Goal: Task Accomplishment & Management: Complete application form

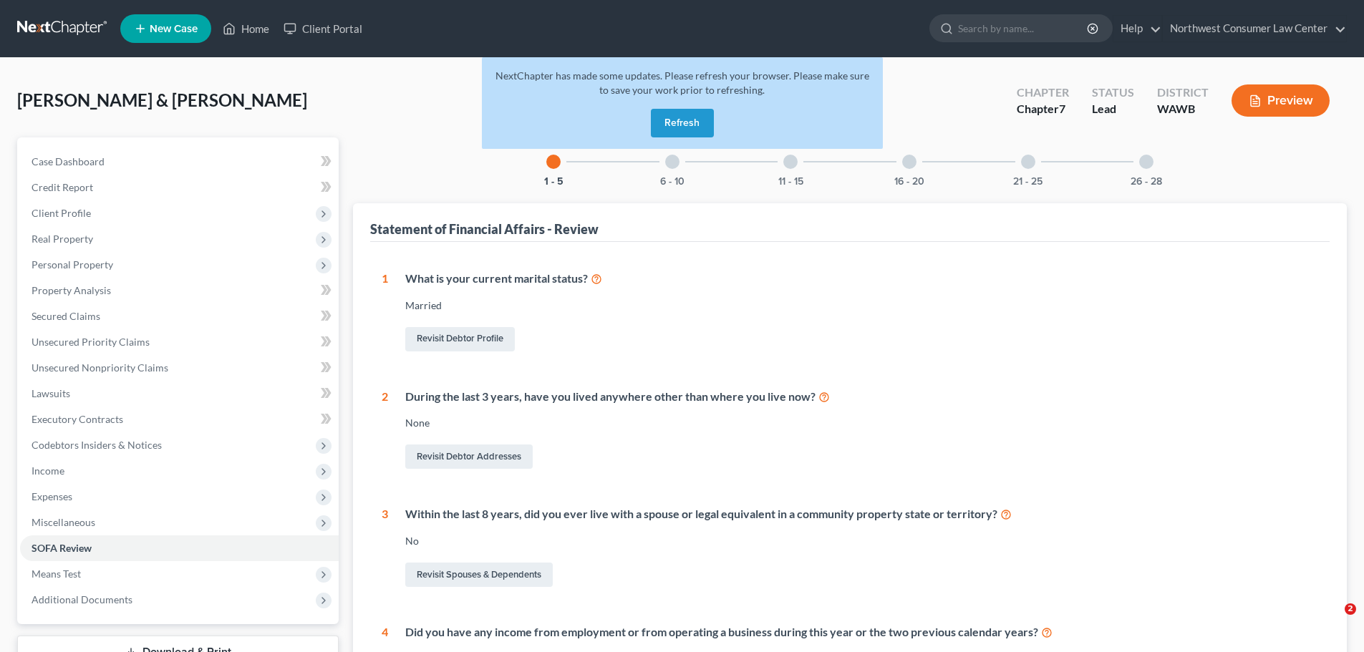
drag, startPoint x: 0, startPoint y: 0, endPoint x: 193, endPoint y: 49, distance: 199.4
click at [17, 40] on link at bounding box center [63, 29] width 92 height 26
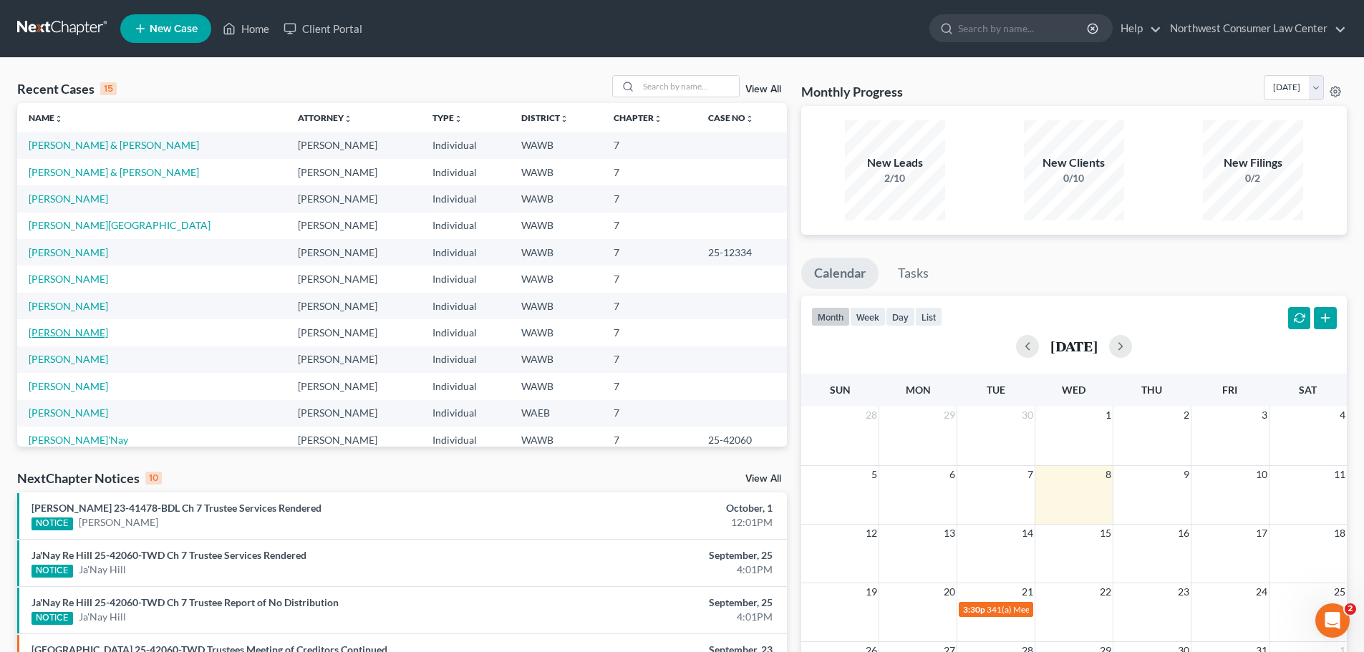
click at [77, 327] on link "[PERSON_NAME]" at bounding box center [68, 333] width 79 height 12
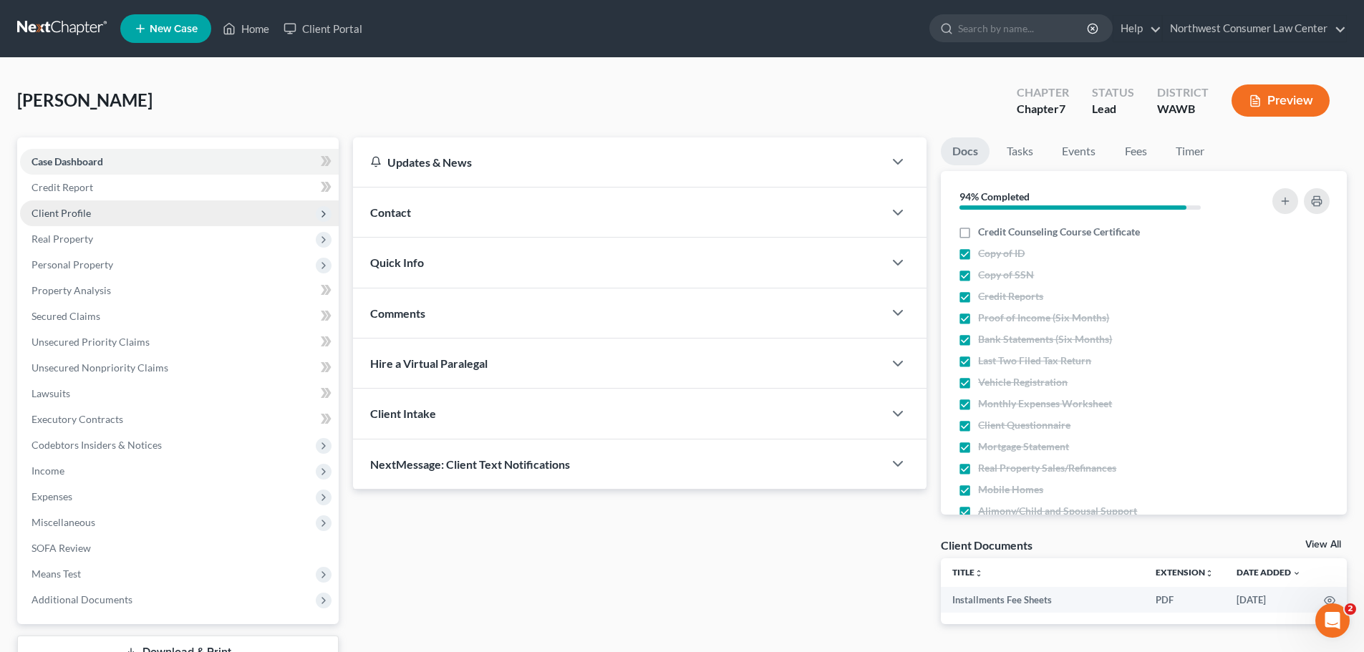
click at [135, 208] on span "Client Profile" at bounding box center [179, 213] width 319 height 26
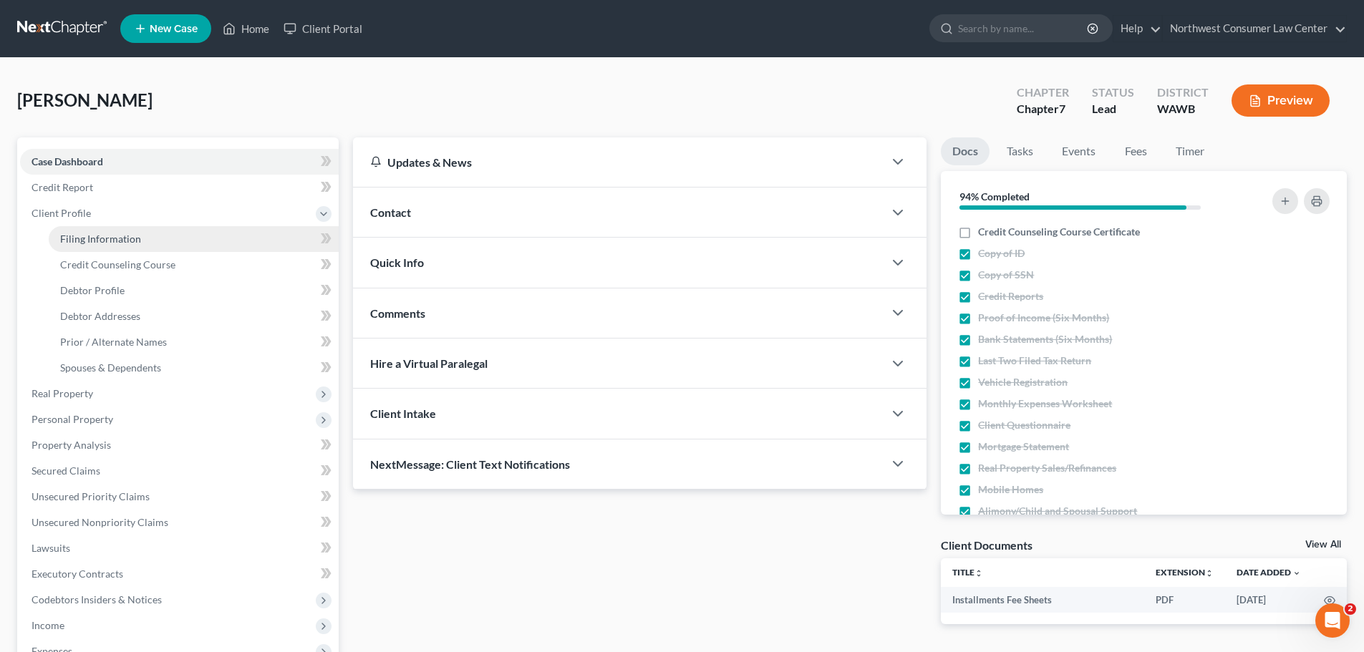
click at [147, 227] on link "Filing Information" at bounding box center [194, 239] width 290 height 26
select select "1"
select select "0"
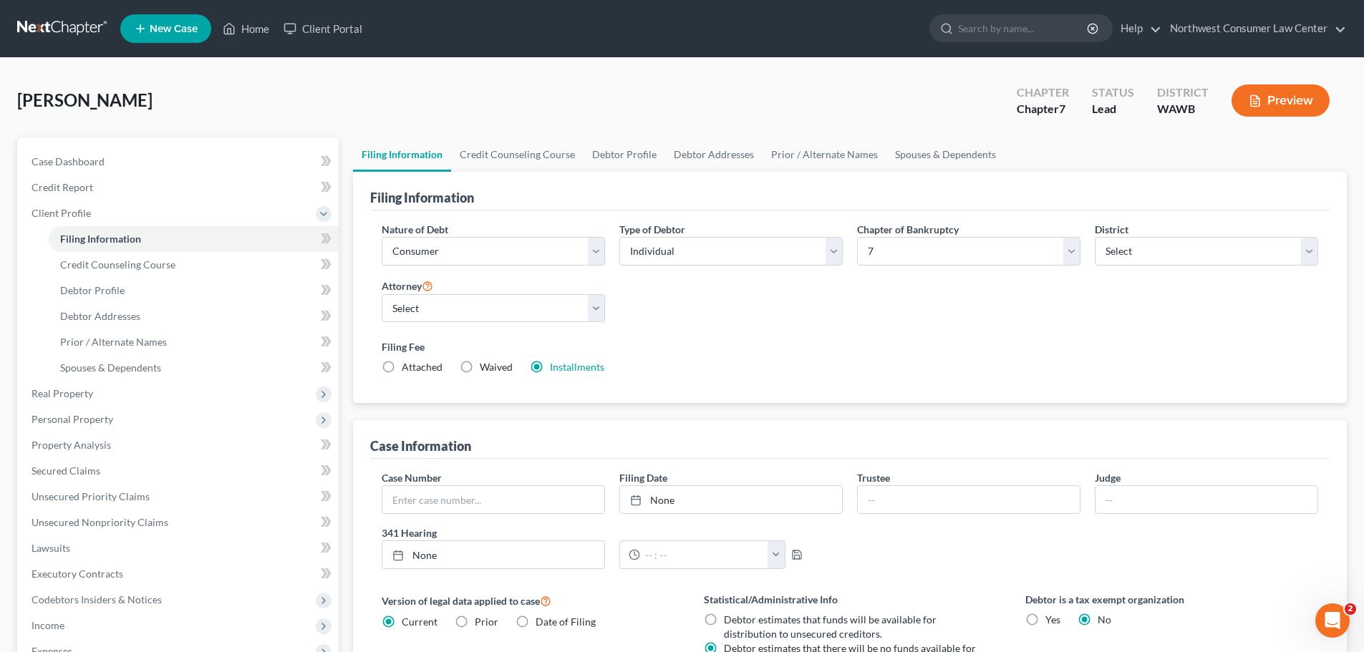
click at [32, 26] on link at bounding box center [63, 29] width 92 height 26
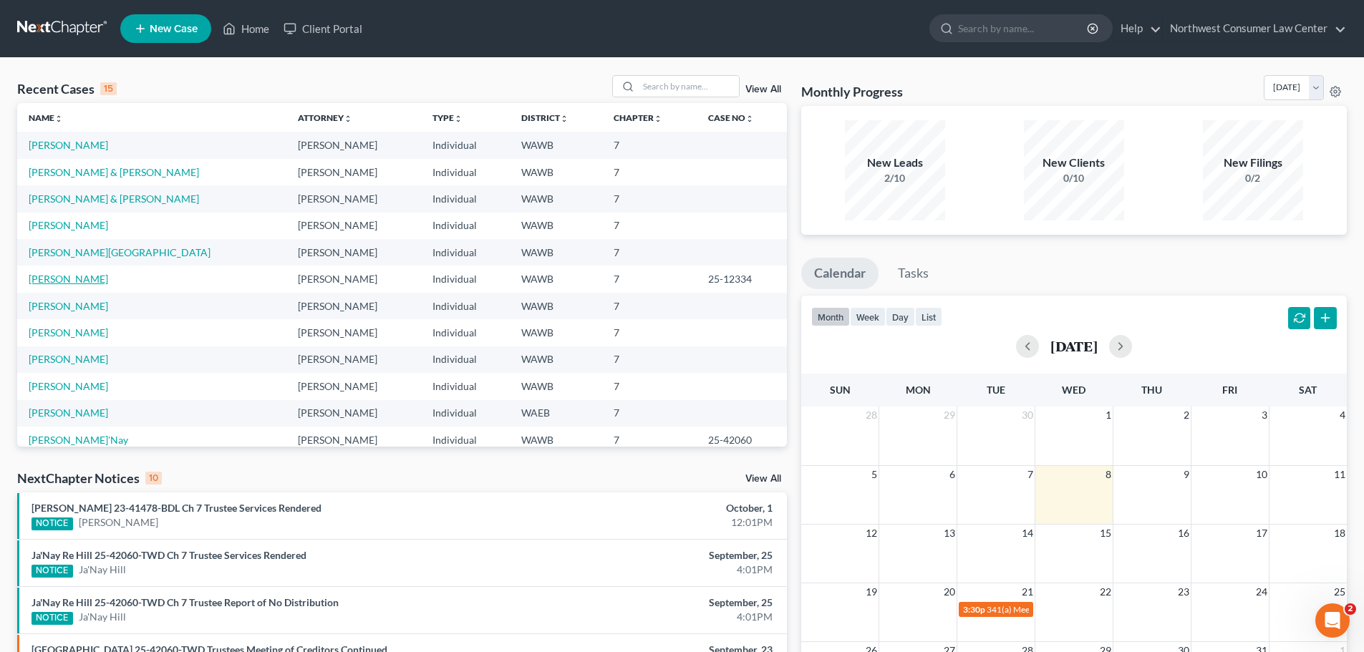
click at [67, 280] on link "[PERSON_NAME]" at bounding box center [68, 279] width 79 height 12
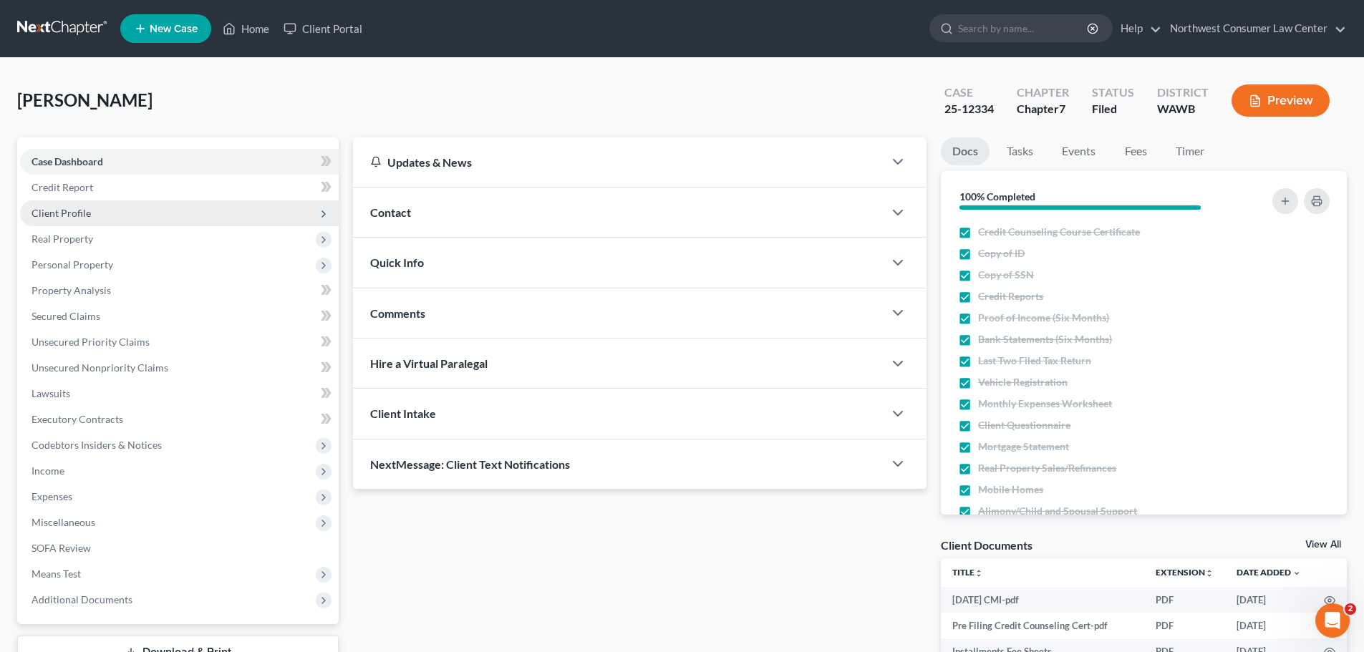
click at [187, 224] on span "Client Profile" at bounding box center [179, 213] width 319 height 26
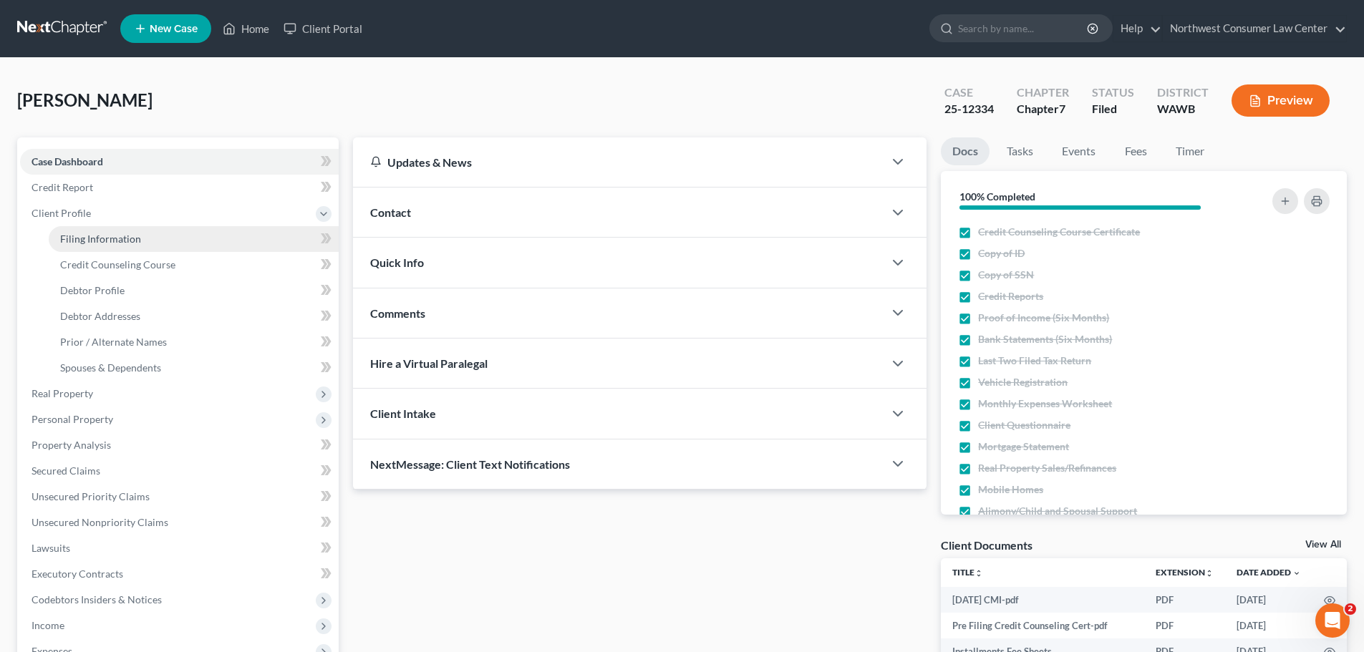
click at [175, 239] on link "Filing Information" at bounding box center [194, 239] width 290 height 26
select select "1"
select select "0"
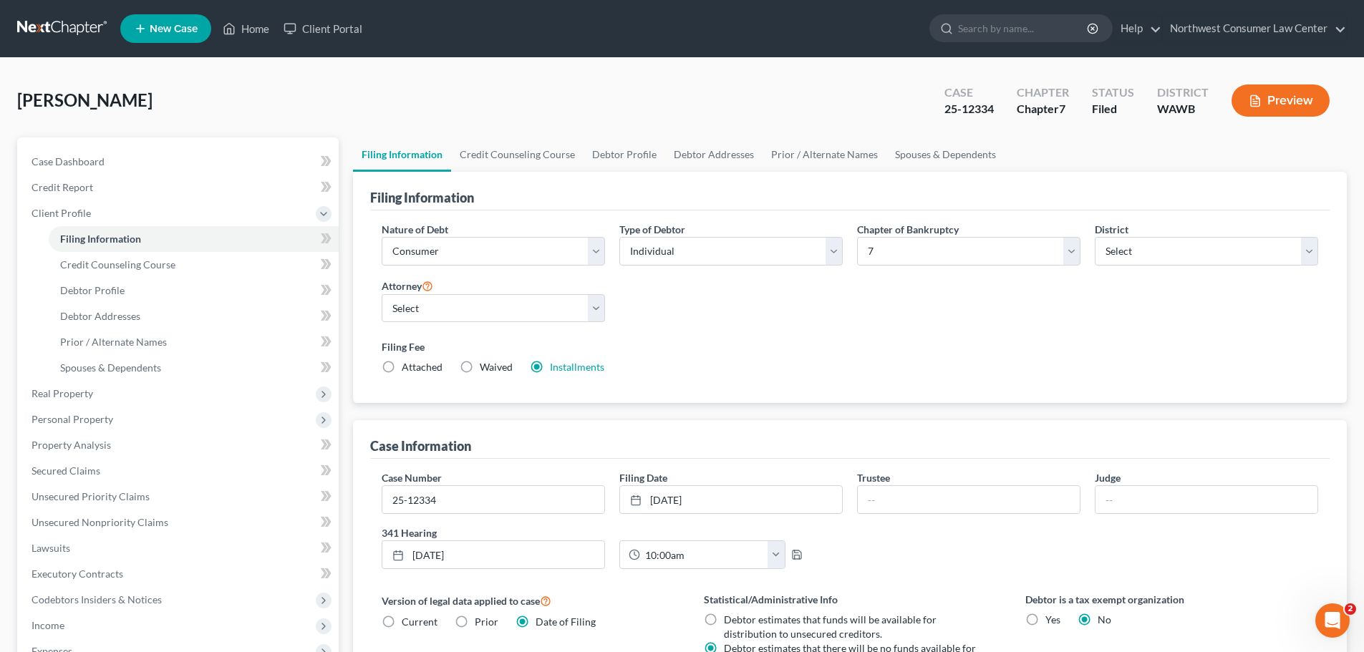
click at [54, 28] on link at bounding box center [63, 29] width 92 height 26
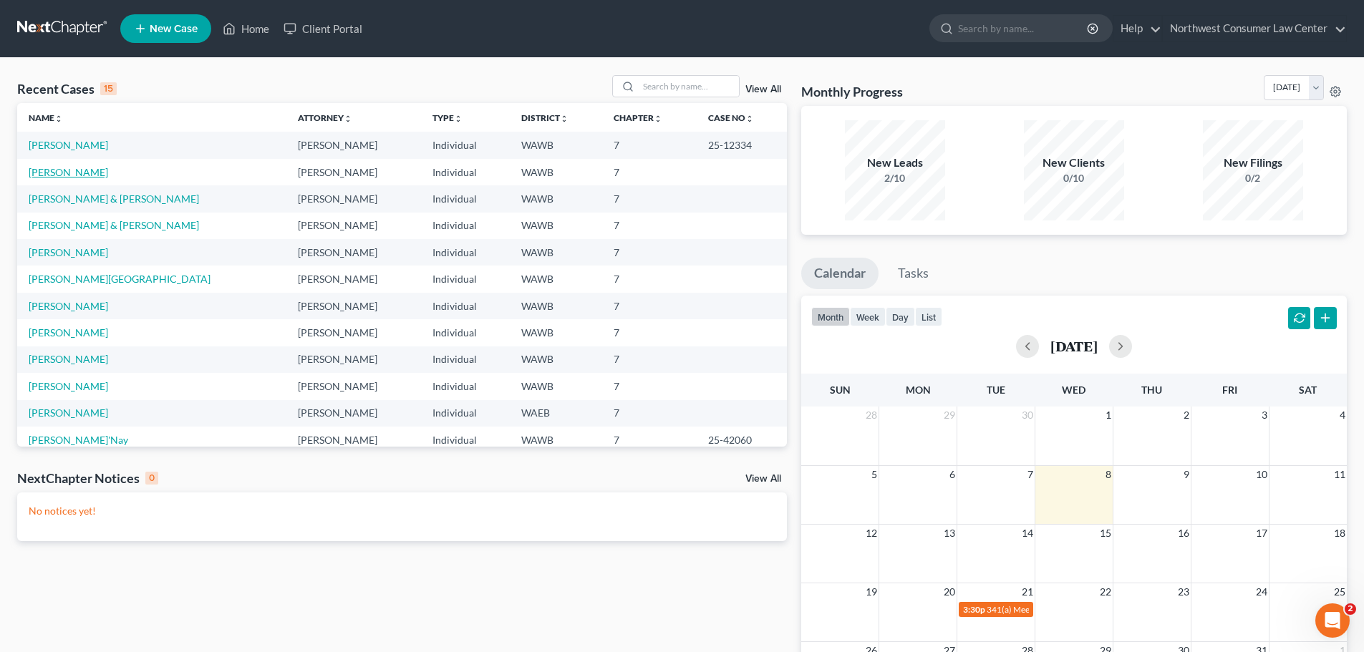
click at [76, 170] on link "[PERSON_NAME]" at bounding box center [68, 172] width 79 height 12
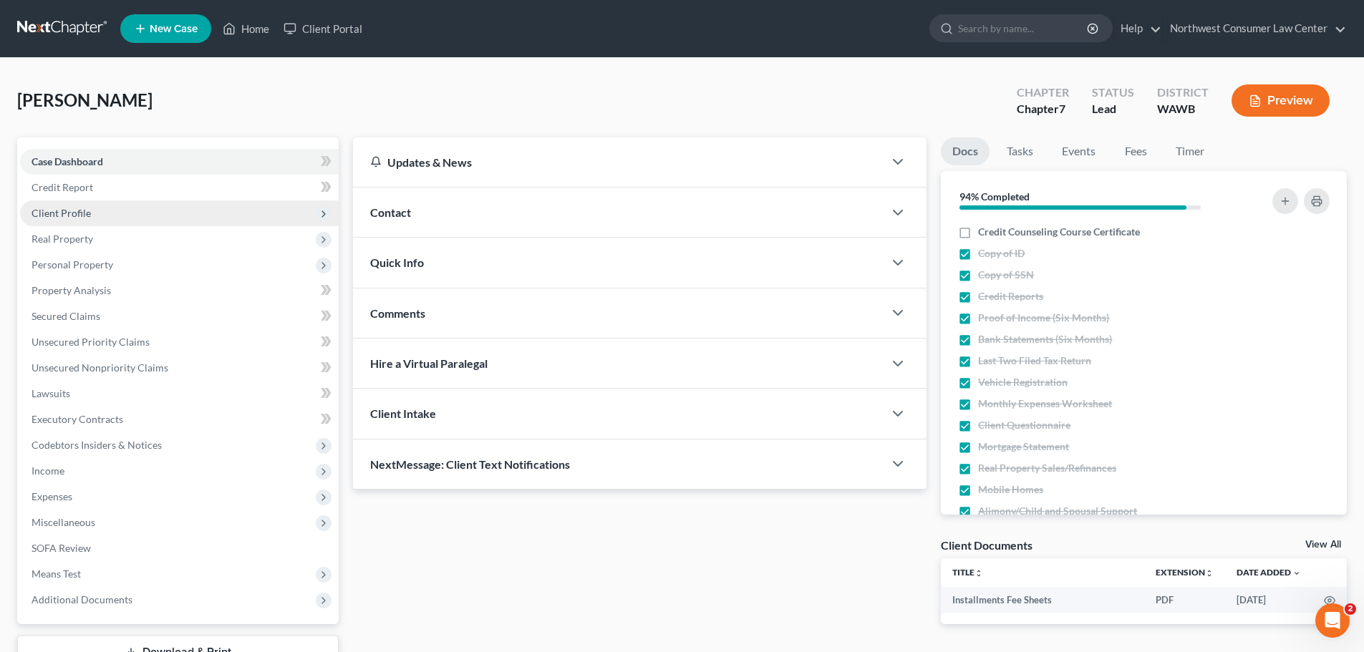
click at [122, 218] on span "Client Profile" at bounding box center [179, 213] width 319 height 26
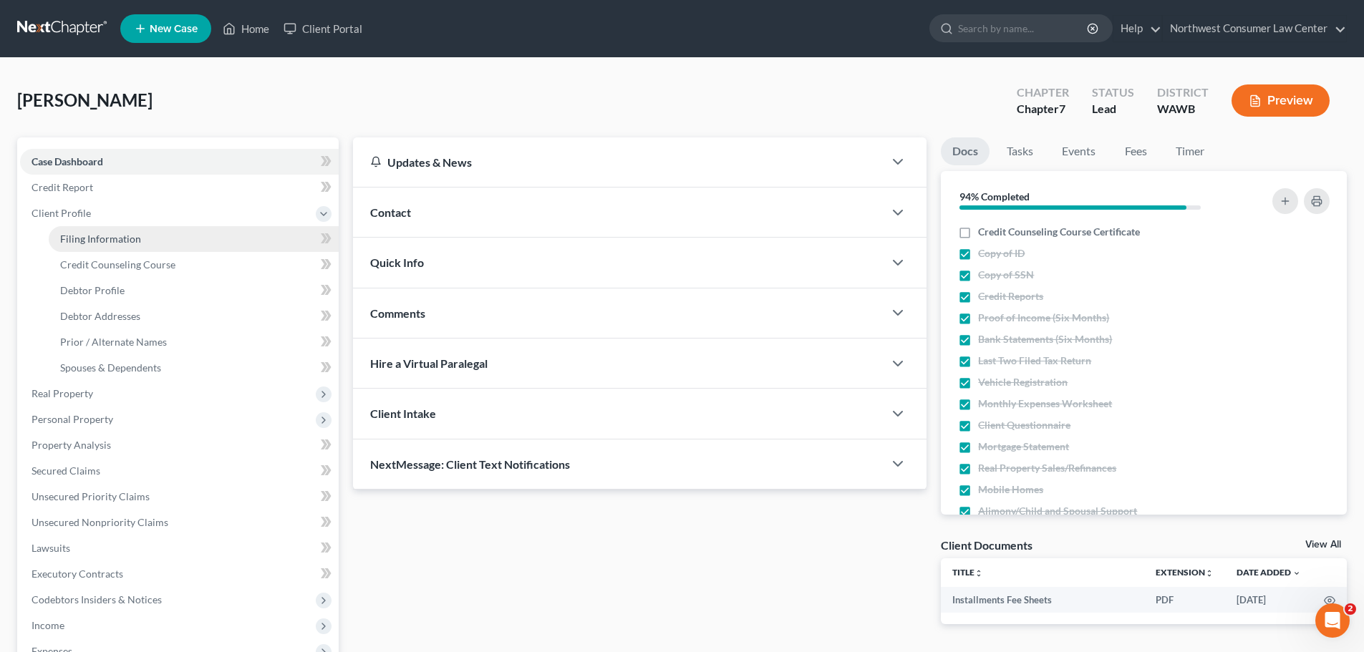
click at [264, 245] on link "Filing Information" at bounding box center [194, 239] width 290 height 26
select select "1"
select select "0"
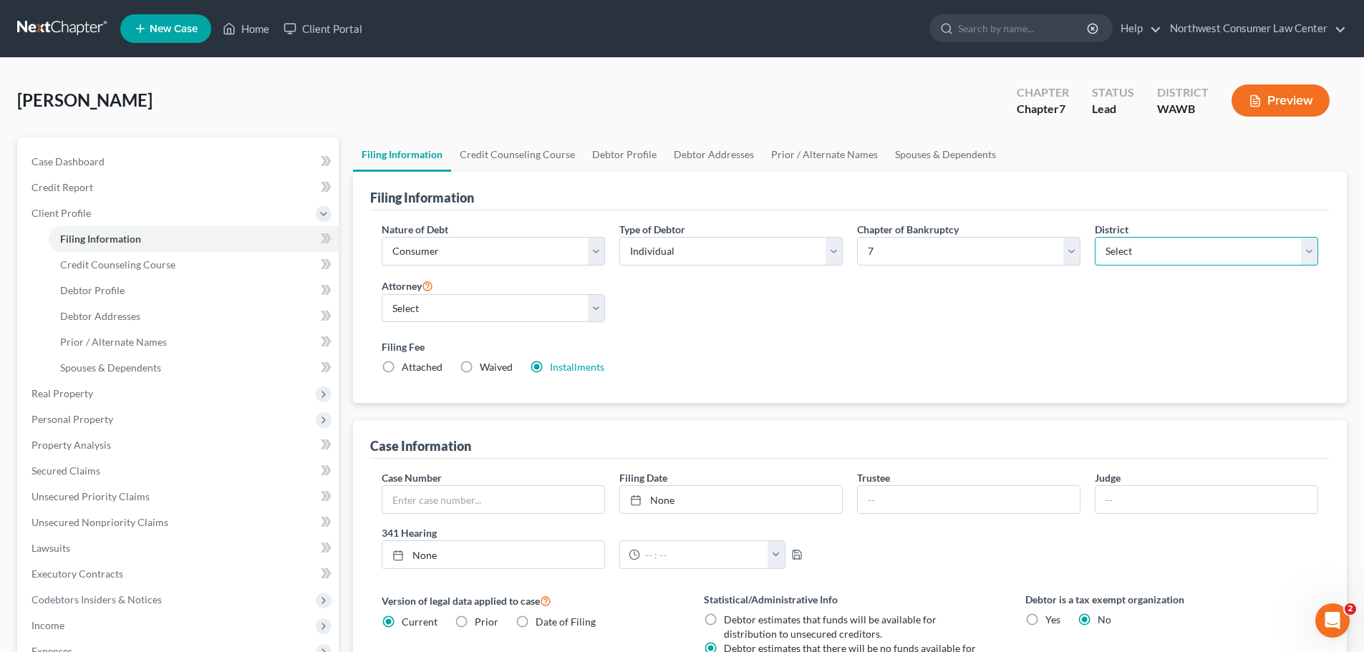
click at [1183, 238] on select "Select Alabama - Middle Alabama - Northern Alabama - Southern Alaska Arizona Ar…" at bounding box center [1206, 251] width 223 height 29
click at [917, 341] on label "Filing Fee" at bounding box center [850, 346] width 937 height 15
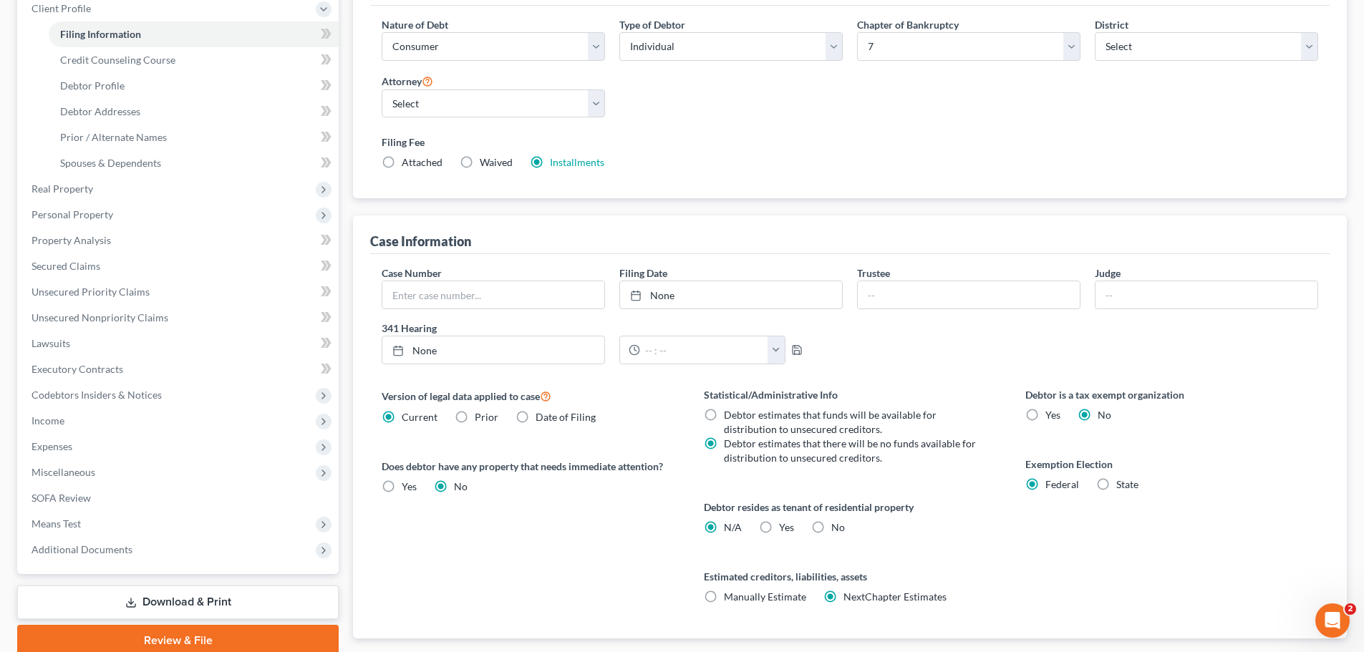
scroll to position [215, 0]
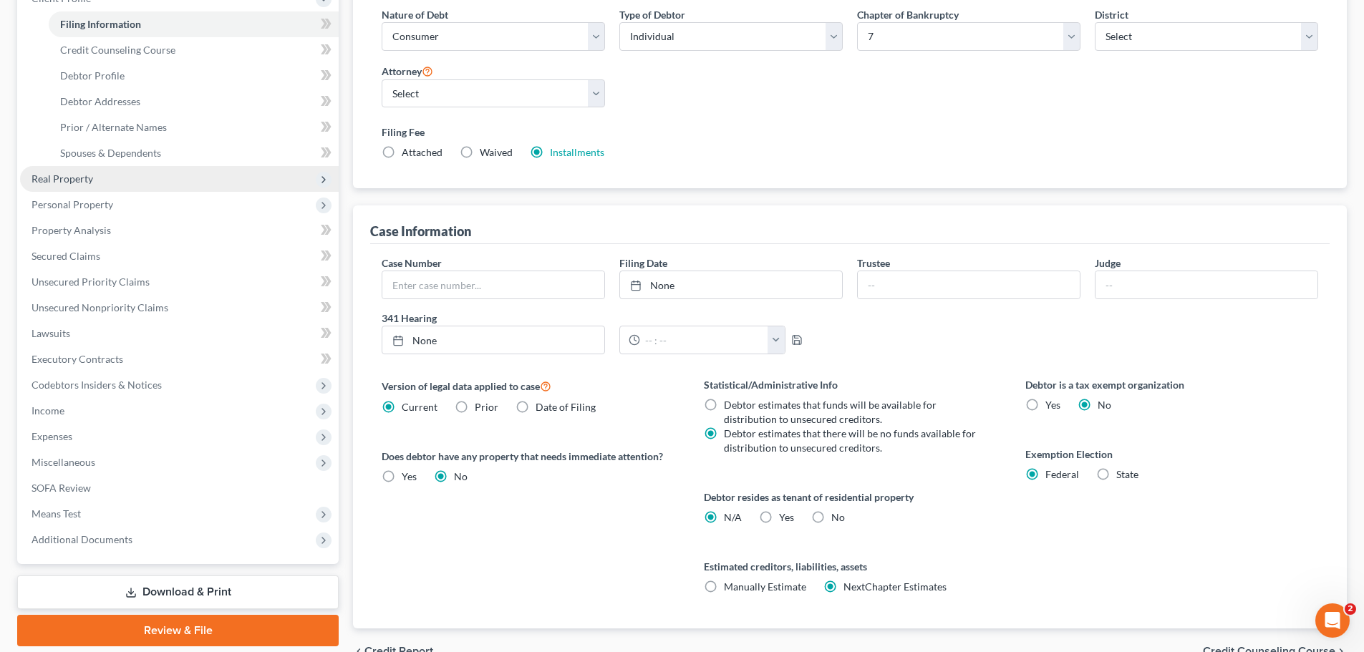
click at [140, 186] on span "Real Property" at bounding box center [179, 179] width 319 height 26
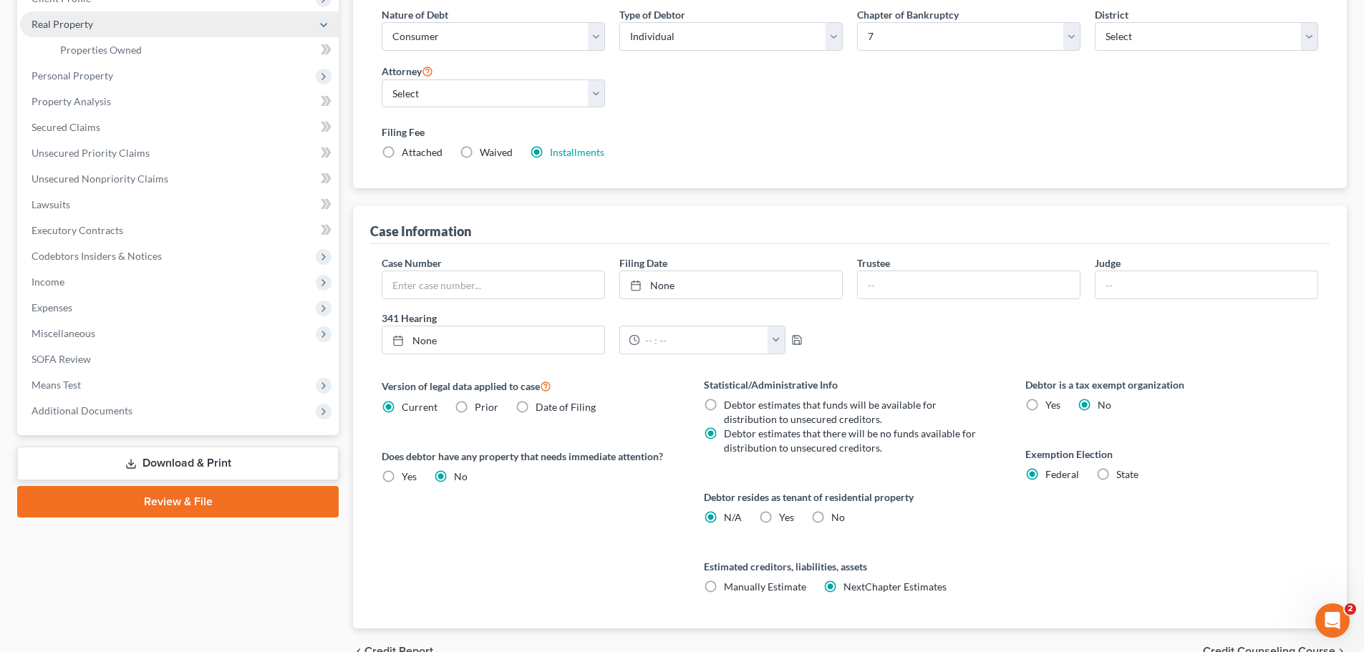
scroll to position [143, 0]
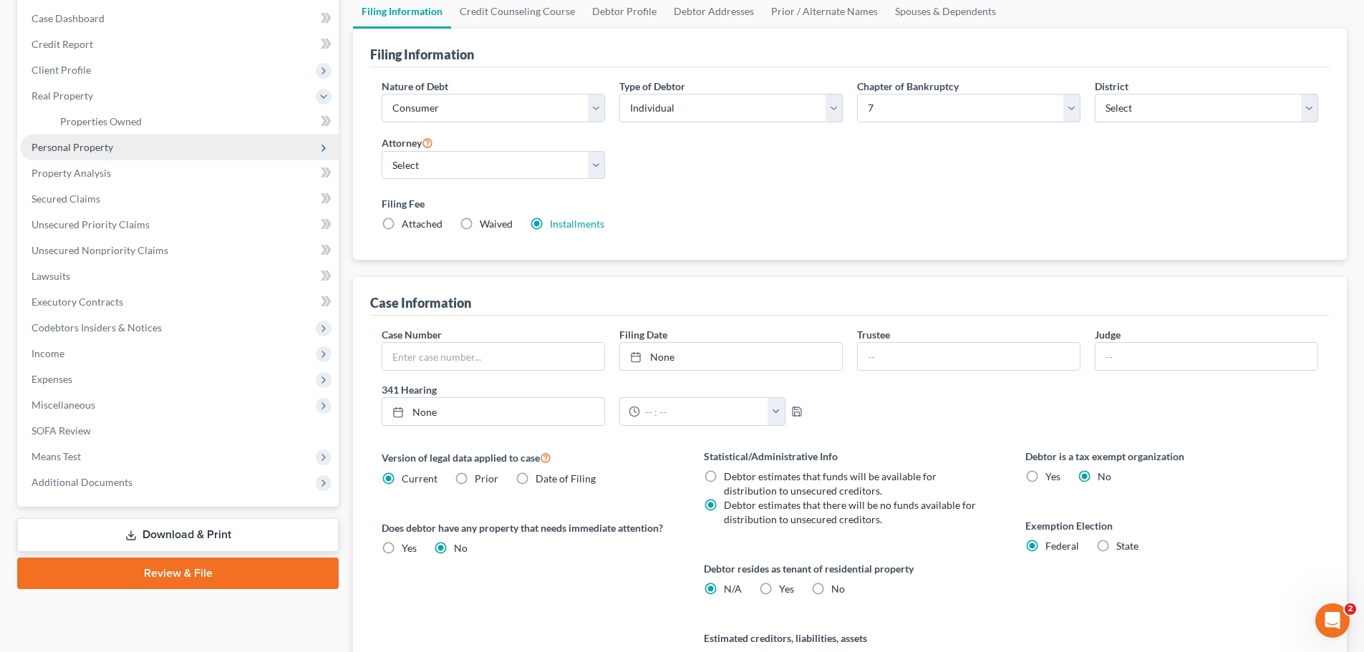
click at [167, 155] on span "Personal Property" at bounding box center [179, 148] width 319 height 26
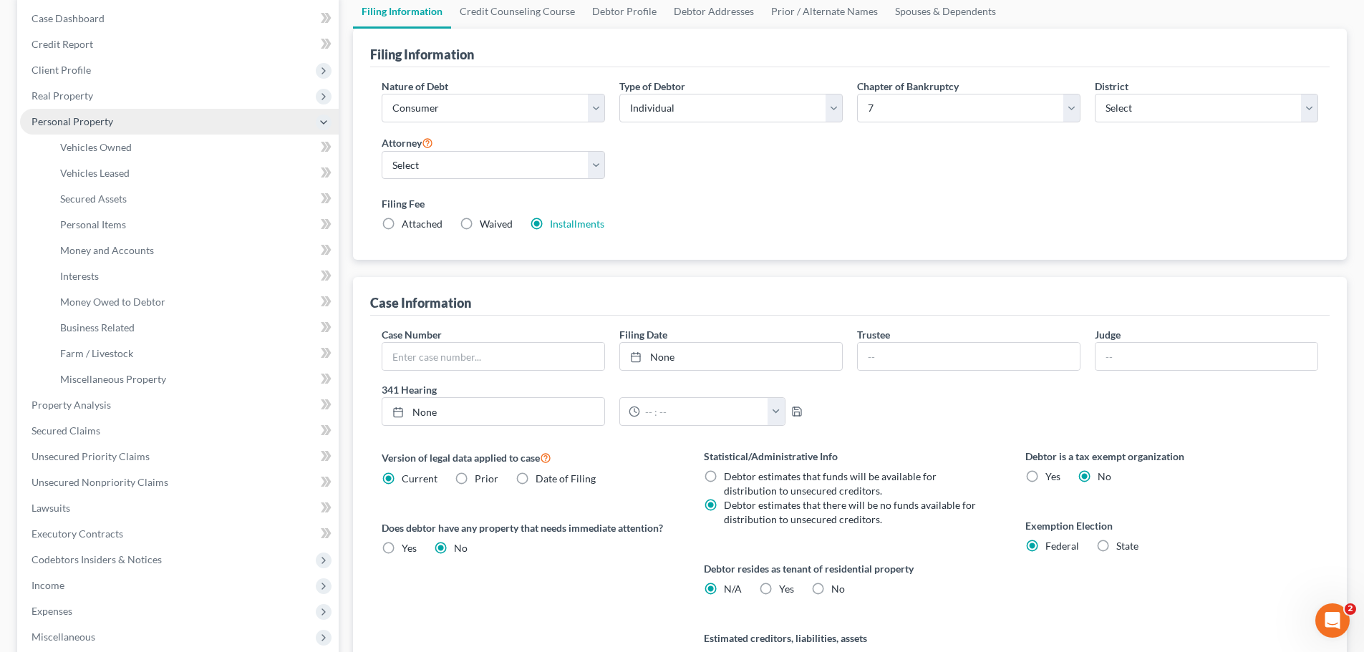
scroll to position [72, 0]
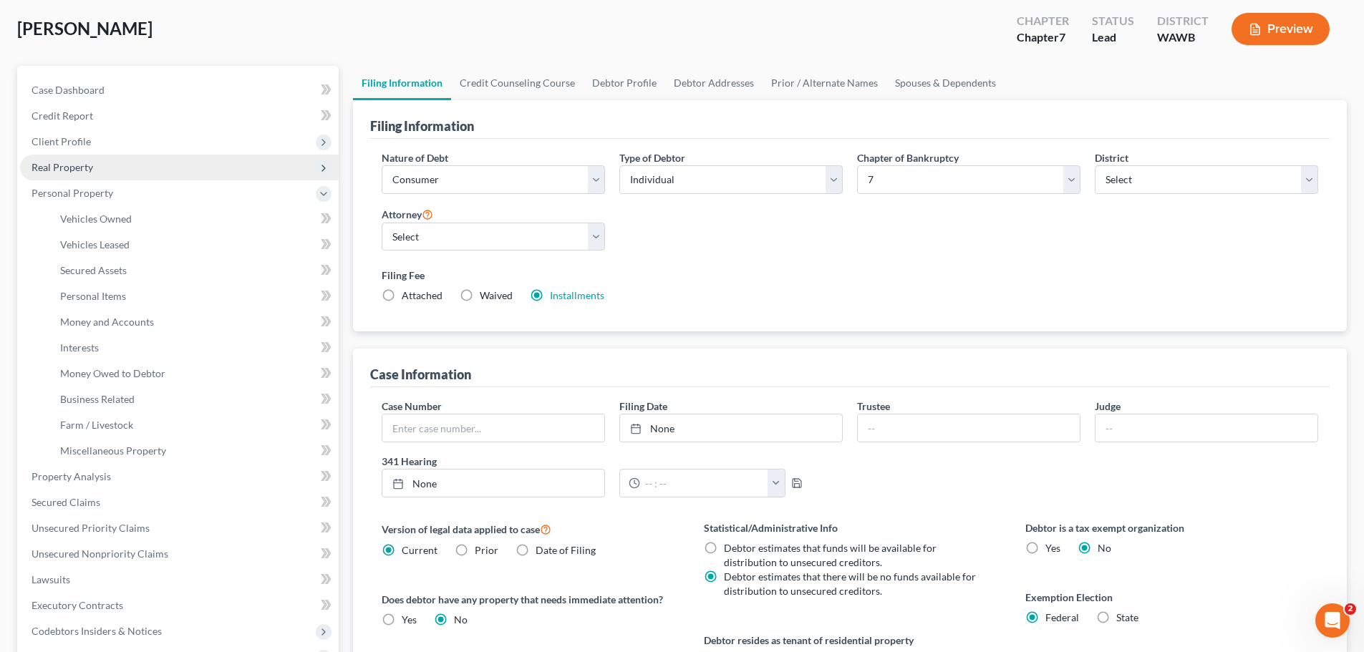
click at [198, 163] on span "Real Property" at bounding box center [179, 168] width 319 height 26
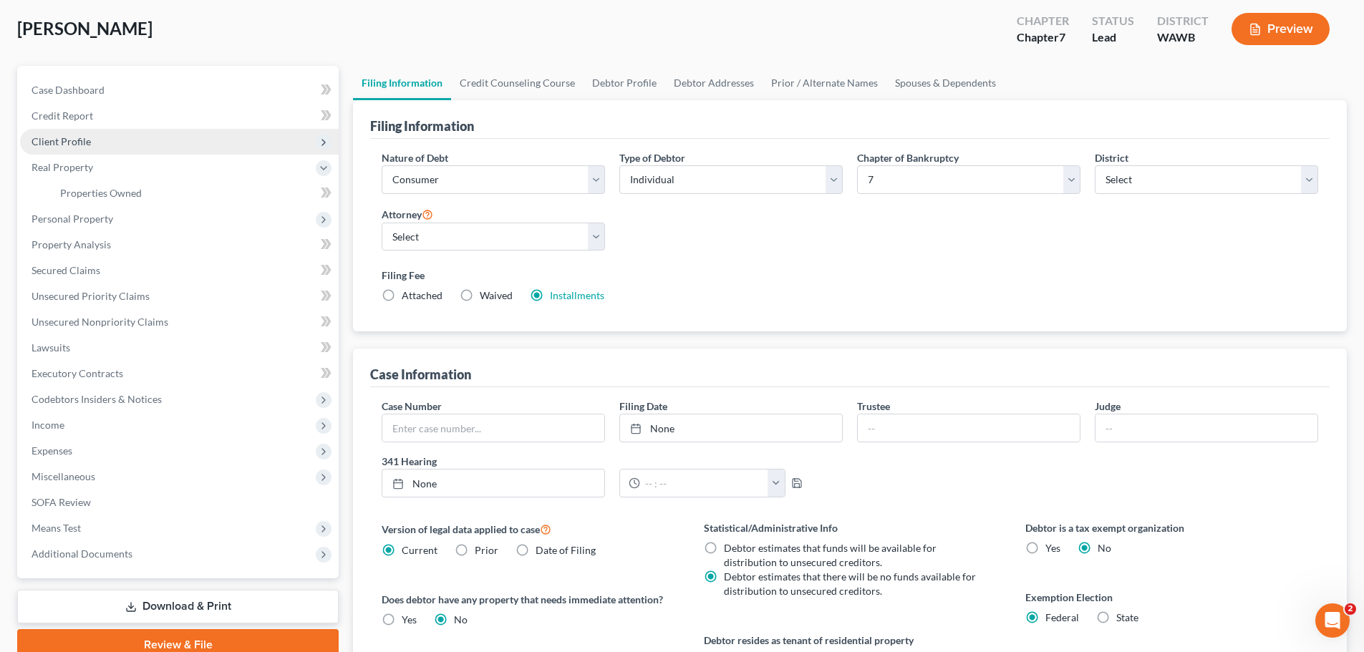
click at [211, 142] on span "Client Profile" at bounding box center [179, 142] width 319 height 26
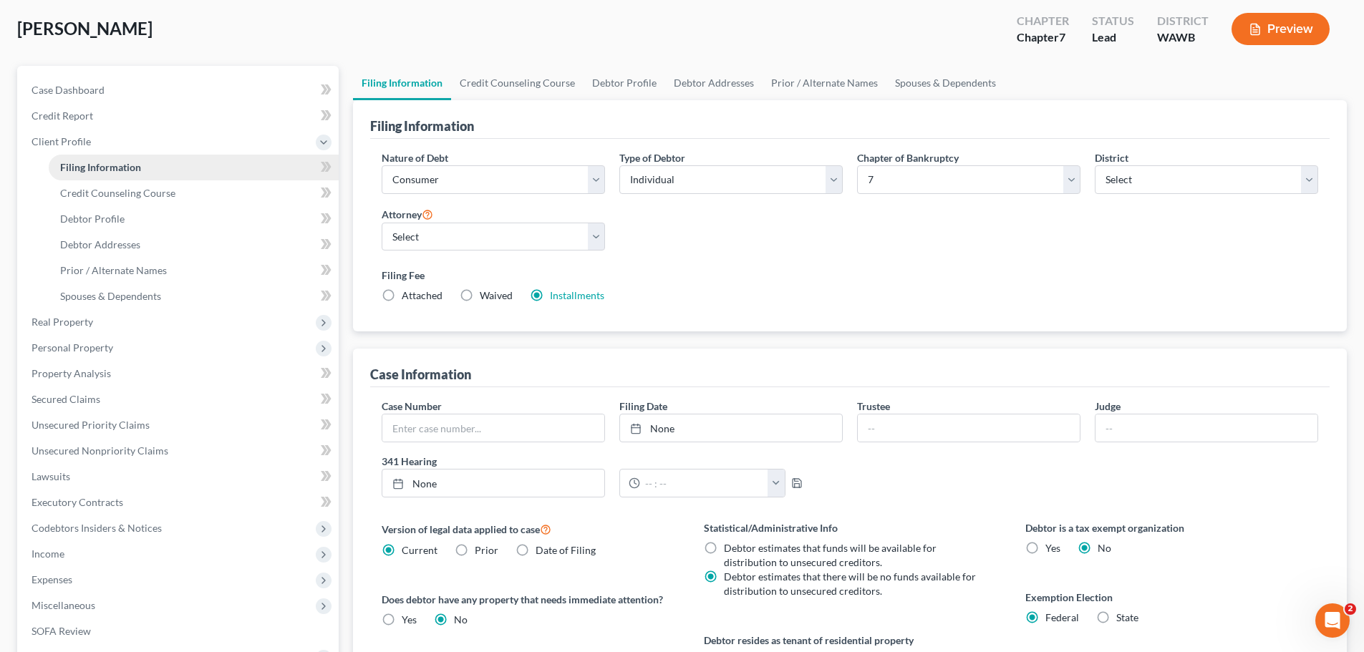
click at [216, 175] on link "Filing Information" at bounding box center [194, 168] width 290 height 26
click at [216, 190] on link "Credit Counseling Course" at bounding box center [194, 193] width 290 height 26
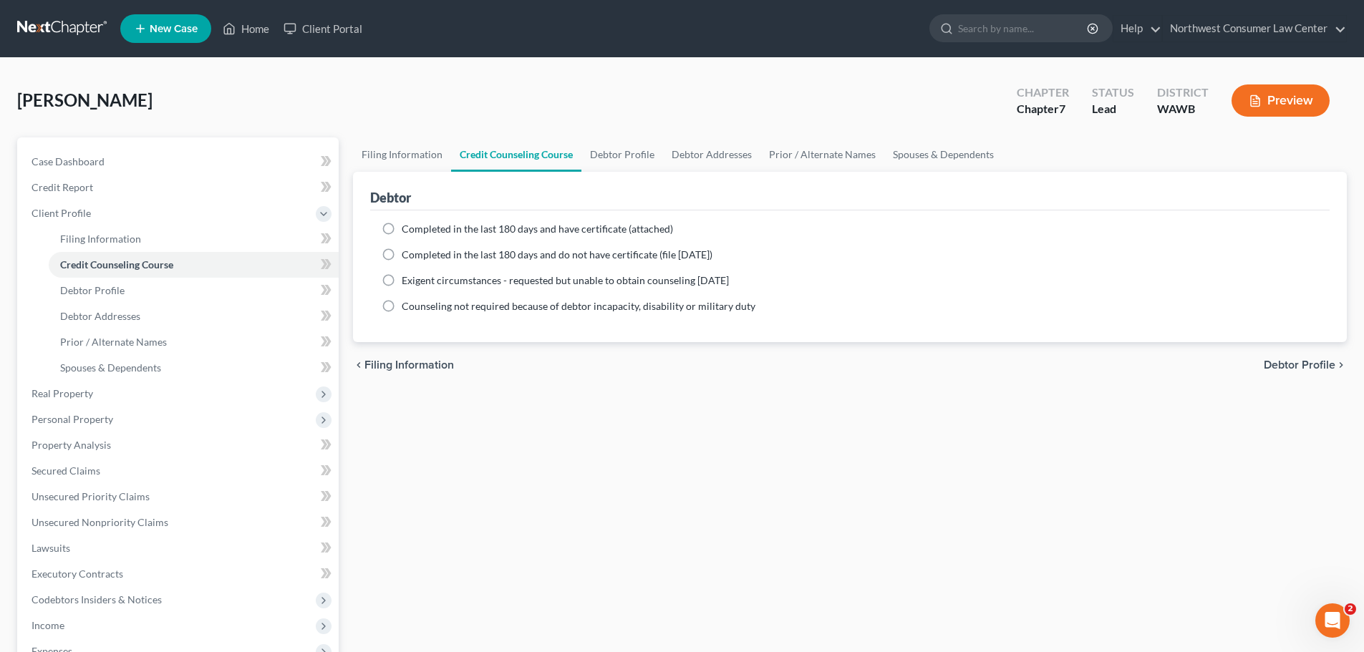
click at [480, 256] on span "Completed in the last 180 days and do not have certificate (file within 14 days)" at bounding box center [557, 254] width 311 height 12
click at [417, 256] on input "Completed in the last 180 days and do not have certificate (file within 14 days)" at bounding box center [411, 252] width 9 height 9
radio input "true"
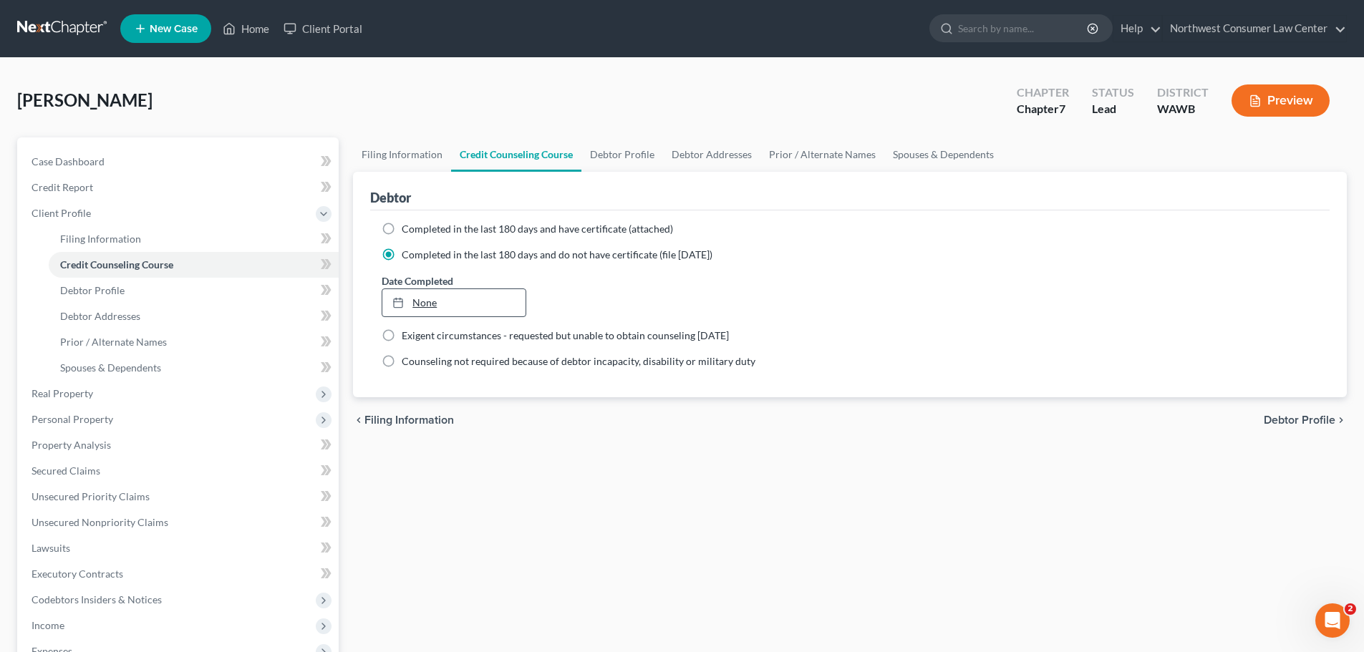
click at [470, 290] on link "None" at bounding box center [453, 302] width 142 height 27
type input "10/8/2025"
click at [617, 149] on link "Debtor Profile" at bounding box center [622, 154] width 82 height 34
select select "0"
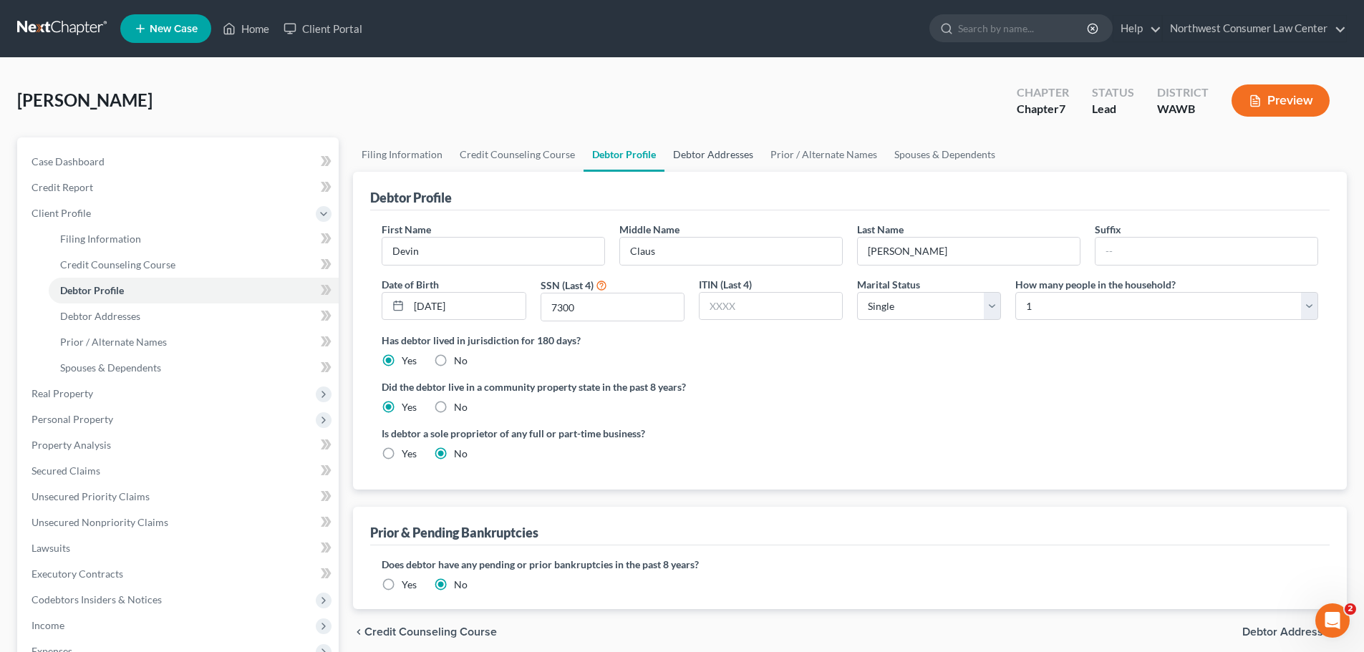
click at [710, 169] on link "Debtor Addresses" at bounding box center [713, 154] width 97 height 34
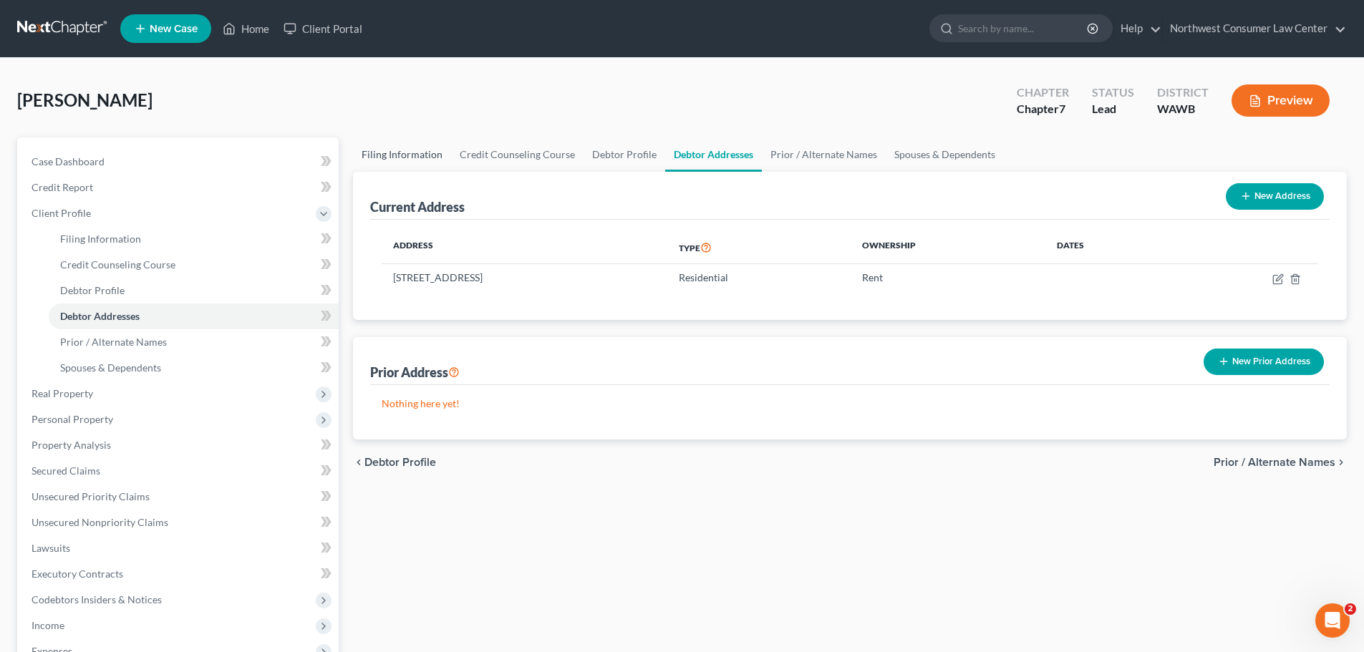
click at [402, 152] on link "Filing Information" at bounding box center [402, 154] width 98 height 34
select select "1"
select select "0"
select select "87"
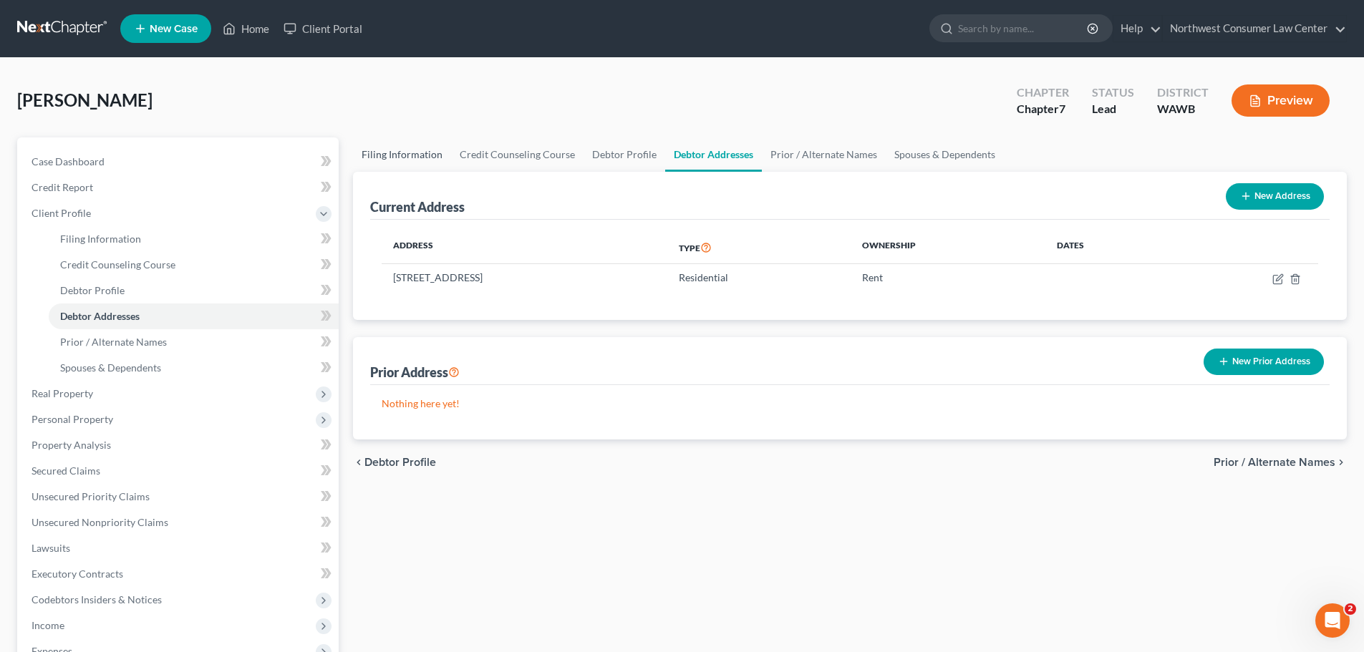
select select "0"
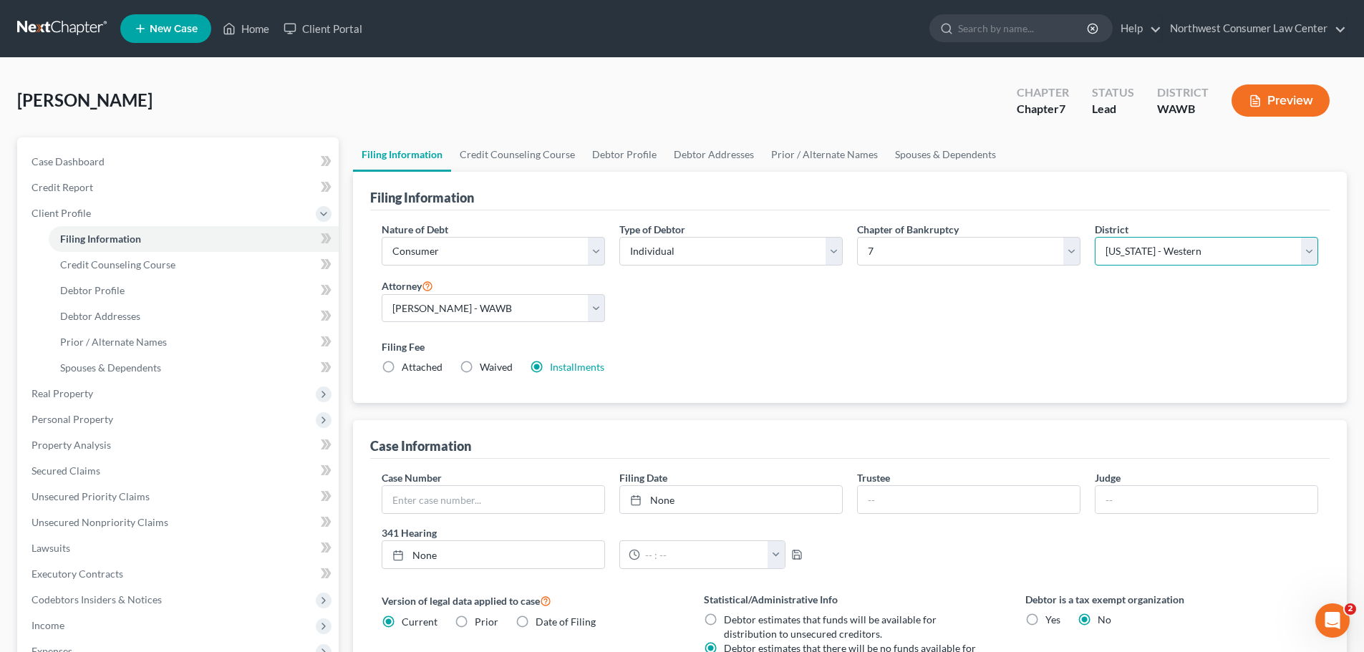
click at [1141, 240] on select "Select Alabama - Middle Alabama - Northern Alabama - Southern Alaska Arizona Ar…" at bounding box center [1206, 251] width 223 height 29
select select "86"
click at [1095, 237] on select "Select Alabama - Middle Alabama - Northern Alabama - Southern Alaska Arizona Ar…" at bounding box center [1206, 251] width 223 height 29
click at [507, 311] on select "Select Amanda Martin - WAWB Amanda Martin - WAEB Sam Leonard - WAWB Sam Leonard…" at bounding box center [493, 308] width 223 height 29
select select "1"
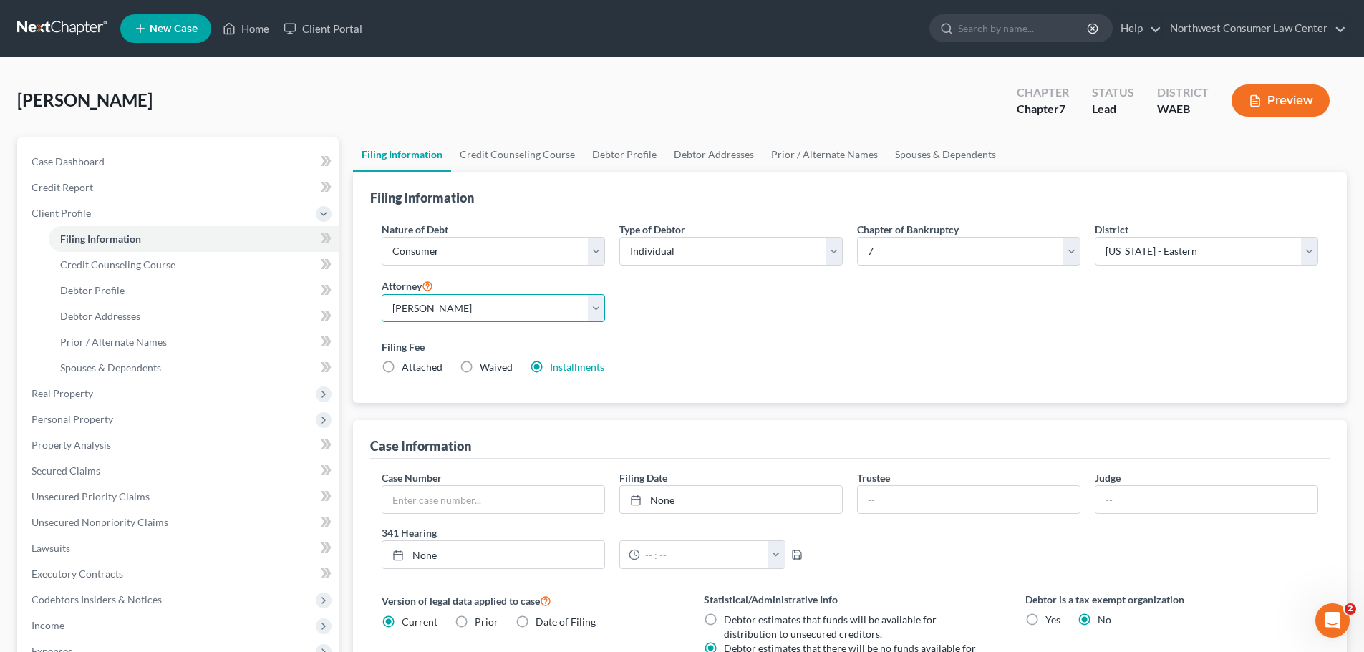
click at [382, 294] on select "Select Amanda Martin - WAWB Amanda Martin - WAEB Sam Leonard - WAWB Sam Leonard…" at bounding box center [493, 308] width 223 height 29
click at [154, 293] on link "Debtor Profile" at bounding box center [194, 291] width 290 height 26
select select "0"
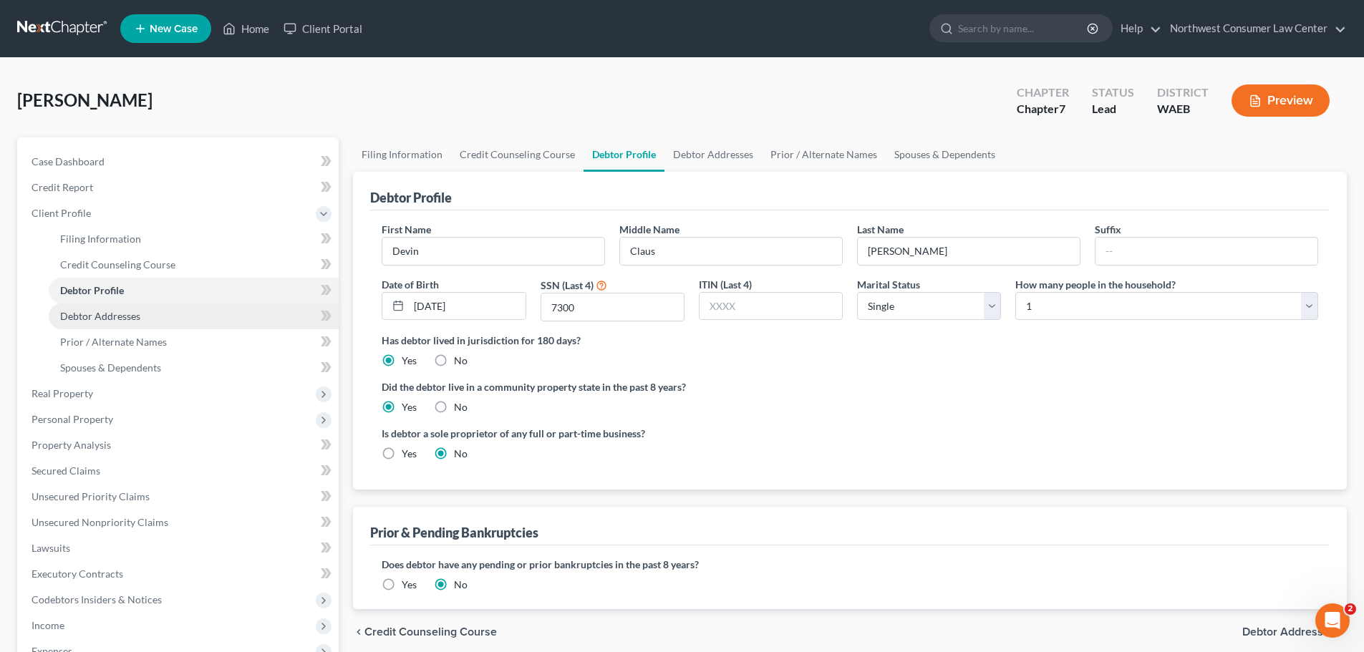
click at [155, 312] on link "Debtor Addresses" at bounding box center [194, 317] width 290 height 26
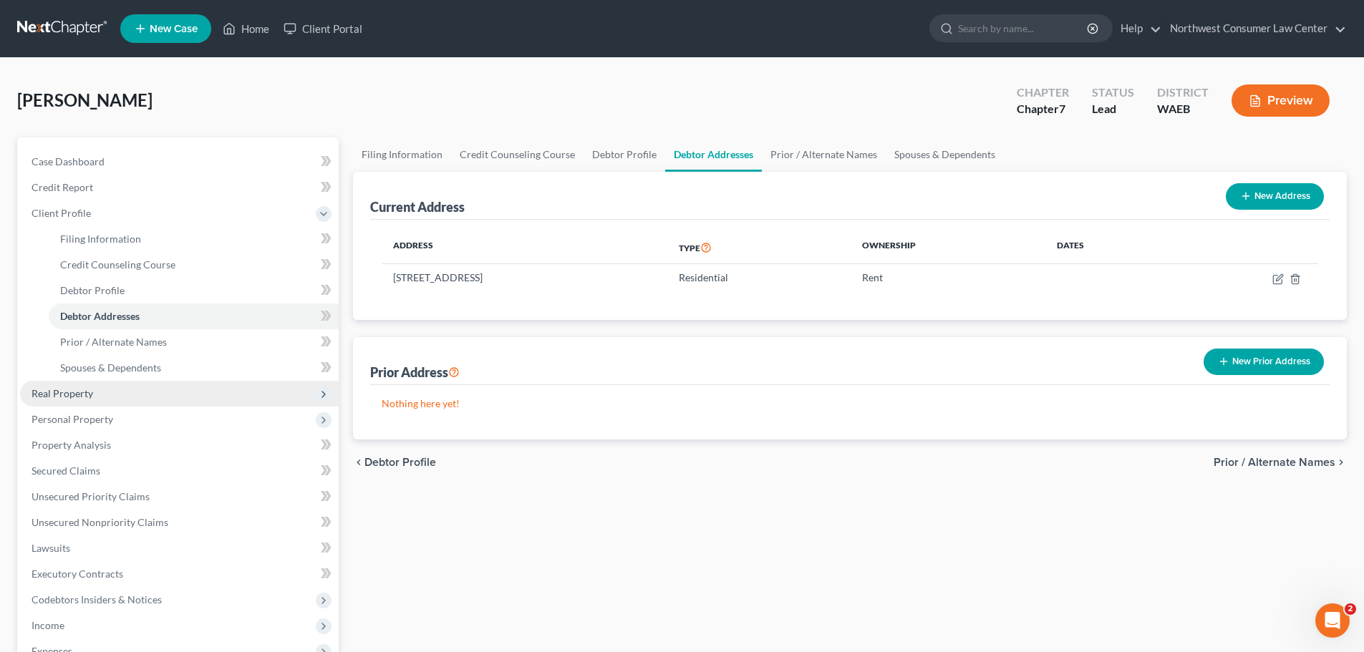
click at [197, 395] on span "Real Property" at bounding box center [179, 394] width 319 height 26
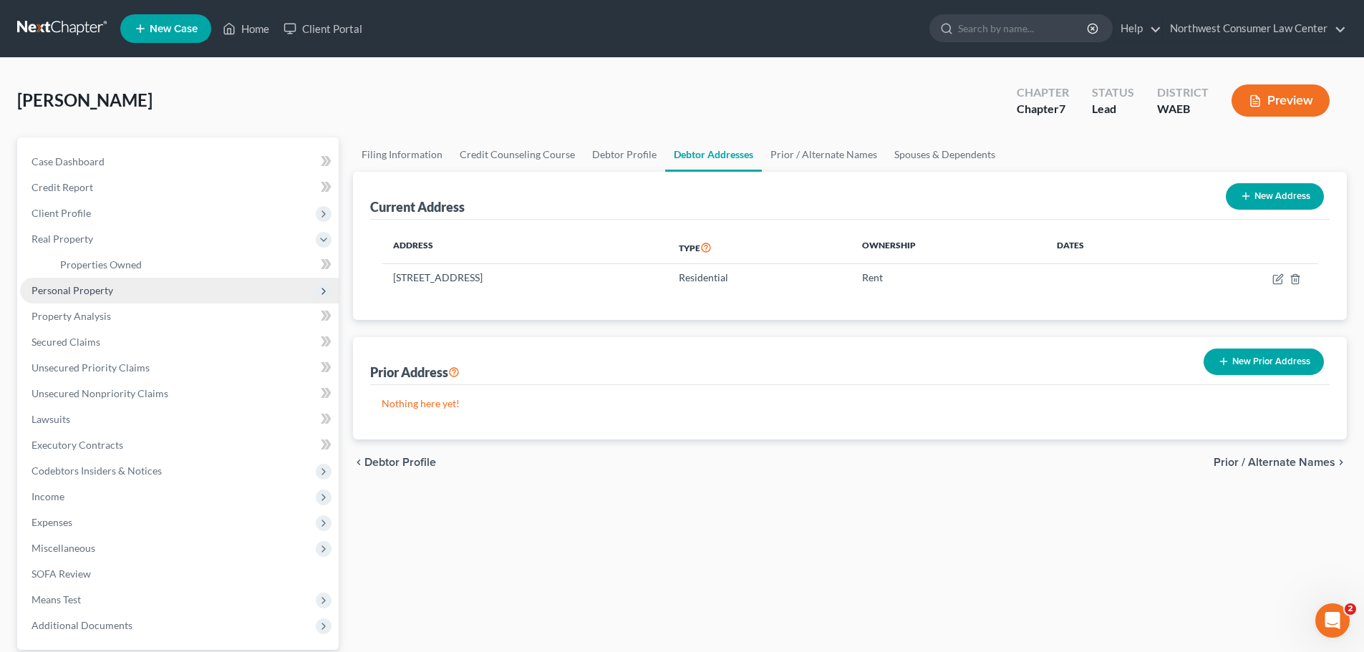
click at [174, 294] on span "Personal Property" at bounding box center [179, 291] width 319 height 26
click at [180, 281] on link "Vehicles Owned" at bounding box center [194, 291] width 290 height 26
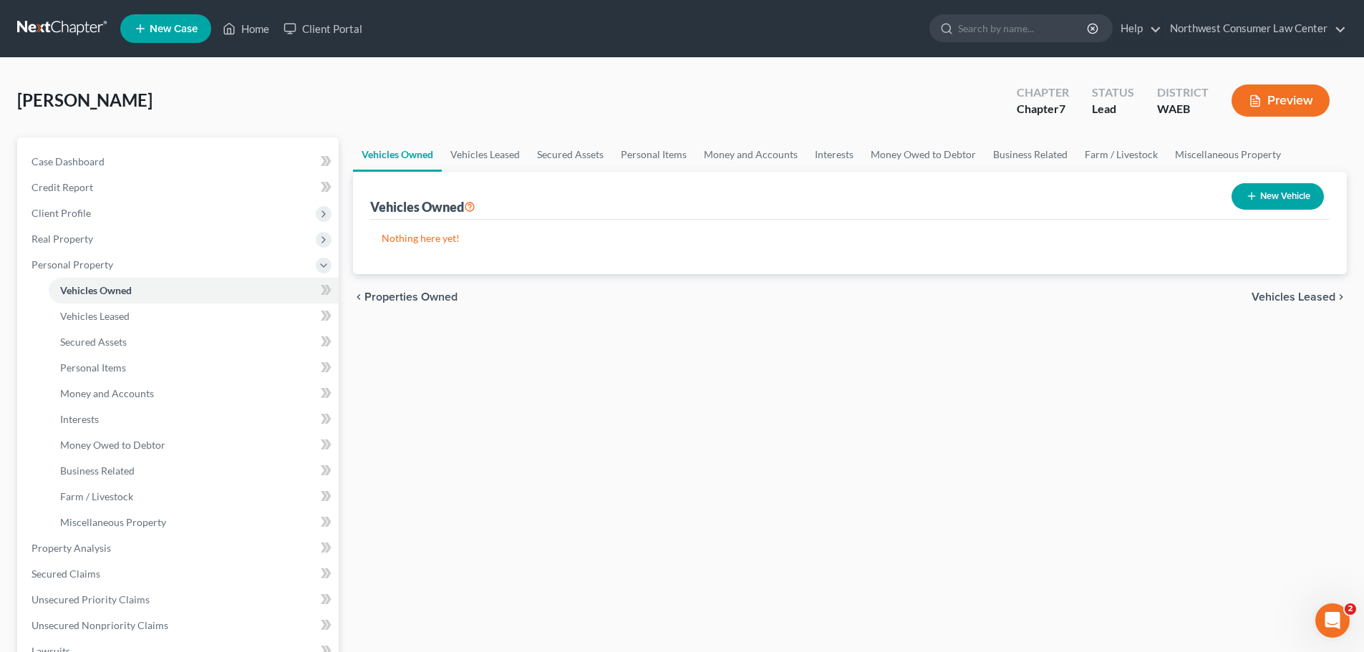
click at [1304, 196] on button "New Vehicle" at bounding box center [1278, 196] width 92 height 26
select select "0"
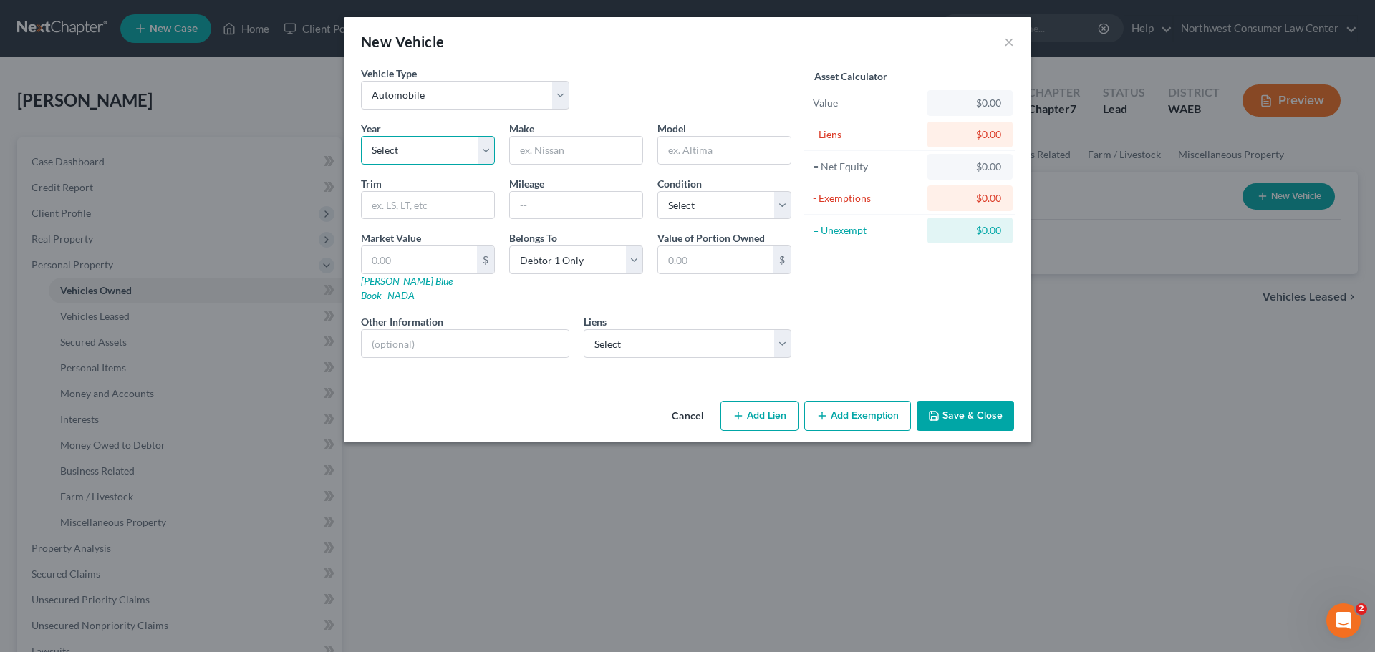
click at [423, 150] on select "Select 2026 2025 2024 2023 2022 2021 2020 2019 2018 2017 2016 2015 2014 2013 20…" at bounding box center [428, 150] width 134 height 29
select select "14"
click at [361, 136] on select "Select 2026 2025 2024 2023 2022 2021 2020 2019 2018 2017 2016 2015 2014 2013 20…" at bounding box center [428, 150] width 134 height 29
drag, startPoint x: 567, startPoint y: 142, endPoint x: 543, endPoint y: 142, distance: 23.6
click at [567, 142] on input "text" at bounding box center [576, 150] width 132 height 27
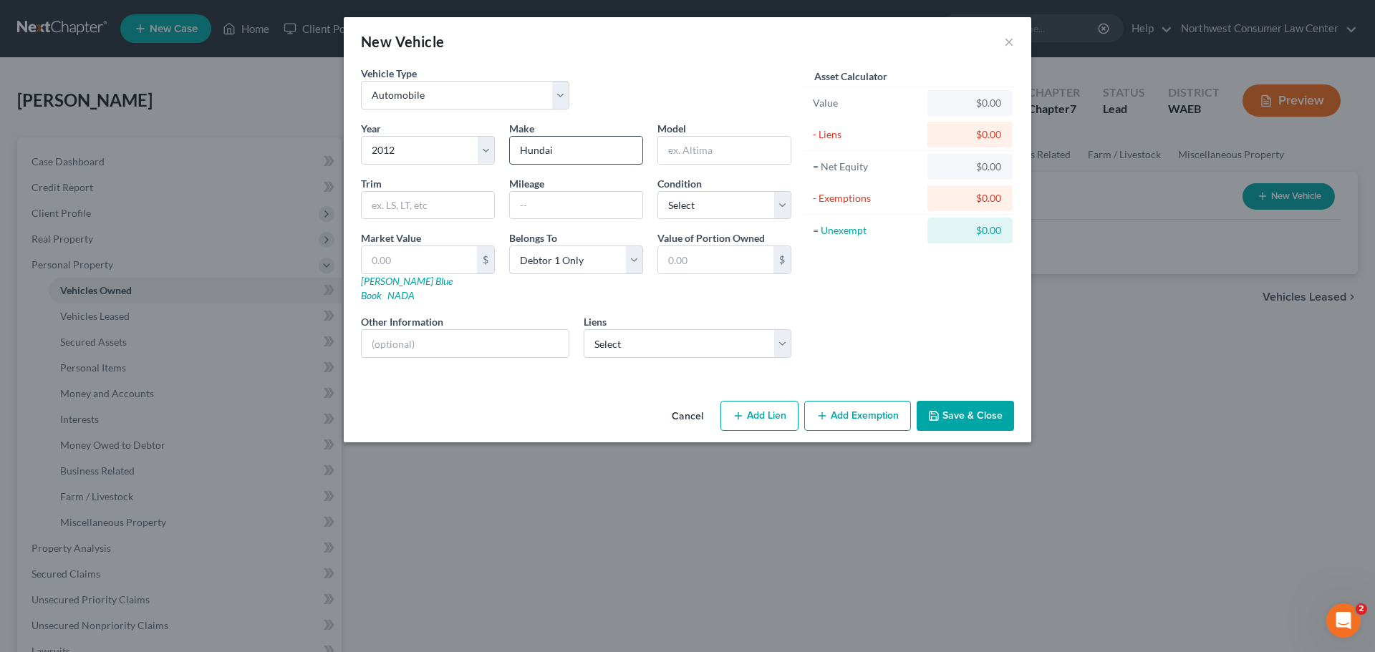
click at [549, 150] on input "Hundai" at bounding box center [576, 150] width 132 height 27
paste input "yundai"
type input "Hyundai"
click at [752, 150] on input "text" at bounding box center [724, 150] width 132 height 27
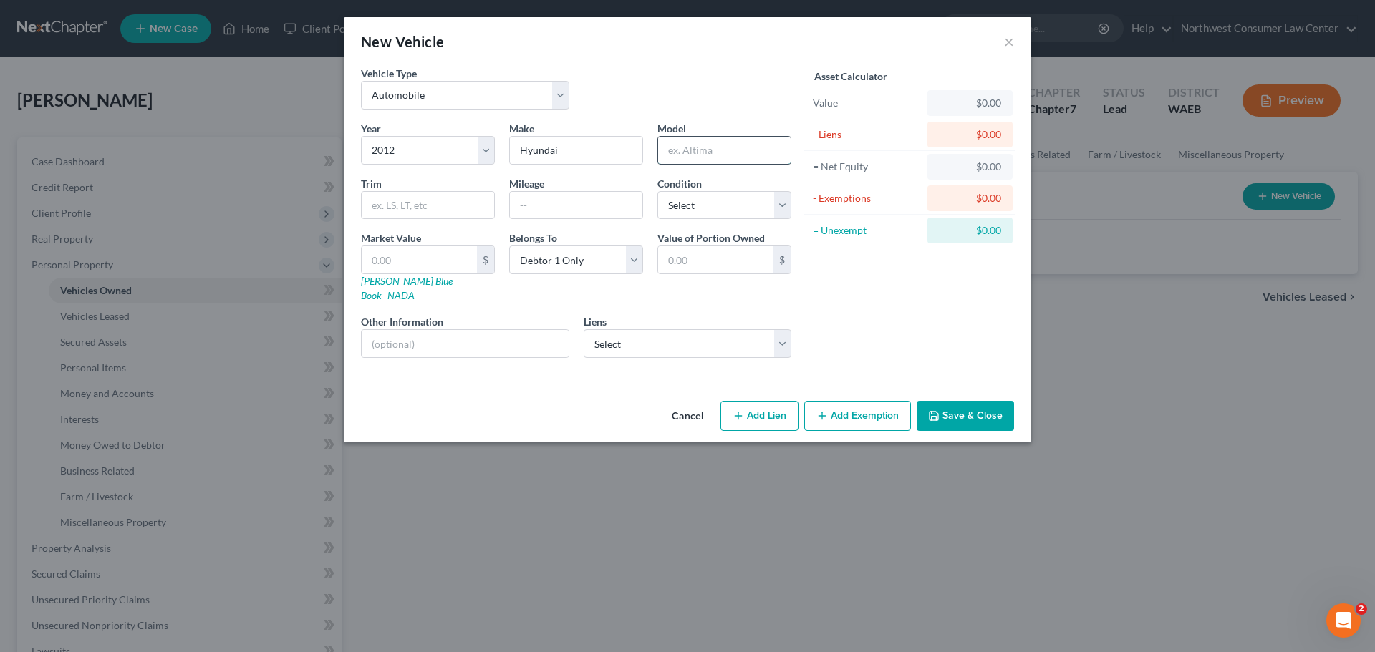
click at [752, 150] on input "text" at bounding box center [724, 150] width 132 height 27
type input "Tuscon"
click at [688, 195] on select "Select Excellent Very Good Good Fair Poor" at bounding box center [724, 205] width 134 height 29
select select "2"
click at [657, 191] on select "Select Excellent Very Good Good Fair Poor" at bounding box center [724, 205] width 134 height 29
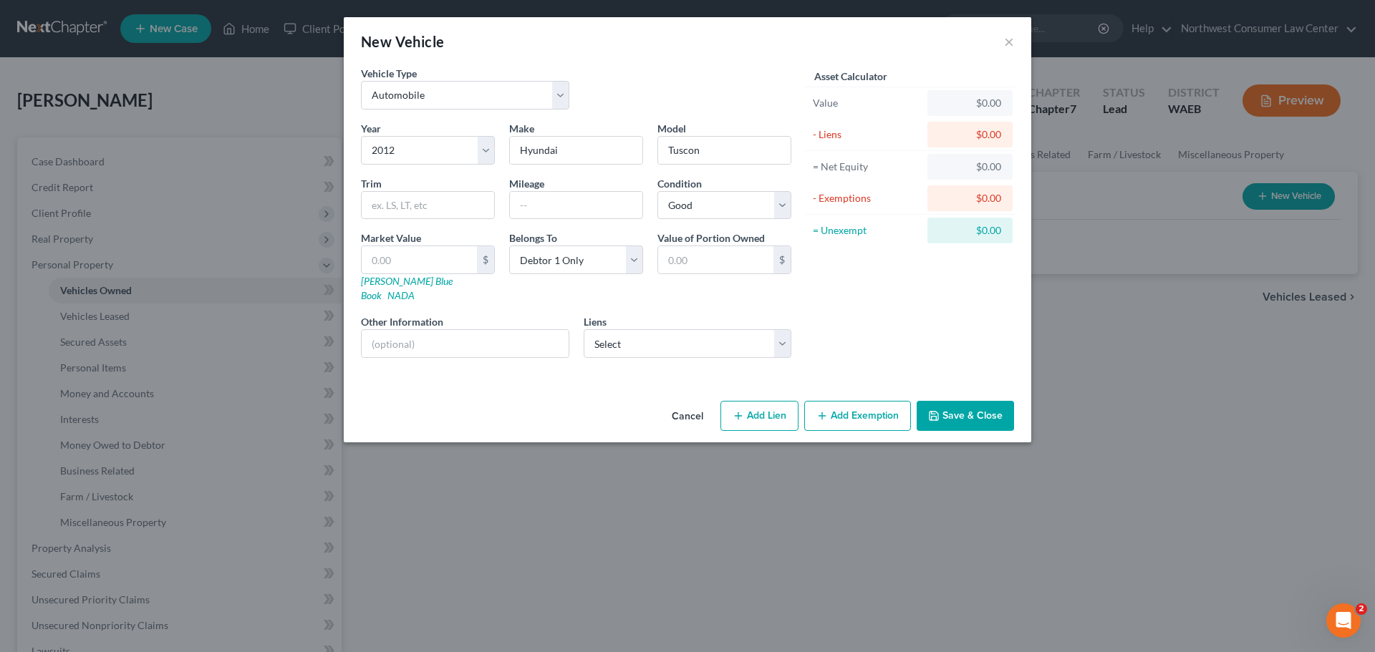
click at [868, 401] on button "Add Exemption" at bounding box center [857, 416] width 107 height 30
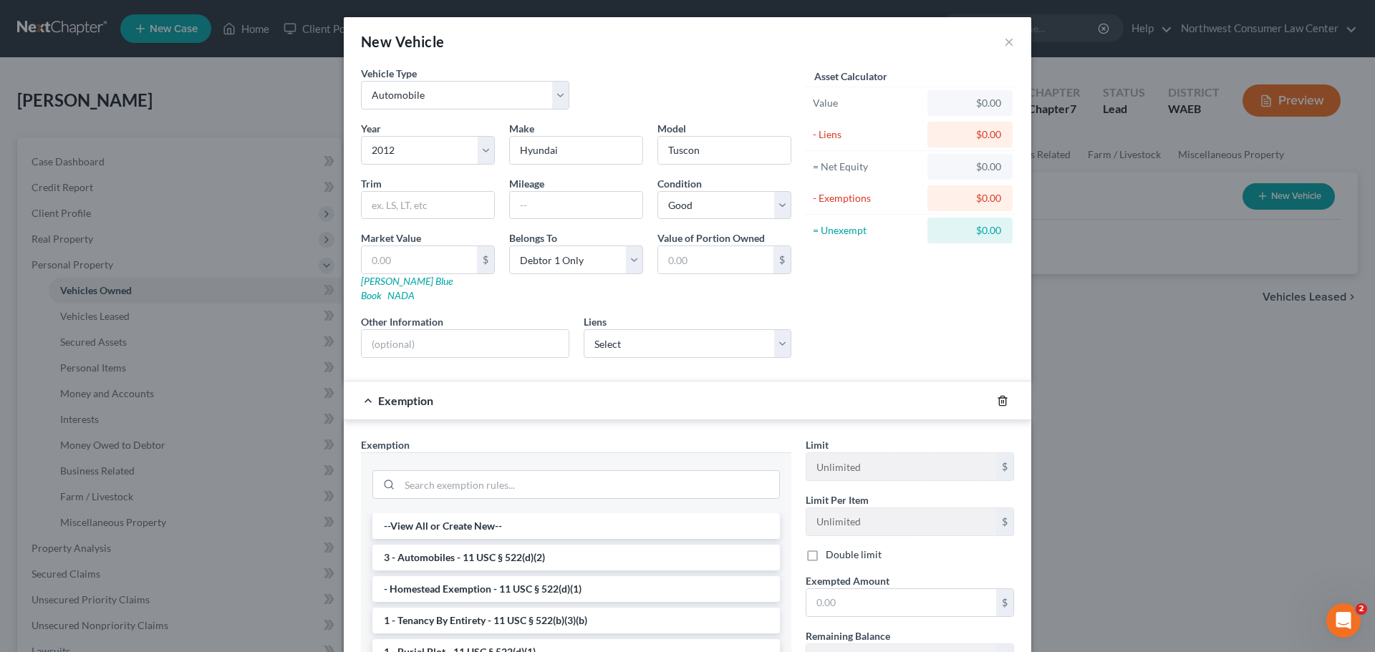
click at [1002, 395] on icon "button" at bounding box center [1002, 400] width 11 height 11
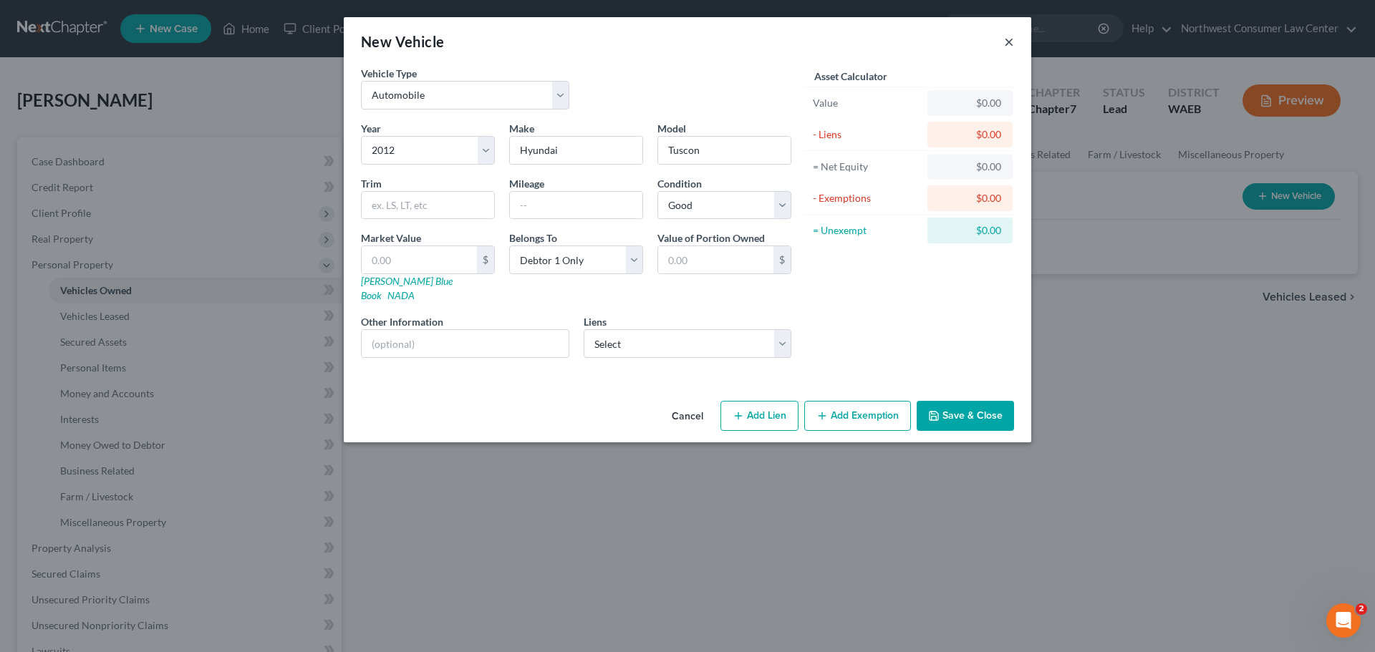
click at [1005, 44] on button "×" at bounding box center [1009, 41] width 10 height 17
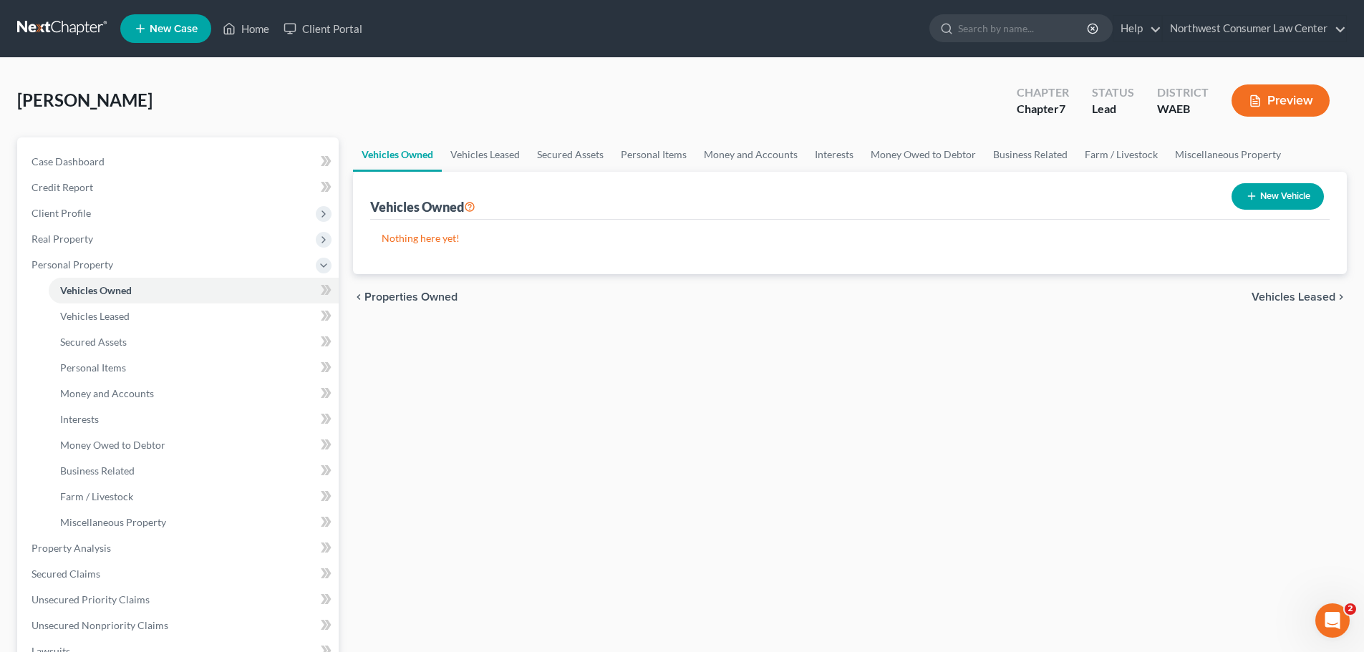
click at [1289, 198] on button "New Vehicle" at bounding box center [1278, 196] width 92 height 26
select select "0"
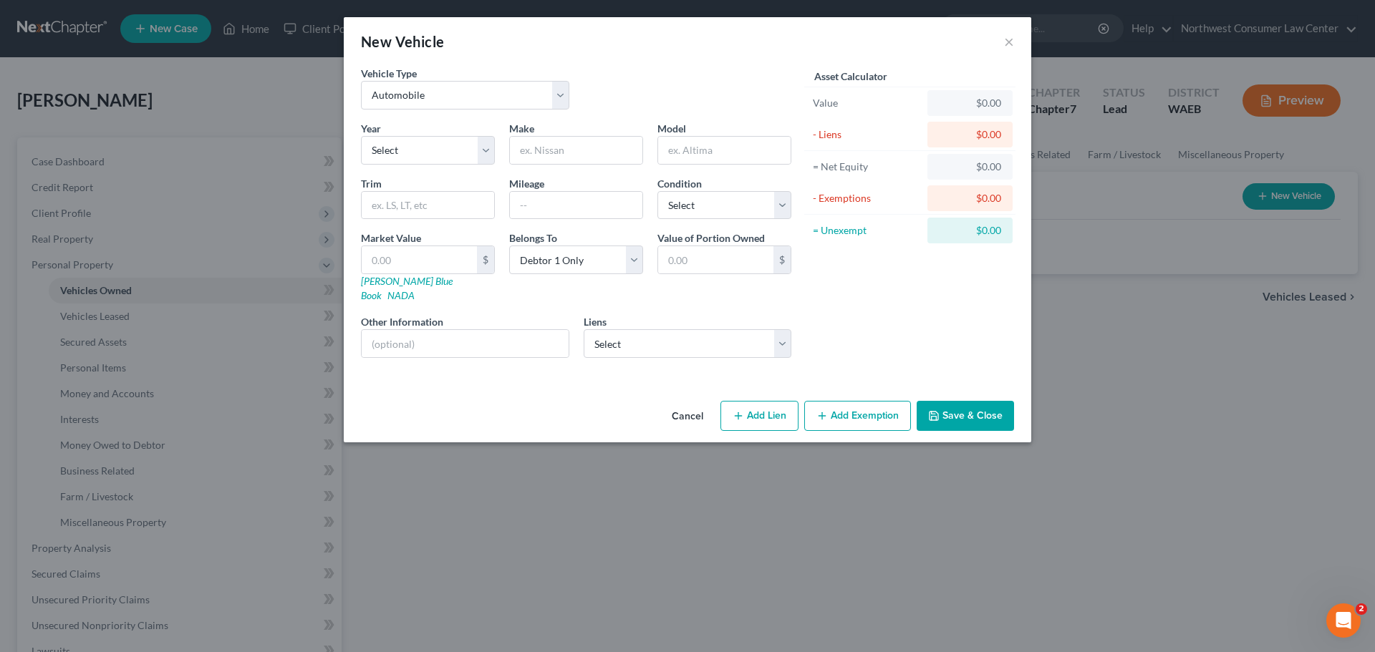
click at [750, 401] on button "Add Lien" at bounding box center [759, 416] width 78 height 30
select select "0"
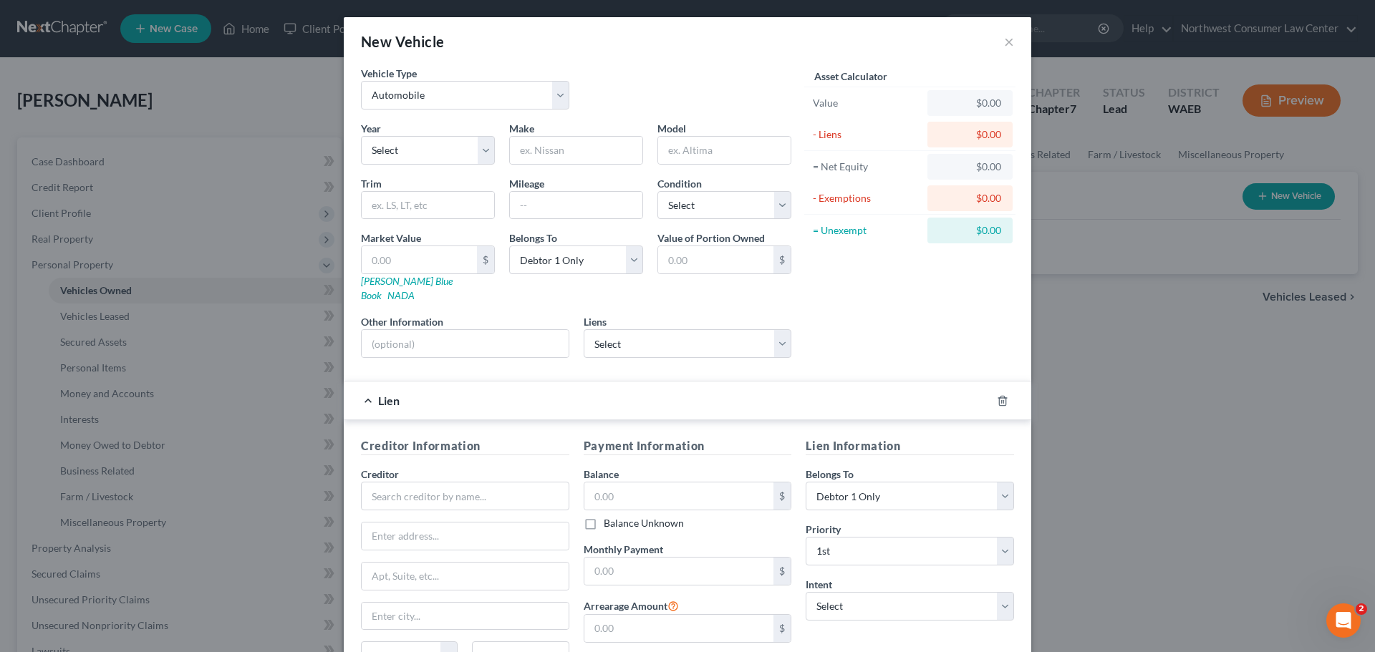
scroll to position [131, 0]
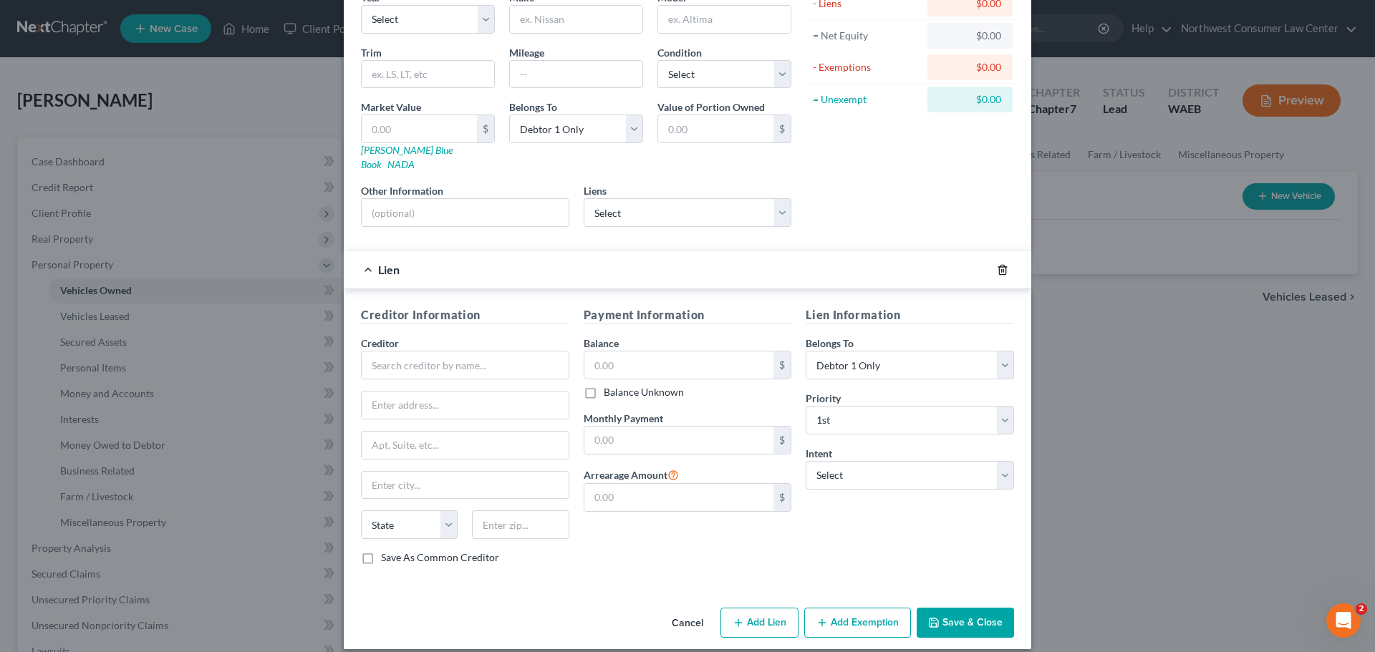
click at [997, 264] on icon "button" at bounding box center [1002, 269] width 11 height 11
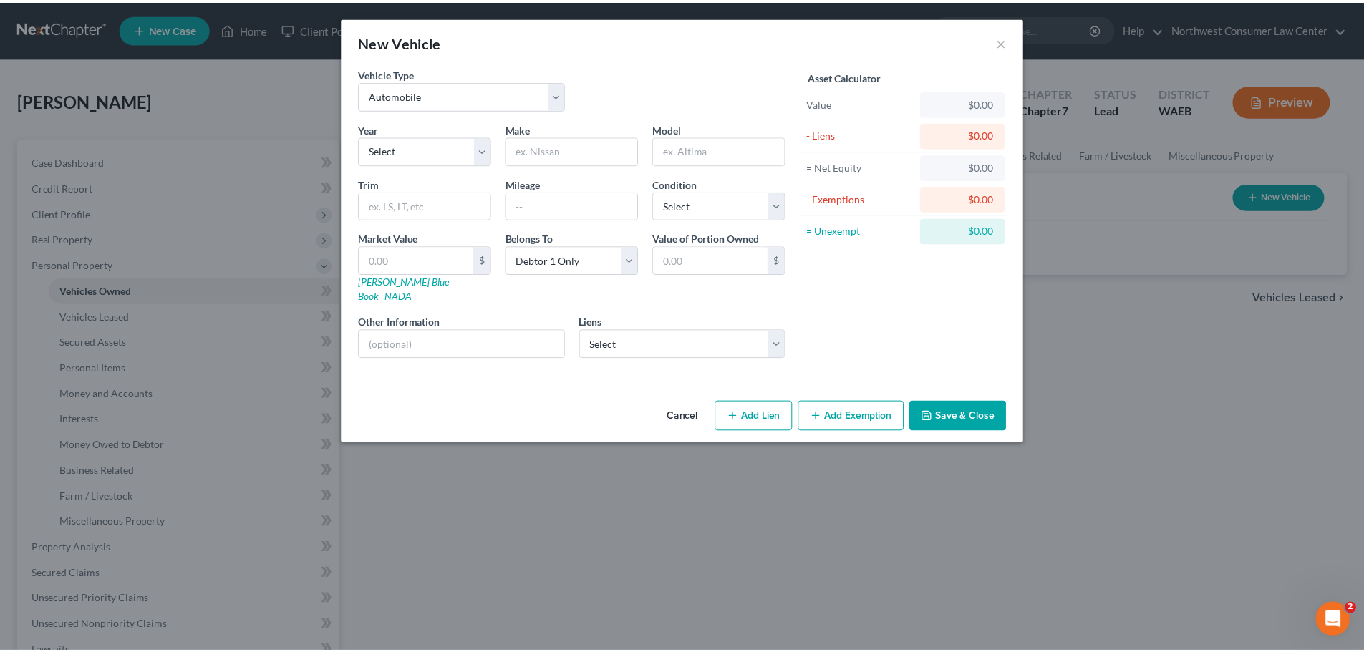
scroll to position [0, 0]
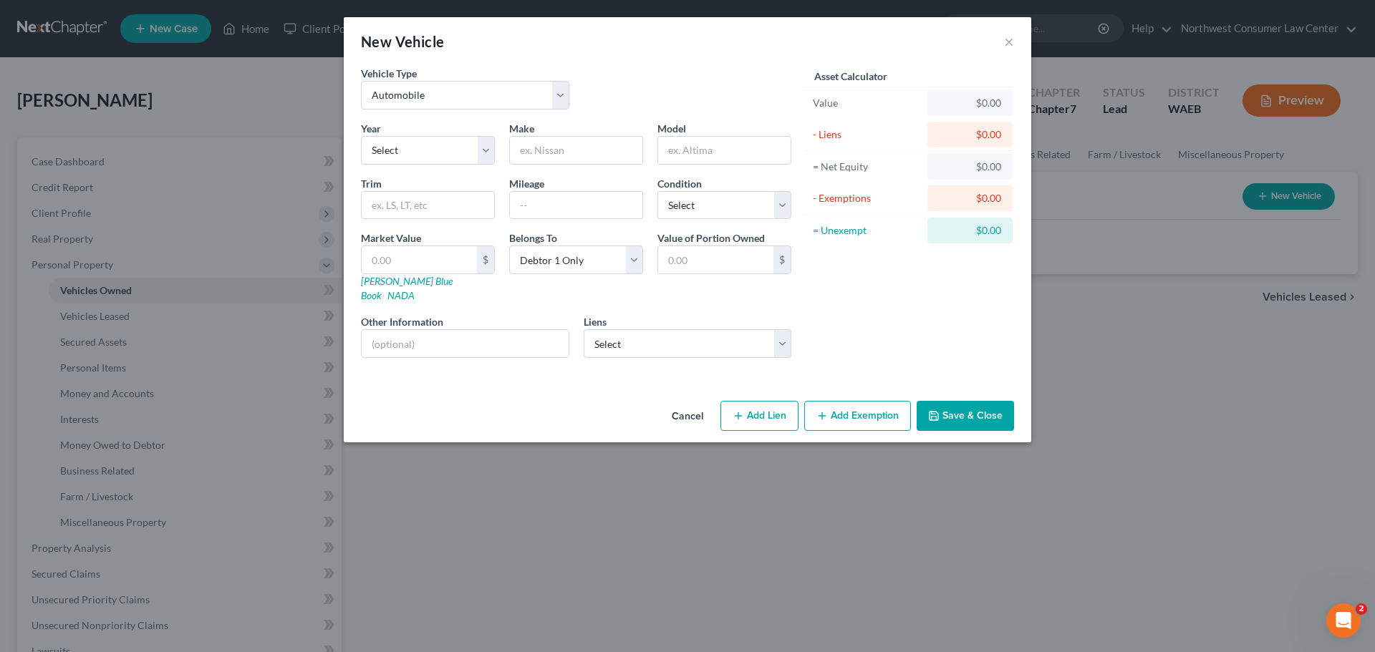
click at [1015, 45] on div "New Vehicle ×" at bounding box center [687, 41] width 687 height 49
click at [1008, 42] on button "×" at bounding box center [1009, 41] width 10 height 17
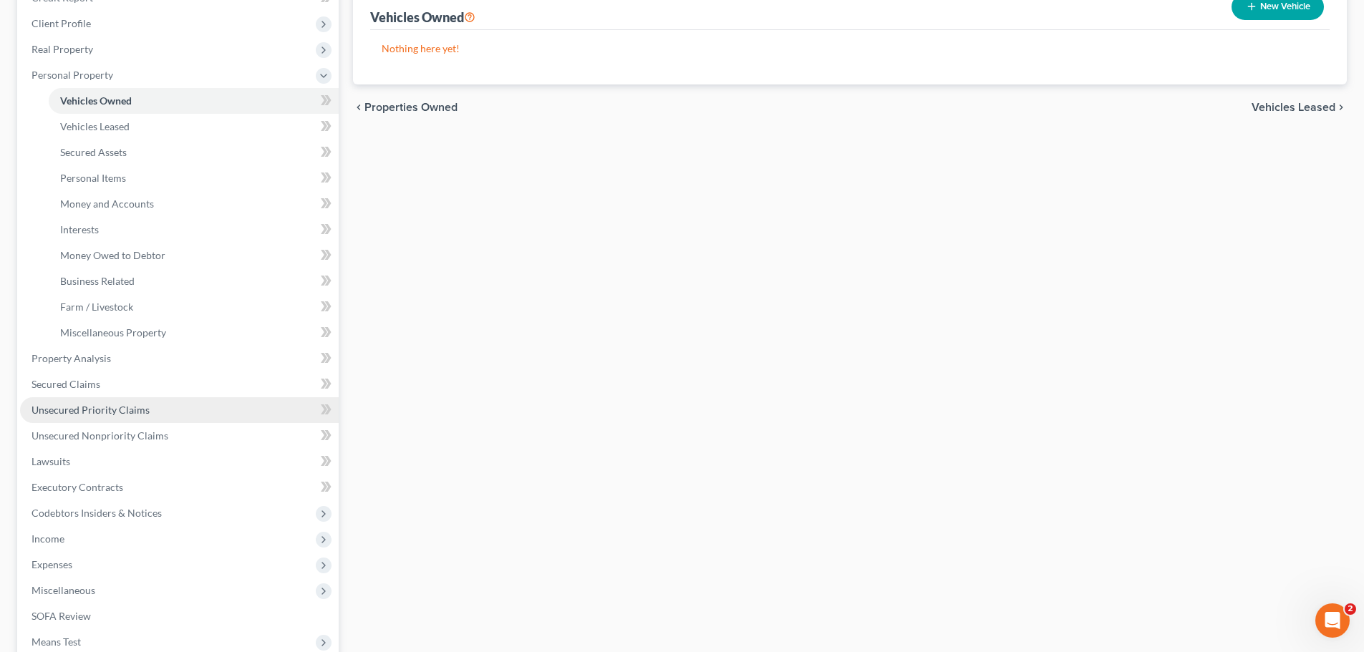
scroll to position [215, 0]
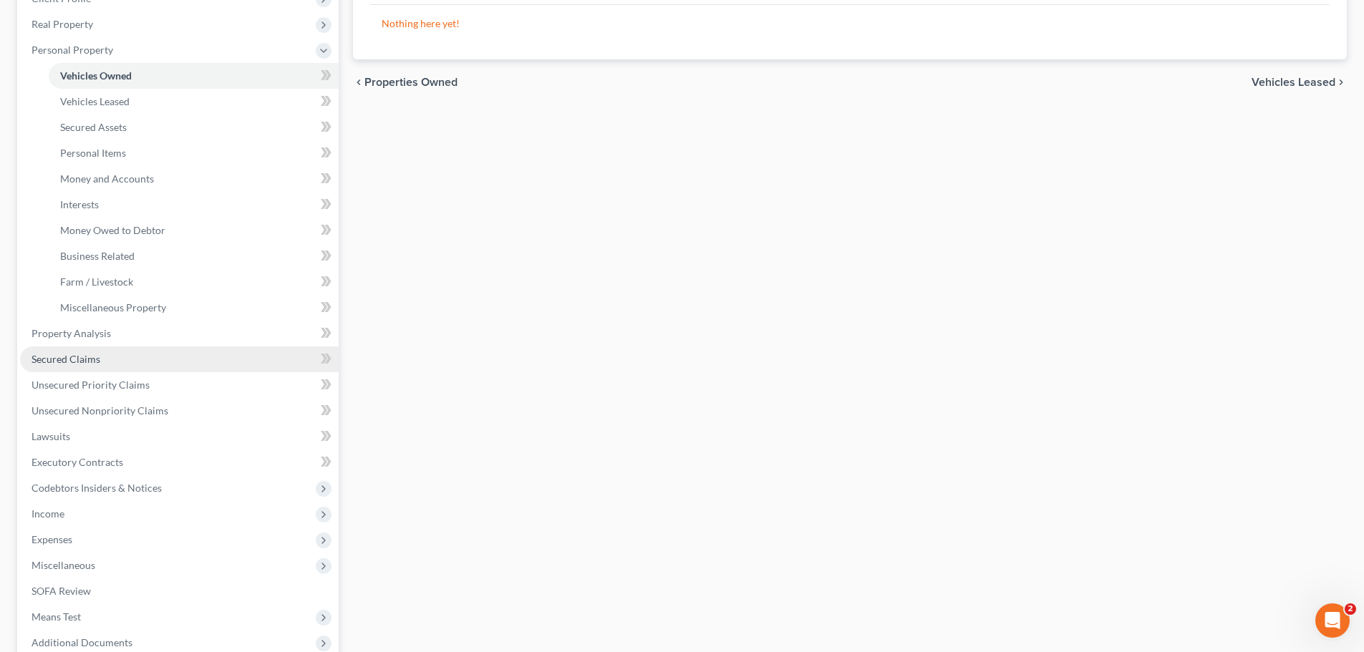
click at [175, 360] on link "Secured Claims" at bounding box center [179, 360] width 319 height 26
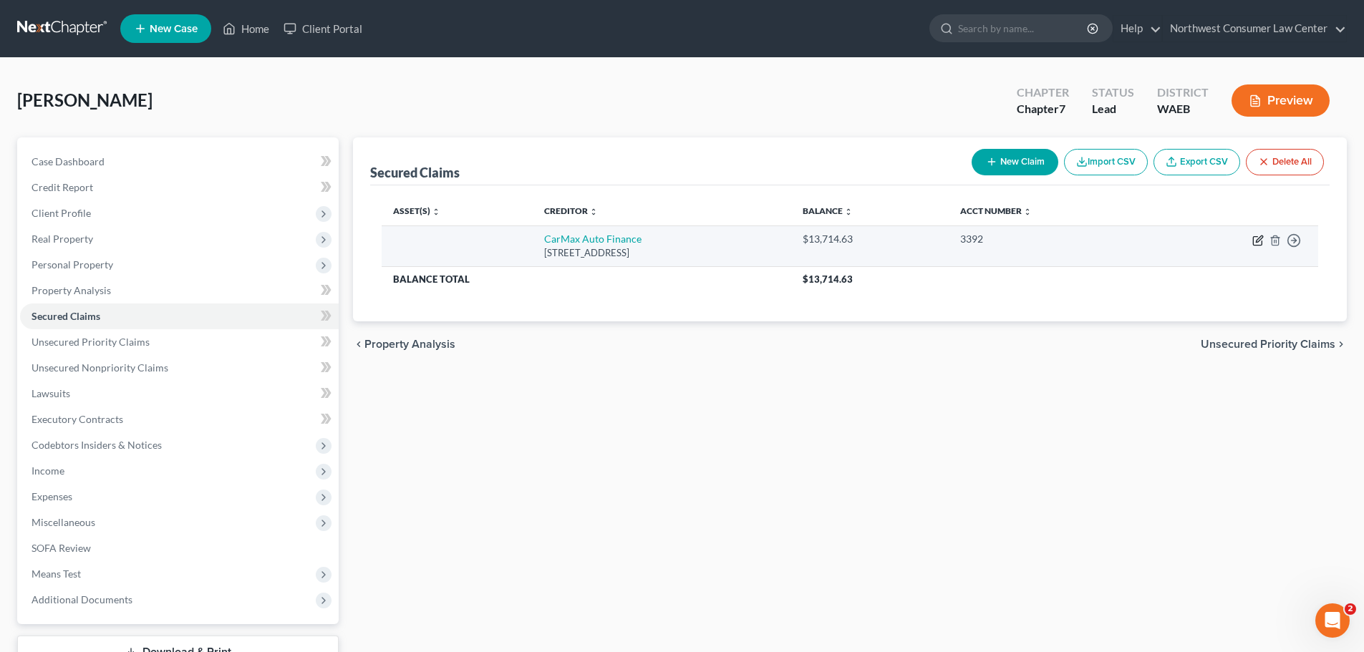
click at [1255, 238] on icon "button" at bounding box center [1257, 240] width 11 height 11
select select "10"
select select "0"
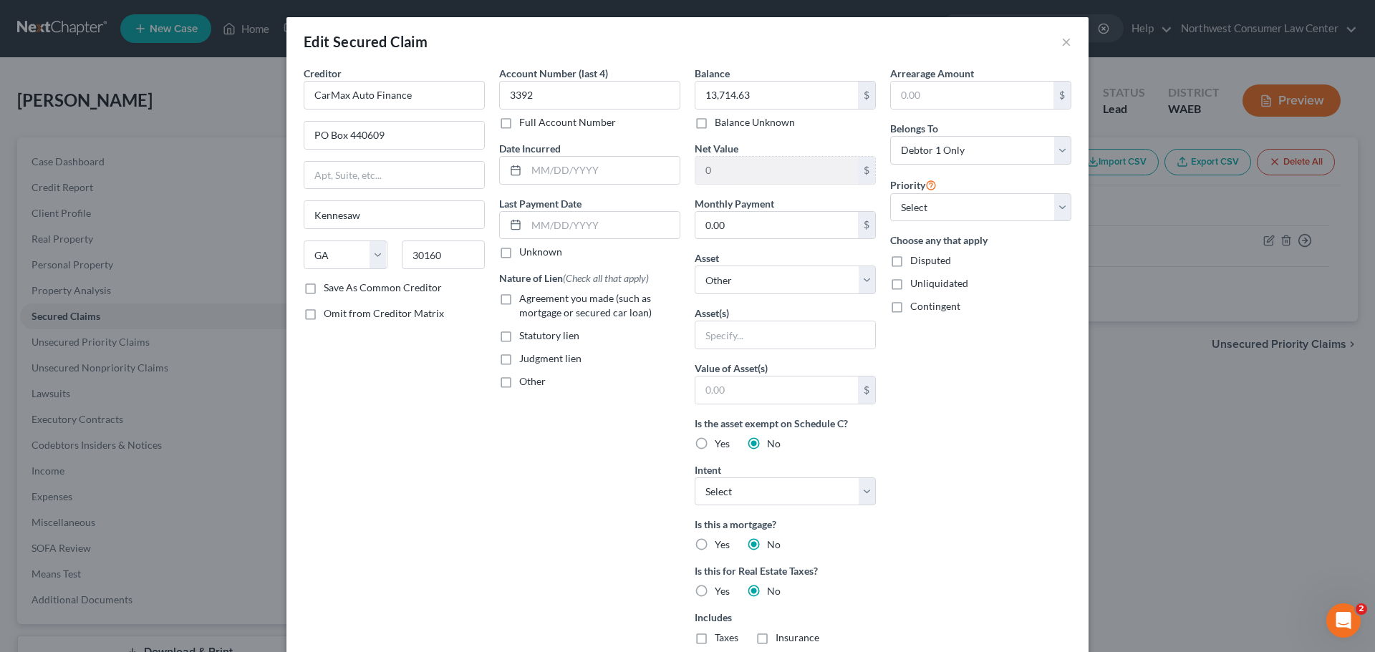
click at [620, 290] on div "Nature of Lien (Check all that apply) Agreement you made (such as mortgage or s…" at bounding box center [589, 330] width 181 height 118
click at [614, 296] on span "Agreement you made (such as mortgage or secured car loan)" at bounding box center [585, 305] width 132 height 26
click at [534, 296] on input "Agreement you made (such as mortgage or secured car loan)" at bounding box center [529, 295] width 9 height 9
checkbox input "true"
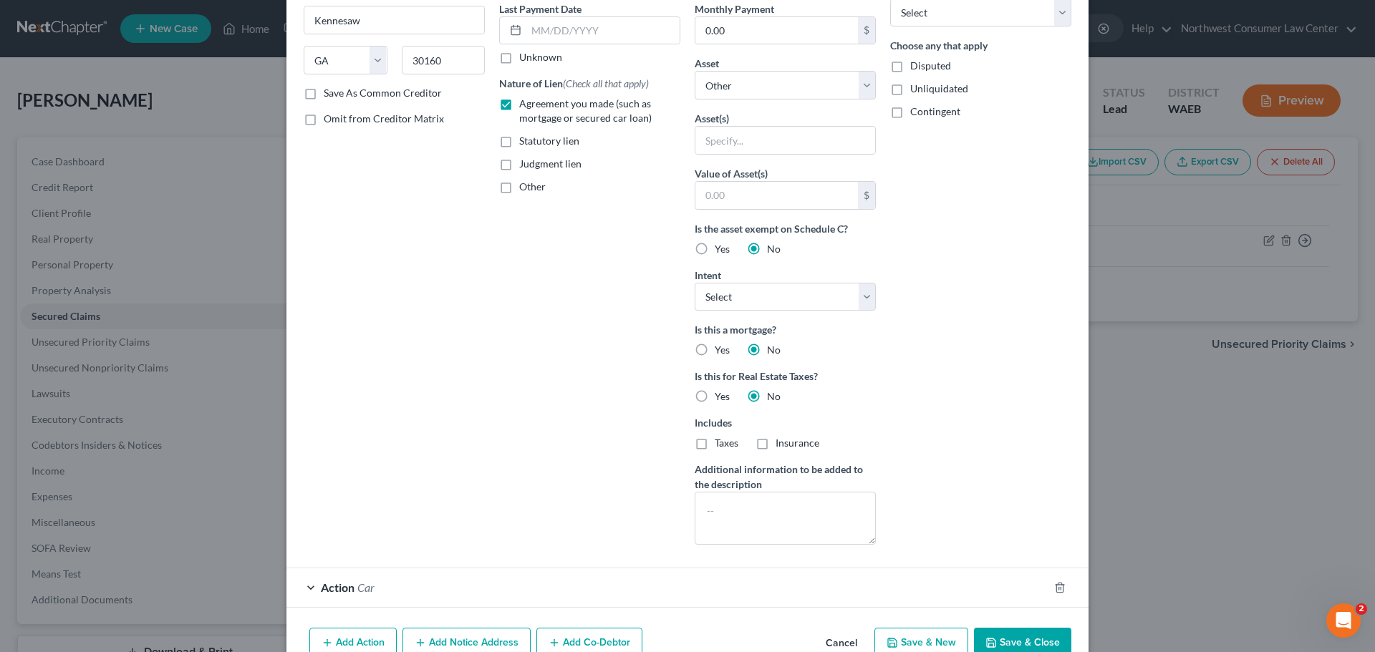
scroll to position [240, 0]
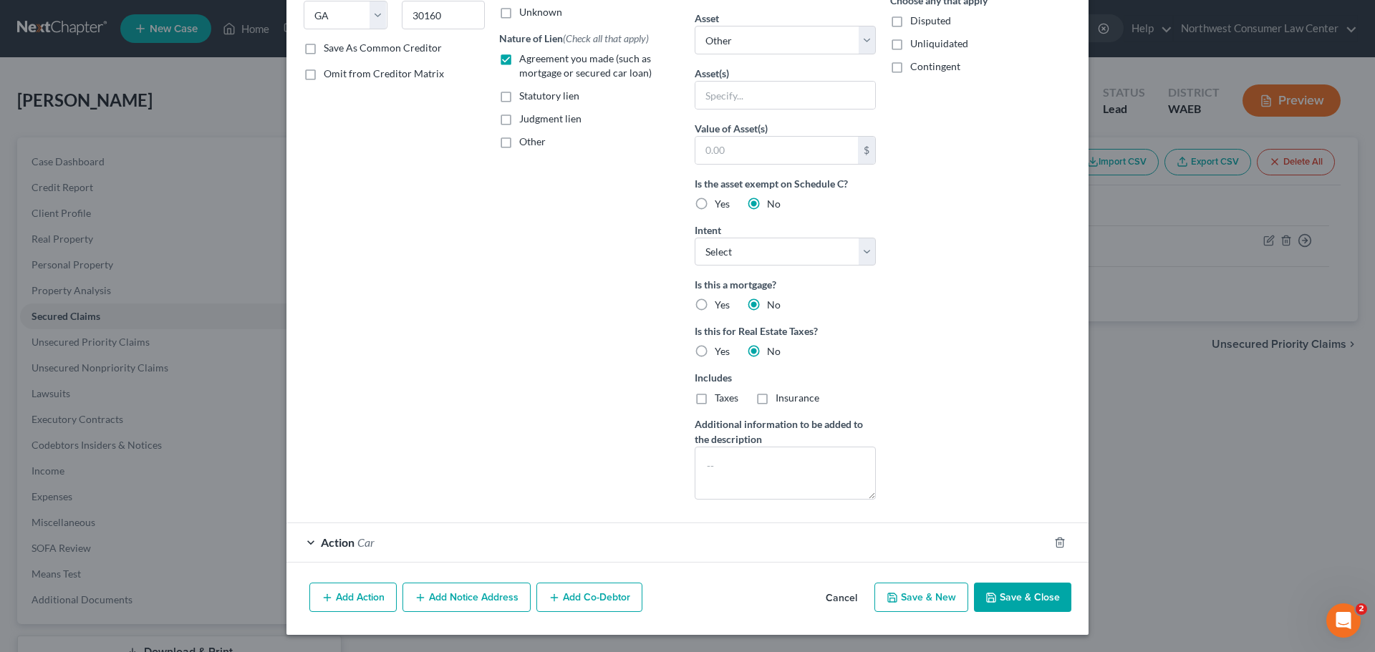
click at [382, 542] on div "Action Car" at bounding box center [667, 542] width 762 height 38
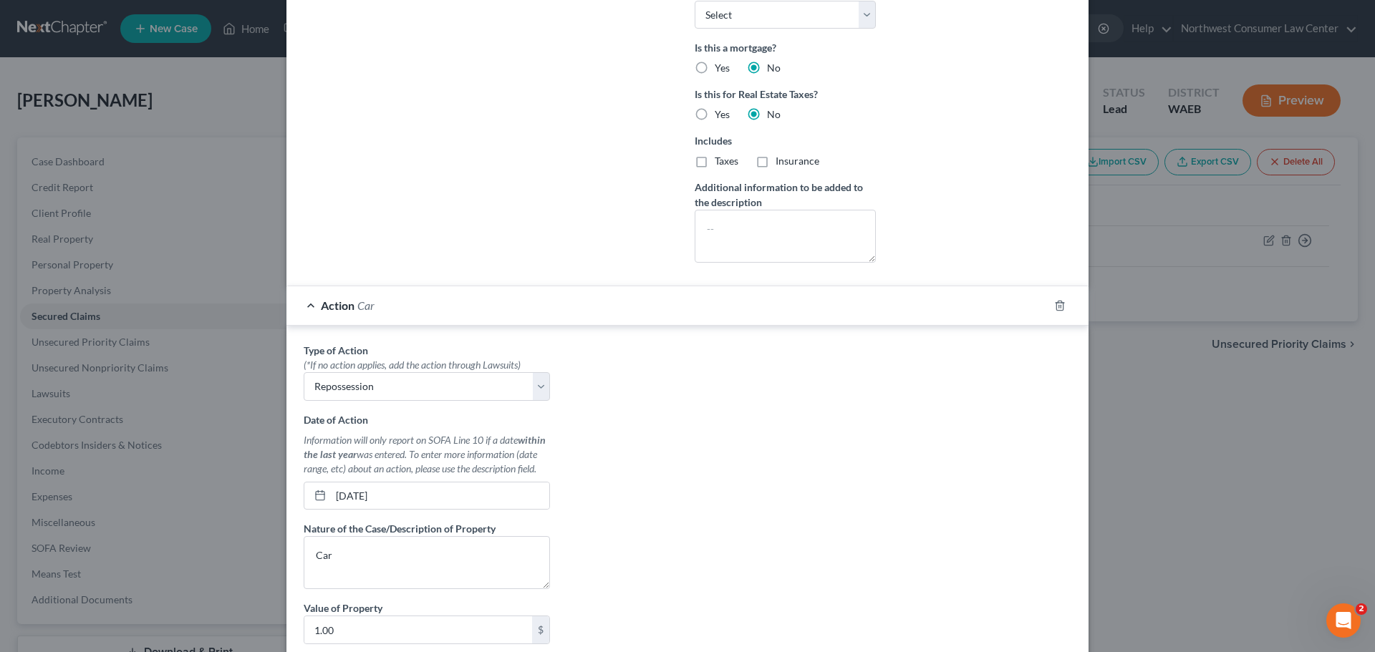
scroll to position [526, 0]
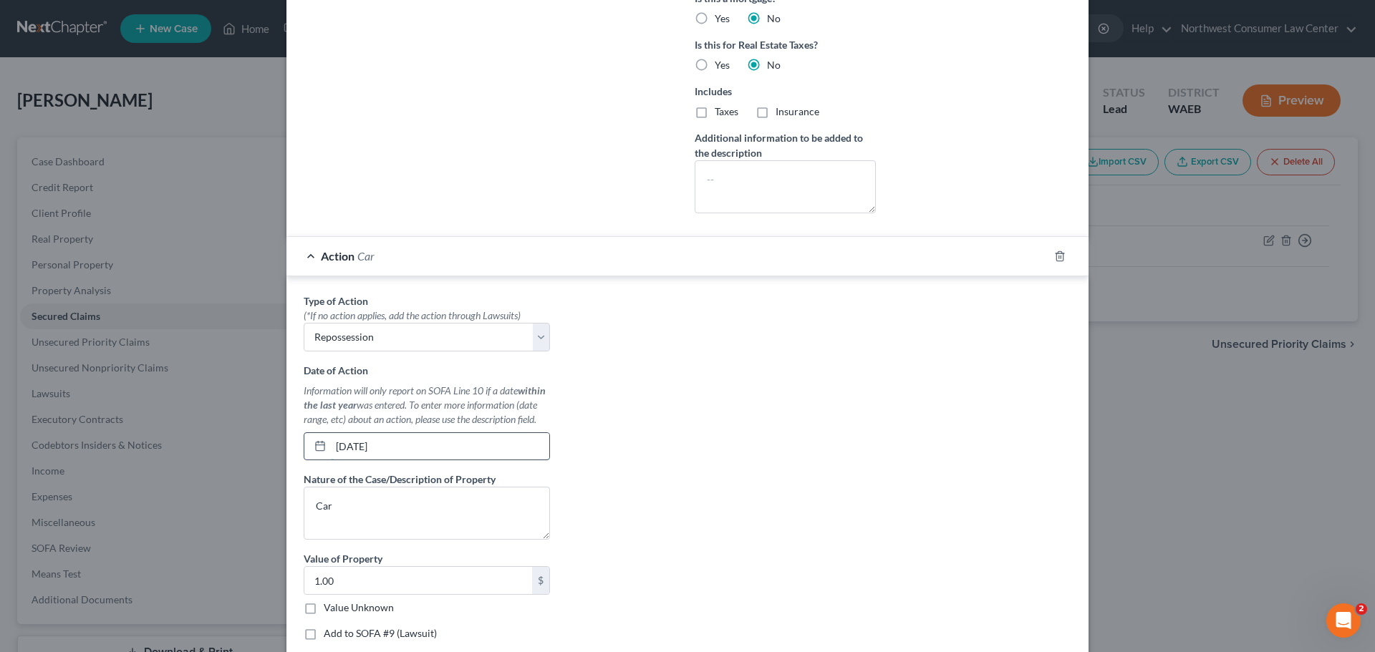
click at [405, 445] on input "05/01/2025" at bounding box center [440, 446] width 218 height 27
type input "2/1/2023"
click at [389, 501] on textarea "Car" at bounding box center [427, 513] width 246 height 53
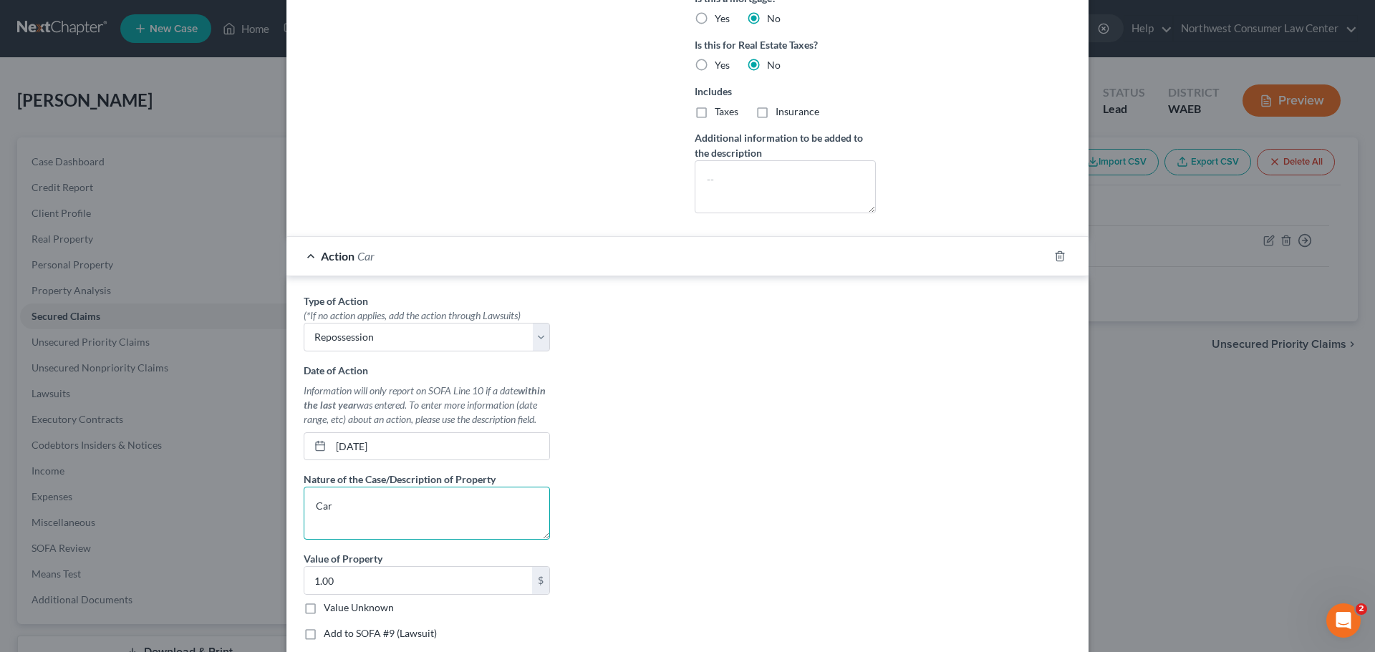
click at [389, 501] on textarea "Car" at bounding box center [427, 513] width 246 height 53
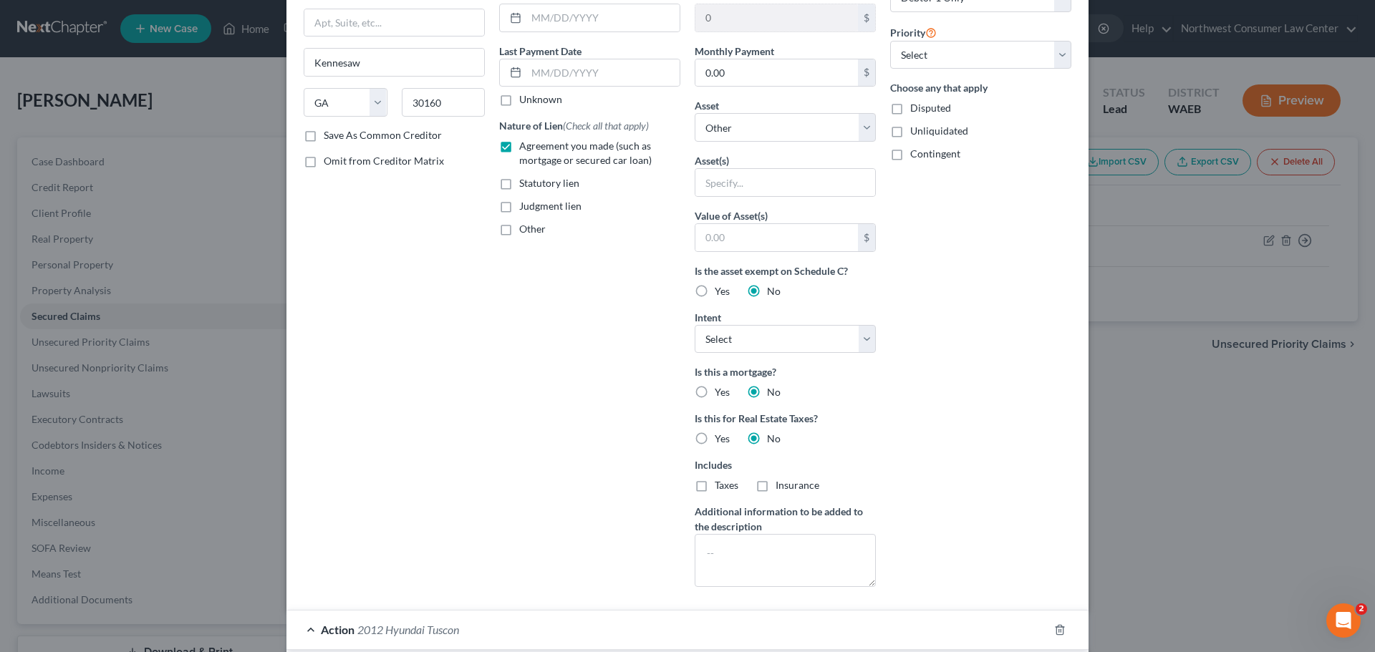
scroll to position [127, 0]
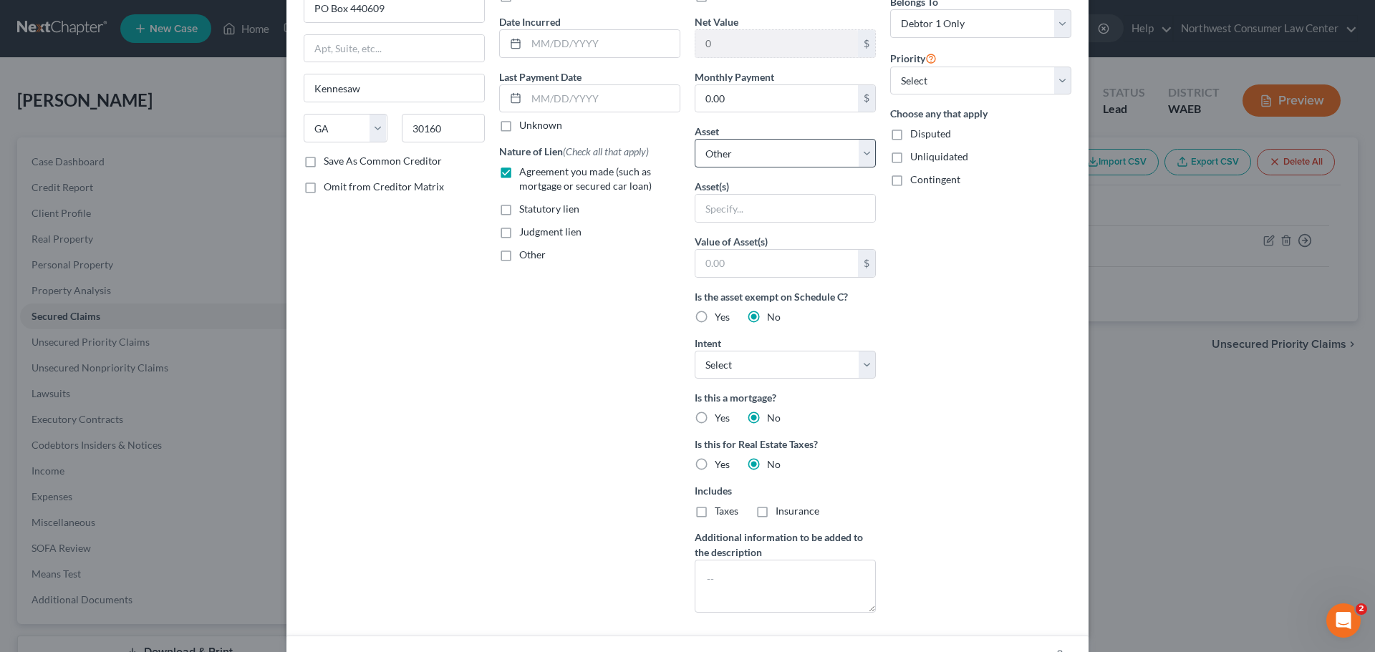
type textarea "2012 Hyundai Tuscon"
click at [758, 151] on select "Select Other Multiple Assets Clothing - Clothing - $40.0 Electronics - Electron…" at bounding box center [785, 153] width 181 height 29
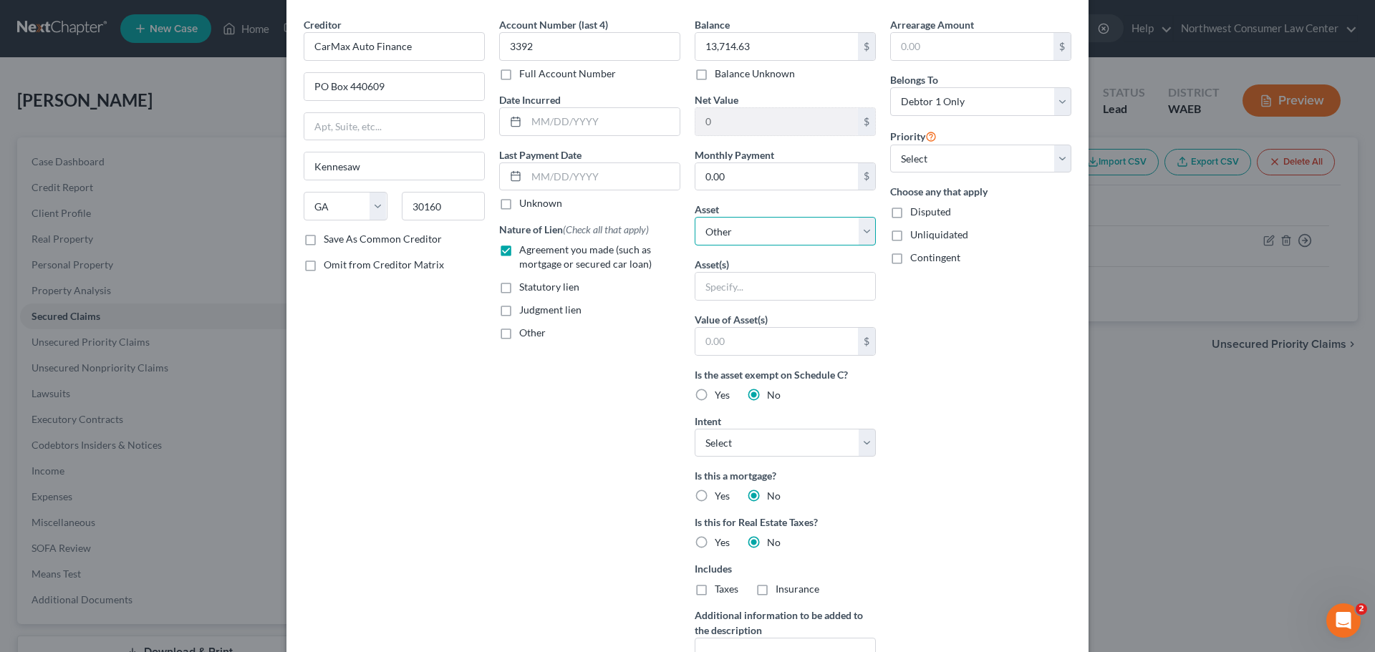
scroll to position [0, 0]
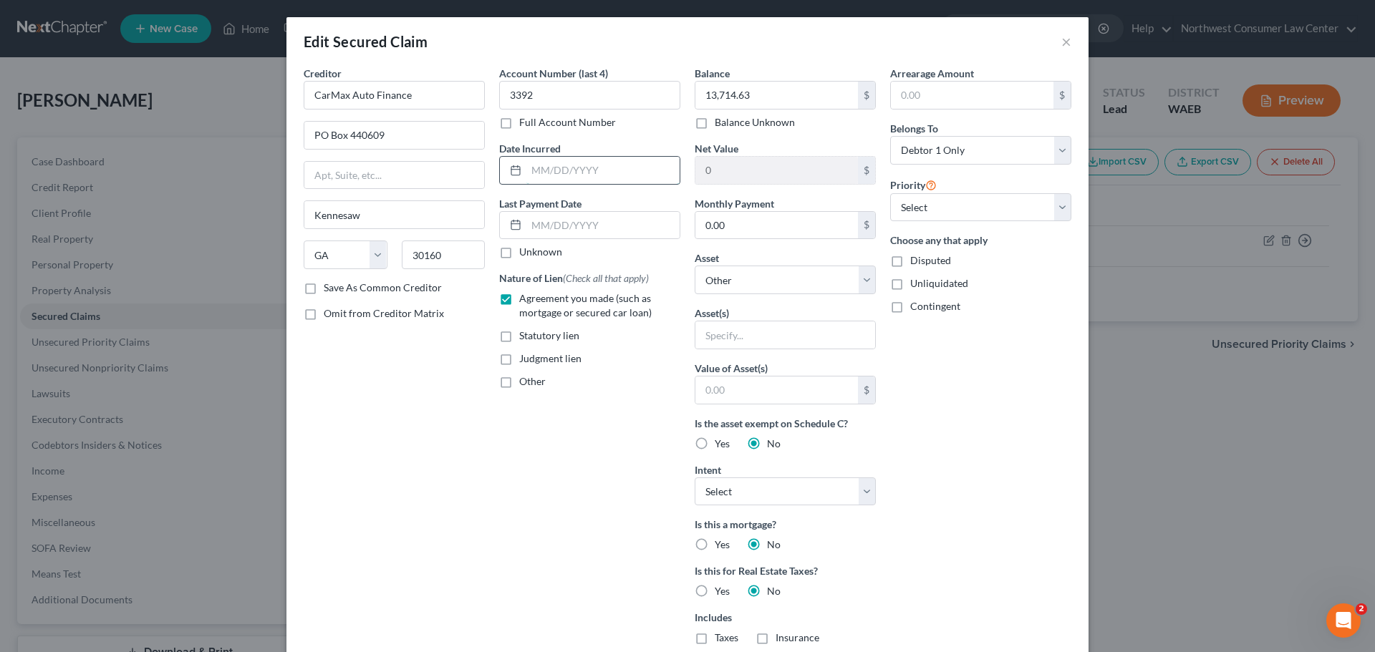
click at [612, 163] on input "text" at bounding box center [602, 170] width 153 height 27
type input "9/25/2021"
click at [706, 327] on input "text" at bounding box center [785, 335] width 180 height 27
click at [483, 518] on div "Creditor * CarMax Auto Finance PO Box 440609 Kennesaw State AL AK AR AZ CA CO C…" at bounding box center [393, 408] width 195 height 685
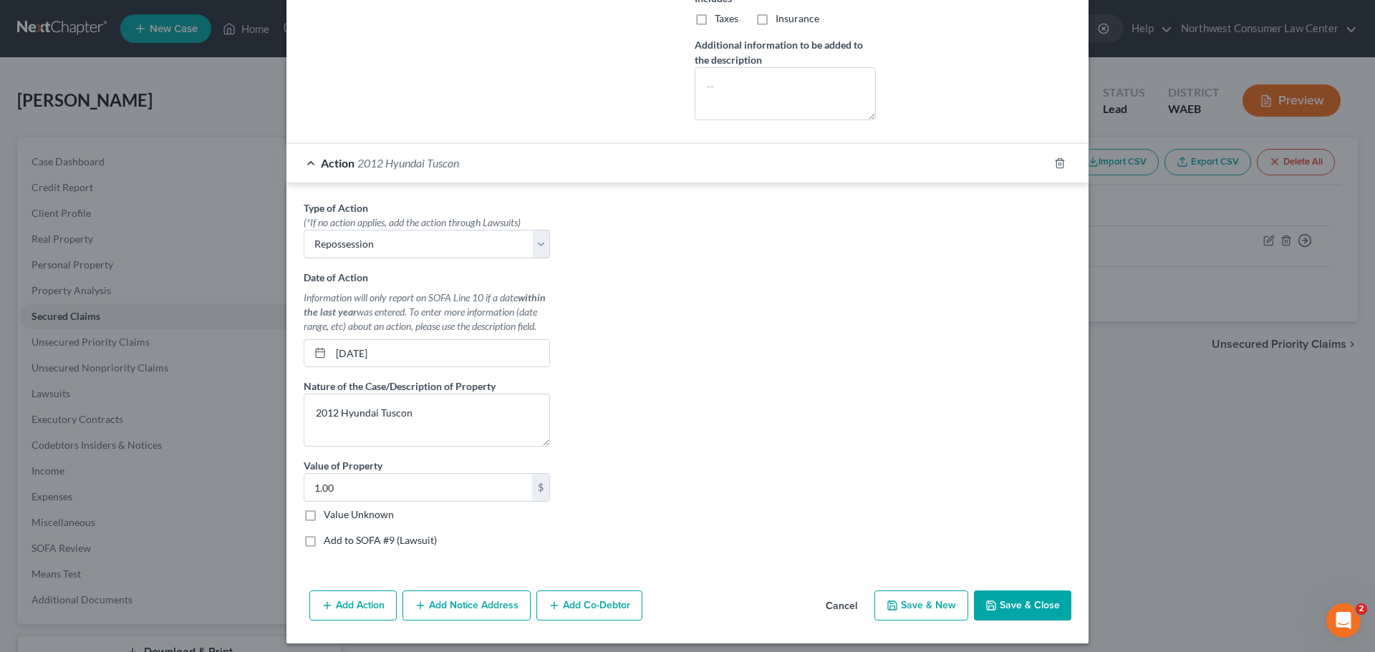
scroll to position [628, 0]
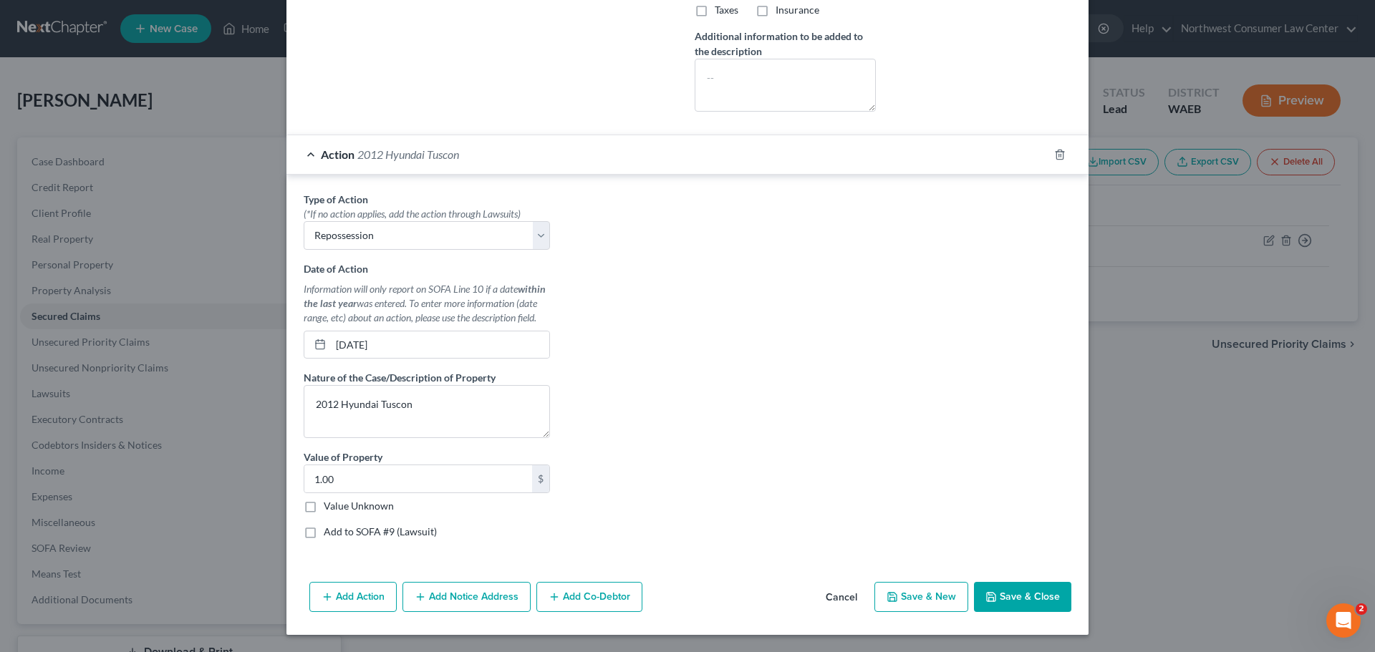
click at [1032, 589] on button "Save & Close" at bounding box center [1022, 597] width 97 height 30
select select
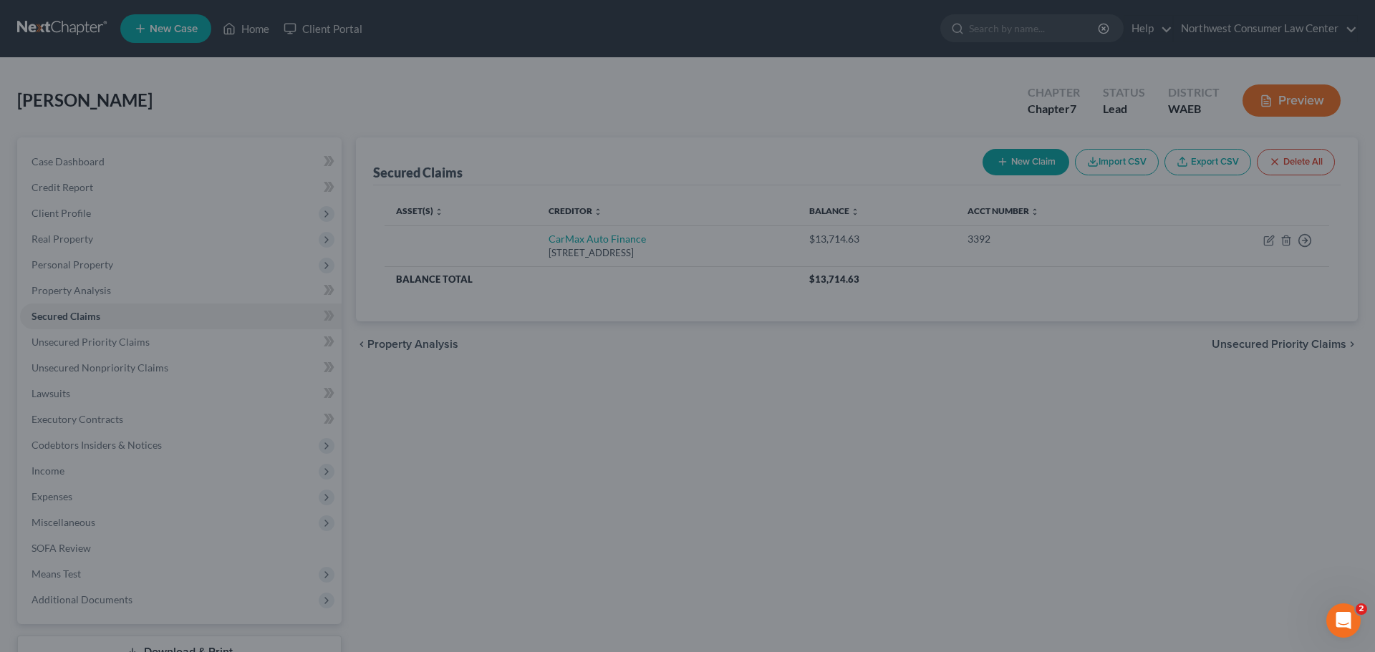
scroll to position [471, 0]
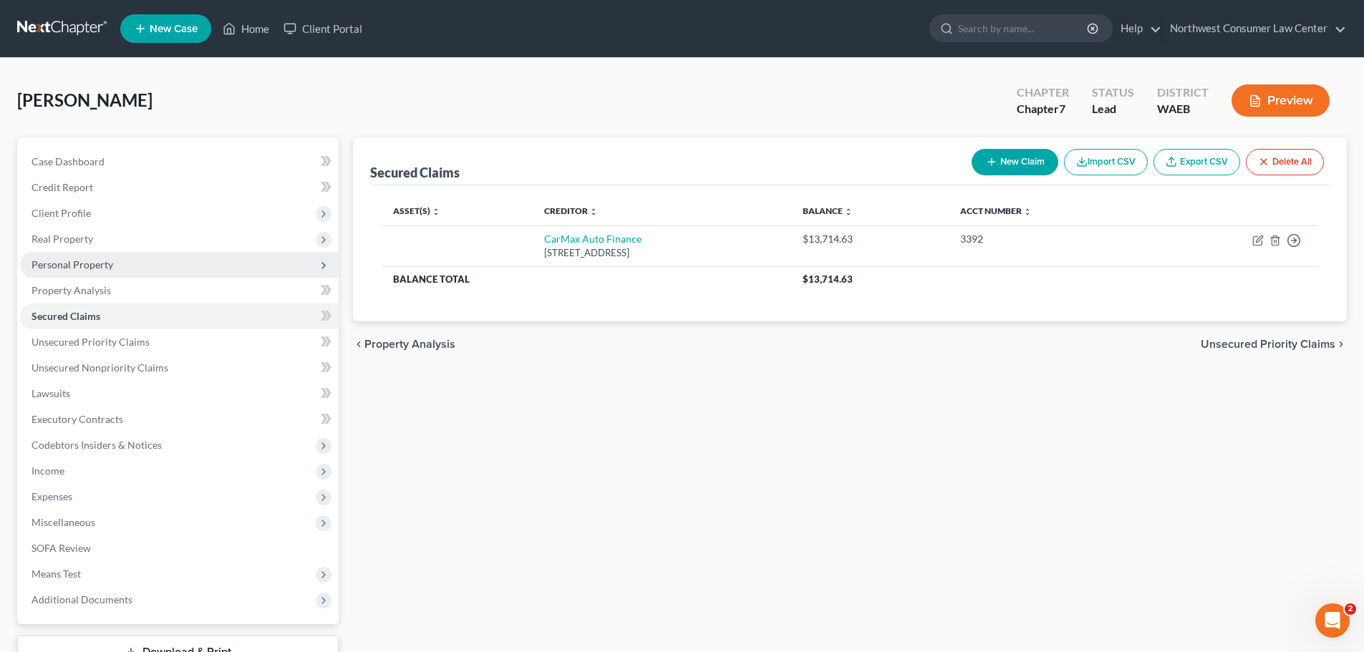
click at [130, 273] on span "Personal Property" at bounding box center [179, 265] width 319 height 26
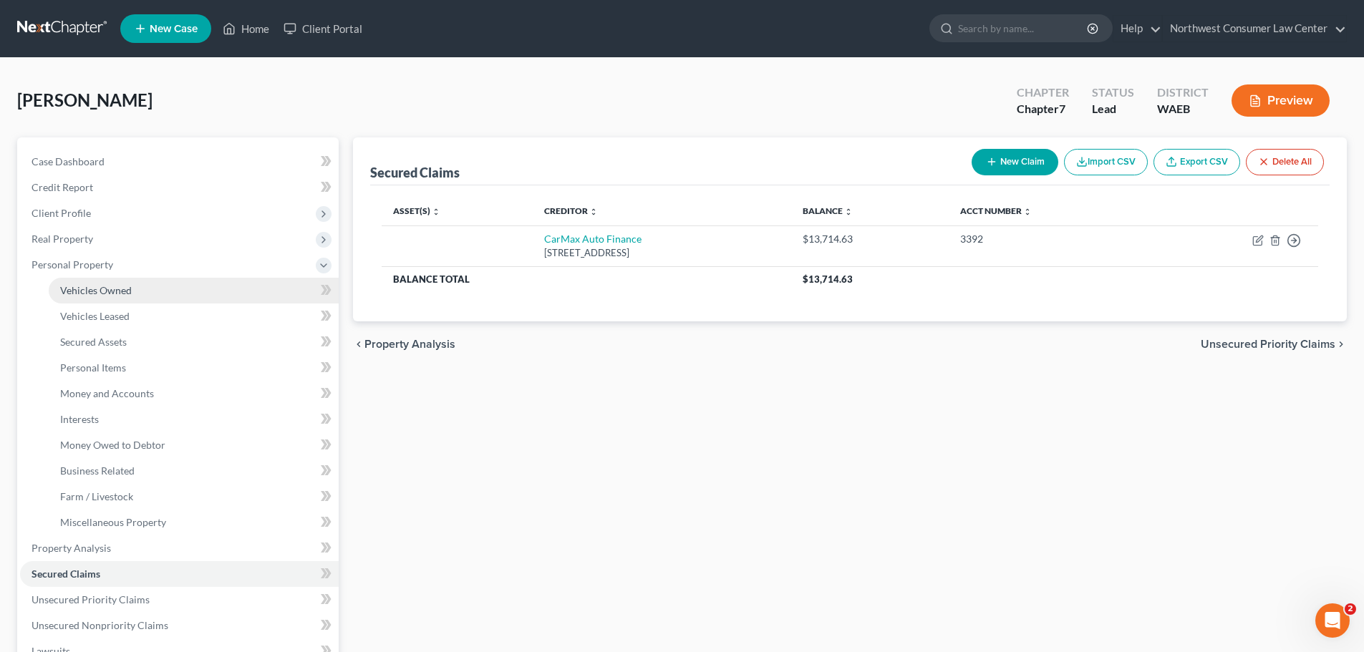
click at [135, 290] on link "Vehicles Owned" at bounding box center [194, 291] width 290 height 26
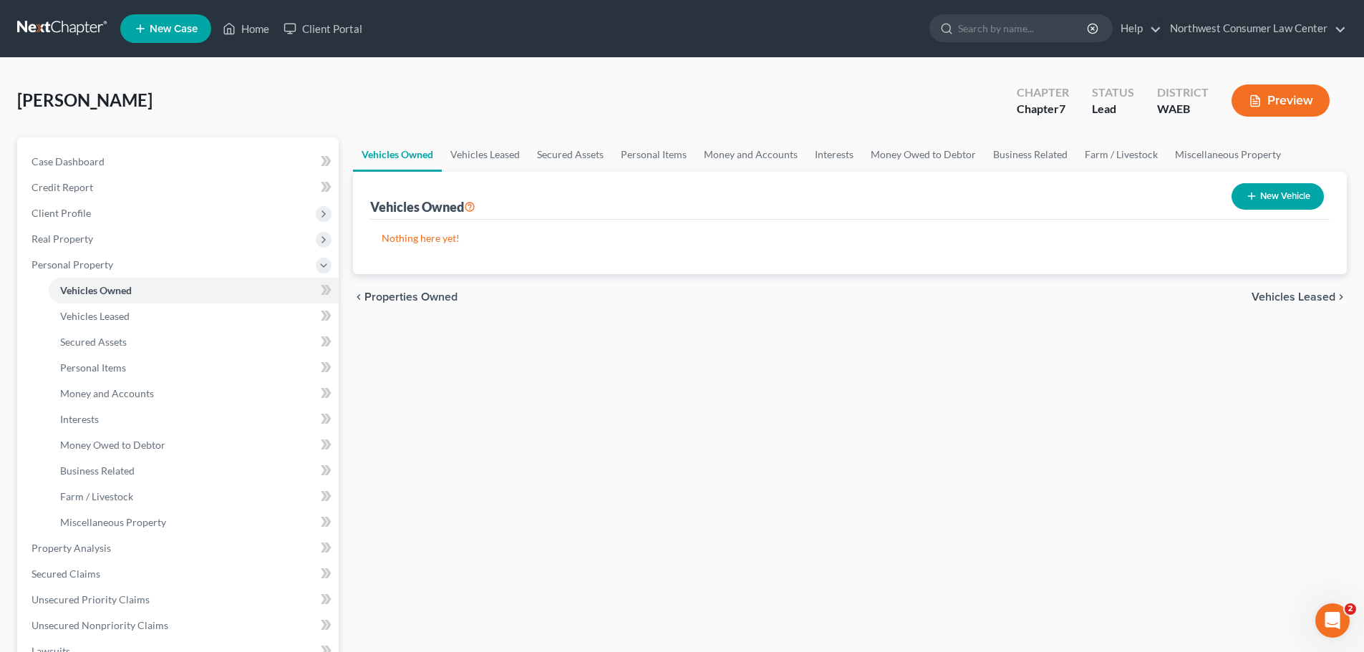
click at [1267, 198] on button "New Vehicle" at bounding box center [1278, 196] width 92 height 26
select select "0"
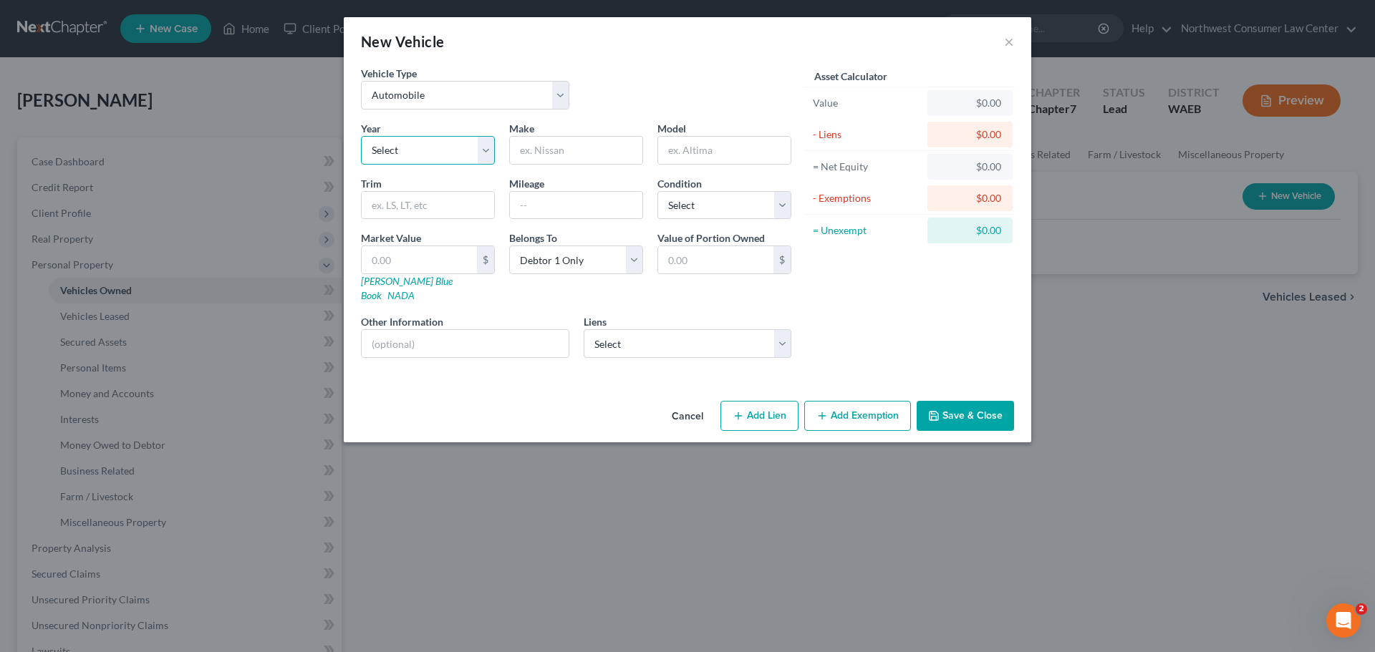
click at [414, 139] on select "Select 2026 2025 2024 2023 2022 2021 2020 2019 2018 2017 2016 2015 2014 2013 20…" at bounding box center [428, 150] width 134 height 29
select select "14"
click at [361, 136] on select "Select 2026 2025 2024 2023 2022 2021 2020 2019 2018 2017 2016 2015 2014 2013 20…" at bounding box center [428, 150] width 134 height 29
click at [559, 153] on input "text" at bounding box center [576, 150] width 132 height 27
type input "Hyundai"
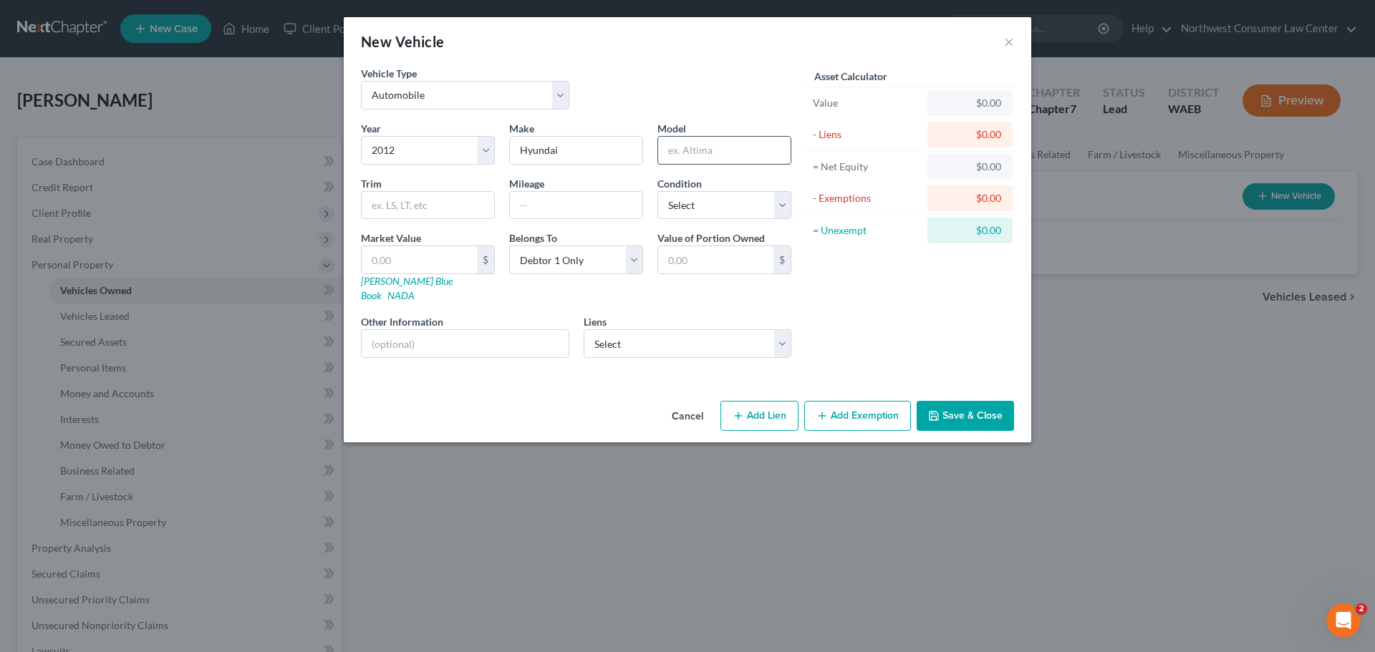
click at [719, 137] on input "text" at bounding box center [724, 150] width 132 height 27
type input "Tuscon"
click at [738, 216] on select "Select Excellent Very Good Good Fair Poor" at bounding box center [724, 205] width 134 height 29
select select "2"
click at [657, 191] on select "Select Excellent Very Good Good Fair Poor" at bounding box center [724, 205] width 134 height 29
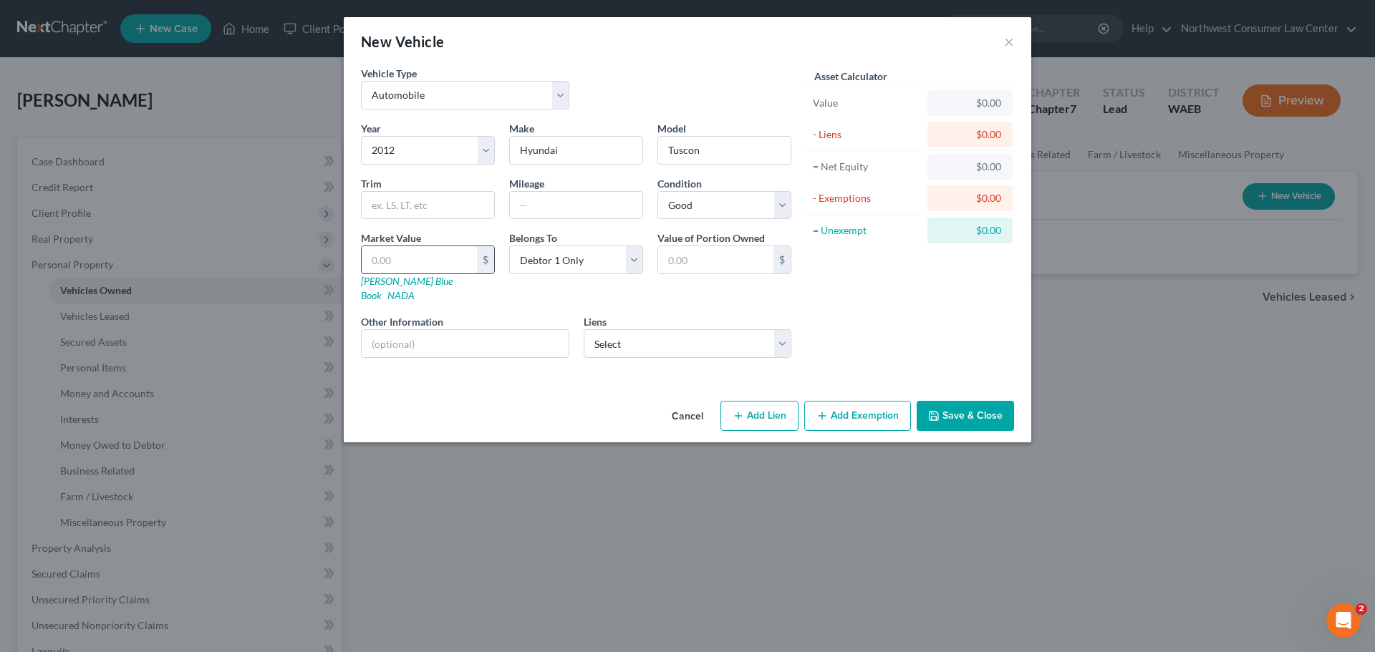
click at [443, 255] on input "text" at bounding box center [419, 259] width 115 height 27
type input "4"
type input "4.00"
type input "46"
type input "46.00"
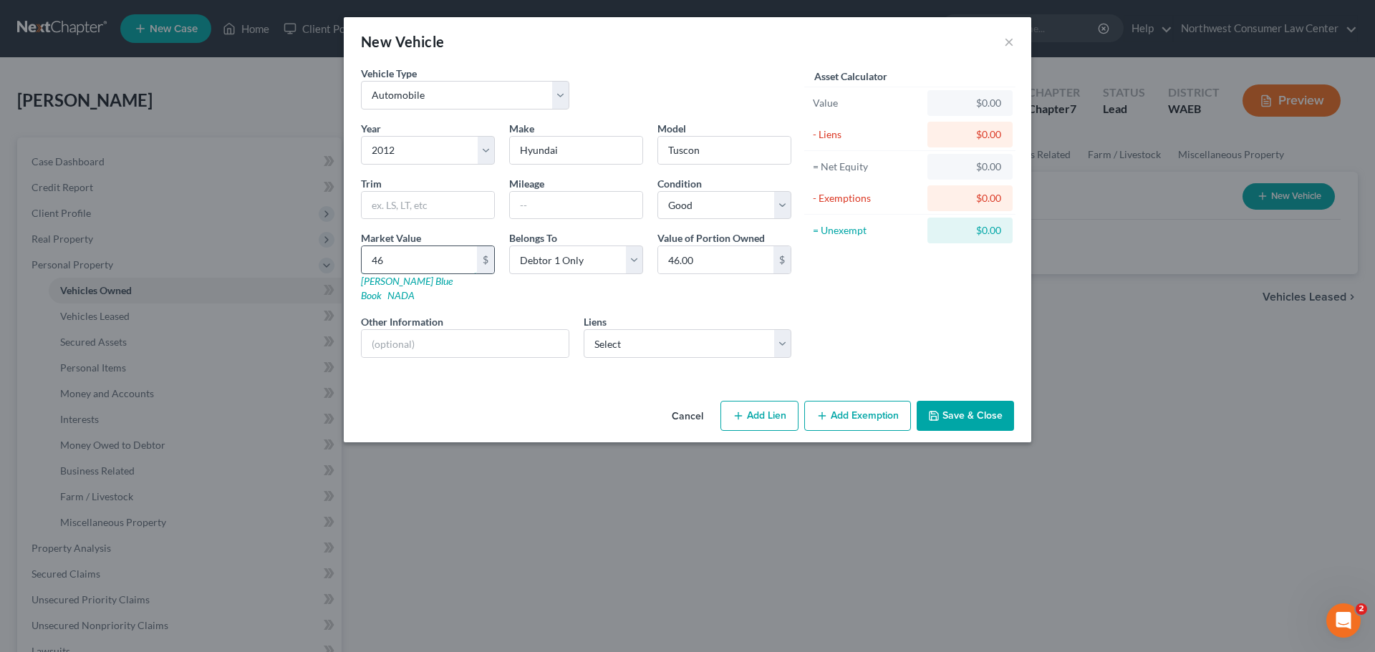
type input "463"
type input "463.00"
type input "46"
type input "46.00"
type input "460"
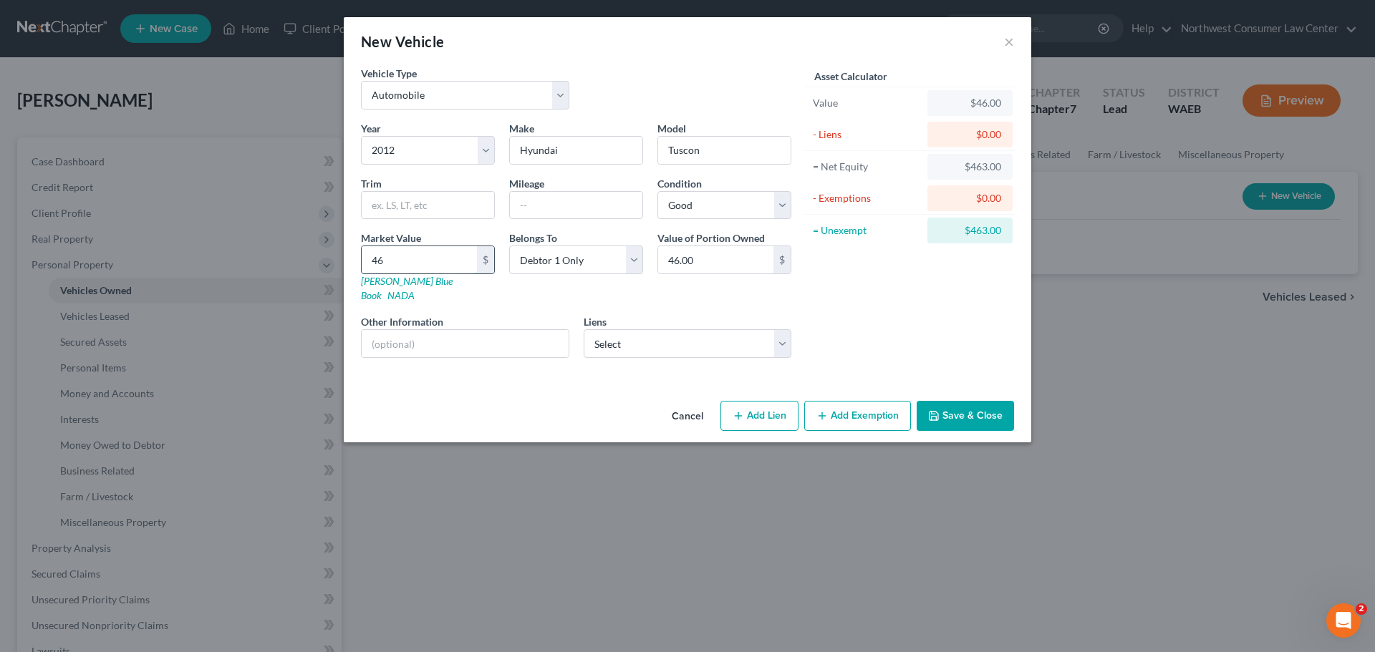
type input "460.00"
type input "4600"
type input "4,600.00"
type input "4,600"
click at [753, 401] on button "Add Lien" at bounding box center [759, 416] width 78 height 30
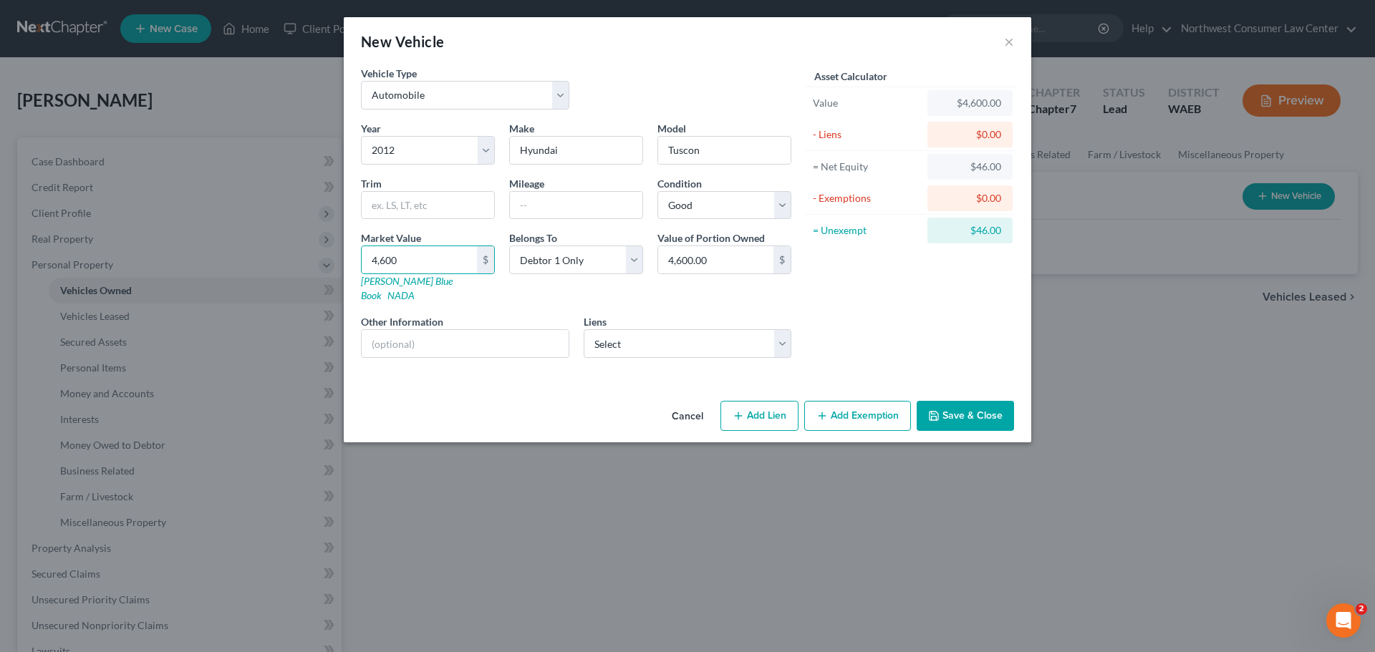
select select "0"
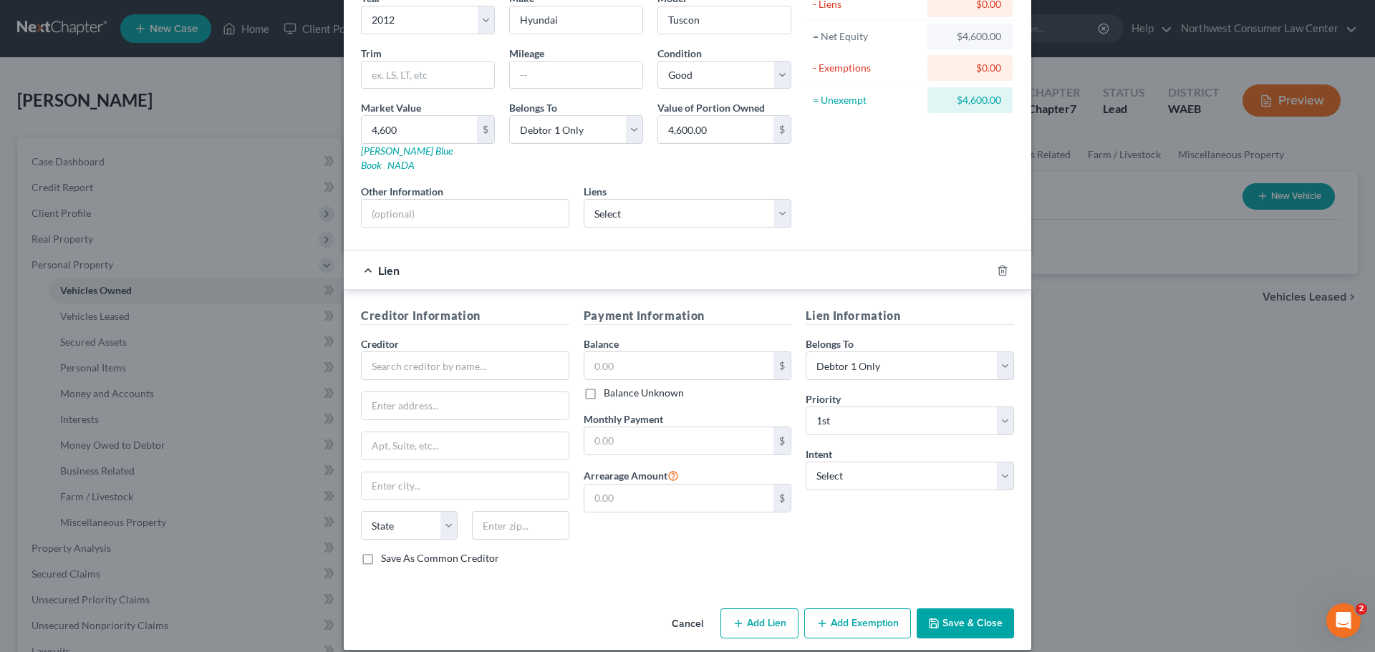
scroll to position [131, 0]
click at [955, 461] on select "Select Surrender Redeem Reaffirm Avoid Other" at bounding box center [910, 475] width 208 height 29
click at [625, 571] on div "Creditor Information Creditor * State AL AK AR AZ CA CO CT DE DC FL GA GU HI ID…" at bounding box center [687, 438] width 687 height 299
click at [997, 264] on icon "button" at bounding box center [1002, 269] width 11 height 11
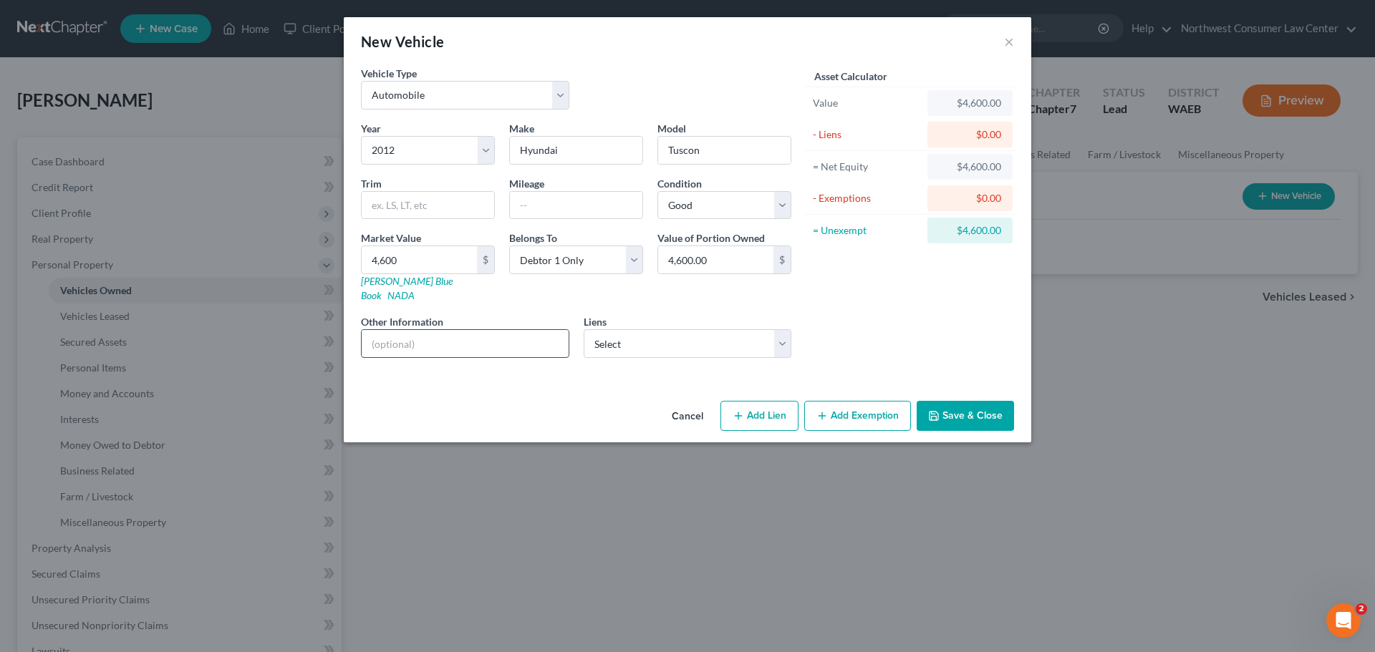
click at [474, 332] on input "text" at bounding box center [465, 343] width 207 height 27
type input "Has Been Repossessed"
click at [972, 401] on button "Save & Close" at bounding box center [965, 416] width 97 height 30
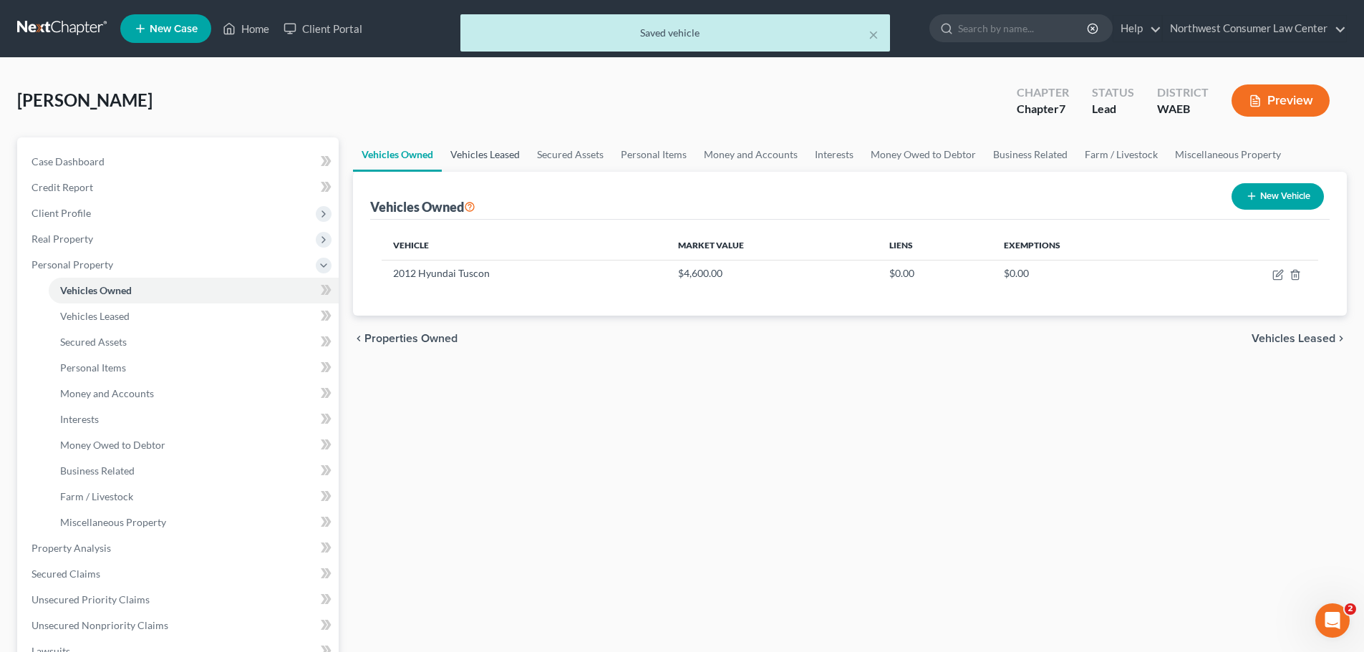
click at [488, 150] on link "Vehicles Leased" at bounding box center [485, 154] width 87 height 34
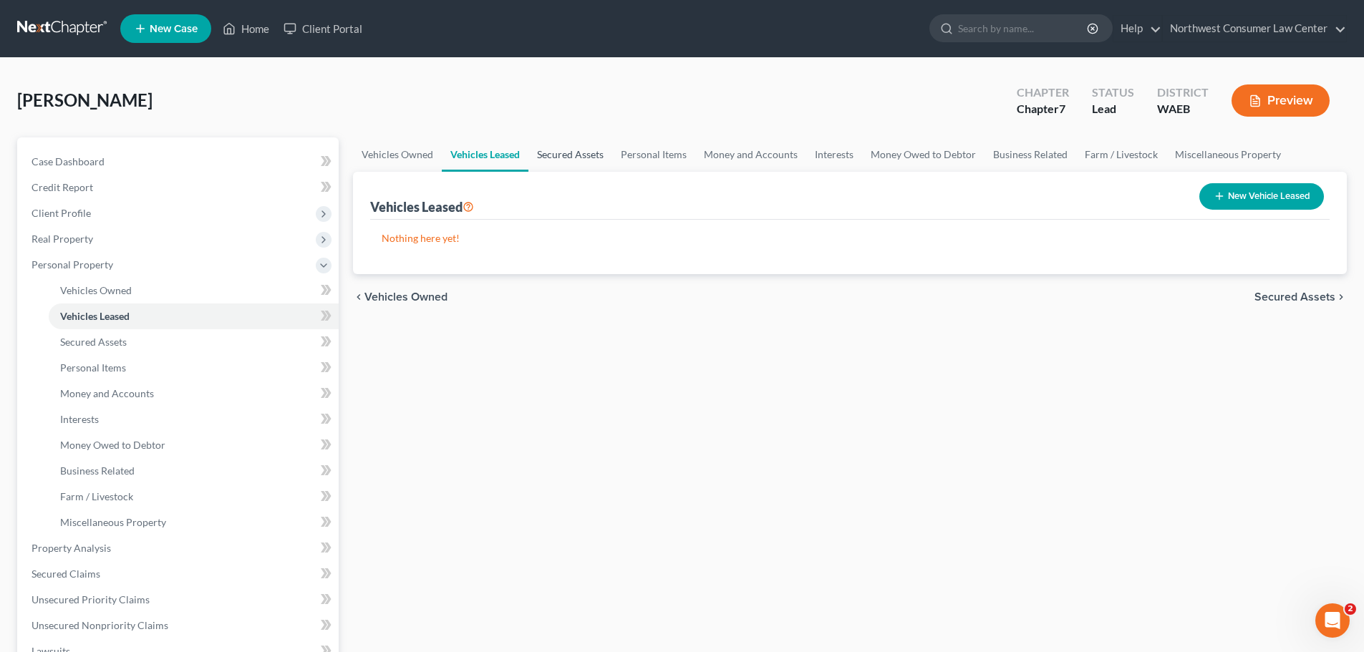
click at [581, 153] on link "Secured Assets" at bounding box center [570, 154] width 84 height 34
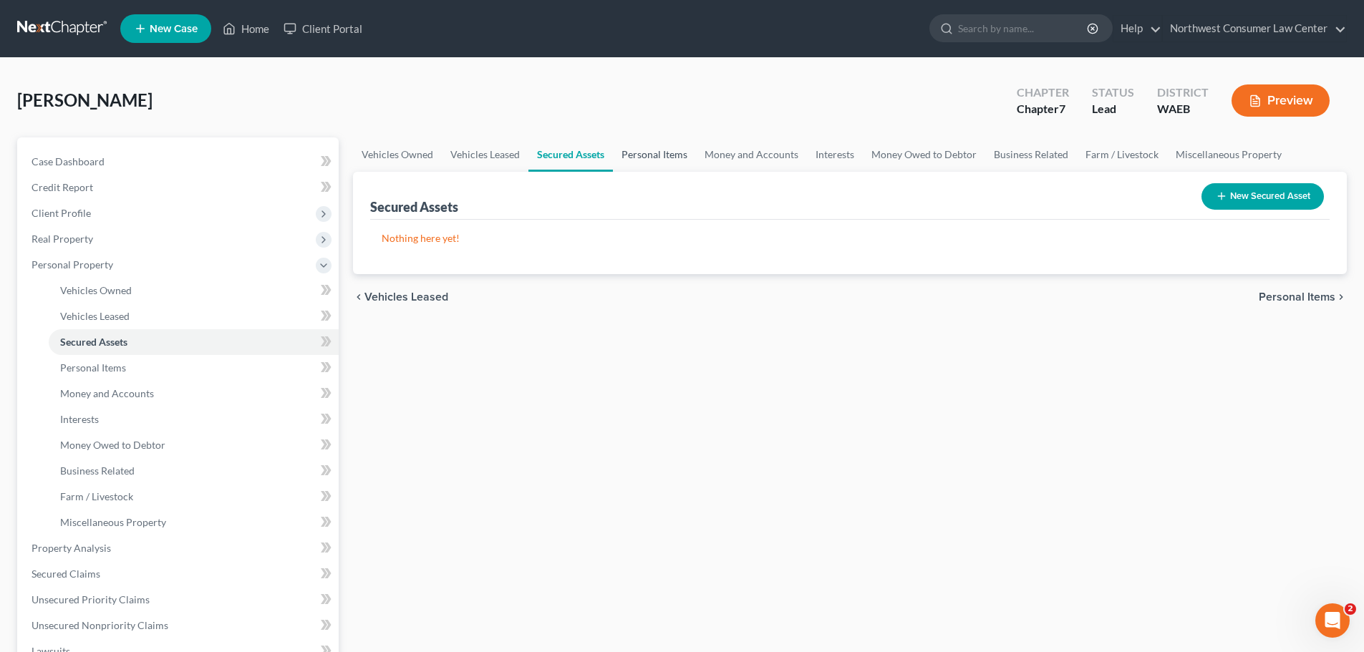
click at [644, 150] on link "Personal Items" at bounding box center [654, 154] width 83 height 34
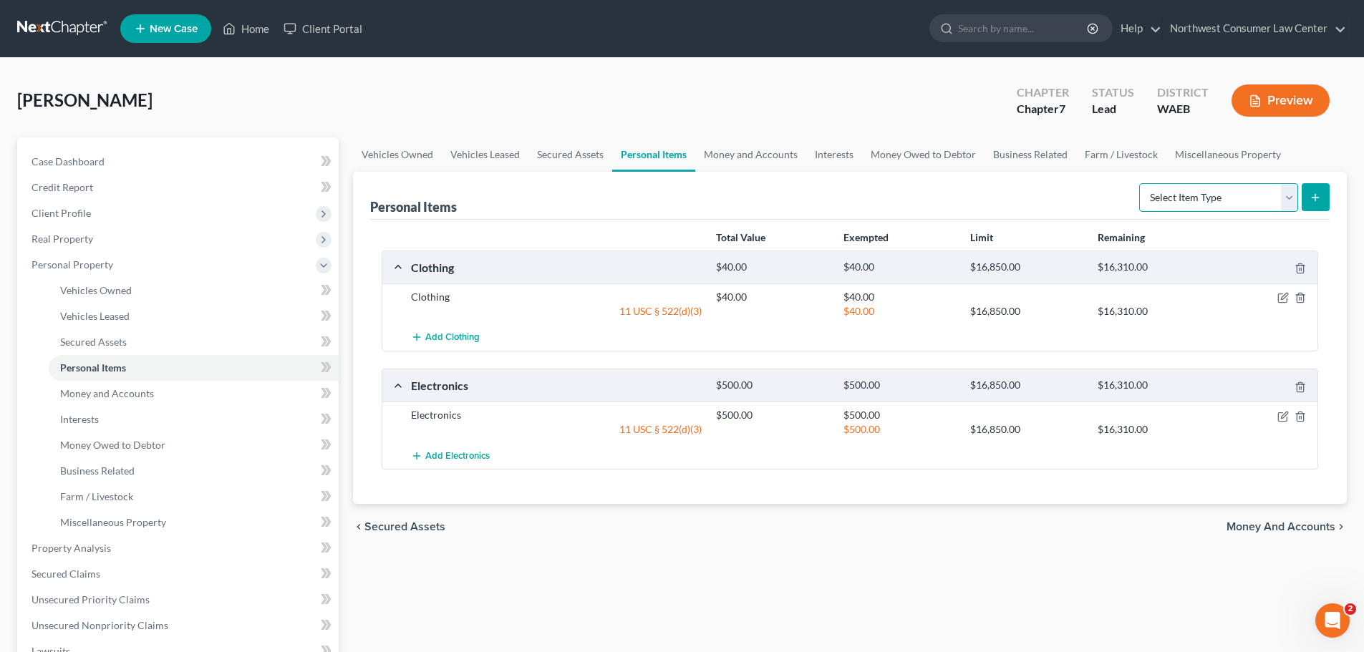
click at [1211, 184] on select "Select Item Type Clothing Collectibles Of Value Electronics Firearms Household …" at bounding box center [1218, 197] width 159 height 29
select select "household_goods"
click at [1141, 183] on select "Select Item Type Clothing Collectibles Of Value Electronics Firearms Household …" at bounding box center [1218, 197] width 159 height 29
click at [1318, 188] on button "submit" at bounding box center [1316, 197] width 28 height 28
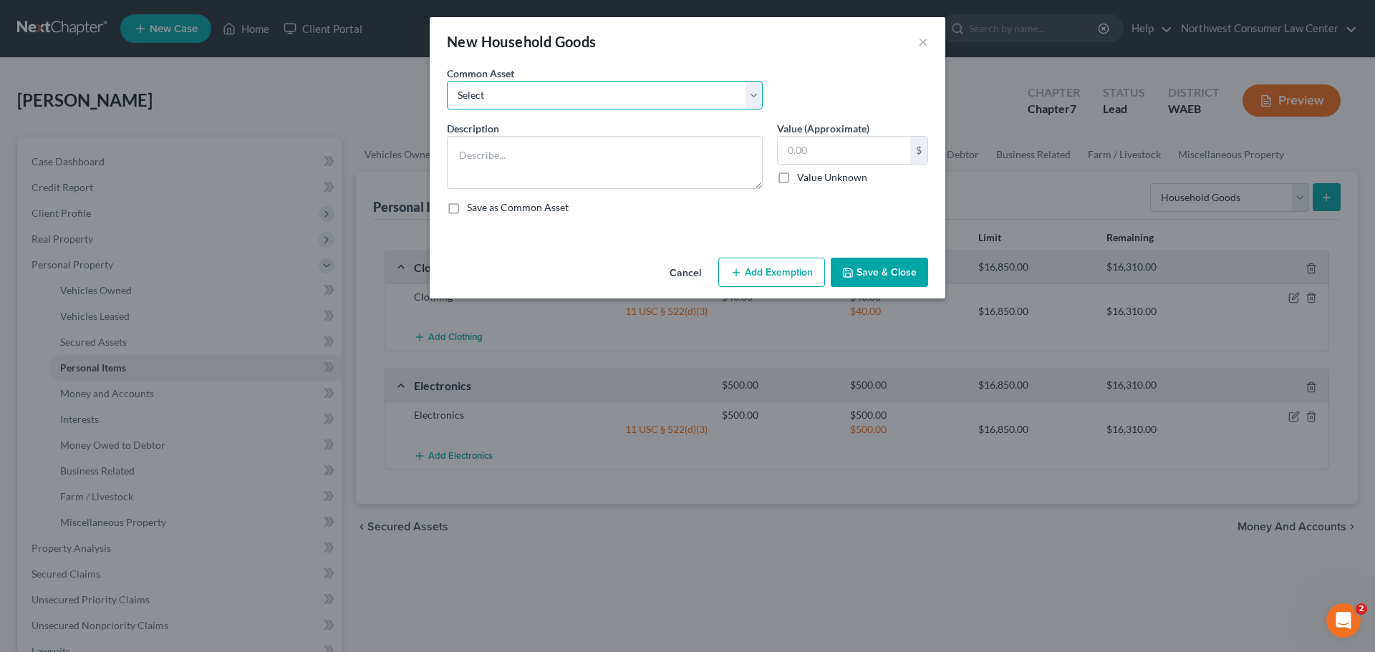
click at [477, 94] on select "Select Household Goods" at bounding box center [605, 95] width 316 height 29
select select "0"
click at [447, 81] on select "Select Household Goods" at bounding box center [605, 95] width 316 height 29
type textarea "Household Goods"
click at [873, 160] on input "500.00" at bounding box center [844, 150] width 132 height 27
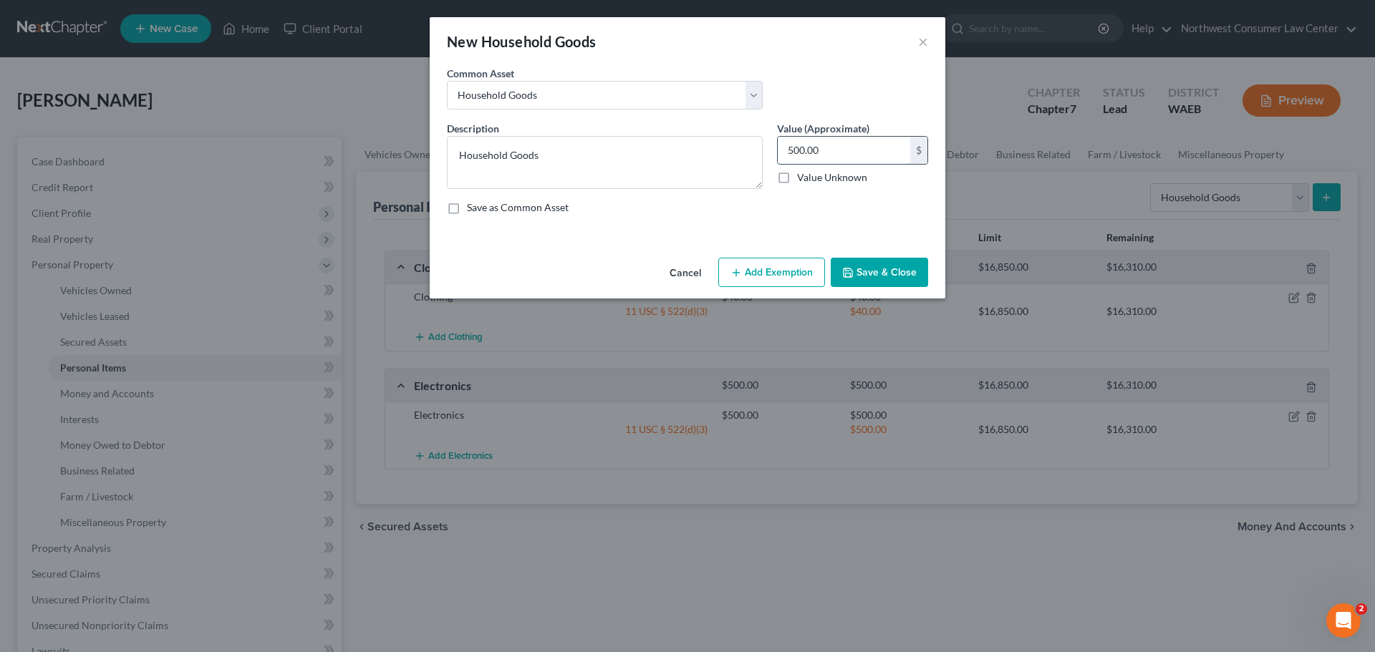
click at [873, 160] on input "500.00" at bounding box center [844, 150] width 132 height 27
type input "300"
click at [771, 287] on button "Add Exemption" at bounding box center [771, 273] width 107 height 30
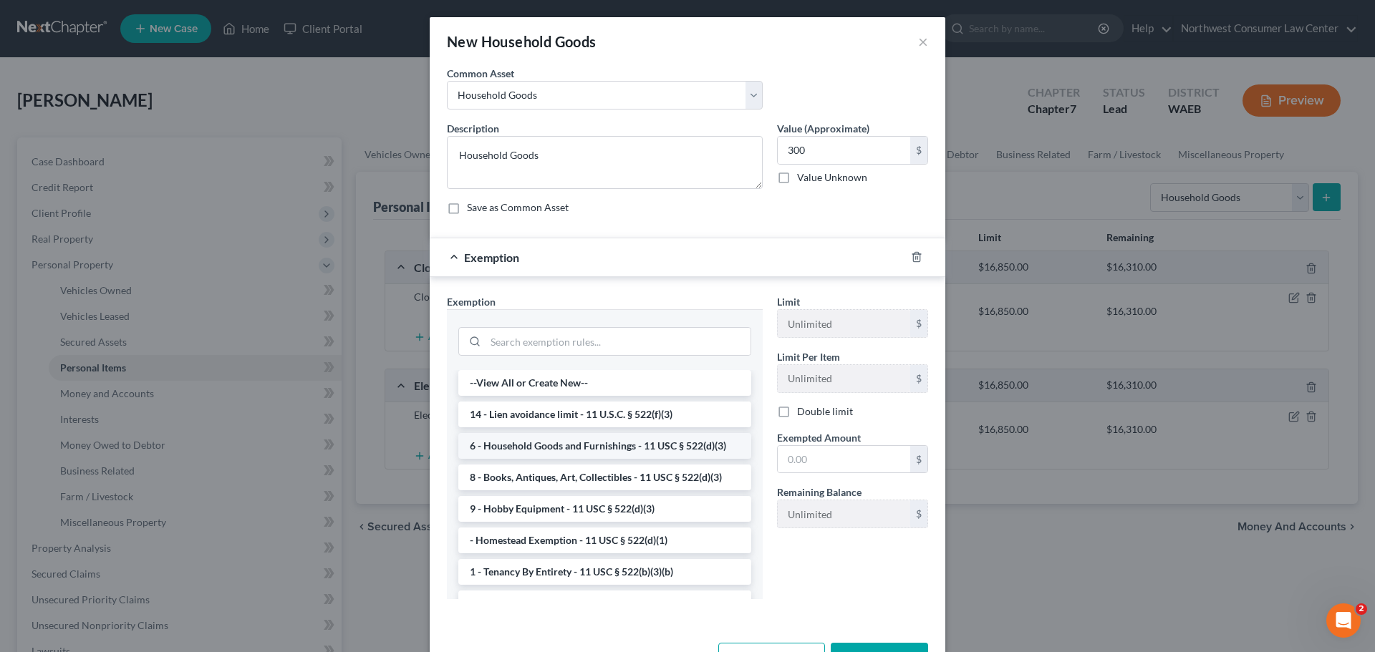
click at [641, 435] on li "6 - Household Goods and Furnishings - 11 USC § 522(d)(3)" at bounding box center [604, 446] width 293 height 26
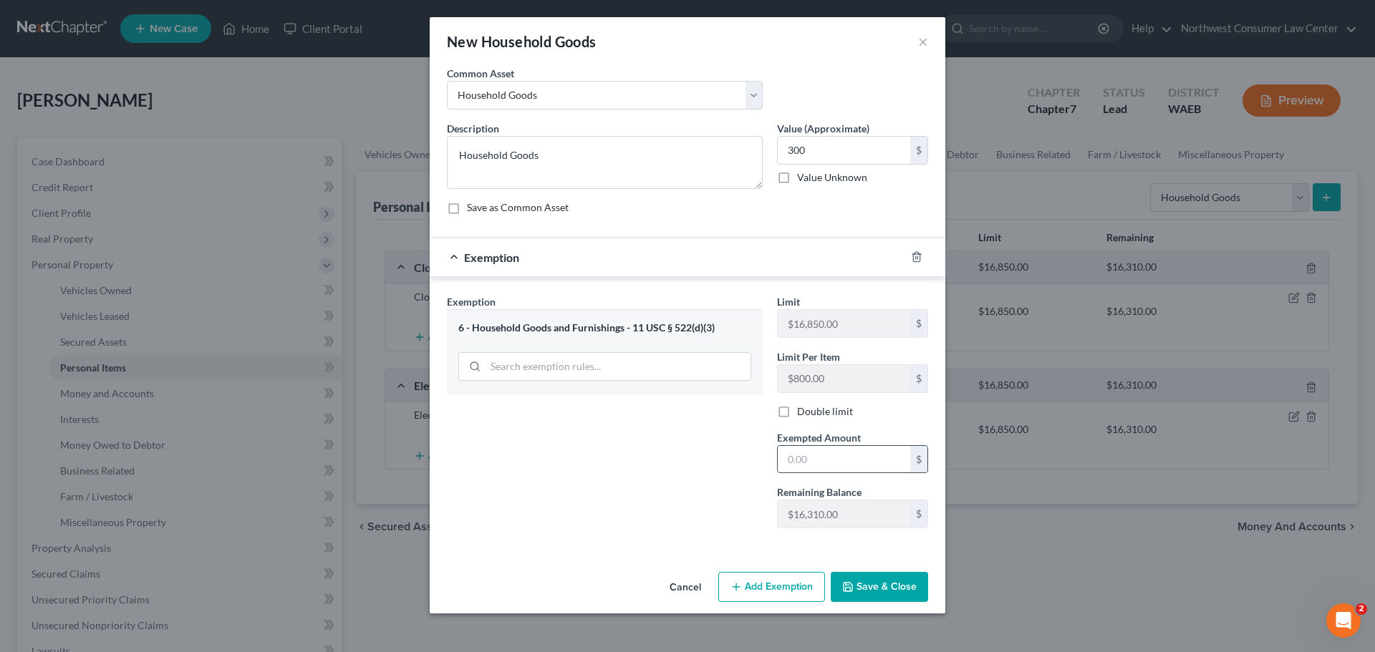
click at [823, 465] on input "text" at bounding box center [844, 459] width 132 height 27
type input "300"
click at [874, 586] on button "Save & Close" at bounding box center [879, 587] width 97 height 30
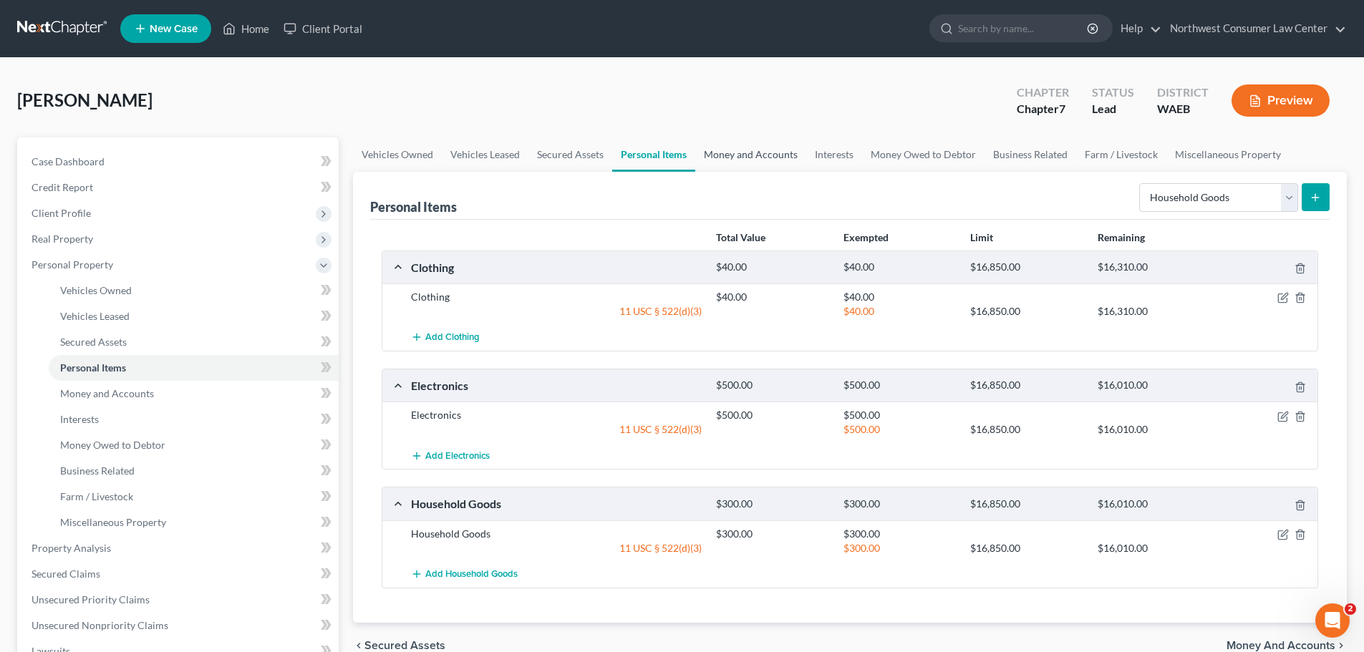
click at [754, 155] on link "Money and Accounts" at bounding box center [750, 154] width 111 height 34
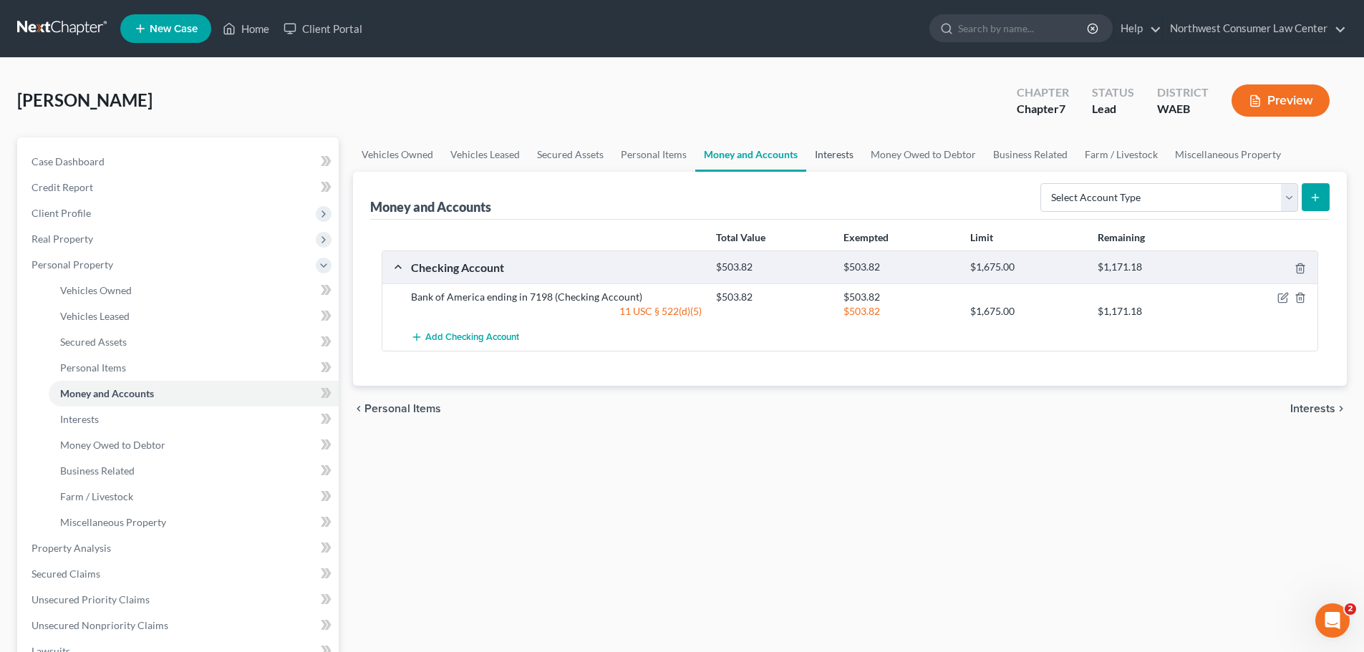
click at [834, 155] on link "Interests" at bounding box center [834, 154] width 56 height 34
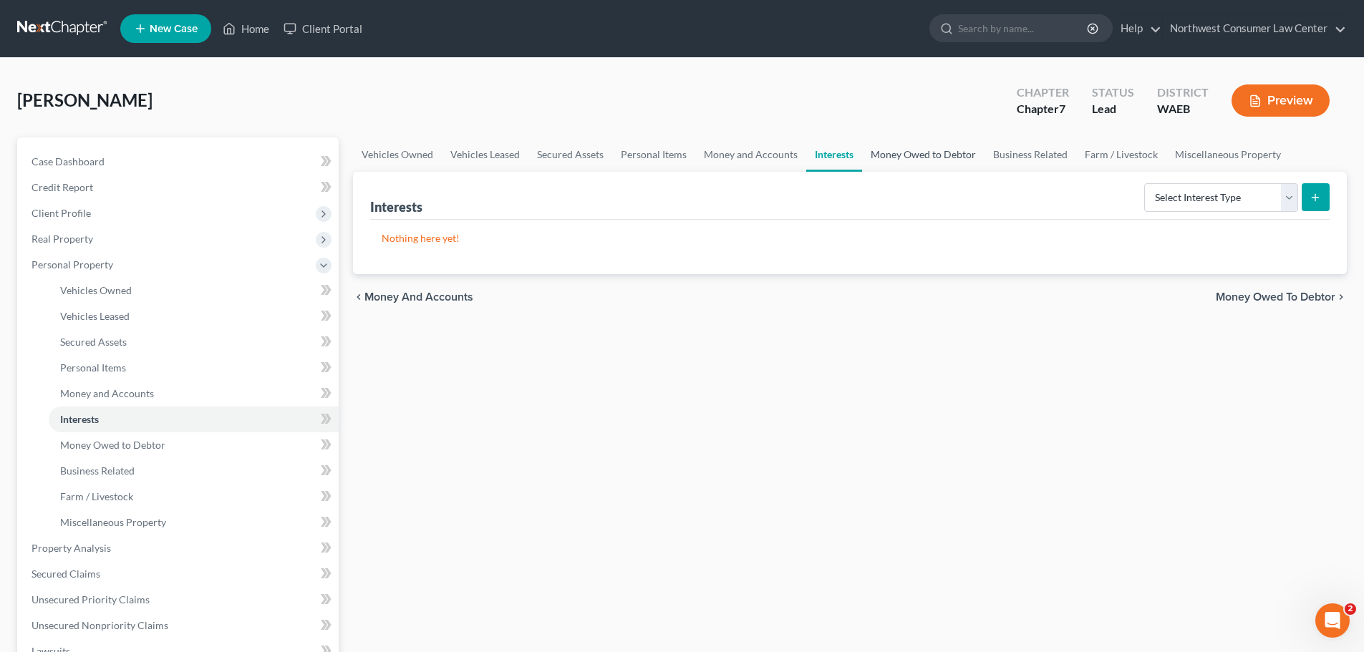
click at [897, 154] on link "Money Owed to Debtor" at bounding box center [923, 154] width 122 height 34
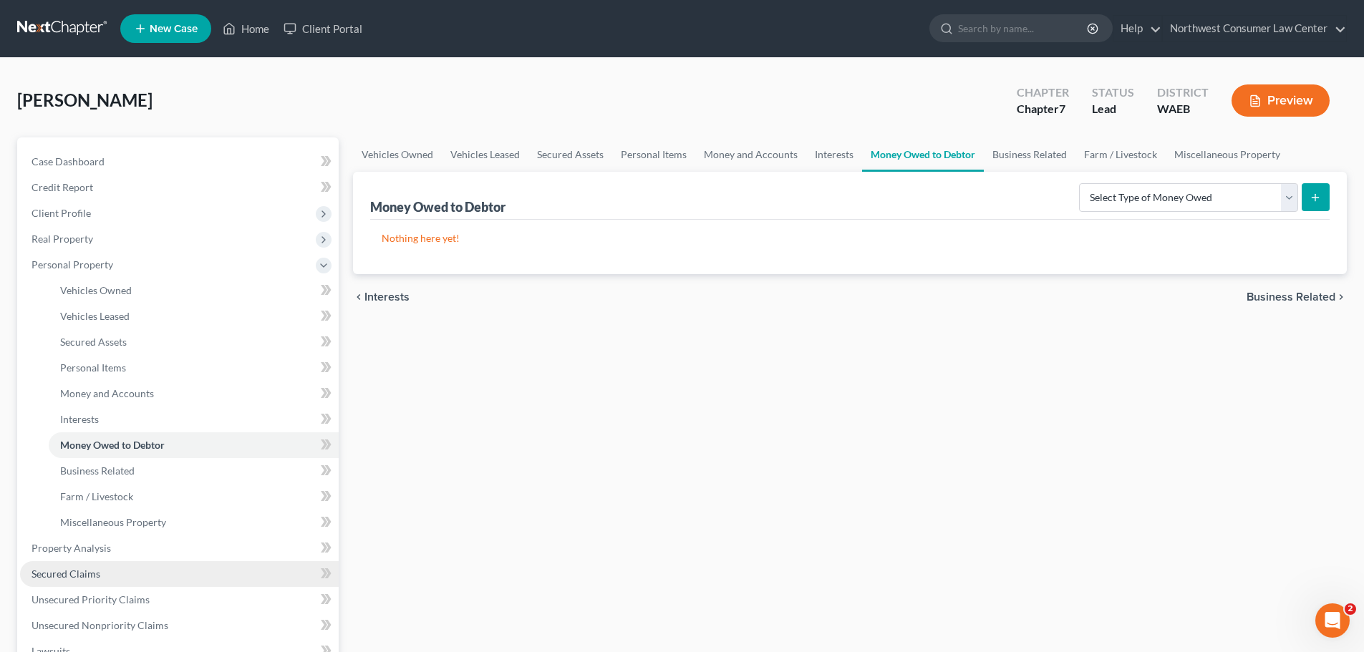
click at [119, 576] on link "Secured Claims" at bounding box center [179, 574] width 319 height 26
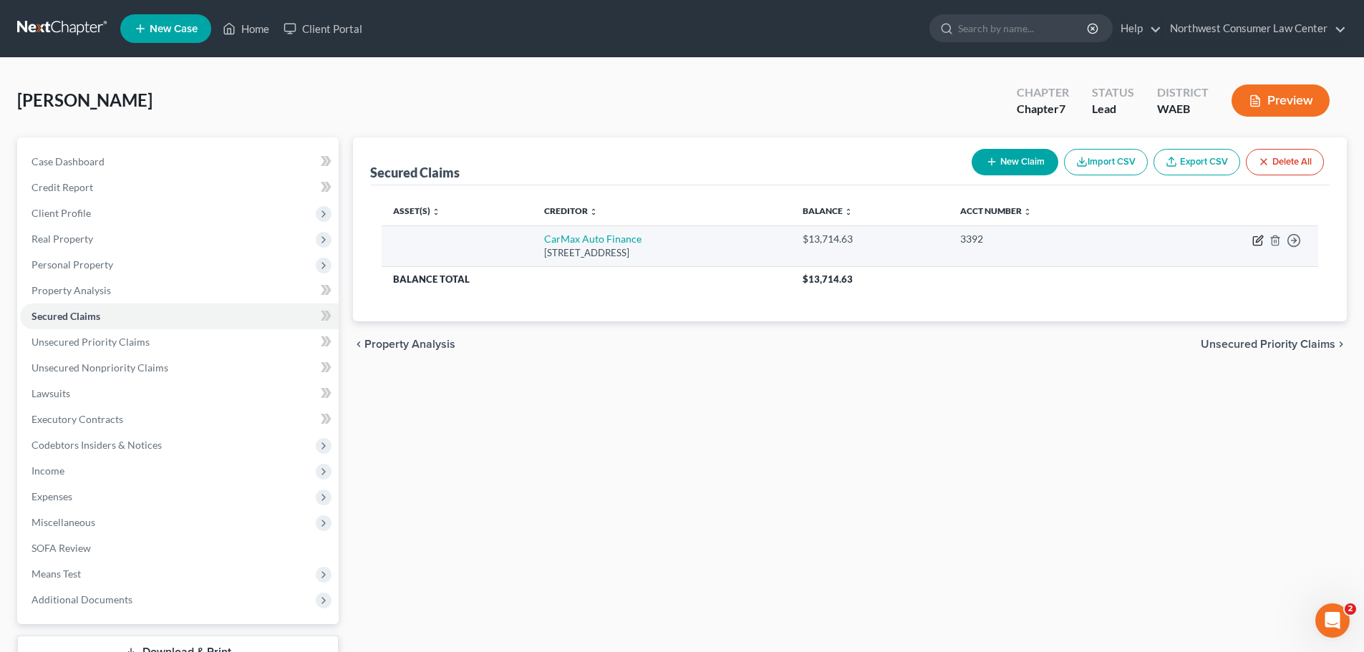
click at [1253, 239] on icon "button" at bounding box center [1257, 241] width 9 height 9
select select "10"
select select "0"
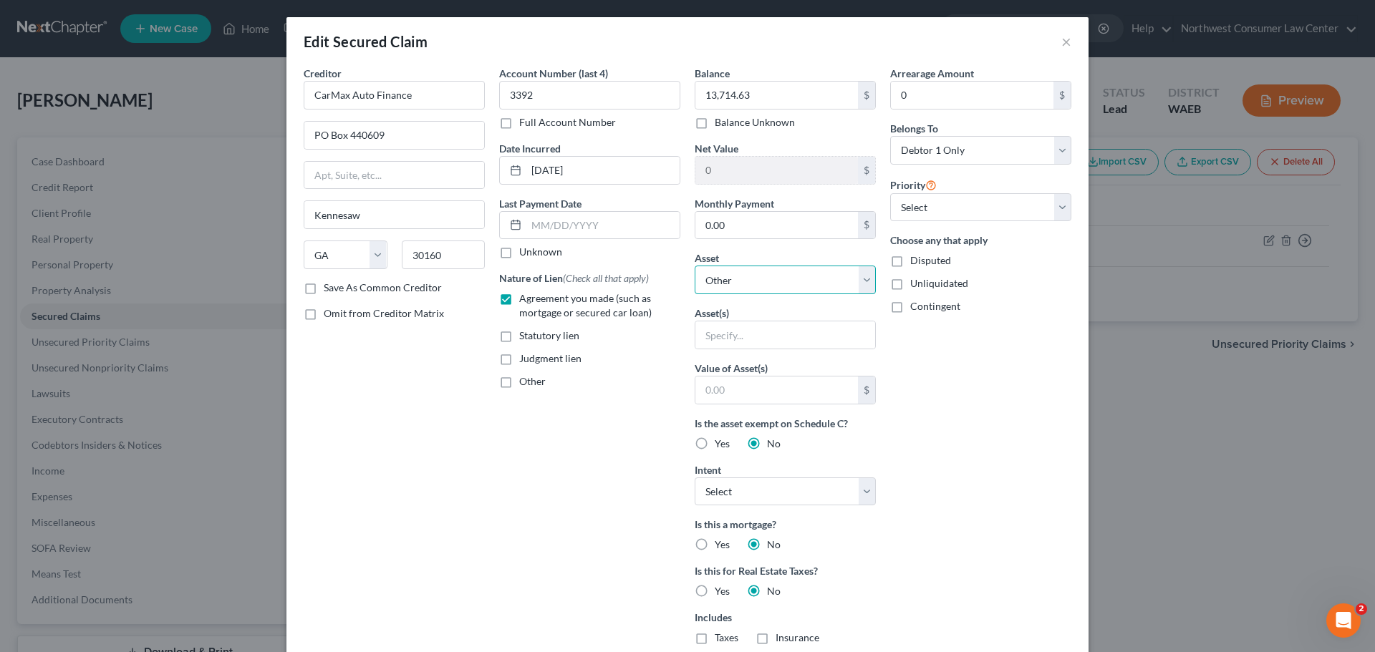
click at [793, 274] on select "Select Other Multiple Assets 2012 Hyundai Tuscon - $4600.0 Household Goods - Ho…" at bounding box center [785, 280] width 181 height 29
select select "2"
click at [695, 266] on select "Select Other Multiple Assets 2012 Hyundai Tuscon - $4600.0 Household Goods - Ho…" at bounding box center [785, 280] width 181 height 29
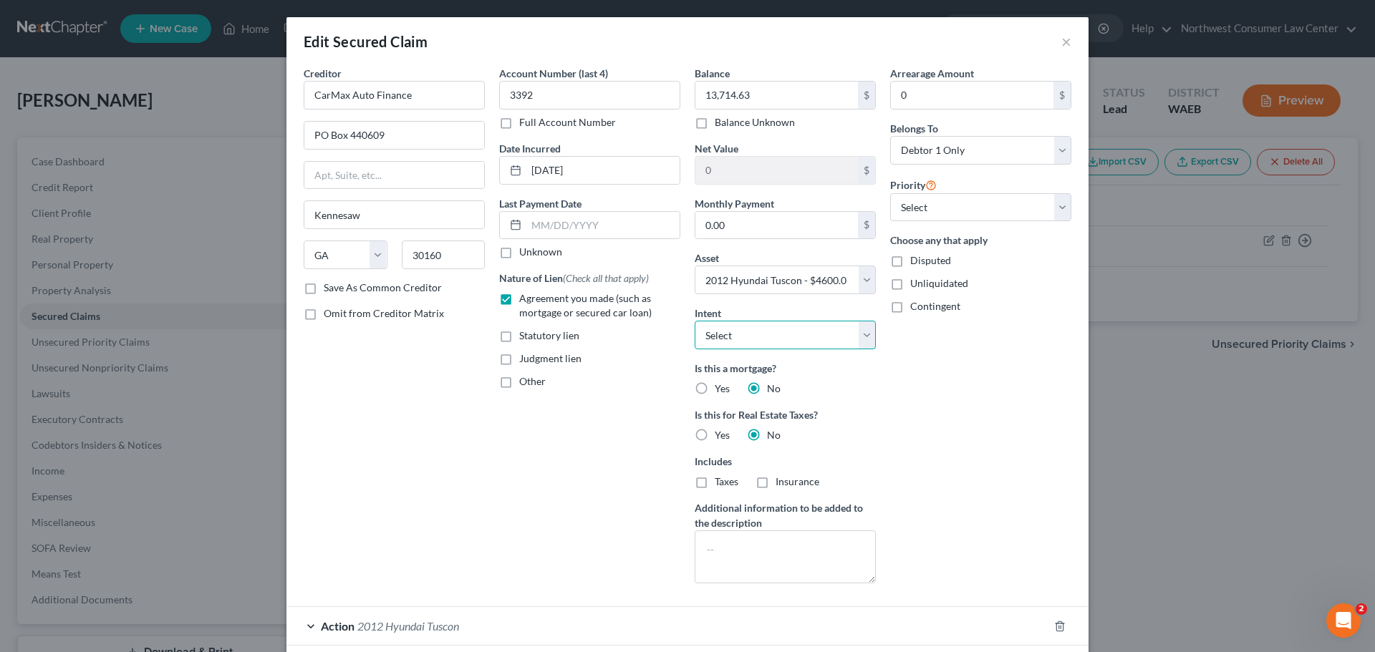
click at [784, 322] on select "Select Surrender Redeem Reaffirm Avoid Other" at bounding box center [785, 335] width 181 height 29
click at [997, 496] on div "Arrearage Amount 0 $ Belongs To * Select Debtor 1 Only Debtor 2 Only Debtor 1 A…" at bounding box center [980, 330] width 195 height 529
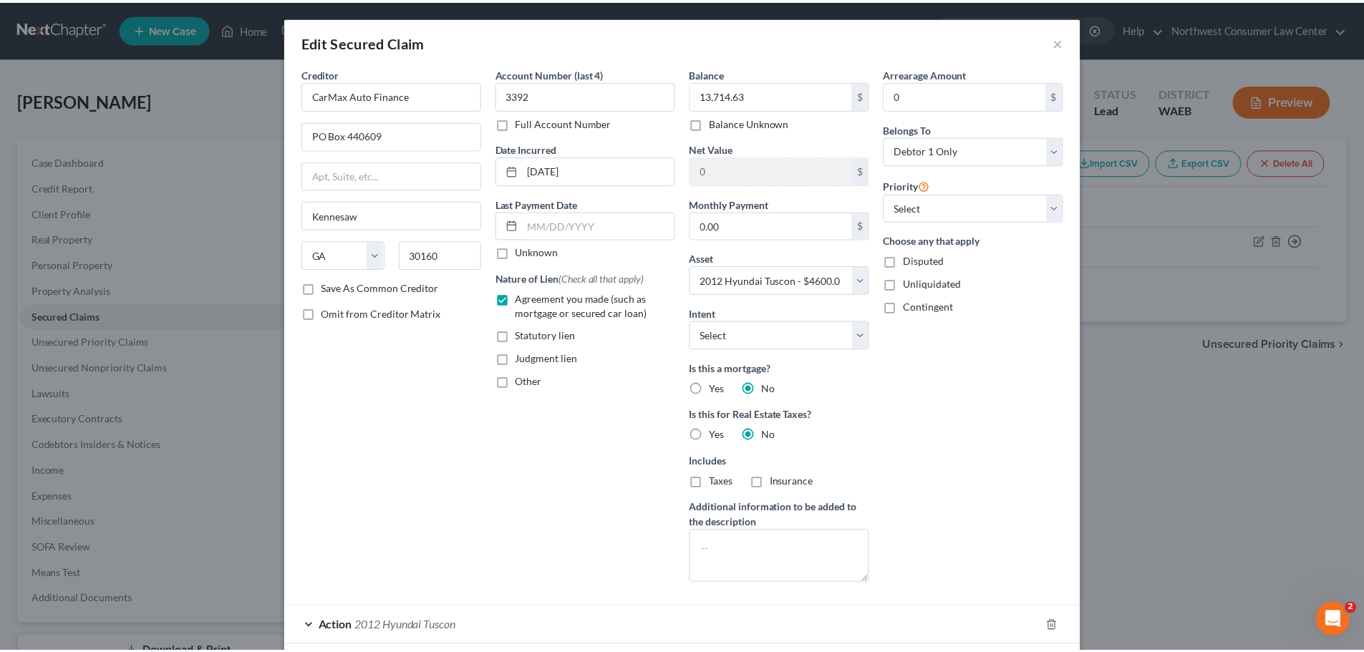
scroll to position [84, 0]
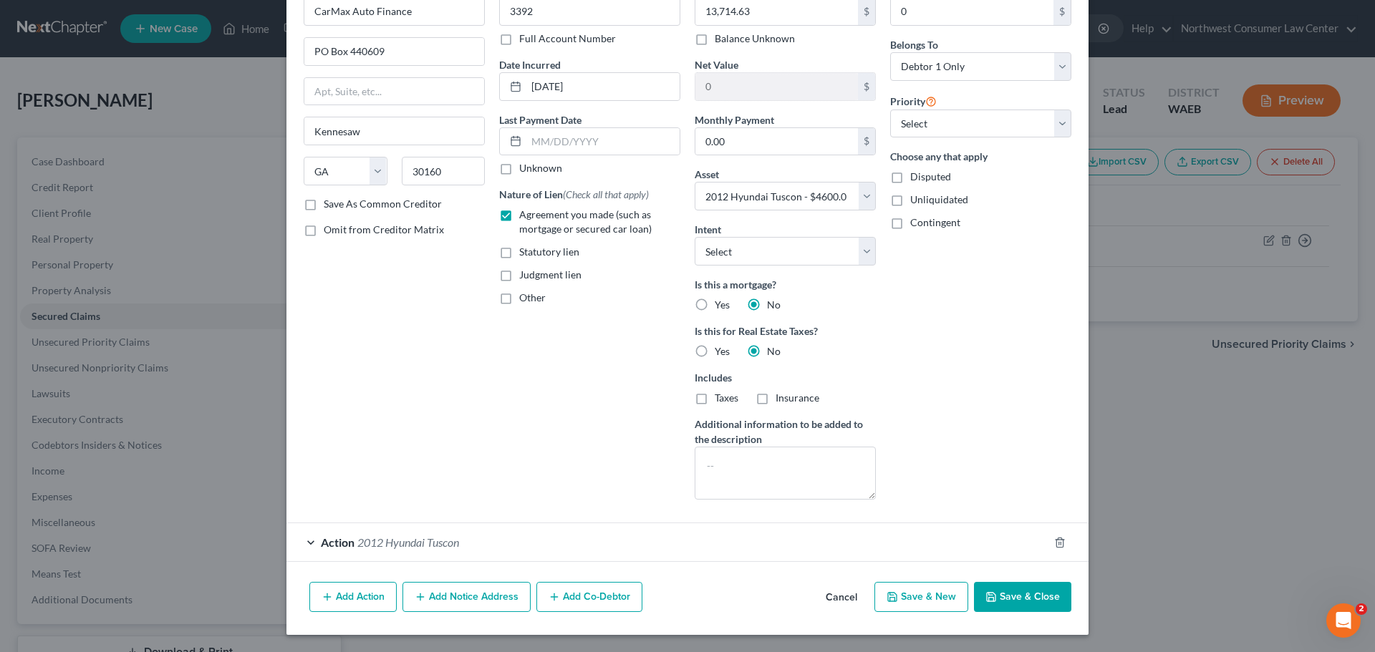
click at [1033, 596] on button "Save & Close" at bounding box center [1022, 597] width 97 height 30
select select
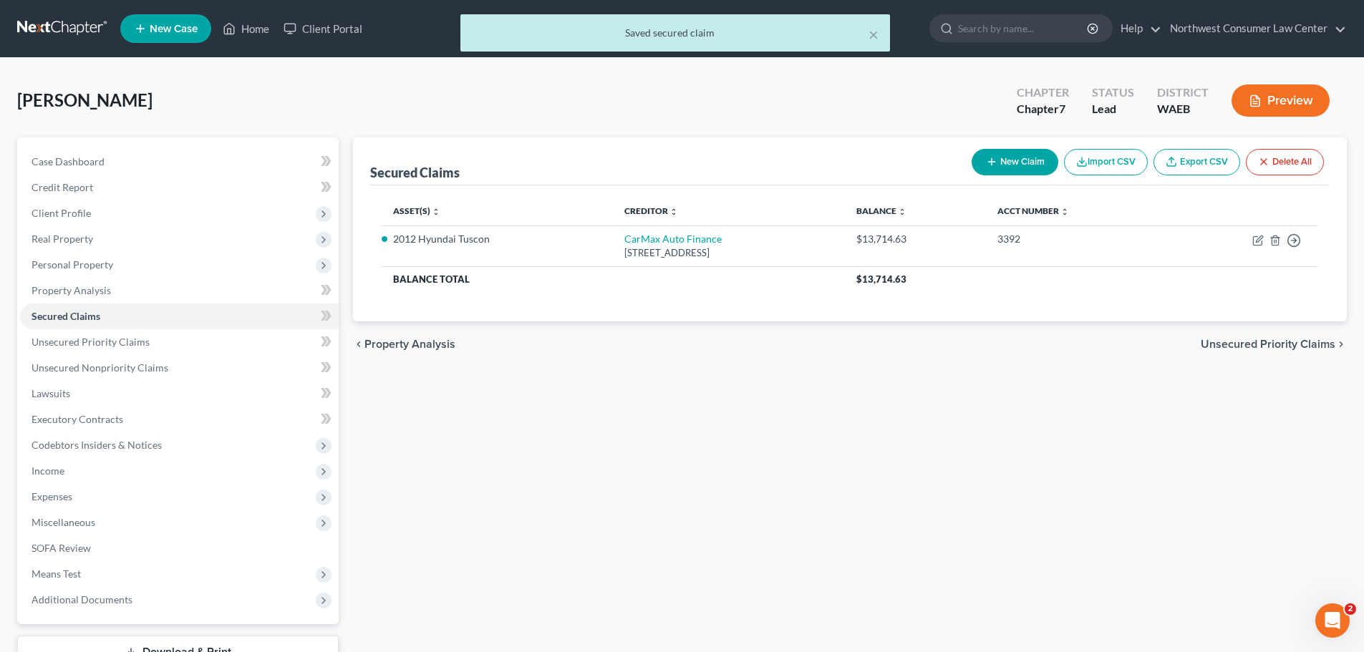
click at [1240, 347] on span "Unsecured Priority Claims" at bounding box center [1268, 344] width 135 height 11
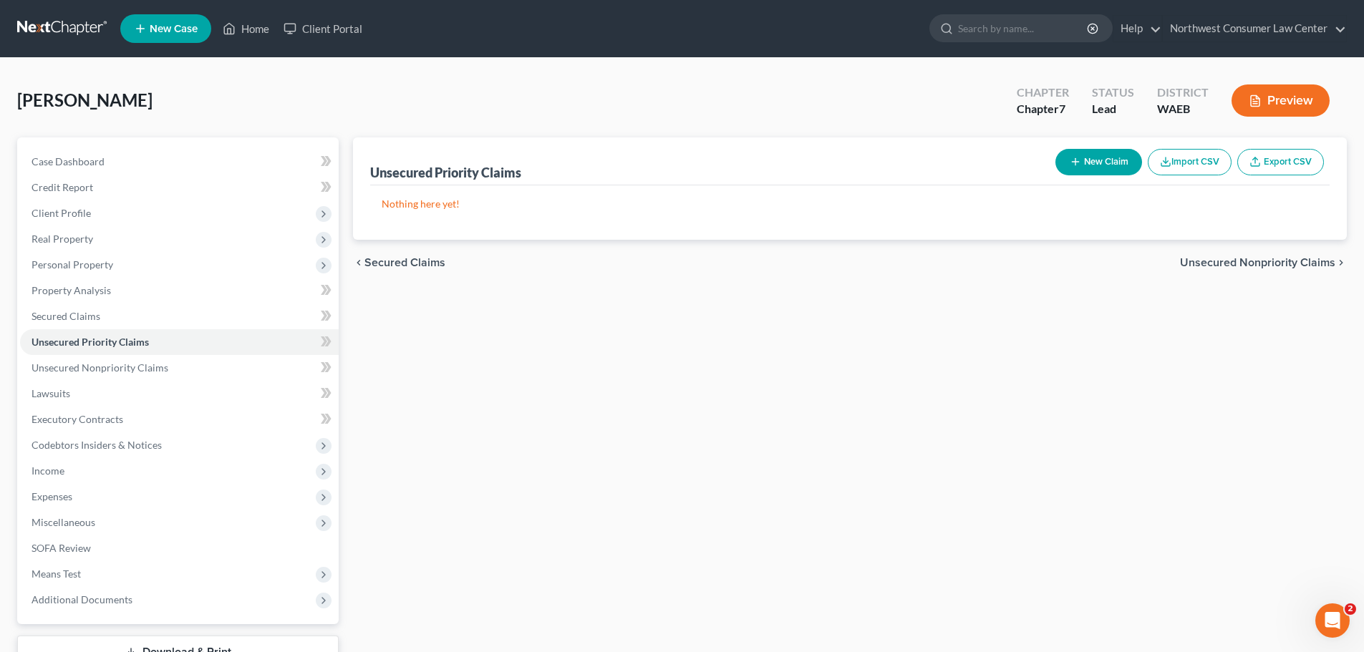
click at [1251, 263] on span "Unsecured Nonpriority Claims" at bounding box center [1257, 262] width 155 height 11
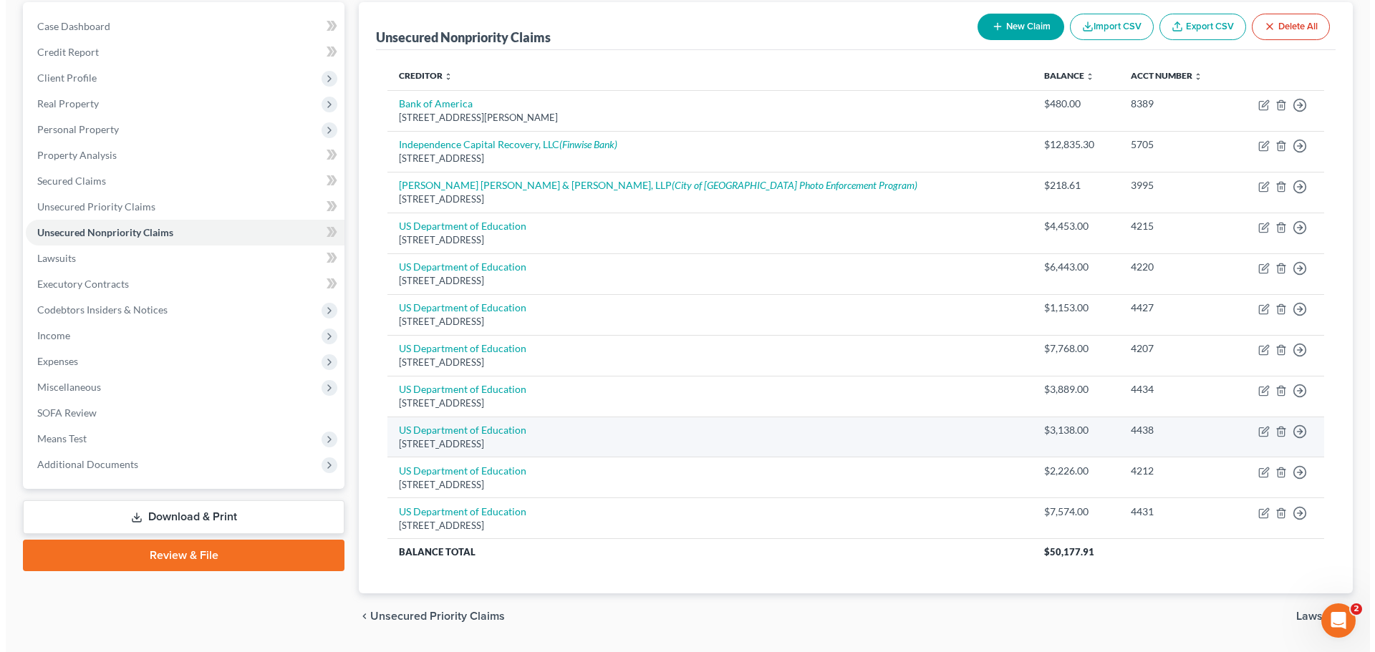
scroll to position [177, 0]
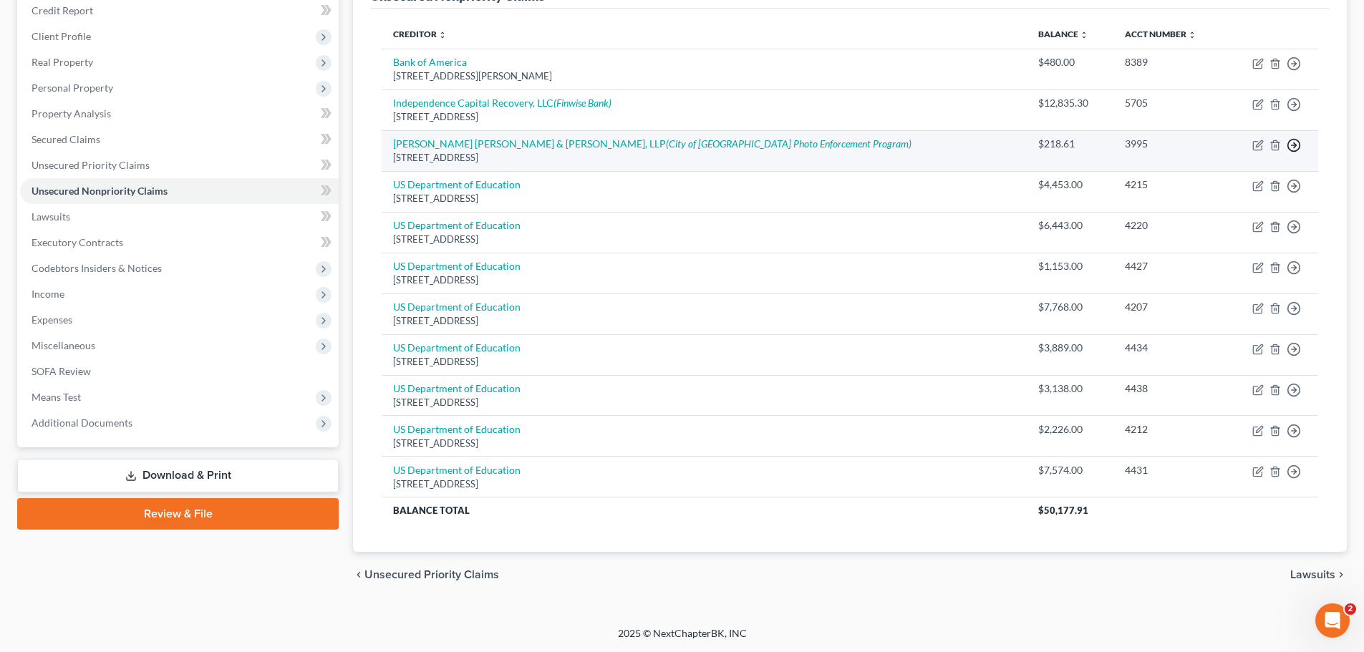
click at [1298, 148] on icon "button" at bounding box center [1294, 145] width 14 height 14
click at [829, 140] on td "Linebarger Goggan Blair & Sampson, LLP (City of Spokane Photo Enforcement Progr…" at bounding box center [704, 150] width 644 height 41
click at [1252, 148] on td "Move to D Move to E Move to G Move to Notice Only" at bounding box center [1272, 150] width 92 height 41
click at [1258, 146] on icon "button" at bounding box center [1259, 143] width 6 height 6
select select "45"
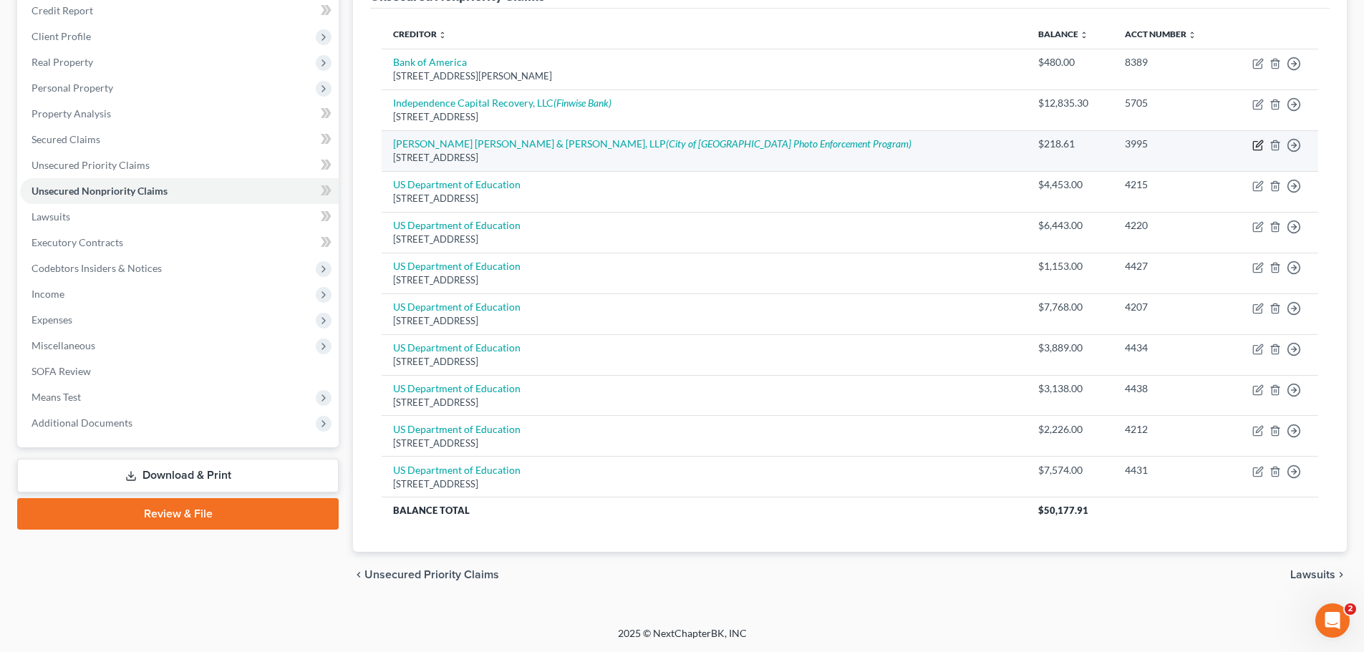
select select "14"
select select "0"
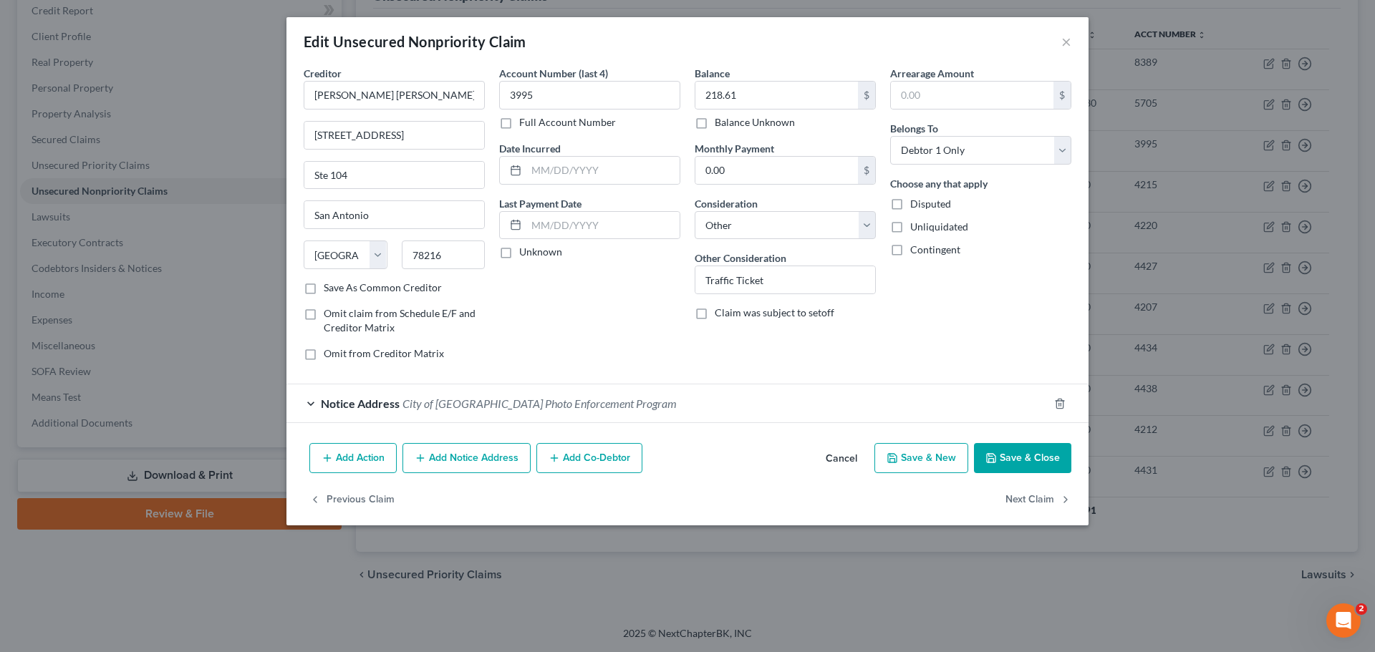
click at [917, 448] on button "Save & New" at bounding box center [921, 458] width 94 height 30
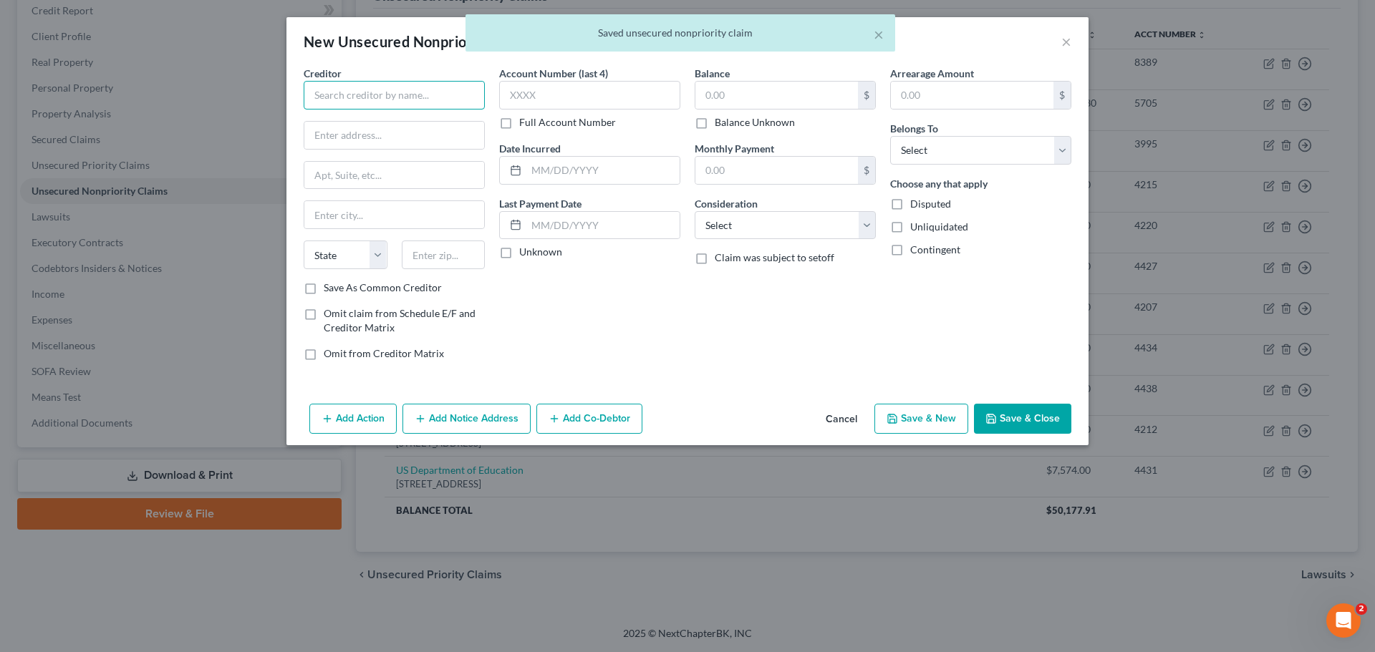
click at [359, 94] on input "text" at bounding box center [394, 95] width 181 height 29
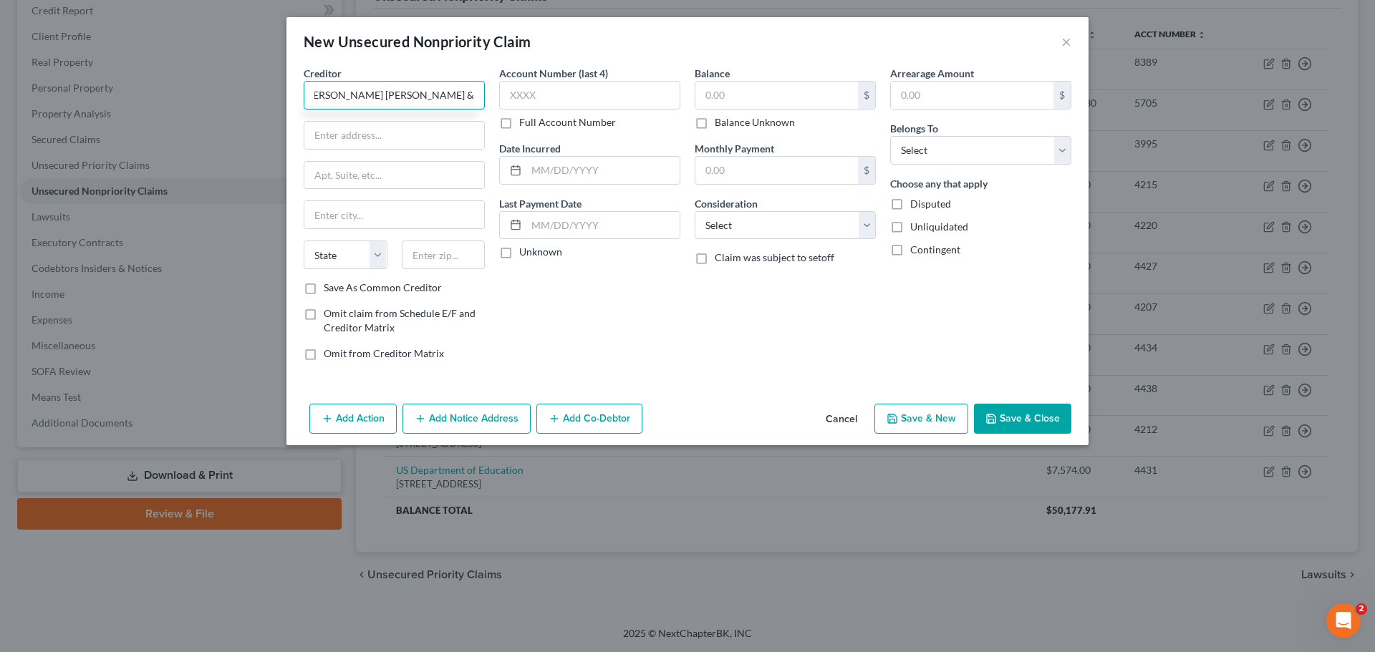
scroll to position [0, 17]
type input "[PERSON_NAME] [PERSON_NAME] & [PERSON_NAME], LLP"
click at [396, 146] on input "text" at bounding box center [394, 135] width 180 height 27
type input "PO Box 659443"
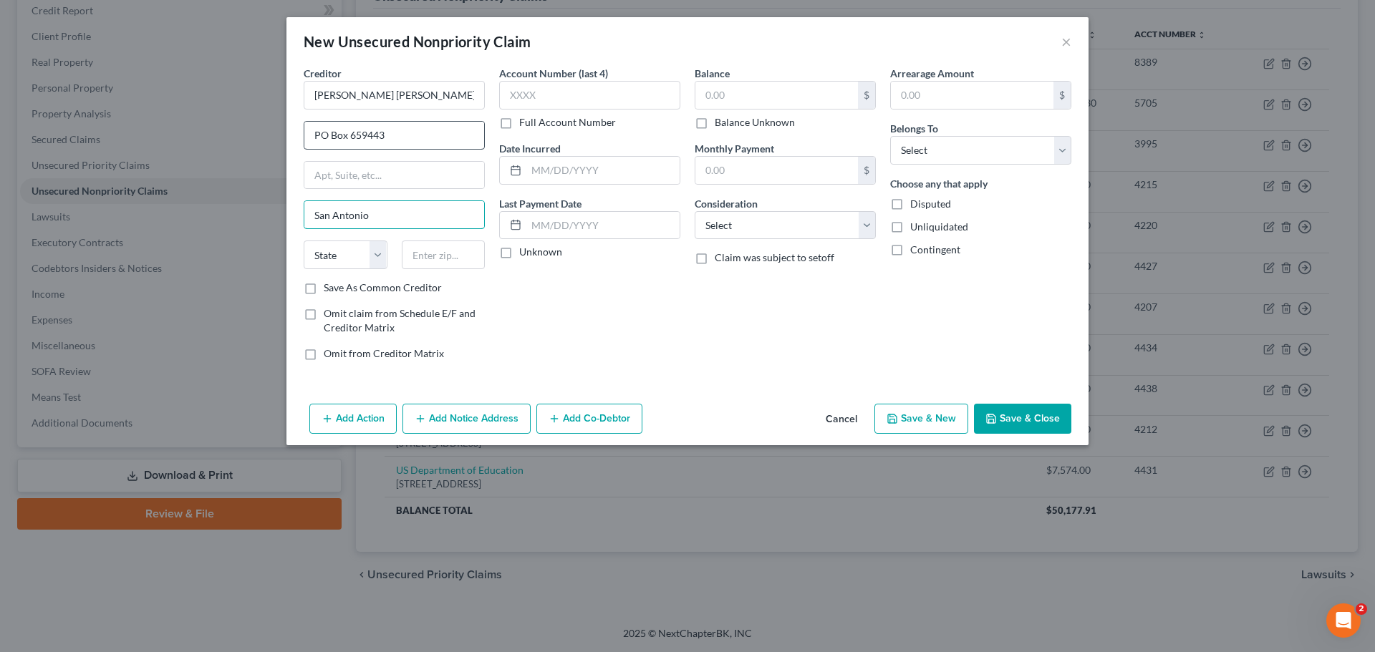
type input "San Antonio"
select select "45"
type input "78265"
click at [735, 217] on select "Select Cable / Satellite Services Collection Agency Credit Card Debt Debt Couns…" at bounding box center [785, 225] width 181 height 29
select select "1"
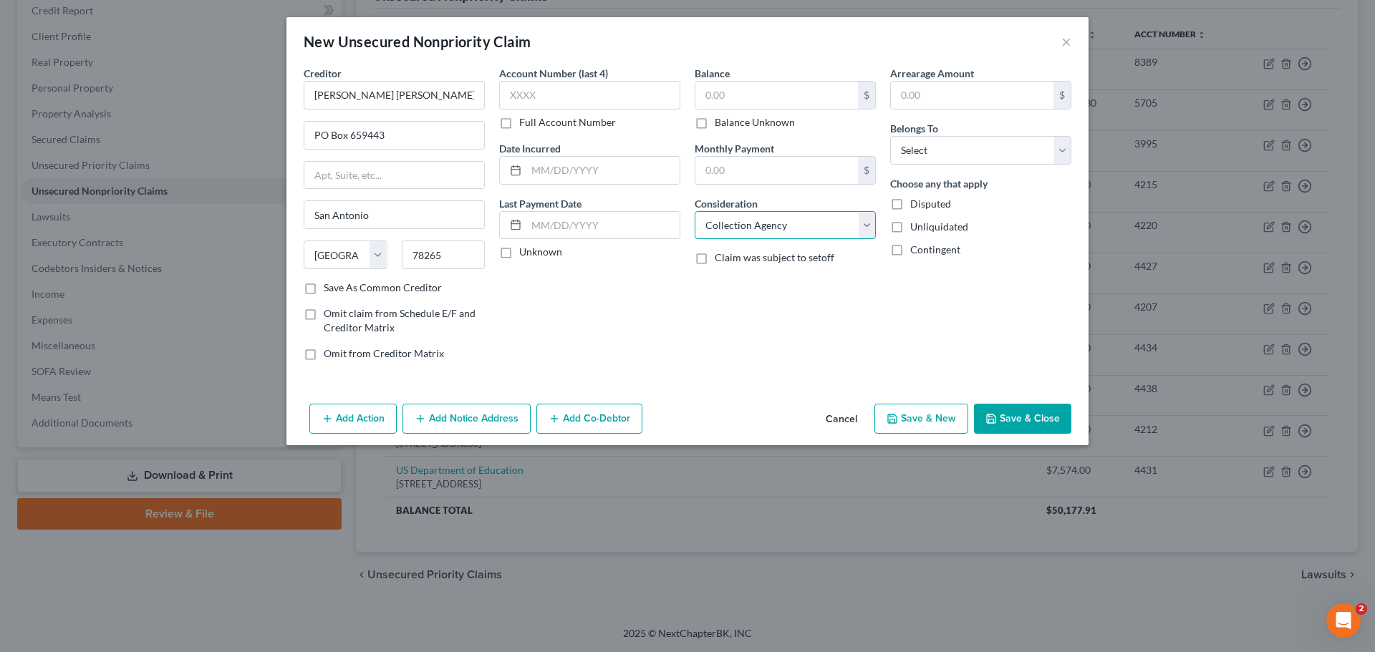
click at [695, 211] on select "Select Cable / Satellite Services Collection Agency Credit Card Debt Debt Couns…" at bounding box center [785, 225] width 181 height 29
click at [740, 107] on input "text" at bounding box center [776, 95] width 163 height 27
click at [804, 102] on input "text" at bounding box center [776, 95] width 163 height 27
type input "218.61"
click at [912, 148] on select "Select Debtor 1 Only Debtor 2 Only Debtor 1 And Debtor 2 Only At Least One Of T…" at bounding box center [980, 150] width 181 height 29
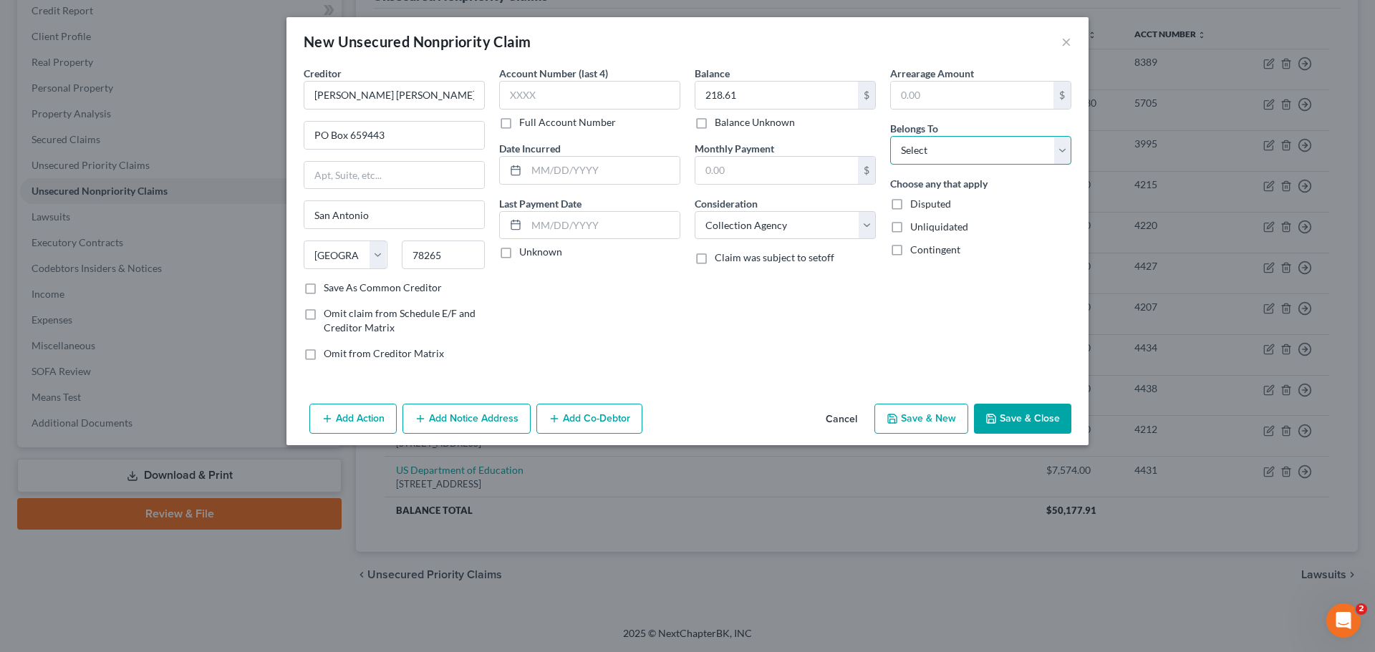
select select "0"
click at [890, 136] on select "Select Debtor 1 Only Debtor 2 Only Debtor 1 And Debtor 2 Only At Least One Of T…" at bounding box center [980, 150] width 181 height 29
click at [519, 93] on input "text" at bounding box center [589, 95] width 181 height 29
click at [614, 93] on input "text" at bounding box center [589, 95] width 181 height 29
type input "6963"
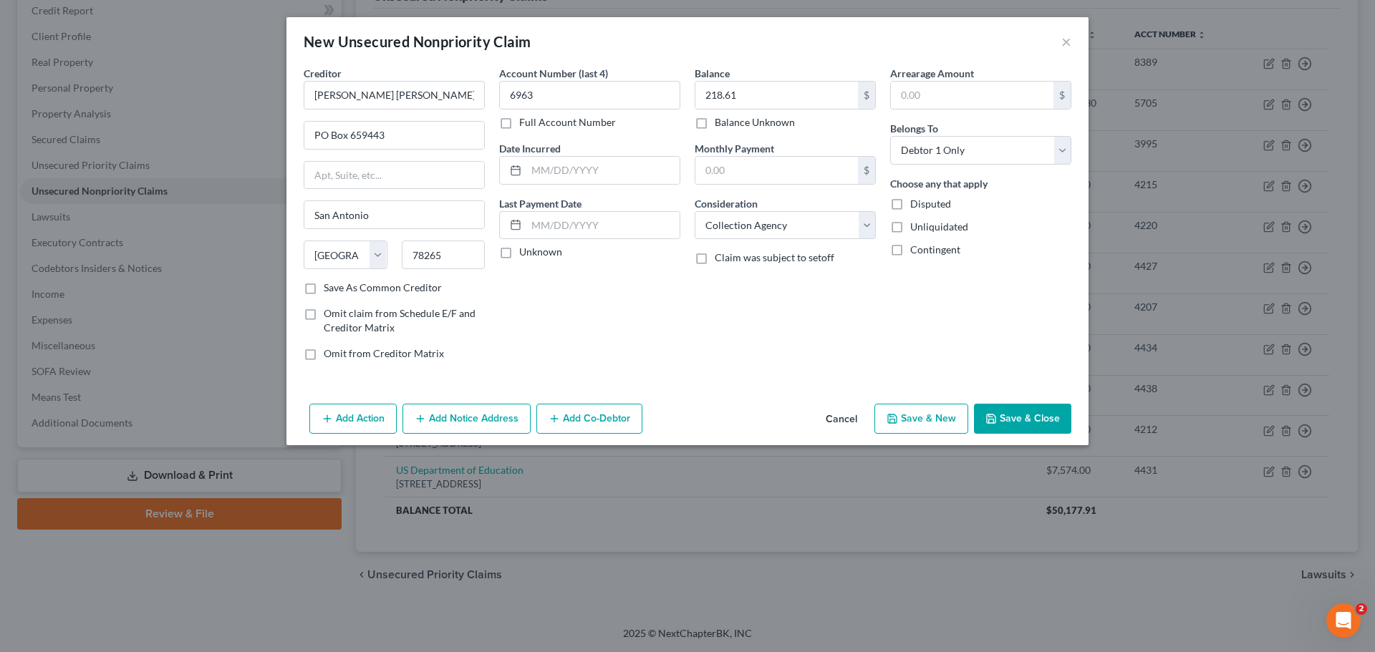
click at [924, 414] on button "Save & New" at bounding box center [921, 419] width 94 height 30
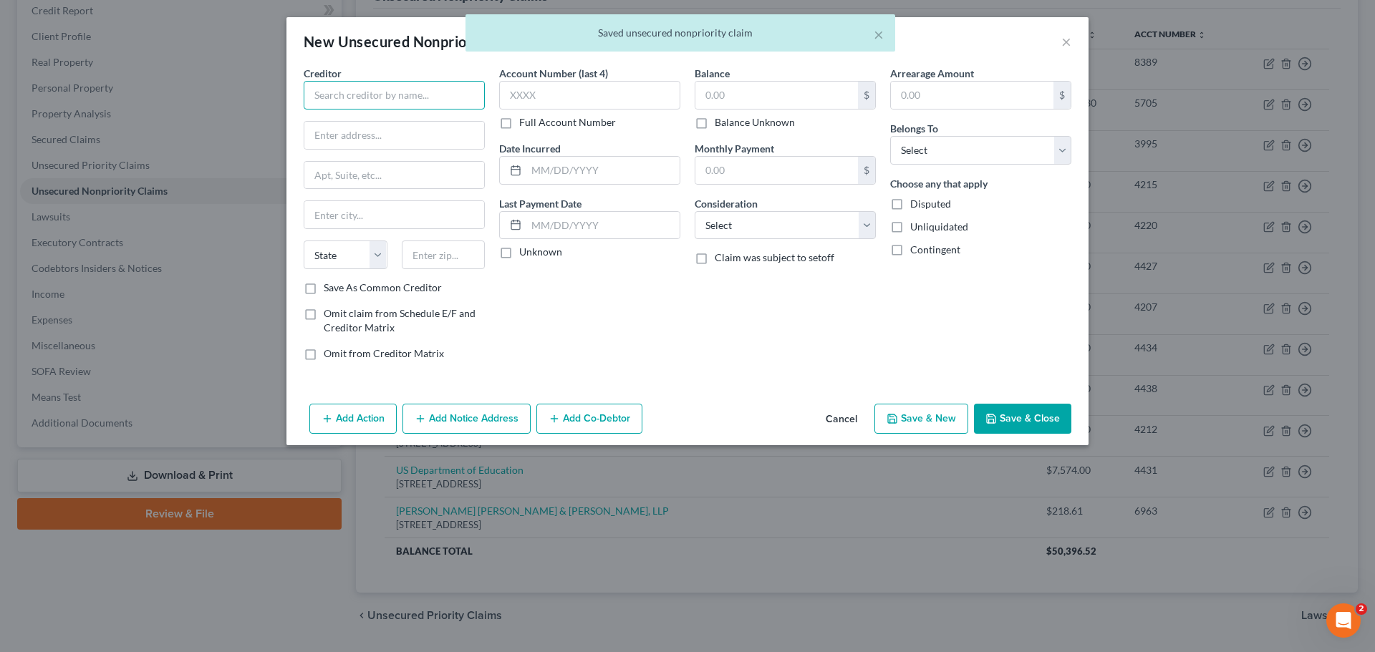
click at [385, 92] on input "text" at bounding box center [394, 95] width 181 height 29
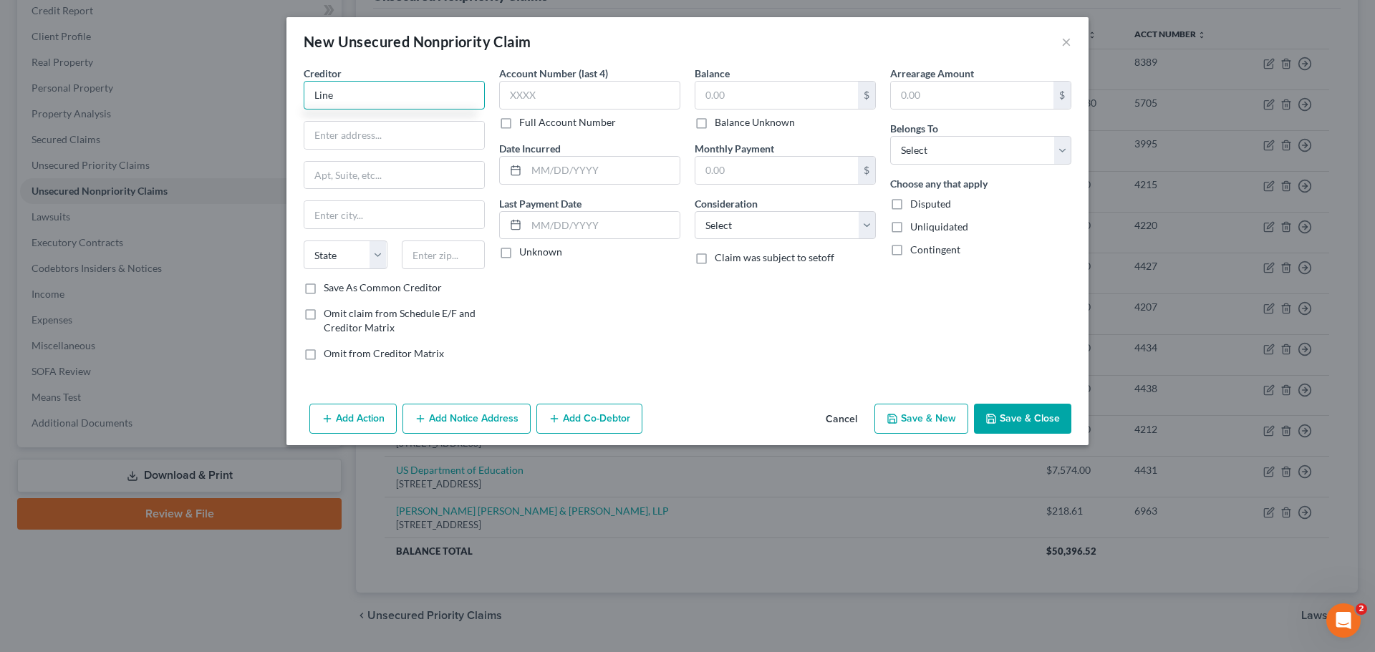
type input "Line"
click at [764, 77] on div "Balance $ Balance Unknown Balance Undetermined $ Balance Unknown" at bounding box center [785, 98] width 181 height 64
click at [748, 102] on input "text" at bounding box center [776, 95] width 163 height 27
type input "218.61"
click at [735, 233] on select "Select Cable / Satellite Services Collection Agency Credit Card Debt Debt Couns…" at bounding box center [785, 225] width 181 height 29
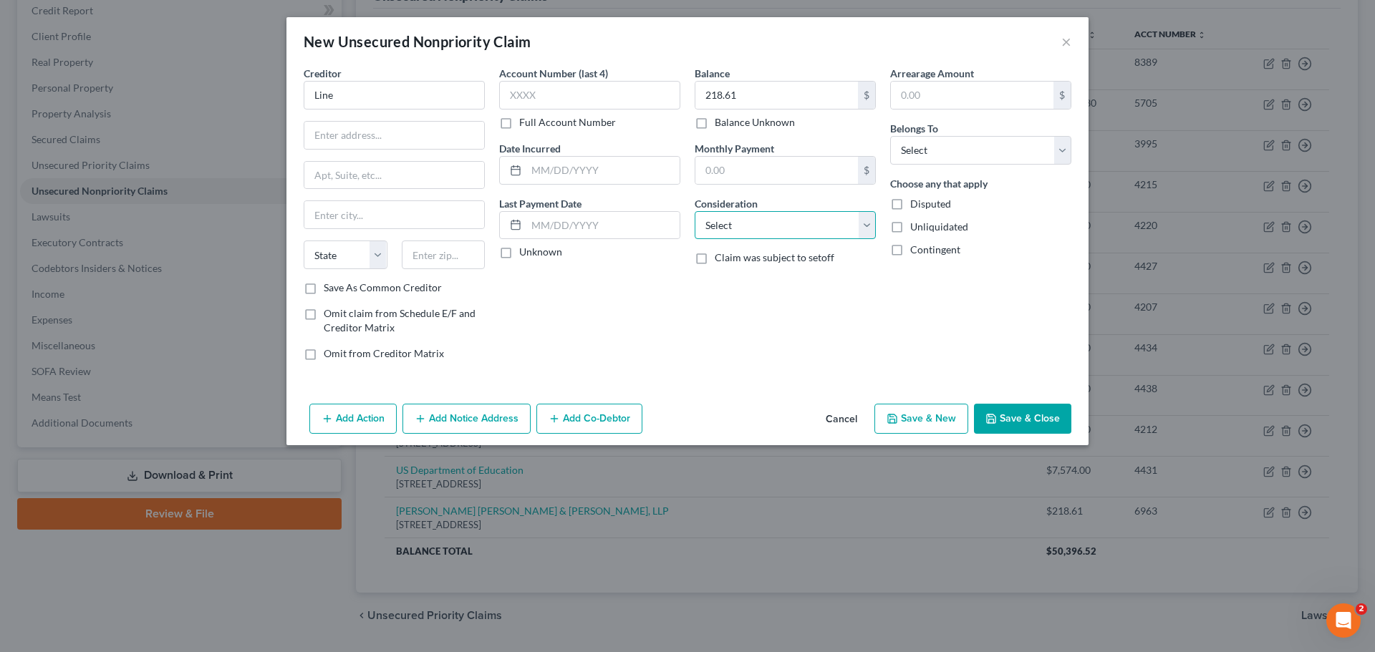
select select "1"
click at [695, 211] on select "Select Cable / Satellite Services Collection Agency Credit Card Debt Debt Couns…" at bounding box center [785, 225] width 181 height 29
click at [363, 106] on input "Line" at bounding box center [394, 95] width 181 height 29
click at [379, 95] on input "Line" at bounding box center [394, 95] width 181 height 29
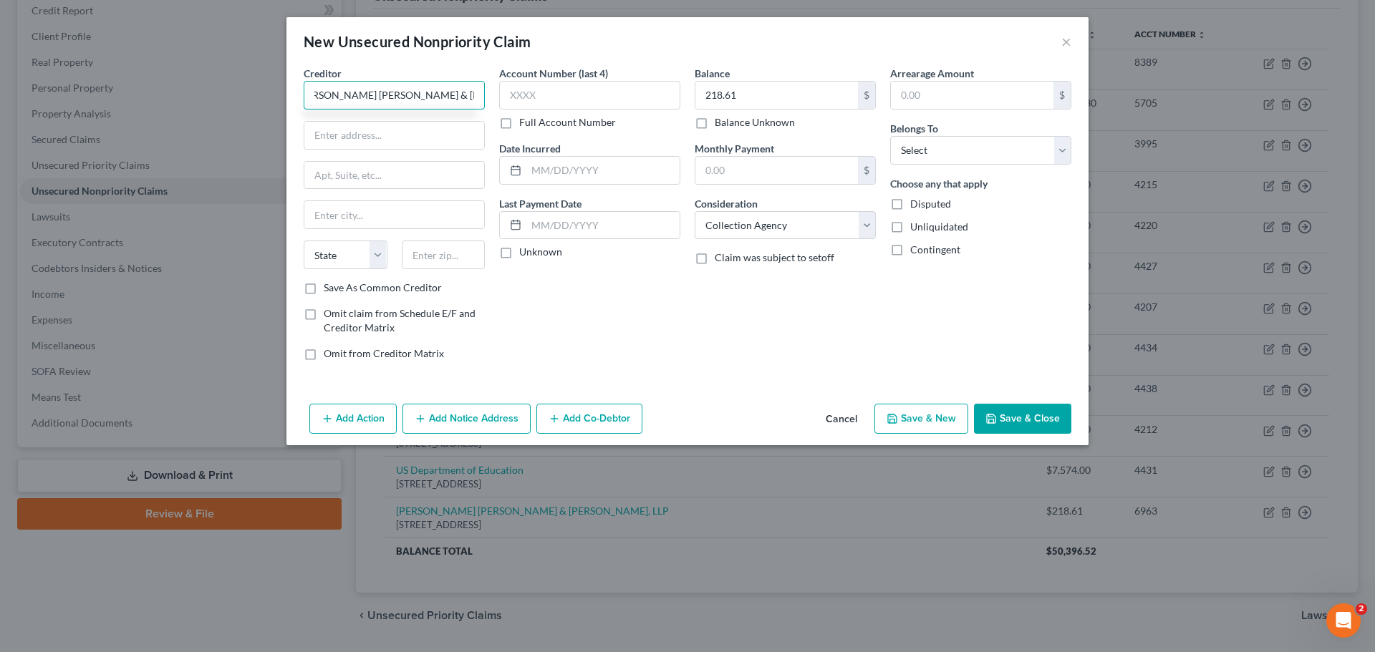
type input "[PERSON_NAME] [PERSON_NAME] & [PERSON_NAME], LLP"
type input "PO Box 659443"
type input "San Francisco"
click at [357, 252] on select "State AL AK AR AZ CA CO CT DE DC FL GA GU HI ID IL IN IA KS KY LA ME MD MA MI M…" at bounding box center [346, 255] width 84 height 29
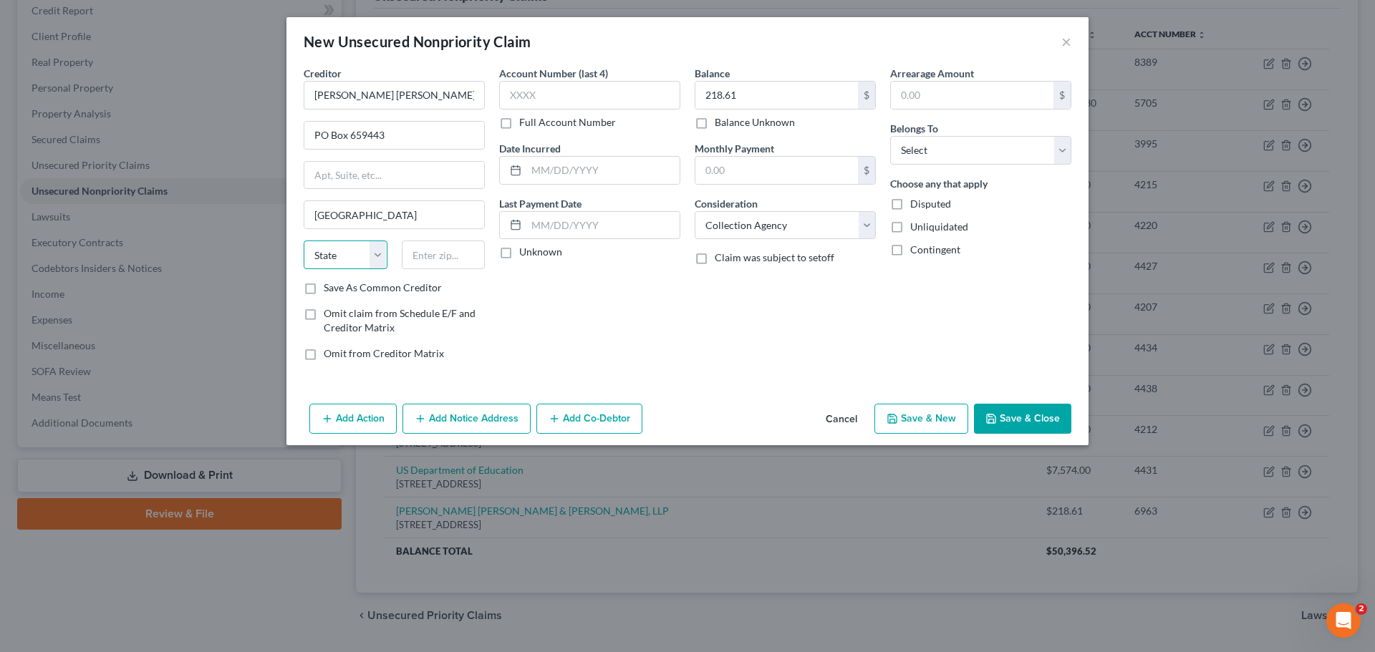
select select "45"
click at [304, 241] on select "State AL AK AR AZ CA CO CT DE DC FL GA GU HI ID IL IN IA KS KY LA ME MD MA MI M…" at bounding box center [346, 255] width 84 height 29
type input "78265"
drag, startPoint x: 514, startPoint y: 97, endPoint x: 422, endPoint y: 144, distance: 103.1
click at [514, 97] on input "text" at bounding box center [589, 95] width 181 height 29
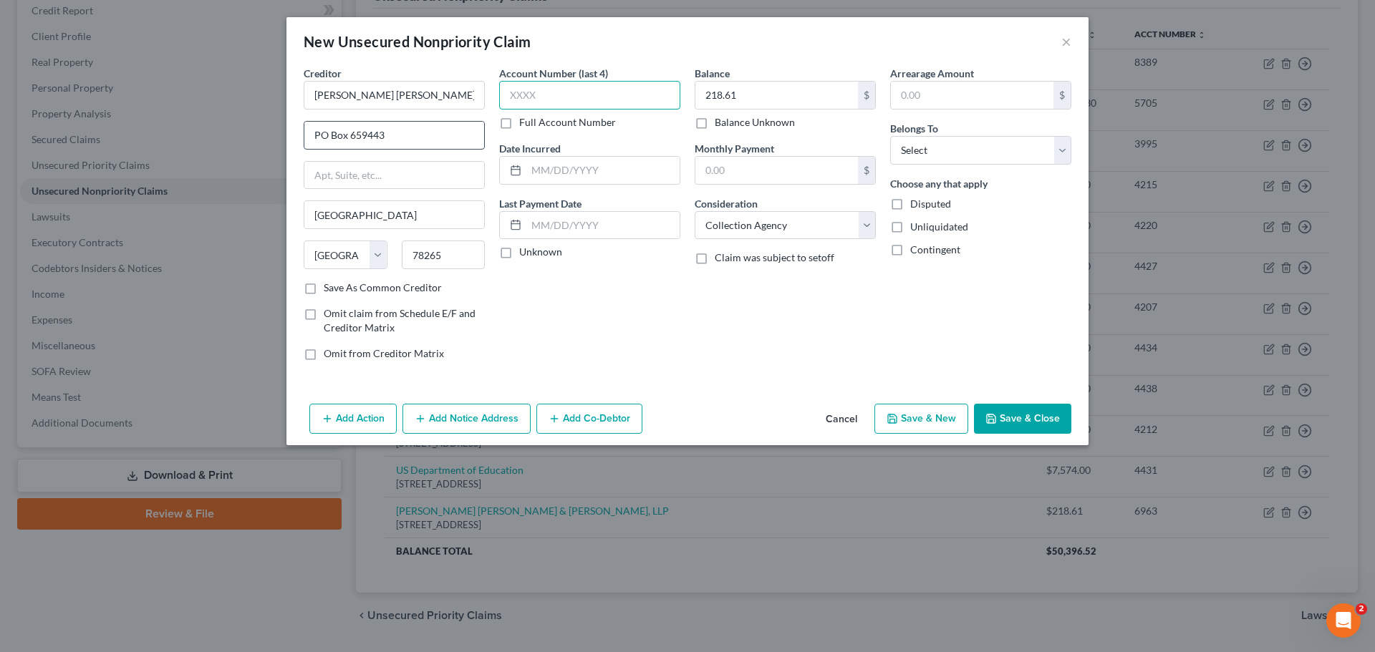
type input "San Antonio"
click at [587, 103] on input "text" at bounding box center [589, 95] width 181 height 29
type input "4162"
drag, startPoint x: 1025, startPoint y: 143, endPoint x: 1018, endPoint y: 155, distance: 13.5
click at [1025, 143] on select "Select Debtor 1 Only Debtor 2 Only Debtor 1 And Debtor 2 Only At Least One Of T…" at bounding box center [980, 150] width 181 height 29
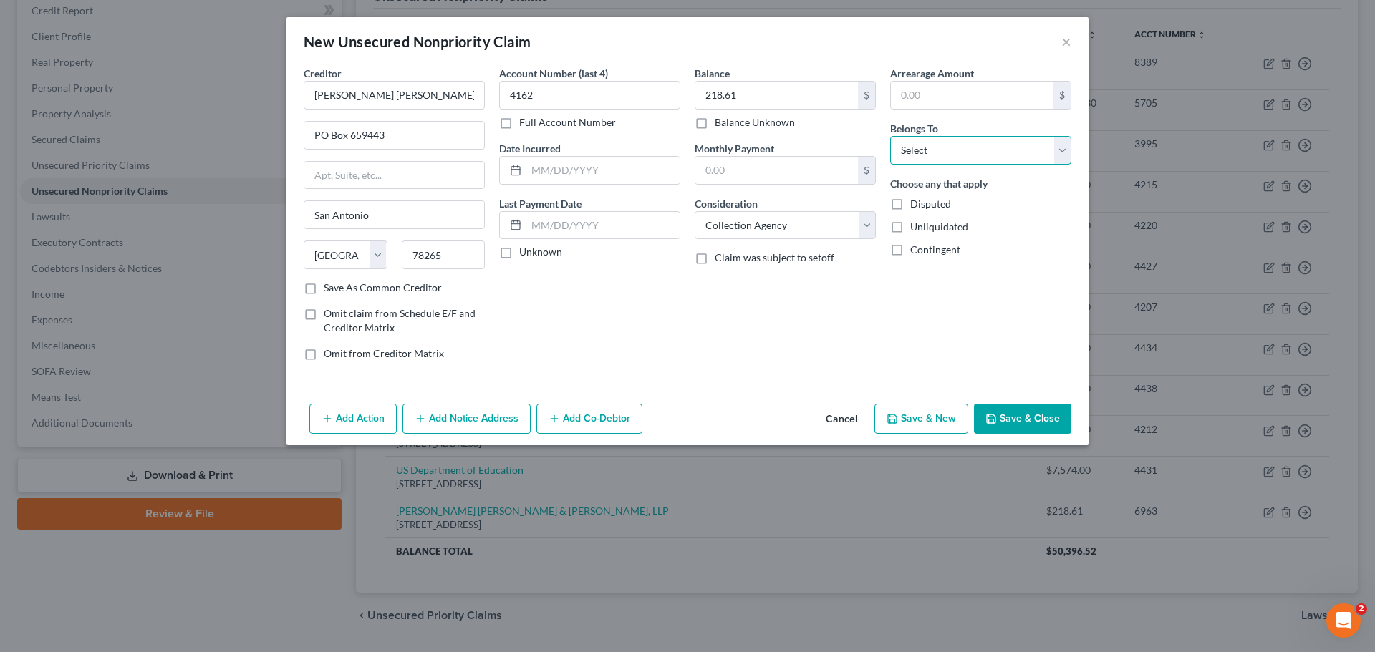
select select "0"
click at [890, 136] on select "Select Debtor 1 Only Debtor 2 Only Debtor 1 And Debtor 2 Only At Least One Of T…" at bounding box center [980, 150] width 181 height 29
click at [940, 412] on button "Save & New" at bounding box center [921, 419] width 94 height 30
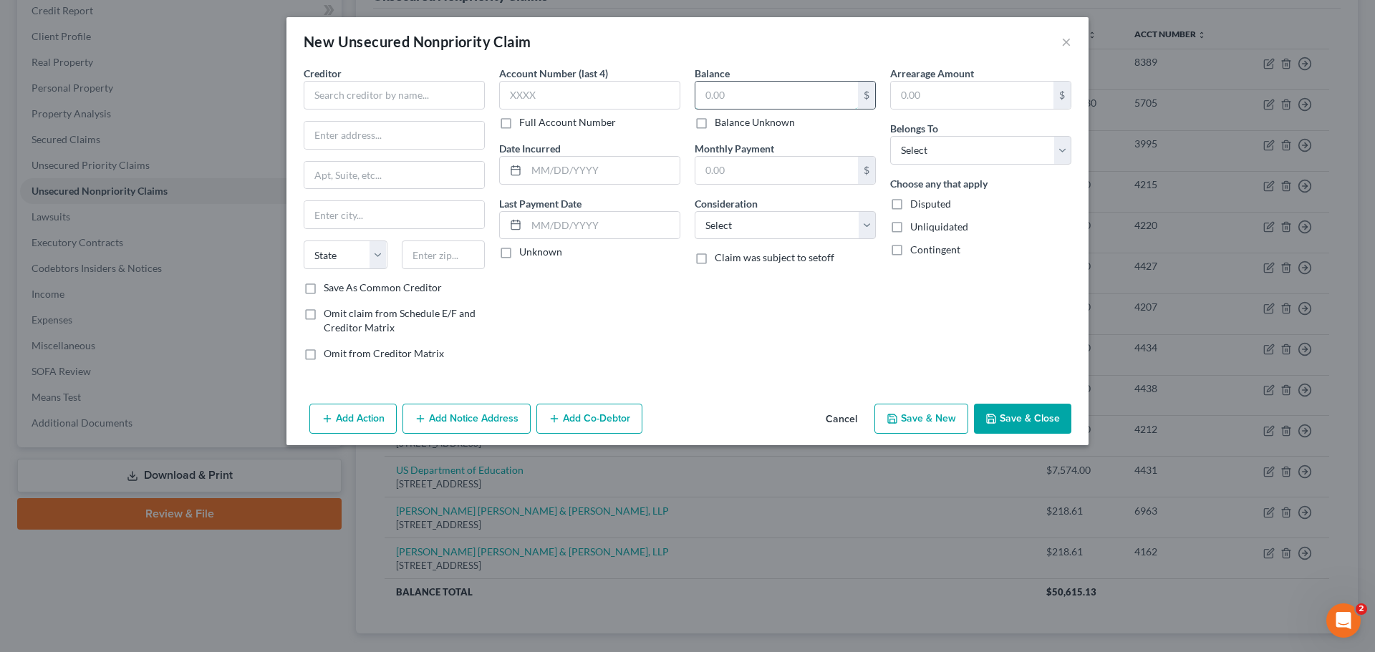
click at [734, 96] on input "text" at bounding box center [776, 95] width 163 height 27
type input "349.25"
drag, startPoint x: 911, startPoint y: 144, endPoint x: 908, endPoint y: 164, distance: 20.3
click at [911, 144] on select "Select Debtor 1 Only Debtor 2 Only Debtor 1 And Debtor 2 Only At Least One Of T…" at bounding box center [980, 150] width 181 height 29
select select "0"
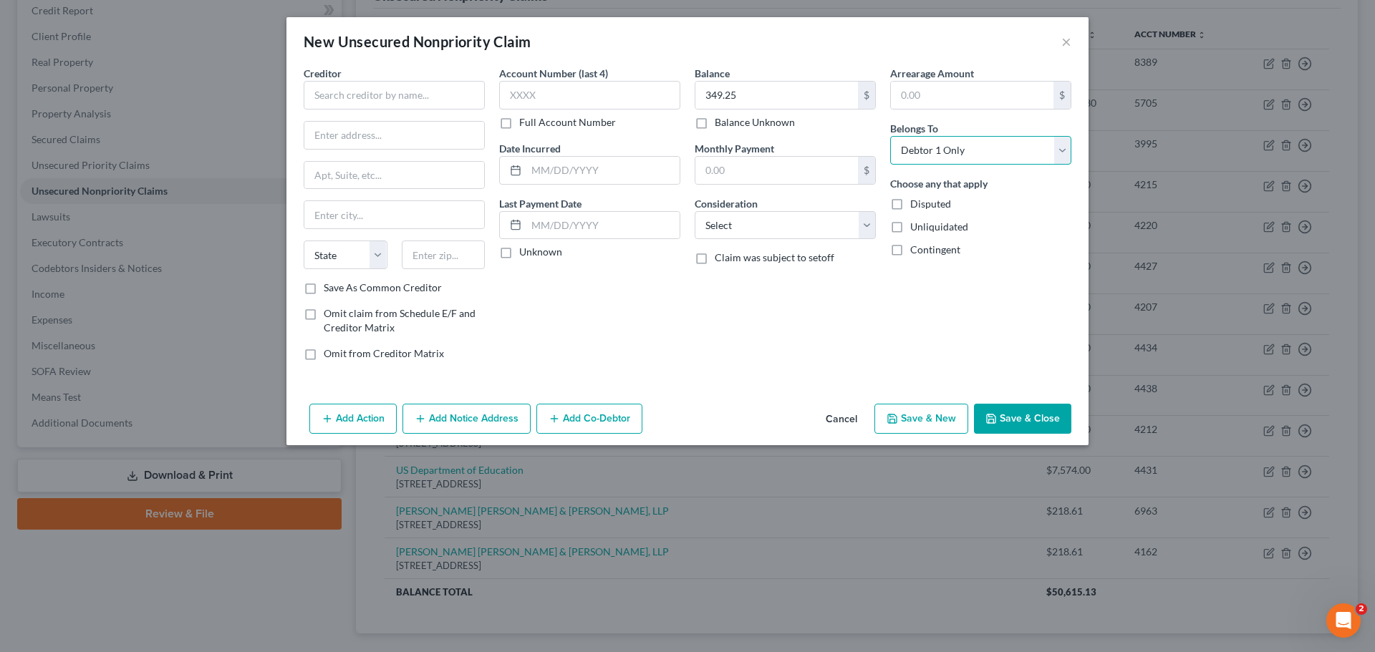
click at [890, 136] on select "Select Debtor 1 Only Debtor 2 Only Debtor 1 And Debtor 2 Only At Least One Of T…" at bounding box center [980, 150] width 181 height 29
click at [758, 216] on select "Select Cable / Satellite Services Collection Agency Credit Card Debt Debt Couns…" at bounding box center [785, 225] width 181 height 29
select select "1"
click at [695, 211] on select "Select Cable / Satellite Services Collection Agency Credit Card Debt Debt Couns…" at bounding box center [785, 225] width 181 height 29
click at [536, 98] on input "text" at bounding box center [589, 95] width 181 height 29
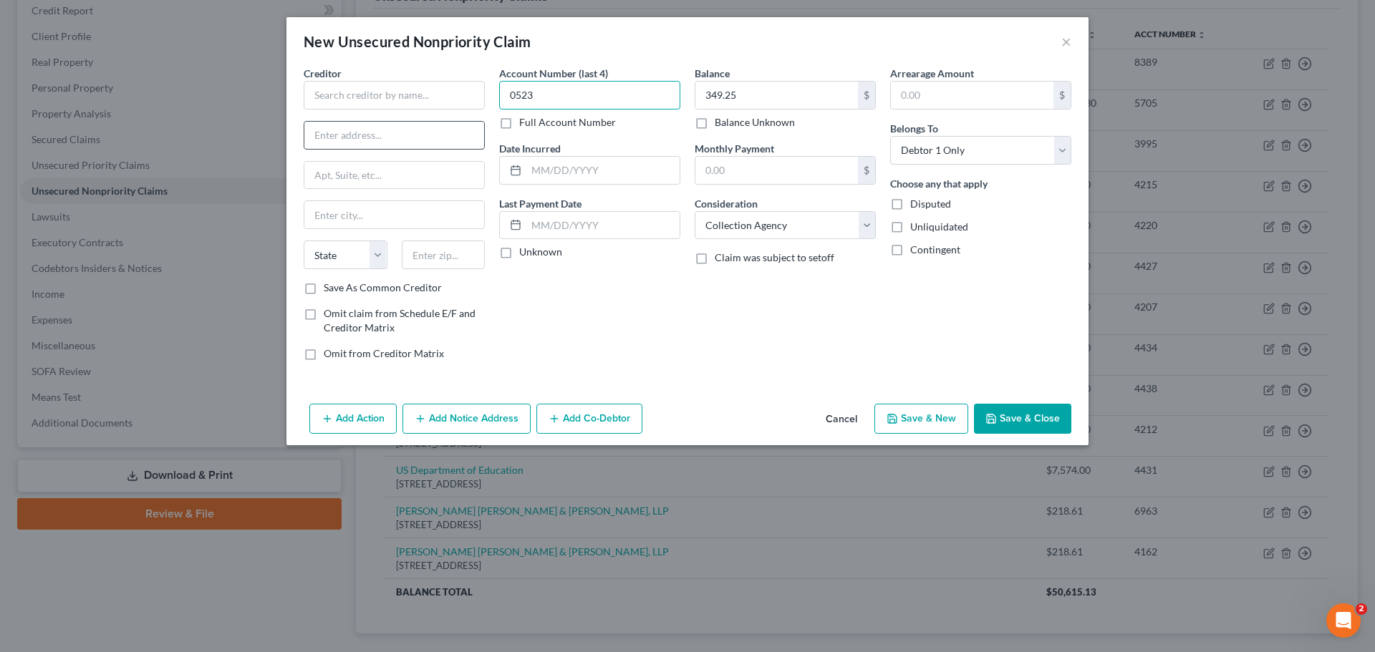
type input "0523"
click at [395, 128] on input "text" at bounding box center [394, 135] width 180 height 27
click at [372, 129] on input "PO Box" at bounding box center [394, 135] width 180 height 27
type input "PO Box 659443"
click at [362, 203] on input "text" at bounding box center [394, 214] width 180 height 27
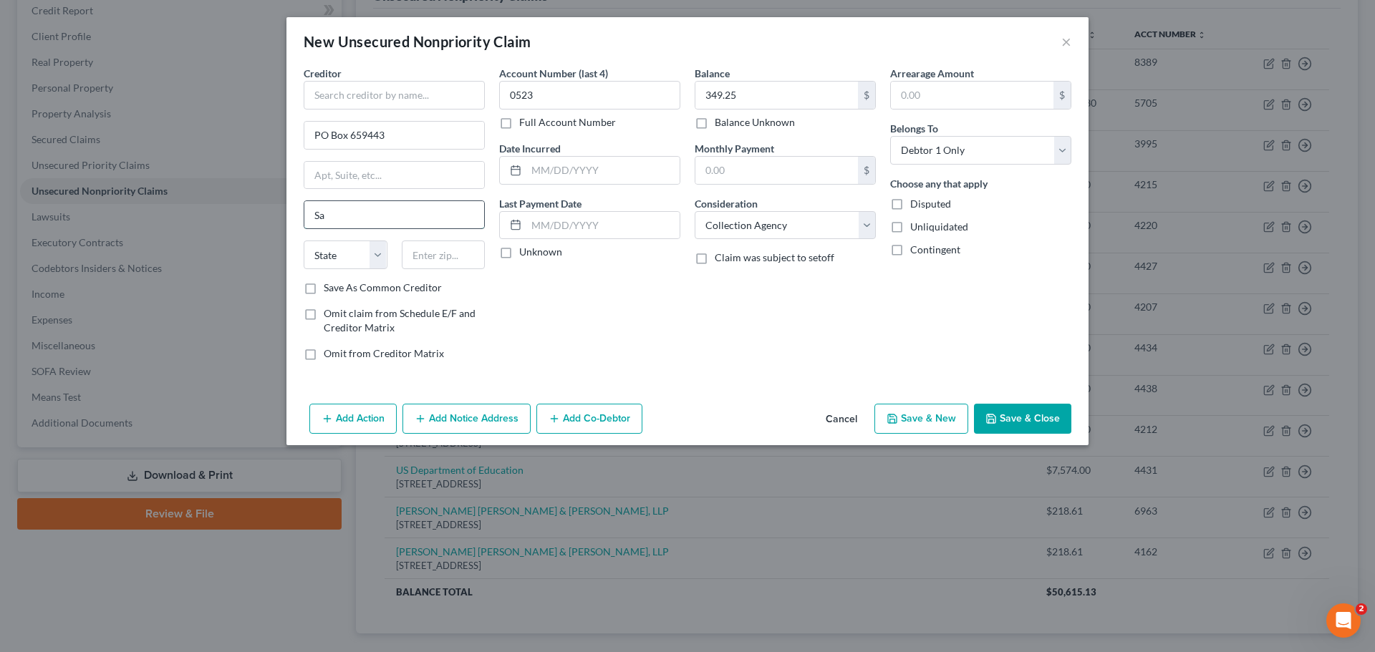
type input "San Antonio"
click at [343, 261] on select "State AL AK AR AZ CA CO CT DE DC FL GA GU HI ID IL IN IA KS KY LA ME MD MA MI M…" at bounding box center [346, 255] width 84 height 29
select select "45"
click at [304, 241] on select "State AL AK AR AZ CA CO CT DE DC FL GA GU HI ID IL IN IA KS KY LA ME MD MA MI M…" at bounding box center [346, 255] width 84 height 29
click at [421, 250] on input "text" at bounding box center [444, 255] width 84 height 29
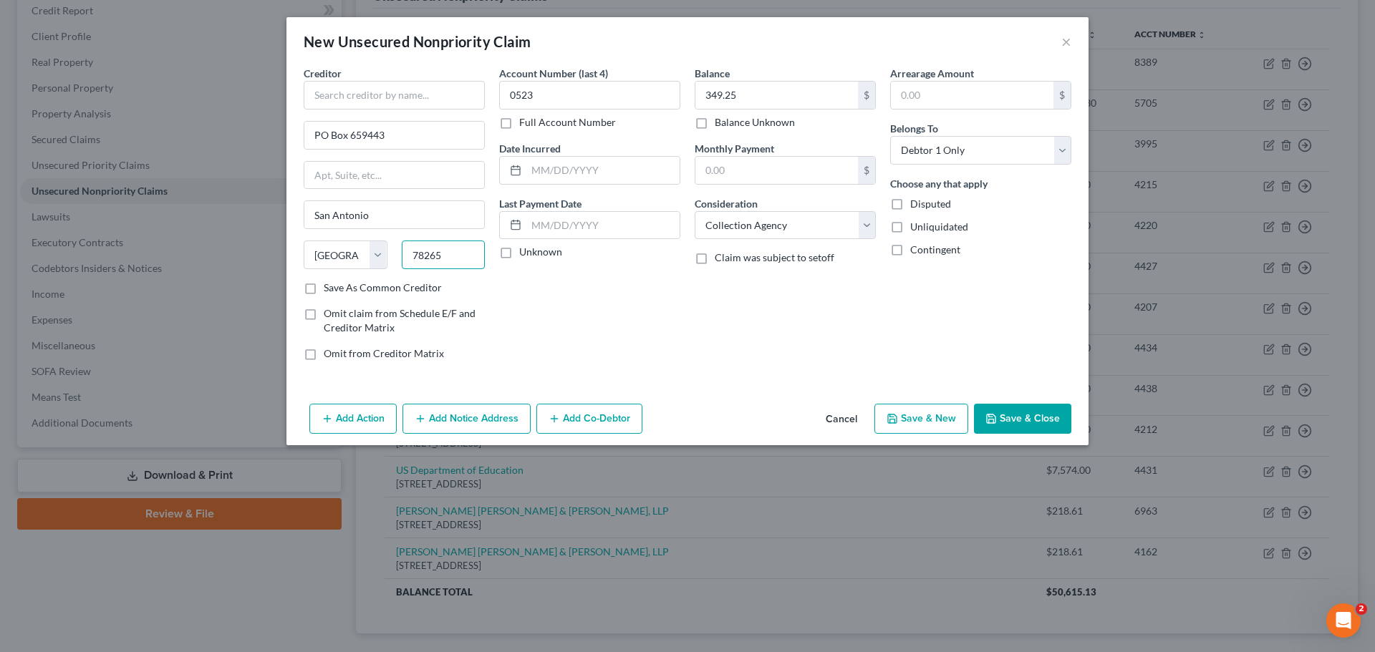
type input "78265"
click at [911, 422] on button "Save & New" at bounding box center [921, 419] width 94 height 30
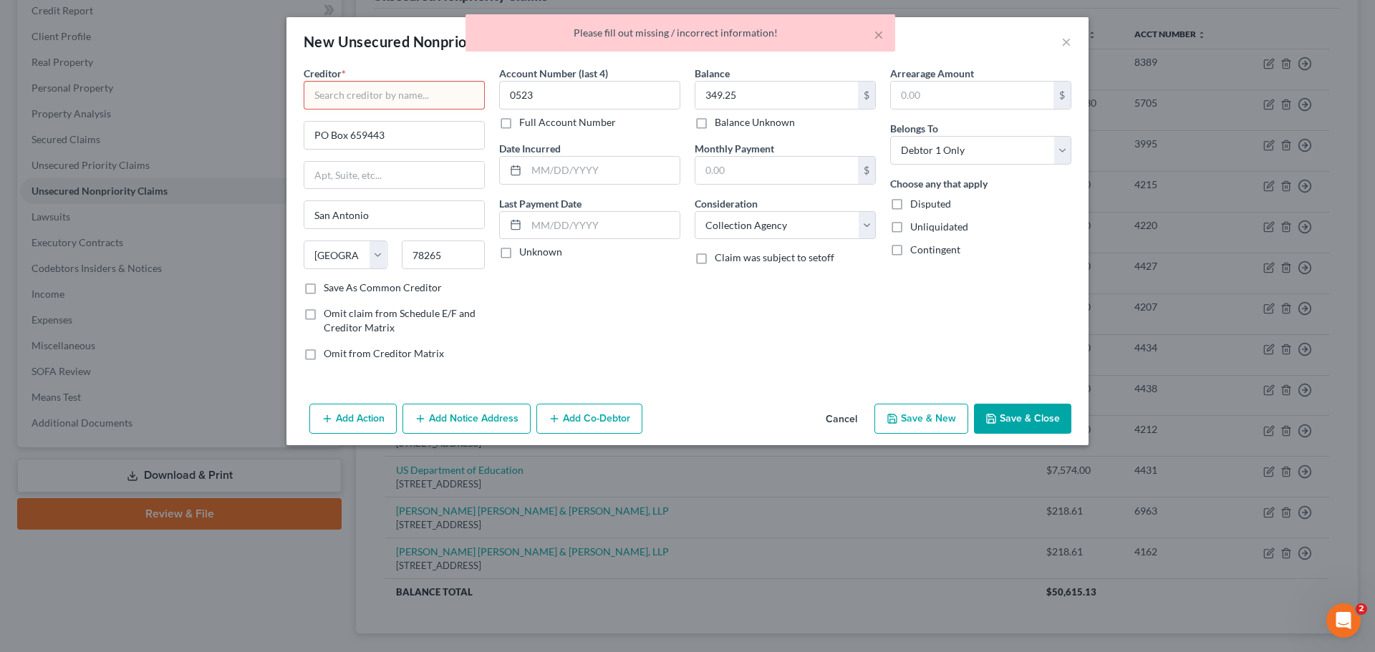
click at [368, 100] on input "text" at bounding box center [394, 95] width 181 height 29
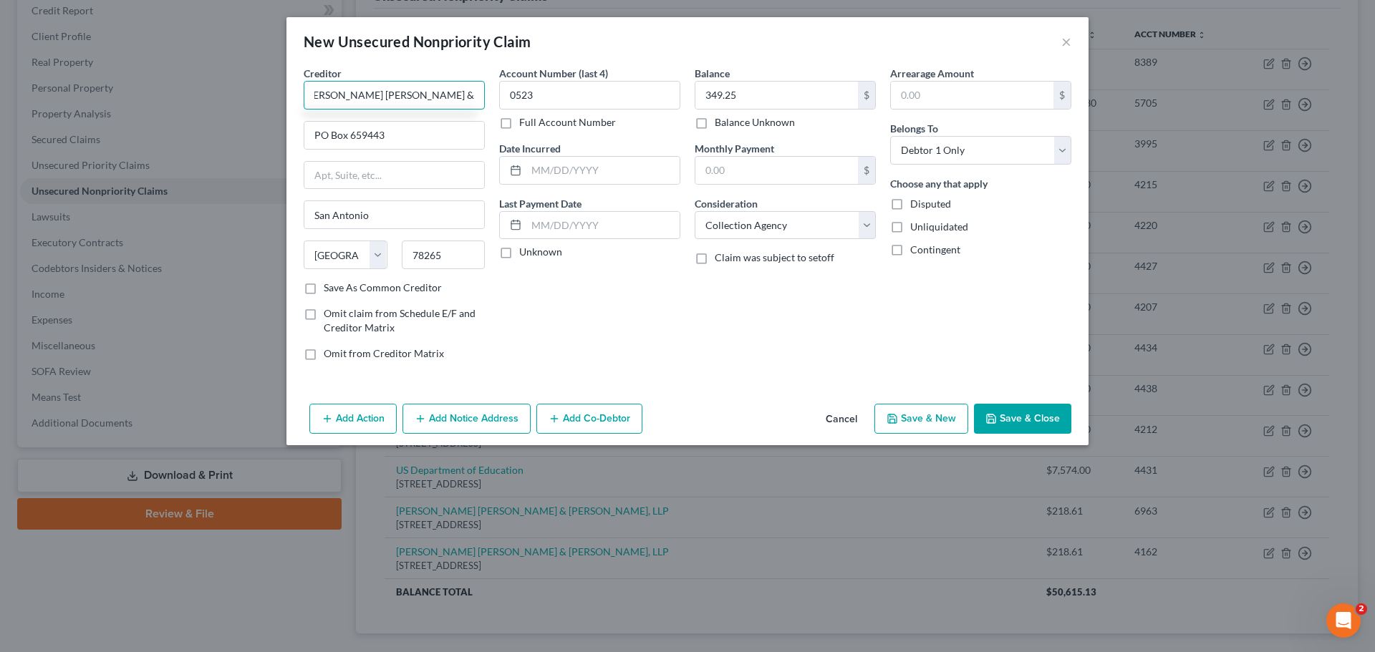
scroll to position [0, 17]
type input "[PERSON_NAME] [PERSON_NAME] & [PERSON_NAME], LLP"
click at [916, 427] on button "Save & New" at bounding box center [921, 419] width 94 height 30
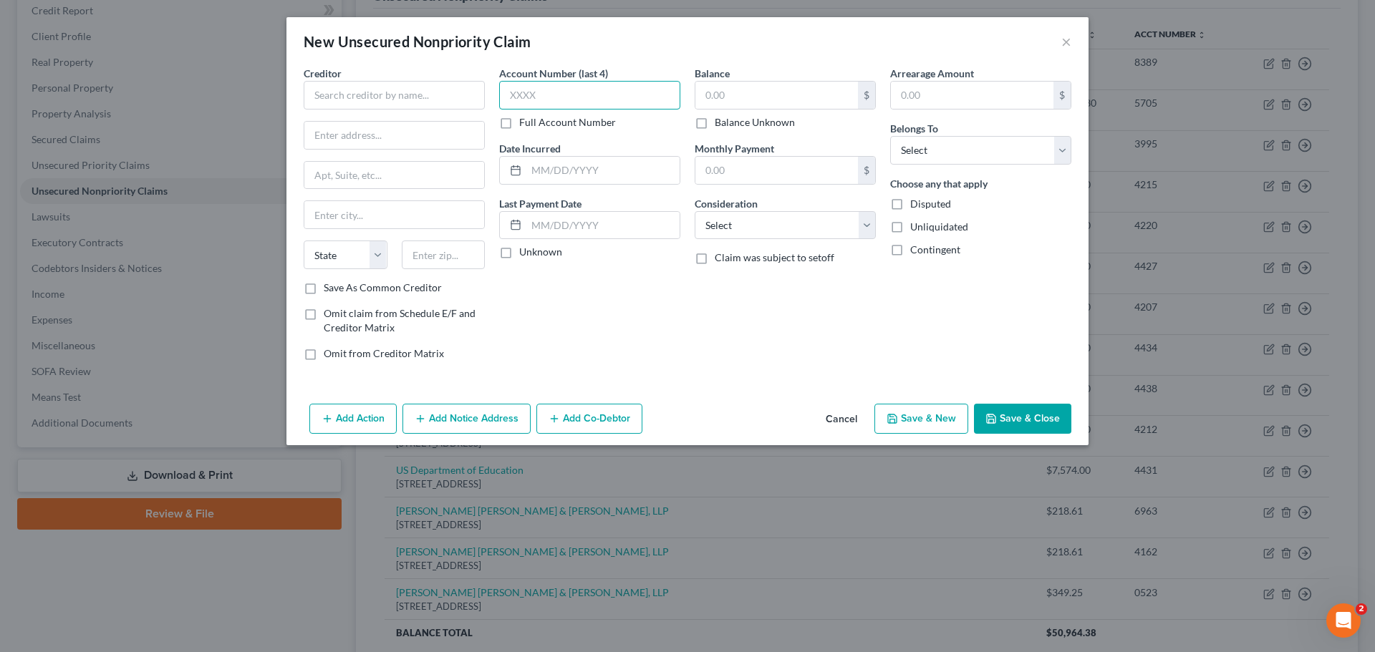
click at [629, 95] on input "text" at bounding box center [589, 95] width 181 height 29
type input "4605"
click at [808, 108] on input "text" at bounding box center [776, 95] width 163 height 27
type input "218.61"
click at [1034, 150] on select "Select Debtor 1 Only Debtor 2 Only Debtor 1 And Debtor 2 Only At Least One Of T…" at bounding box center [980, 150] width 181 height 29
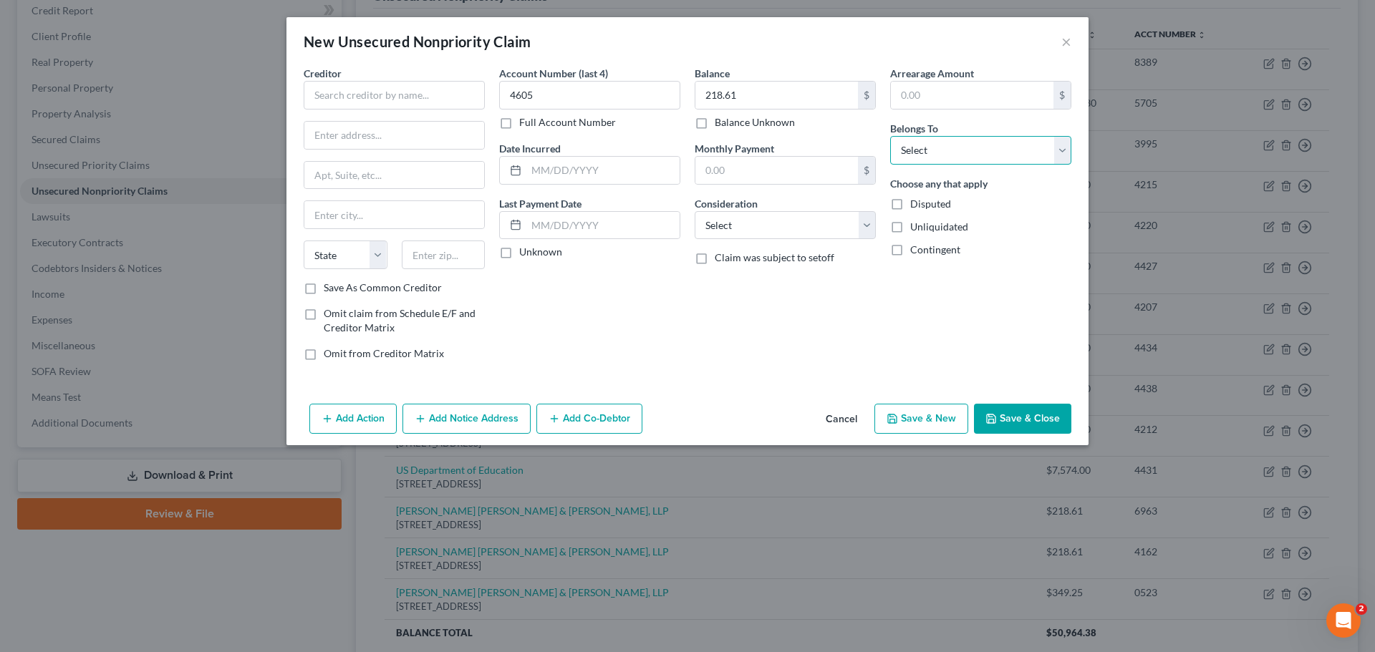
select select "0"
click at [890, 136] on select "Select Debtor 1 Only Debtor 2 Only Debtor 1 And Debtor 2 Only At Least One Of T…" at bounding box center [980, 150] width 181 height 29
click at [839, 216] on select "Select Cable / Satellite Services Collection Agency Credit Card Debt Debt Couns…" at bounding box center [785, 225] width 181 height 29
click at [695, 211] on select "Select Cable / Satellite Services Collection Agency Credit Card Debt Debt Couns…" at bounding box center [785, 225] width 181 height 29
drag, startPoint x: 788, startPoint y: 212, endPoint x: 782, endPoint y: 238, distance: 27.1
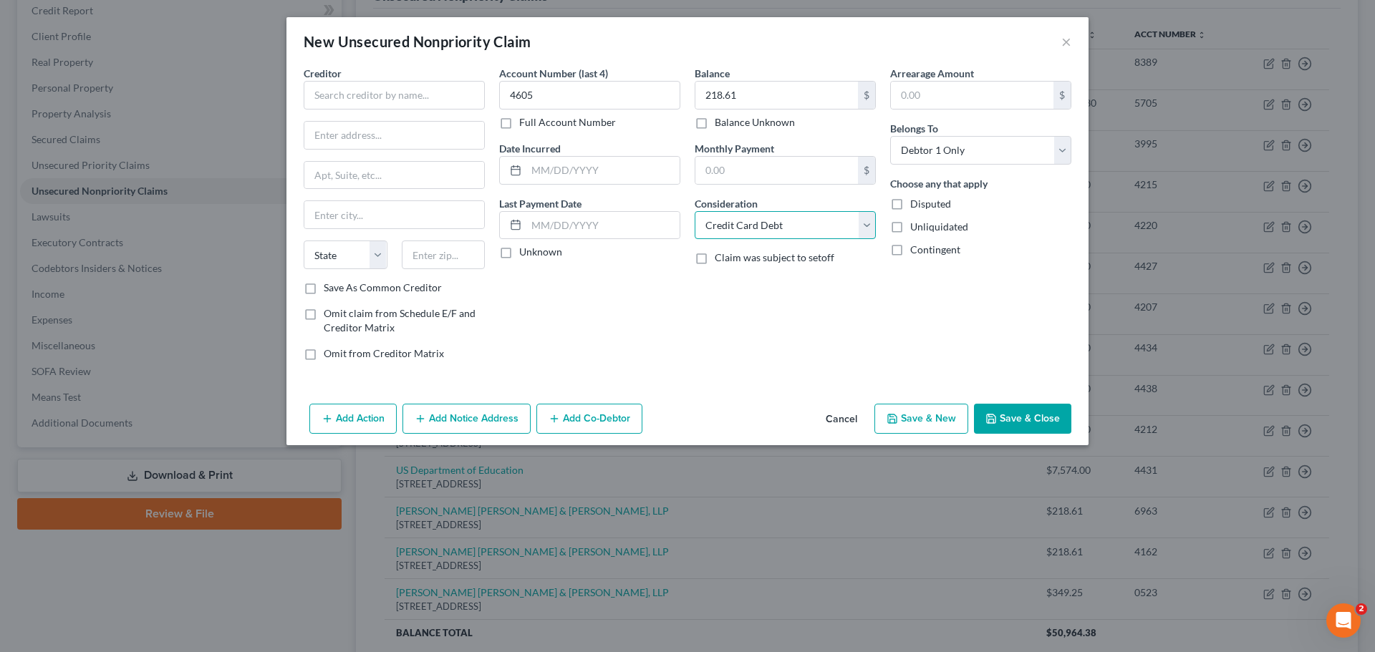
click at [788, 212] on select "Select Cable / Satellite Services Collection Agency Credit Card Debt Debt Couns…" at bounding box center [785, 225] width 181 height 29
select select "1"
click at [695, 211] on select "Select Cable / Satellite Services Collection Agency Credit Card Debt Debt Couns…" at bounding box center [785, 225] width 181 height 29
click at [758, 231] on select "Select Cable / Satellite Services Collection Agency Credit Card Debt Debt Couns…" at bounding box center [785, 225] width 181 height 29
click at [817, 225] on select "Select Cable / Satellite Services Collection Agency Credit Card Debt Debt Couns…" at bounding box center [785, 225] width 181 height 29
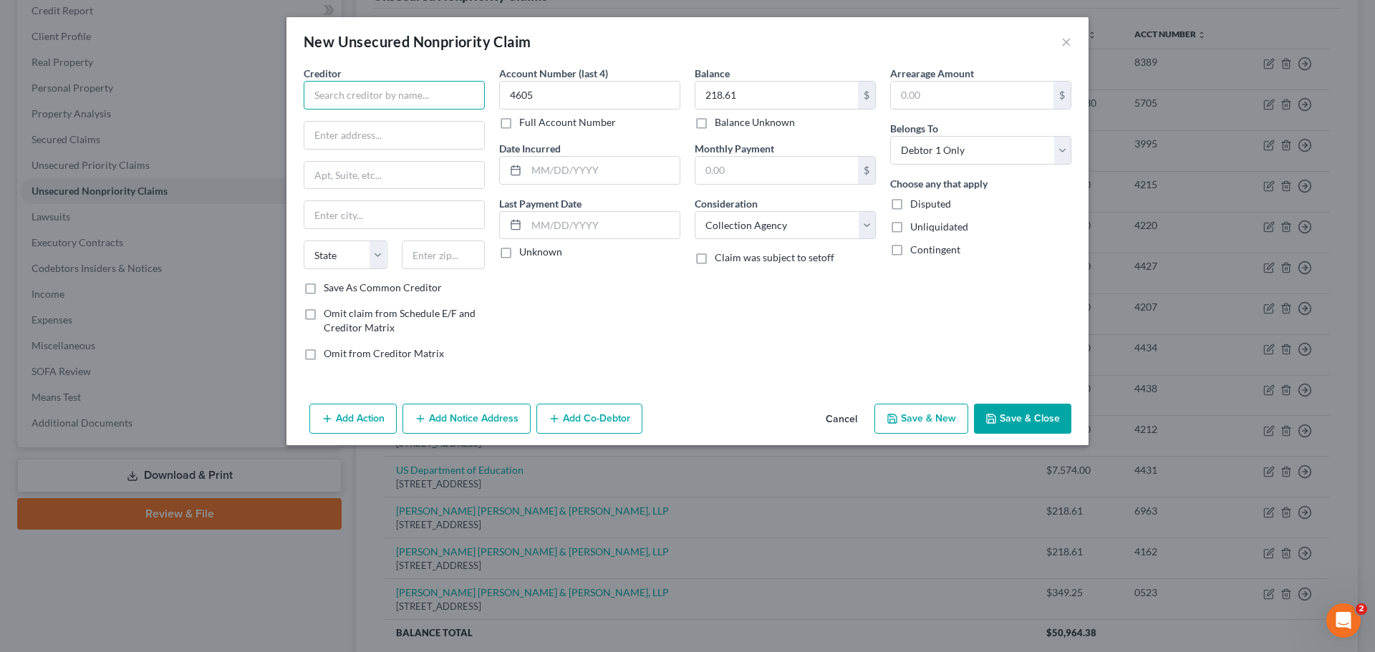
click at [390, 97] on input "text" at bounding box center [394, 95] width 181 height 29
click at [420, 95] on input "text" at bounding box center [394, 95] width 181 height 29
type input "[PERSON_NAME] [PERSON_NAME] [PERSON_NAME] [PERSON_NAME], LLP"
click at [384, 134] on input "text" at bounding box center [394, 135] width 180 height 27
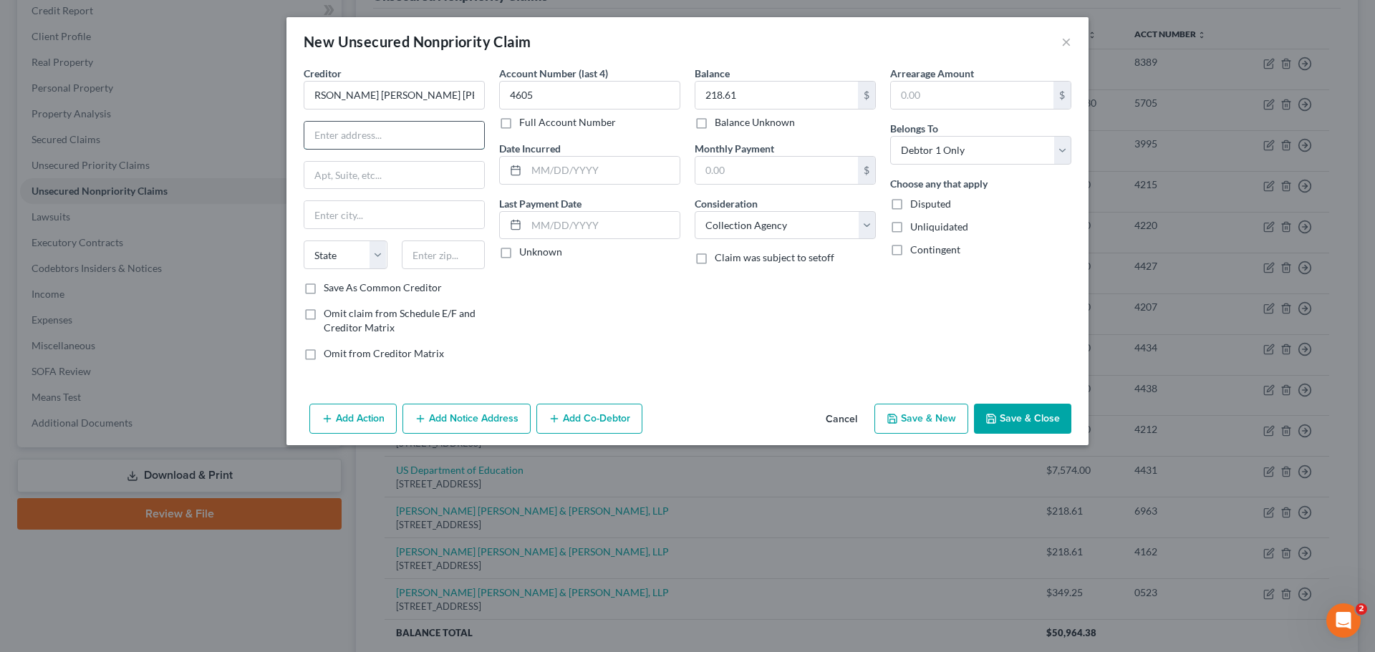
scroll to position [0, 0]
type input "PO Box 659443"
type input "San Antonio"
click at [309, 253] on select "State AL AK AR AZ CA CO CT DE DC FL GA GU HI ID IL IN IA KS KY LA ME MD MA MI M…" at bounding box center [346, 255] width 84 height 29
select select "45"
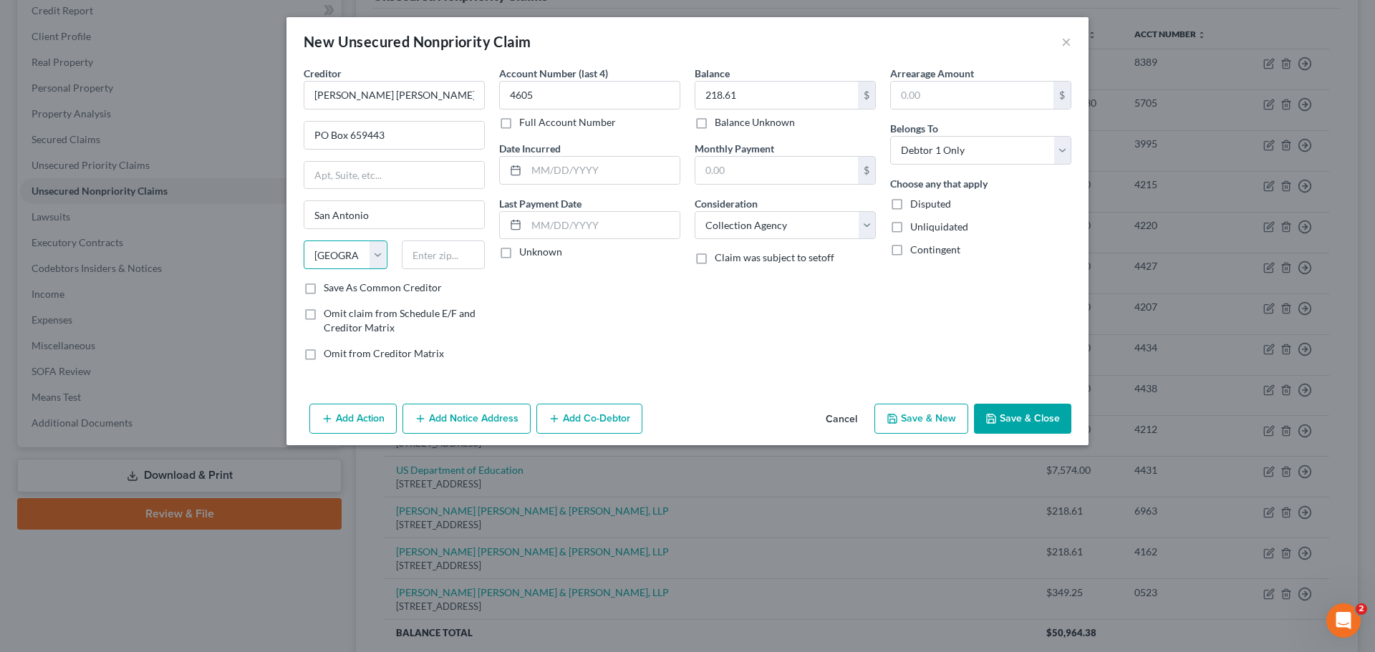
click at [304, 241] on select "State AL AK AR AZ CA CO CT DE DC FL GA GU HI ID IL IN IA KS KY LA ME MD MA MI M…" at bounding box center [346, 255] width 84 height 29
type input "78265"
click at [914, 417] on button "Save & New" at bounding box center [921, 419] width 94 height 30
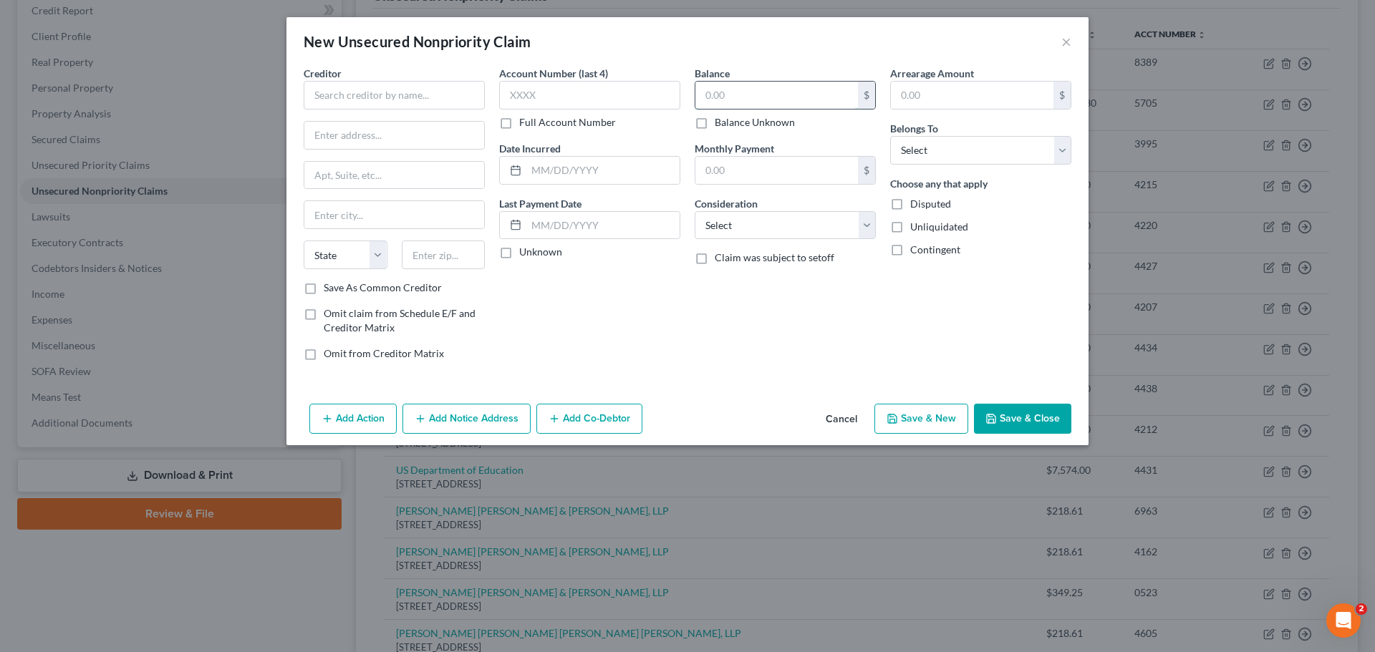
click at [770, 100] on input "text" at bounding box center [776, 95] width 163 height 27
type input "218.61"
click at [972, 164] on div "Arrearage Amount $ Belongs To * Select Debtor 1 Only Debtor 2 Only Debtor 1 And…" at bounding box center [980, 219] width 195 height 306
drag, startPoint x: 993, startPoint y: 142, endPoint x: 987, endPoint y: 150, distance: 9.7
click at [993, 142] on select "Select Debtor 1 Only Debtor 2 Only Debtor 1 And Debtor 2 Only At Least One Of T…" at bounding box center [980, 150] width 181 height 29
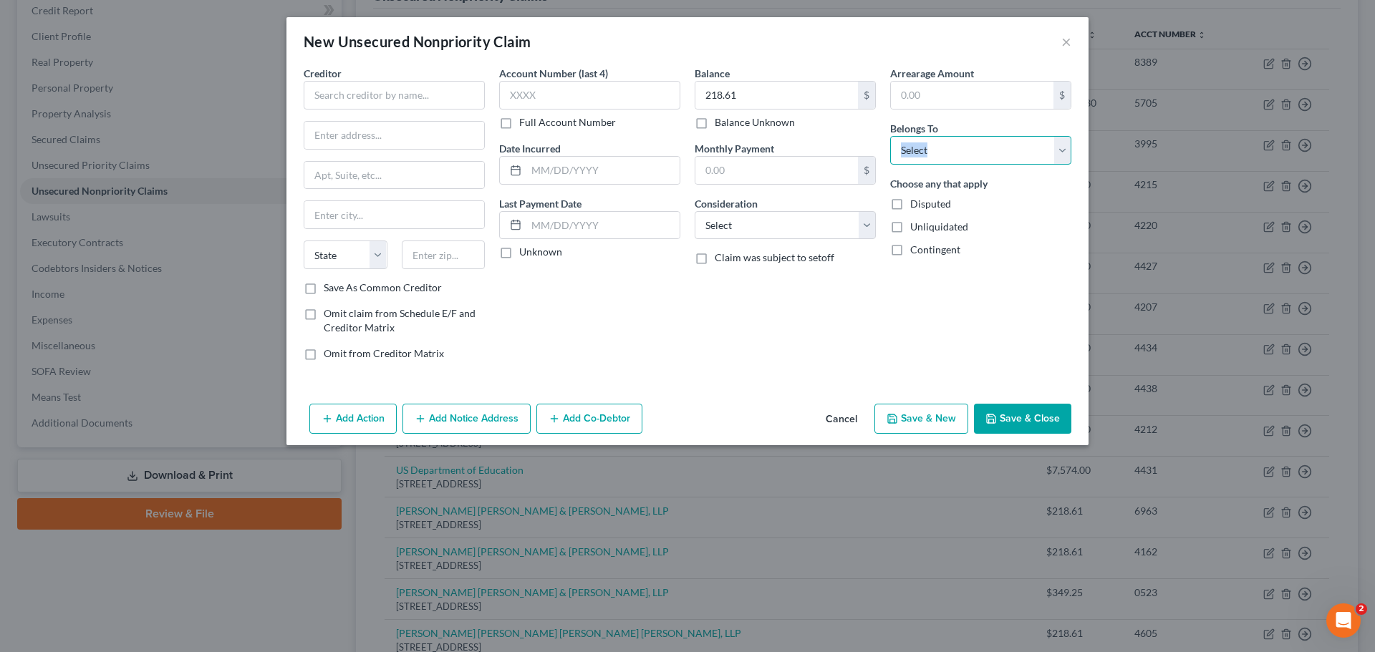
select select "0"
click at [890, 136] on select "Select Debtor 1 Only Debtor 2 Only Debtor 1 And Debtor 2 Only At Least One Of T…" at bounding box center [980, 150] width 181 height 29
click at [865, 213] on select "Select Cable / Satellite Services Collection Agency Credit Card Debt Debt Couns…" at bounding box center [785, 225] width 181 height 29
click at [695, 211] on select "Select Cable / Satellite Services Collection Agency Credit Card Debt Debt Couns…" at bounding box center [785, 225] width 181 height 29
drag, startPoint x: 796, startPoint y: 219, endPoint x: 790, endPoint y: 236, distance: 17.7
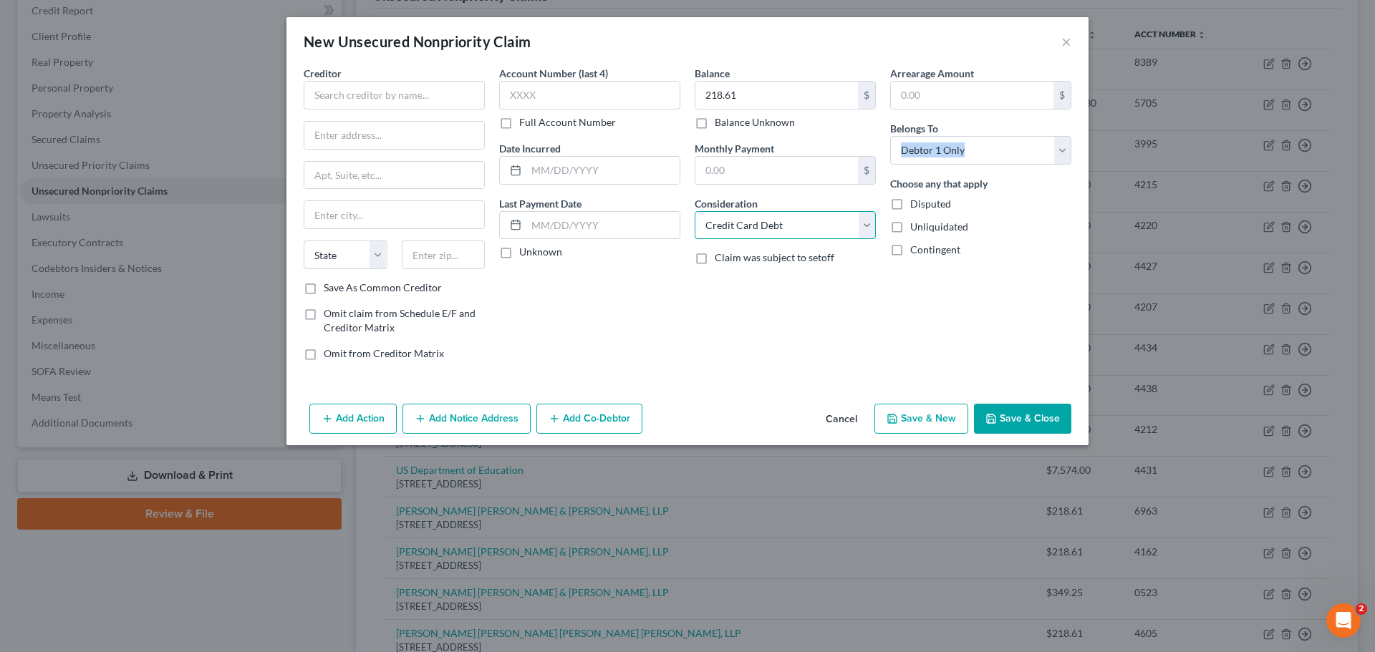
click at [796, 218] on select "Select Cable / Satellite Services Collection Agency Credit Card Debt Debt Couns…" at bounding box center [785, 225] width 181 height 29
select select "1"
click at [695, 211] on select "Select Cable / Satellite Services Collection Agency Credit Card Debt Debt Couns…" at bounding box center [785, 225] width 181 height 29
click at [581, 102] on input "text" at bounding box center [589, 95] width 181 height 29
type input "2340"
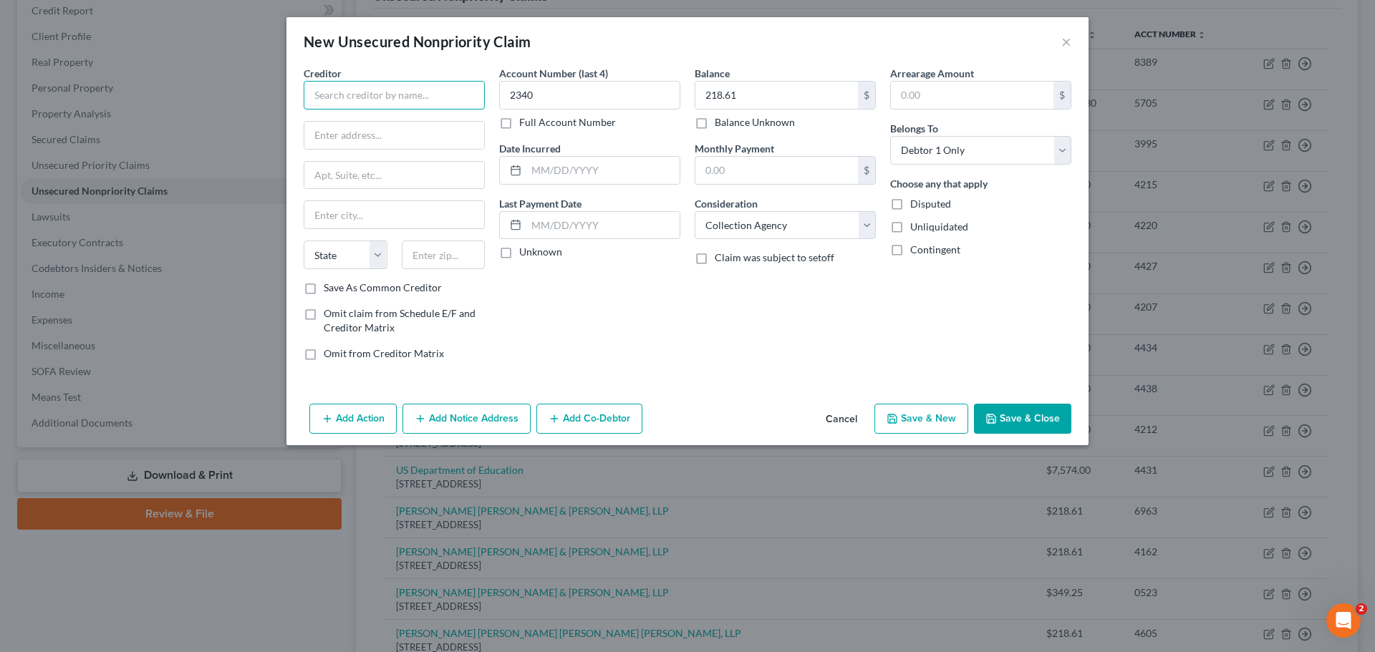
click at [342, 92] on input "text" at bounding box center [394, 95] width 181 height 29
type input "[PERSON_NAME] [PERSON_NAME] & [PERSON_NAME], LLP"
click at [413, 116] on div "Creditor * Linebarger Goggan Blair & Sampson, LLP State AL AK AR AZ CA CO CT DE…" at bounding box center [394, 173] width 181 height 215
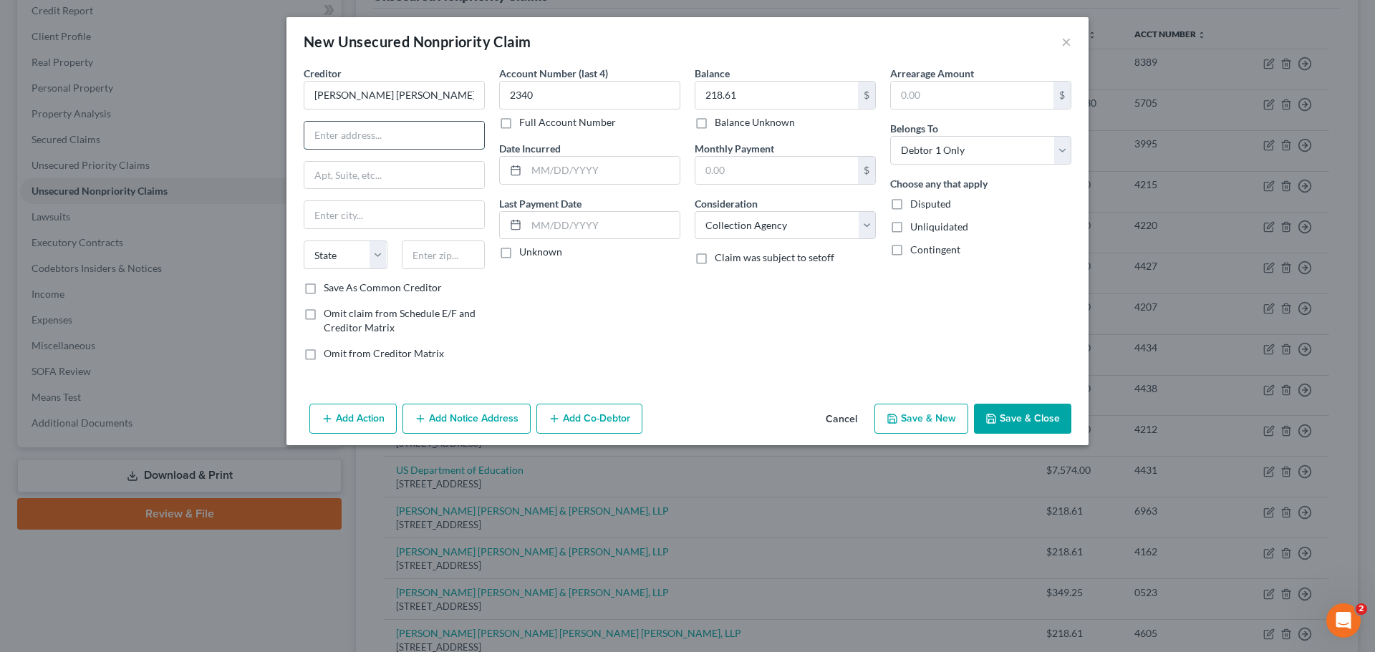
click at [403, 125] on input "text" at bounding box center [394, 135] width 180 height 27
type input "PO Box 659443"
type input "San Antonio"
click at [332, 256] on select "State AL AK AR AZ CA CO CT DE DC FL GA GU HI ID IL IN IA KS KY LA ME MD MA MI M…" at bounding box center [346, 255] width 84 height 29
select select "45"
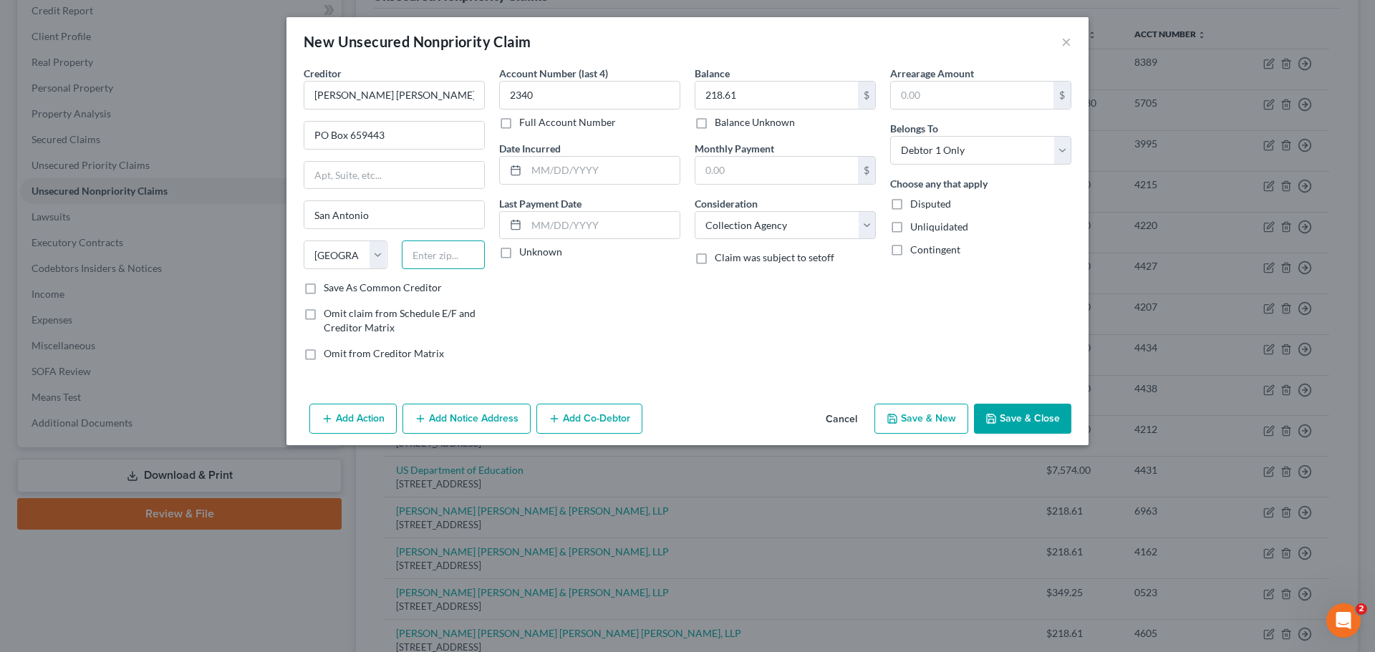
click at [421, 248] on input "text" at bounding box center [444, 255] width 84 height 29
type input "78265"
click at [421, 99] on input "[PERSON_NAME] [PERSON_NAME] & [PERSON_NAME], LLP" at bounding box center [394, 95] width 181 height 29
click at [404, 92] on input "[PERSON_NAME] [PERSON_NAME] & [PERSON_NAME], LLP" at bounding box center [394, 95] width 181 height 29
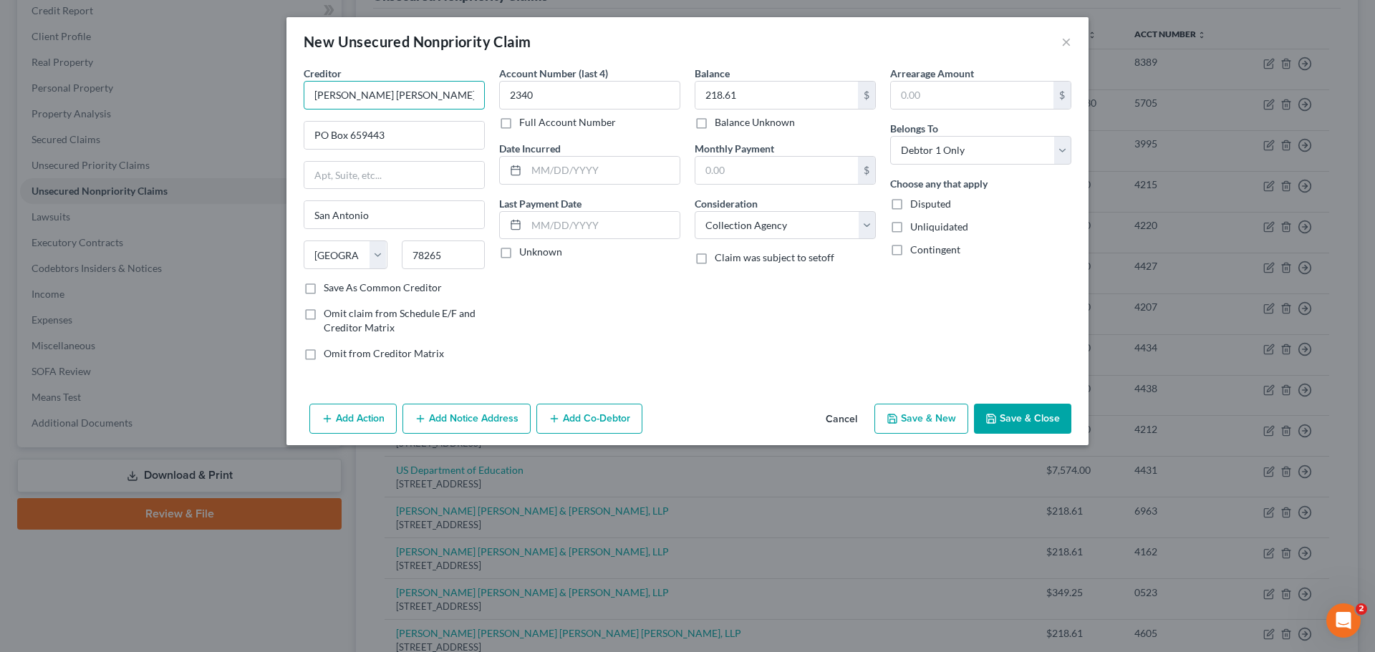
click at [404, 92] on input "[PERSON_NAME] [PERSON_NAME] & [PERSON_NAME], LLP" at bounding box center [394, 95] width 181 height 29
click at [928, 420] on button "Save & New" at bounding box center [921, 419] width 94 height 30
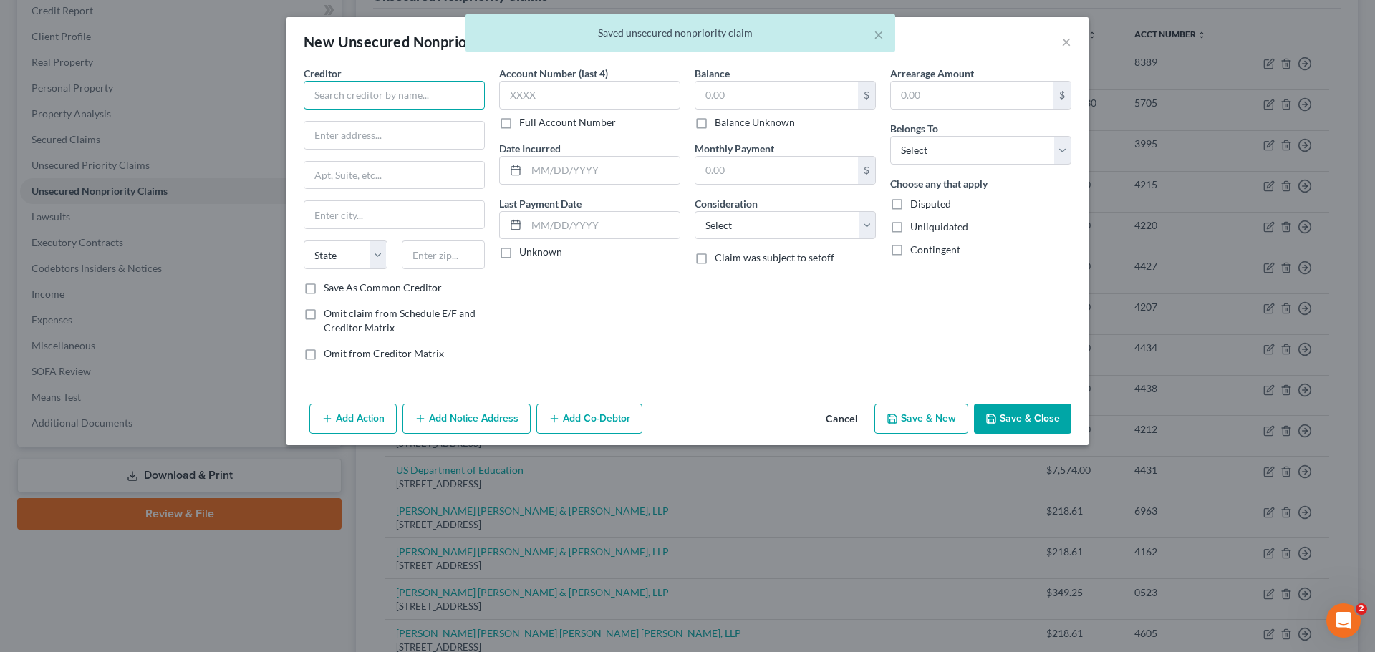
click at [370, 91] on input "text" at bounding box center [394, 95] width 181 height 29
paste input "[PERSON_NAME] [PERSON_NAME] & [PERSON_NAME], LLP"
type input "[PERSON_NAME] [PERSON_NAME] & [PERSON_NAME], LLP"
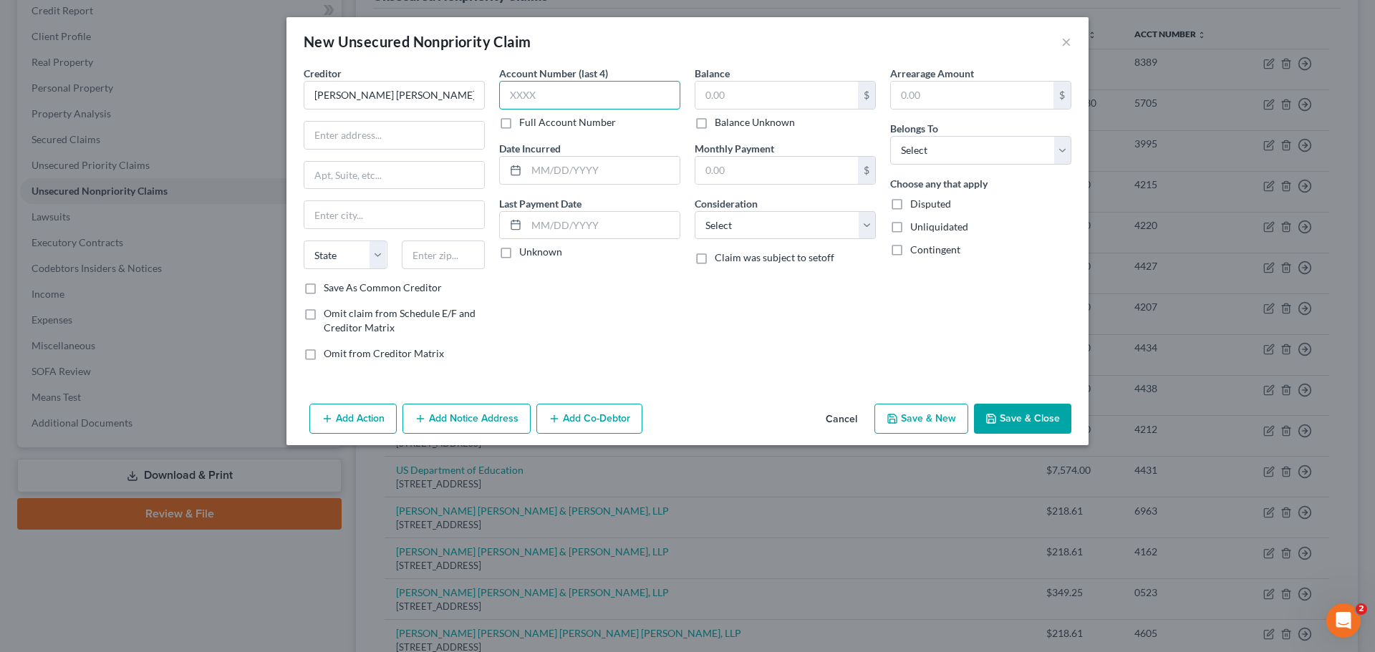
click at [545, 97] on input "text" at bounding box center [589, 95] width 181 height 29
type input "6233"
click at [766, 88] on input "text" at bounding box center [776, 95] width 163 height 27
type input "349.25"
click at [913, 142] on select "Select Debtor 1 Only Debtor 2 Only Debtor 1 And Debtor 2 Only At Least One Of T…" at bounding box center [980, 150] width 181 height 29
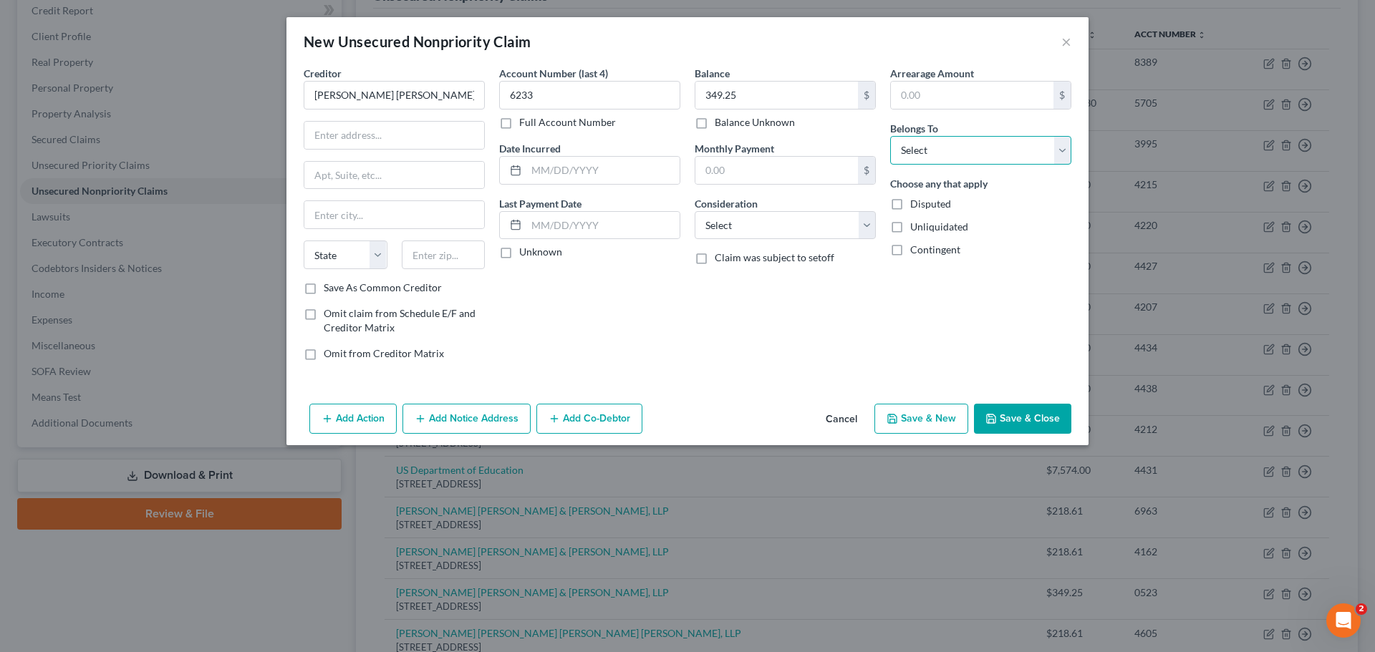
select select "0"
click at [890, 136] on select "Select Debtor 1 Only Debtor 2 Only Debtor 1 And Debtor 2 Only At Least One Of T…" at bounding box center [980, 150] width 181 height 29
drag, startPoint x: 808, startPoint y: 223, endPoint x: 793, endPoint y: 237, distance: 20.3
click at [808, 223] on select "Select Cable / Satellite Services Collection Agency Credit Card Debt Debt Couns…" at bounding box center [785, 225] width 181 height 29
select select "1"
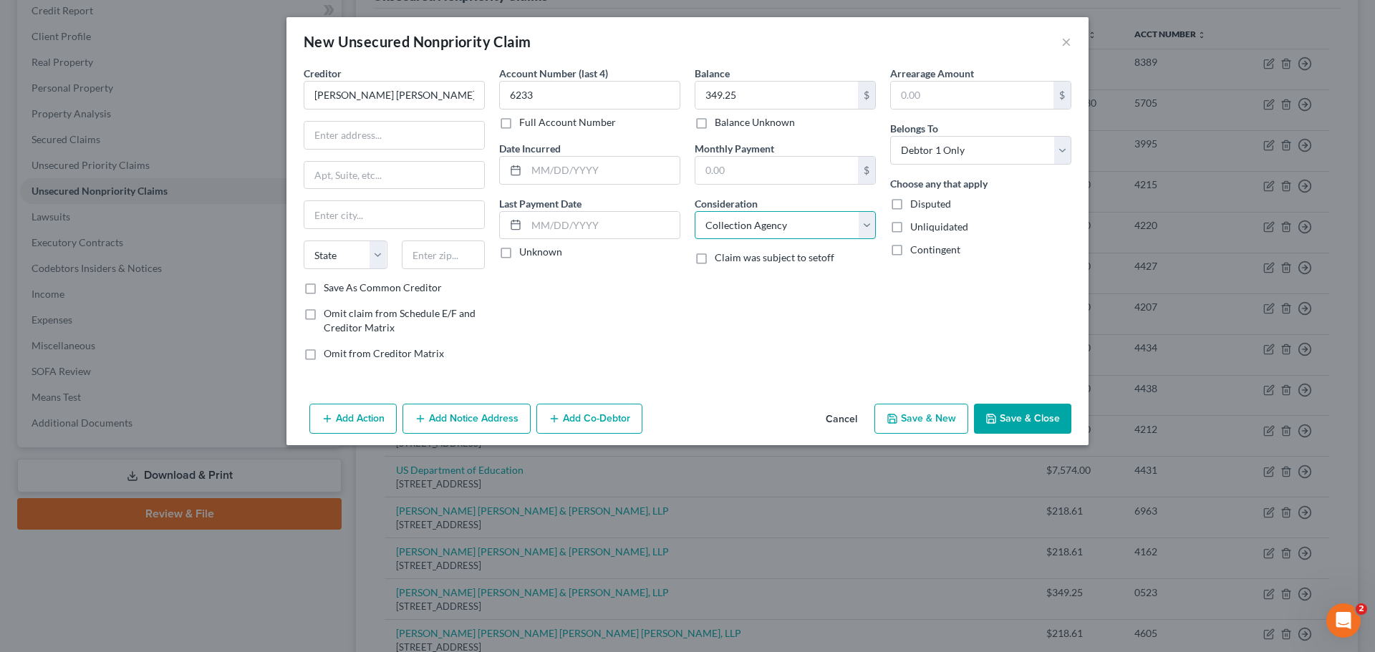
click at [695, 211] on select "Select Cable / Satellite Services Collection Agency Credit Card Debt Debt Couns…" at bounding box center [785, 225] width 181 height 29
click at [369, 136] on input "text" at bounding box center [394, 135] width 180 height 27
click at [435, 133] on input "text" at bounding box center [394, 135] width 180 height 27
type input "PO Box 659443"
click at [391, 216] on input "text" at bounding box center [394, 214] width 180 height 27
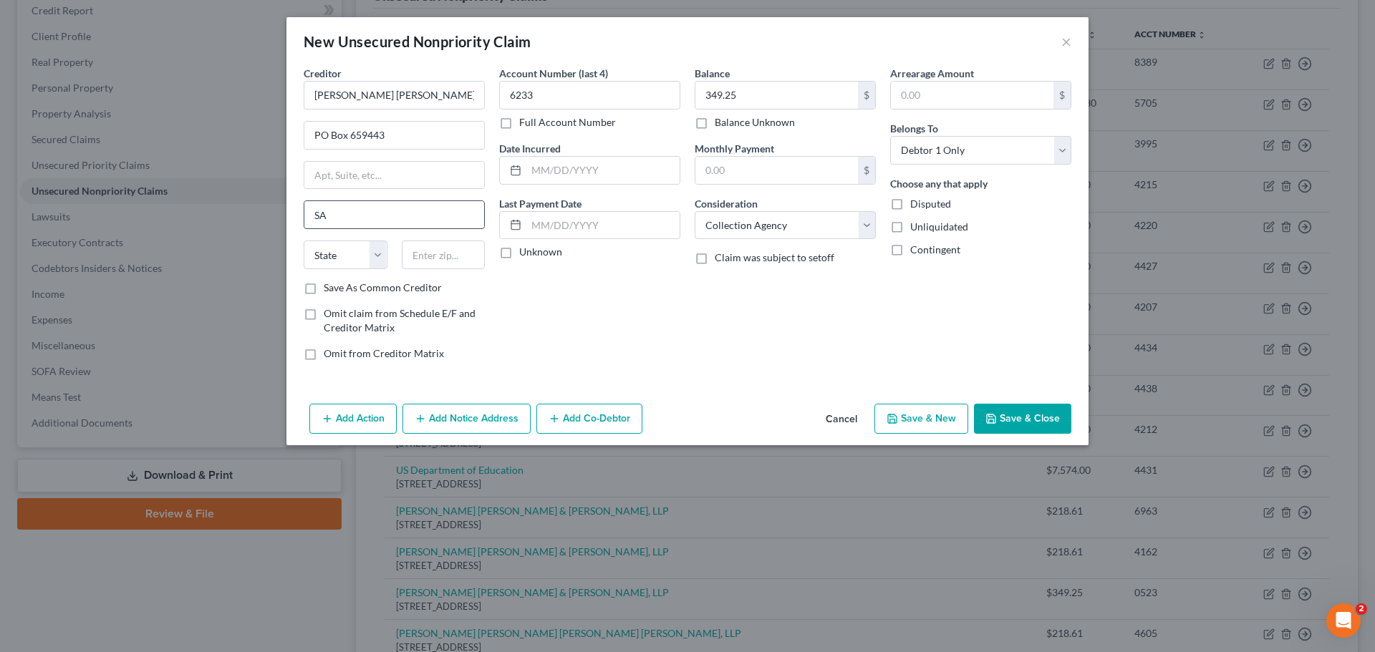
type input "San Antonio"
click at [337, 262] on select "State AL AK AR AZ CA CO CT DE DC FL GA GU HI ID IL IN IA KS KY LA ME MD MA MI M…" at bounding box center [346, 255] width 84 height 29
select select "45"
click at [411, 264] on input "text" at bounding box center [444, 255] width 84 height 29
type input "78265"
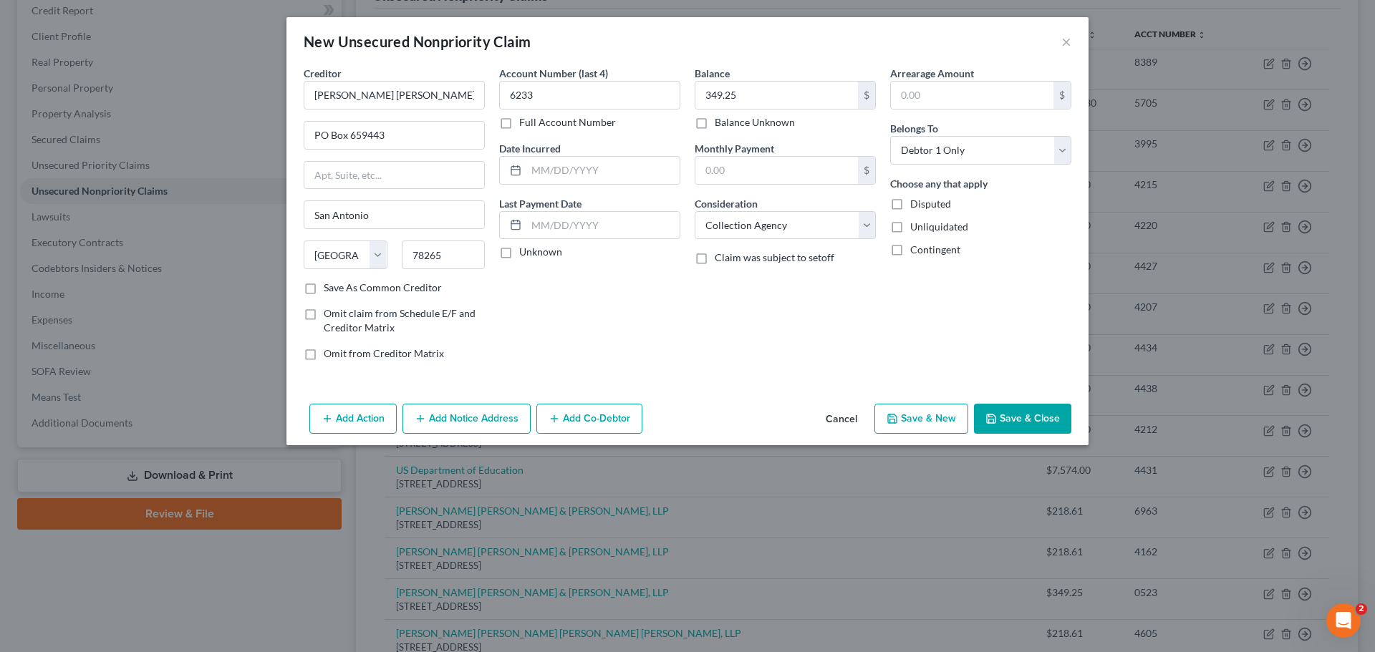
click at [940, 420] on button "Save & New" at bounding box center [921, 419] width 94 height 30
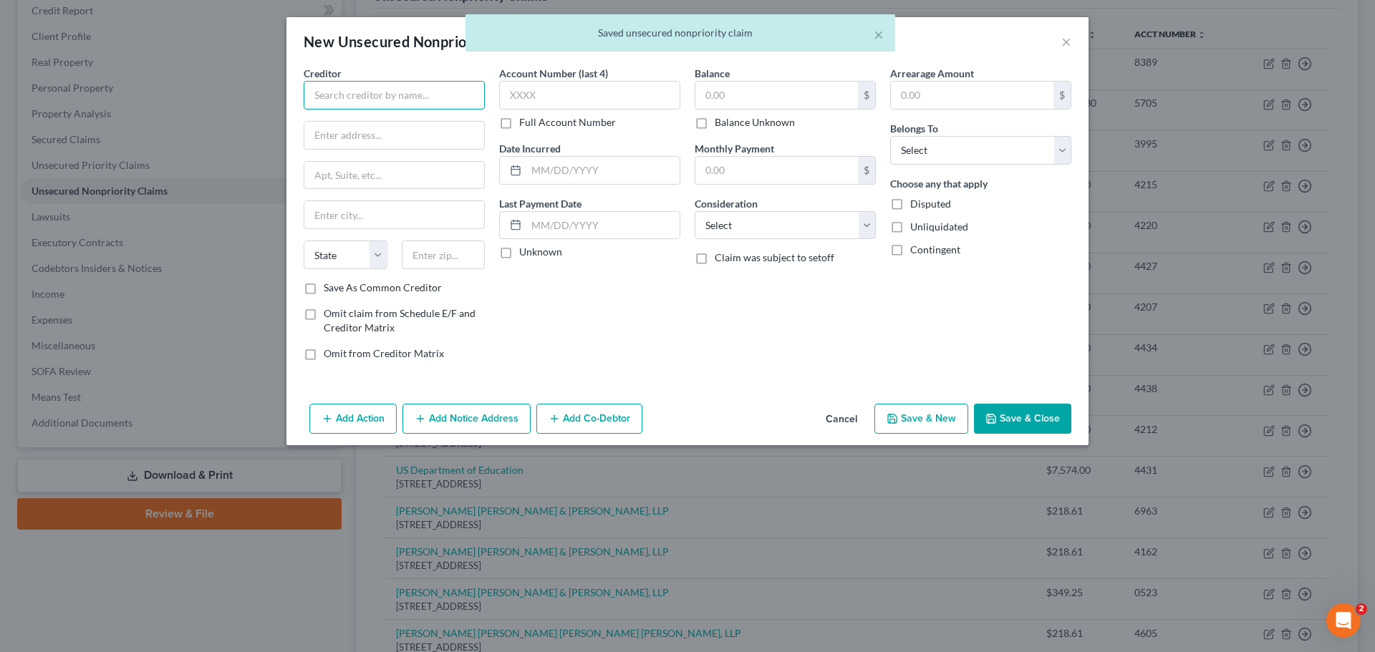
click at [373, 94] on input "text" at bounding box center [394, 95] width 181 height 29
paste input "[PERSON_NAME] [PERSON_NAME] & [PERSON_NAME], LLP"
type input "[PERSON_NAME] [PERSON_NAME] & [PERSON_NAME], LLP"
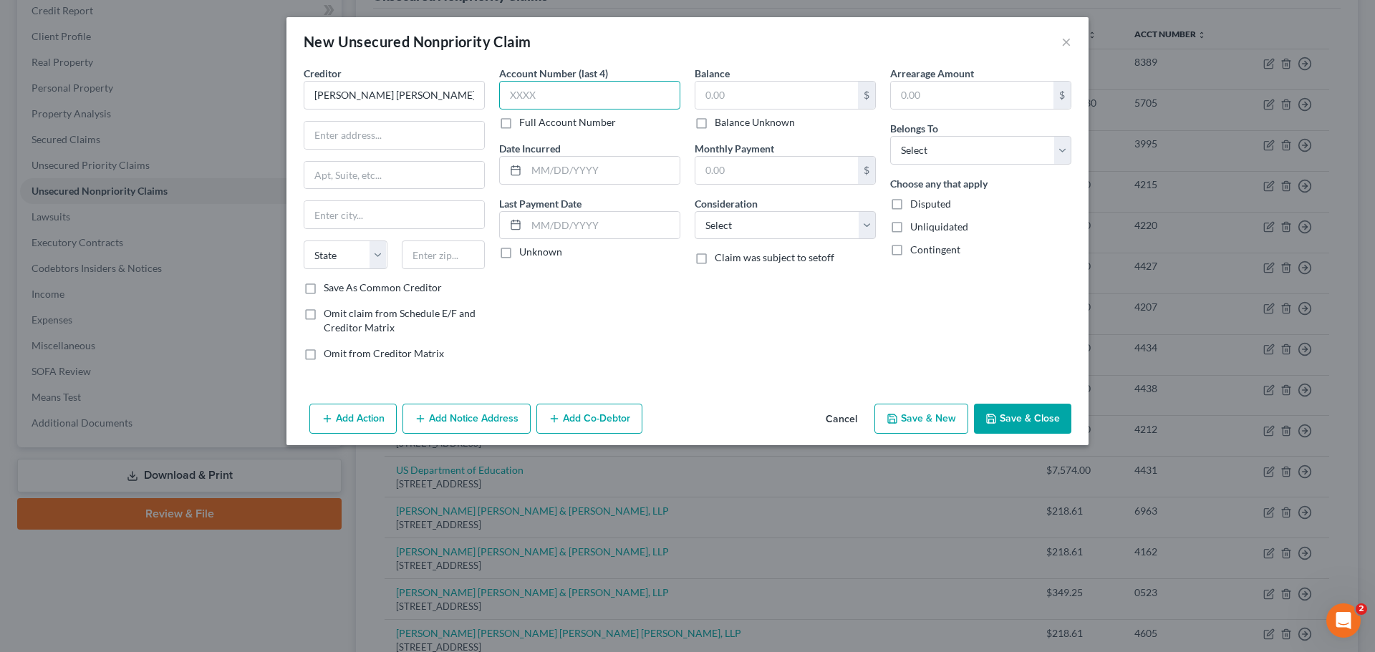
click at [578, 89] on input "text" at bounding box center [589, 95] width 181 height 29
type input "3888"
click at [722, 87] on input "text" at bounding box center [776, 95] width 163 height 27
type input "218.61"
click at [965, 141] on select "Select Debtor 1 Only Debtor 2 Only Debtor 1 And Debtor 2 Only At Least One Of T…" at bounding box center [980, 150] width 181 height 29
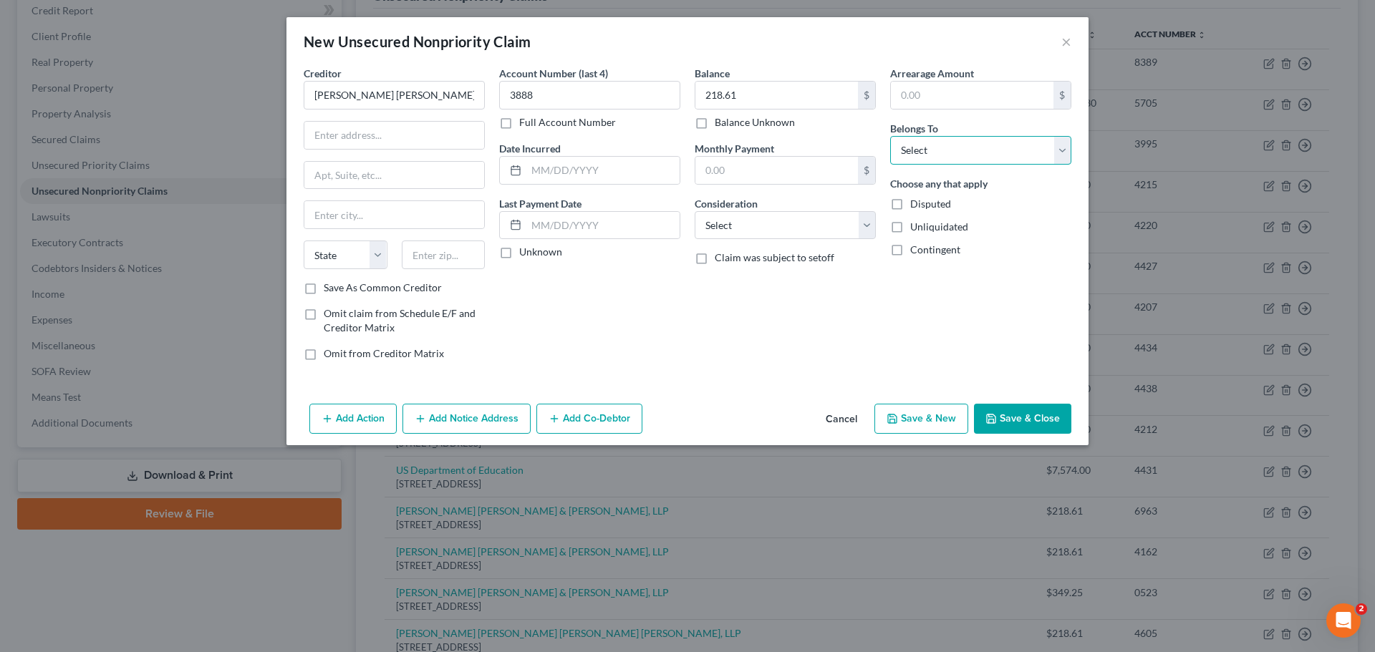
select select "0"
click at [890, 136] on select "Select Debtor 1 Only Debtor 2 Only Debtor 1 And Debtor 2 Only At Least One Of T…" at bounding box center [980, 150] width 181 height 29
click at [754, 233] on select "Select Cable / Satellite Services Collection Agency Credit Card Debt Debt Couns…" at bounding box center [785, 225] width 181 height 29
select select "1"
click at [695, 211] on select "Select Cable / Satellite Services Collection Agency Credit Card Debt Debt Couns…" at bounding box center [785, 225] width 181 height 29
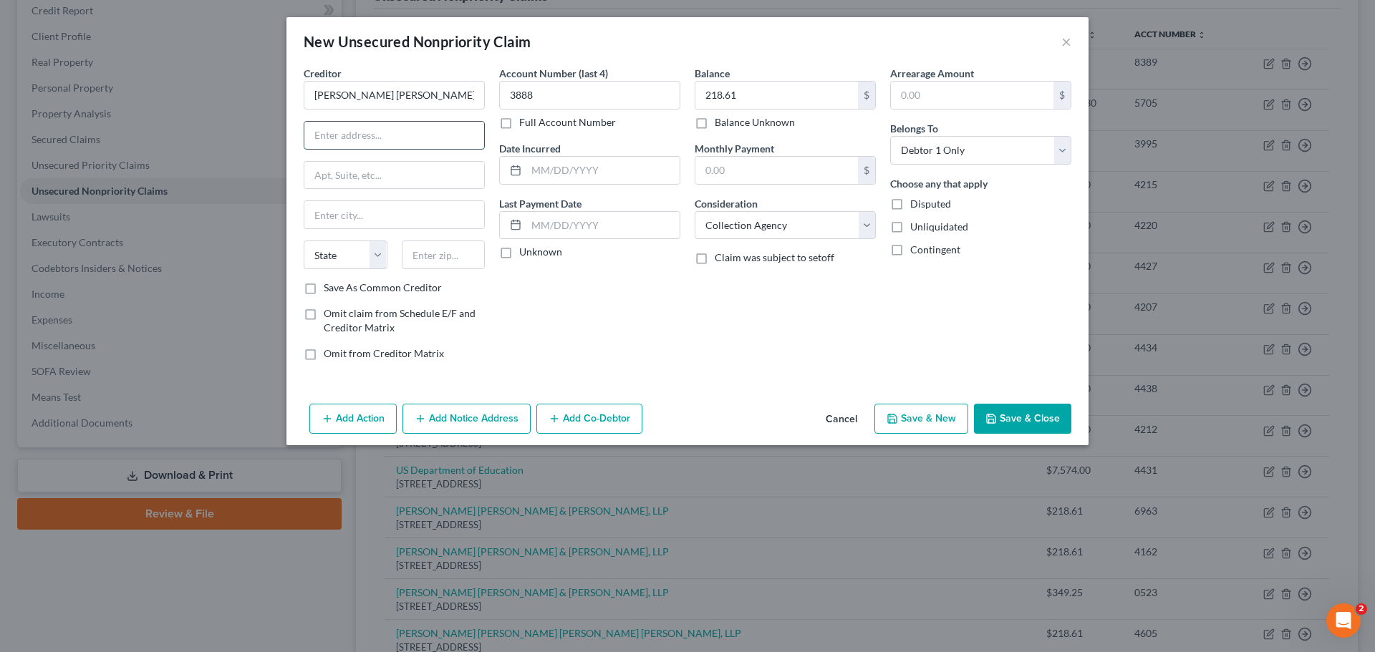
click at [354, 141] on input "text" at bounding box center [394, 135] width 180 height 27
click at [402, 133] on input "text" at bounding box center [394, 135] width 180 height 27
type input "PO Box 659443"
click at [378, 211] on input "text" at bounding box center [394, 214] width 180 height 27
type input "San Antonio"
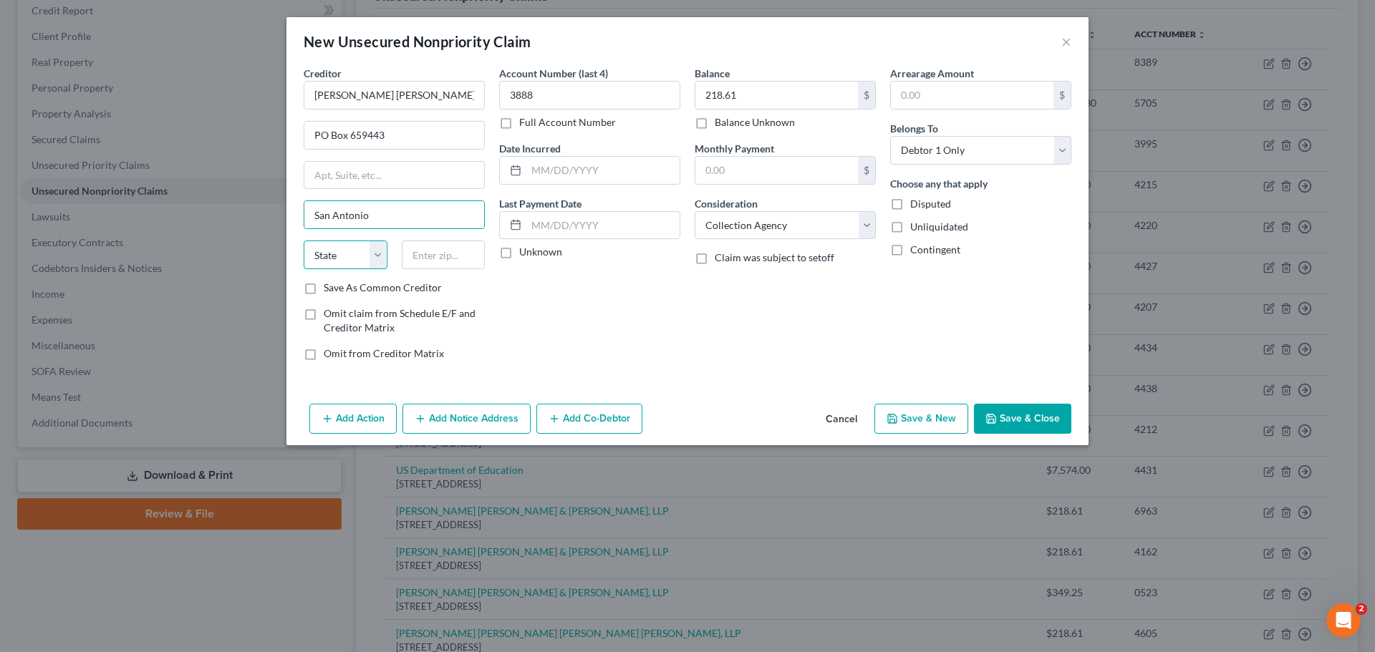
click at [334, 246] on select "State AL AK AR AZ CA CO CT DE DC FL GA GU HI ID IL IN IA KS KY LA ME MD MA MI M…" at bounding box center [346, 255] width 84 height 29
select select "45"
click at [454, 255] on input "text" at bounding box center [444, 255] width 84 height 29
type input "8"
type input "78265"
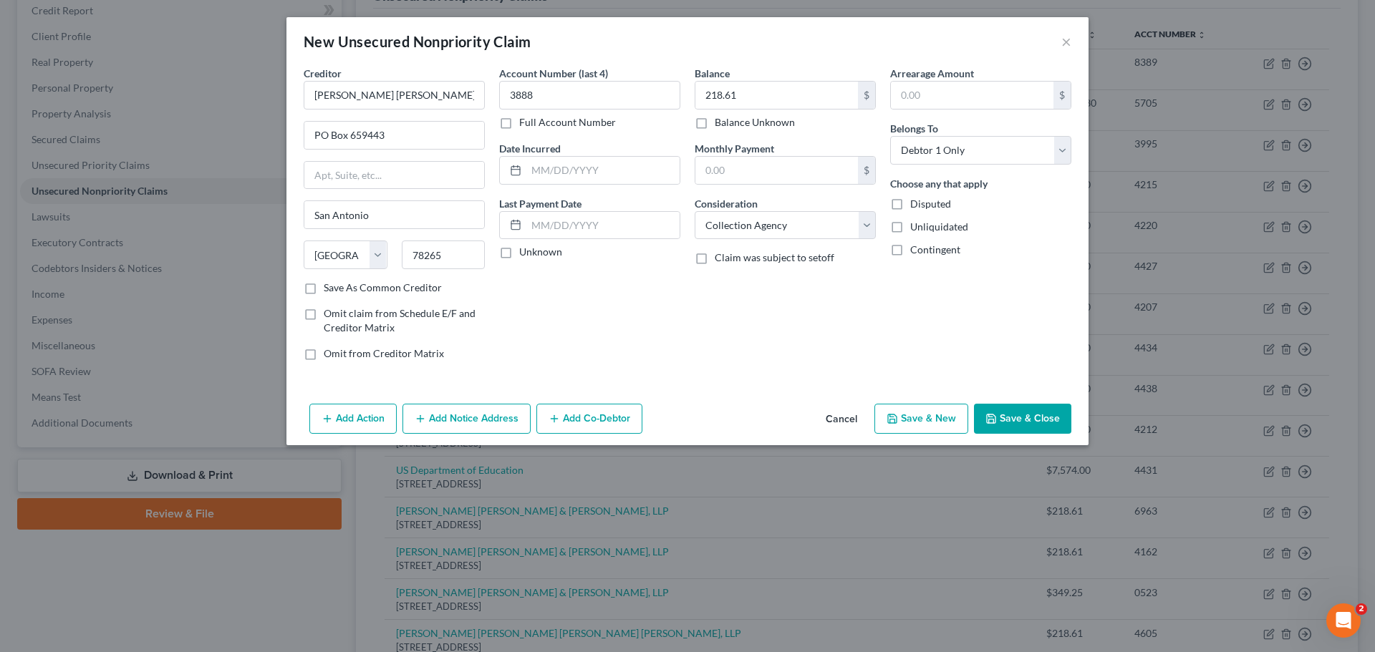
click at [949, 417] on button "Save & New" at bounding box center [921, 419] width 94 height 30
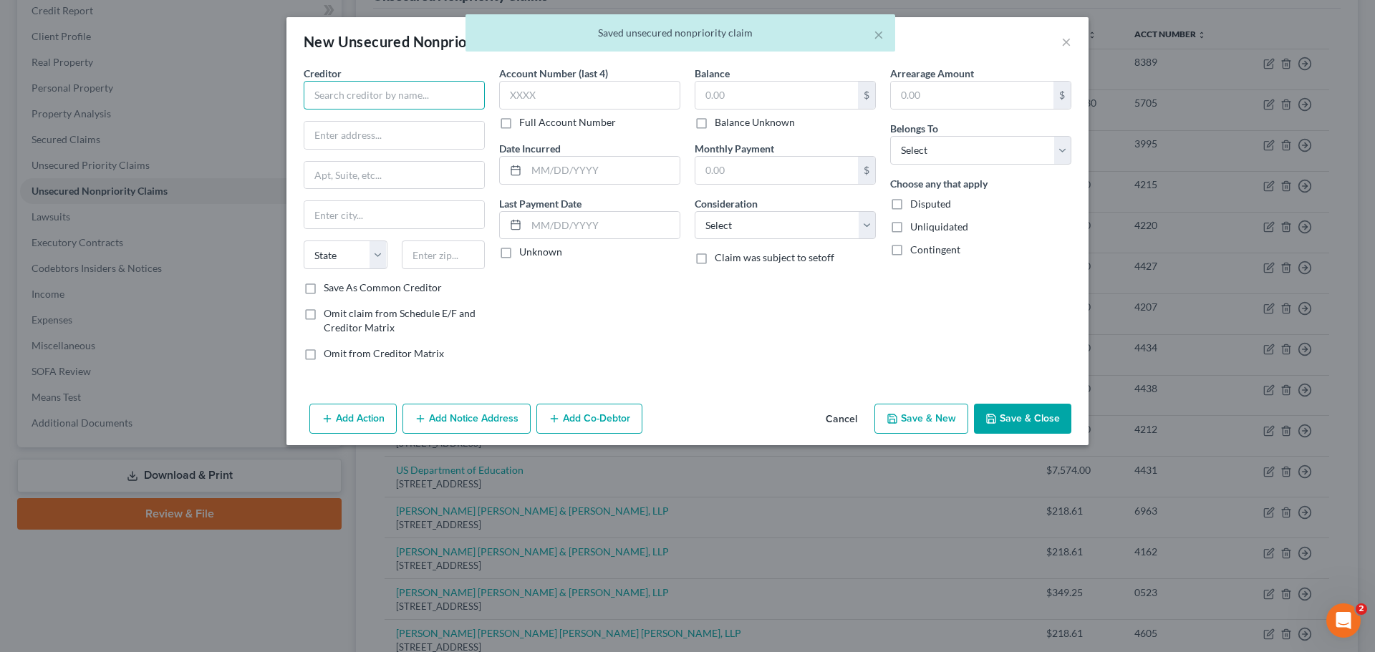
click at [362, 101] on input "text" at bounding box center [394, 95] width 181 height 29
paste input "[PERSON_NAME] [PERSON_NAME] & [PERSON_NAME], LLP"
type input "[PERSON_NAME] [PERSON_NAME] & [PERSON_NAME], LLP"
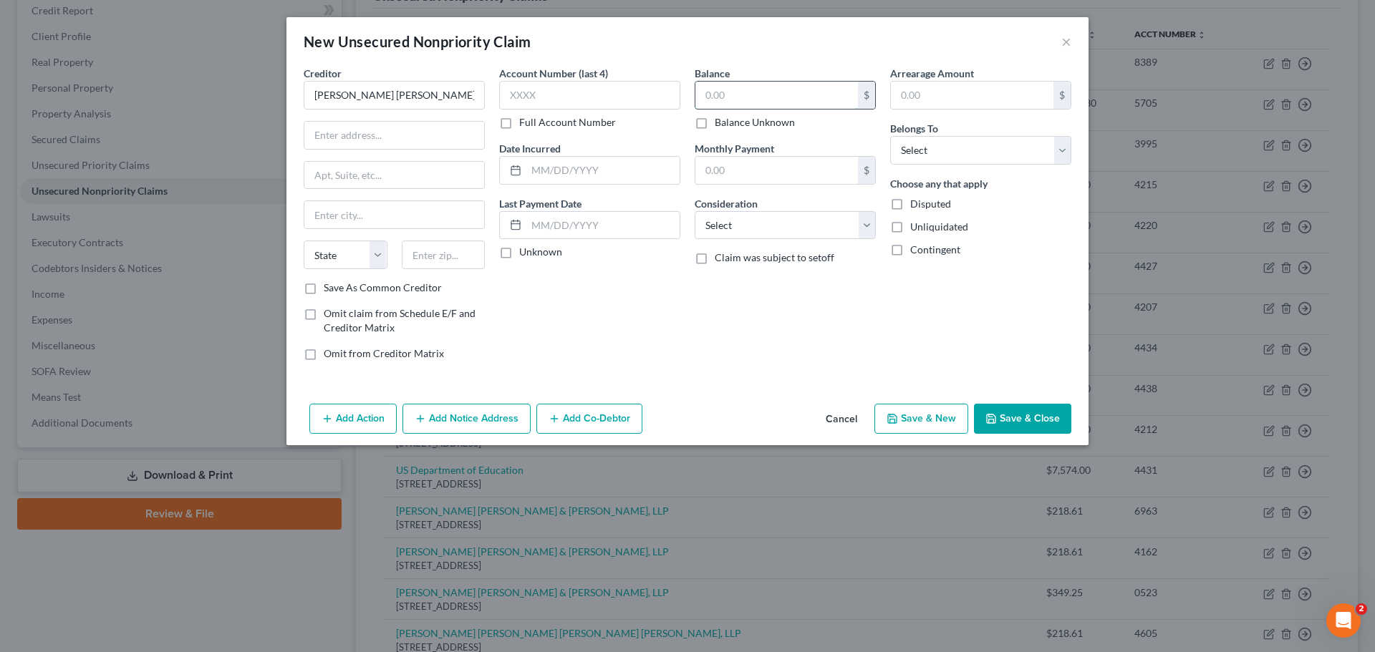
click at [797, 97] on input "text" at bounding box center [776, 95] width 163 height 27
type input "218.16"
drag, startPoint x: 944, startPoint y: 146, endPoint x: 942, endPoint y: 163, distance: 16.5
click at [944, 146] on select "Select Debtor 1 Only Debtor 2 Only Debtor 1 And Debtor 2 Only At Least One Of T…" at bounding box center [980, 150] width 181 height 29
select select "0"
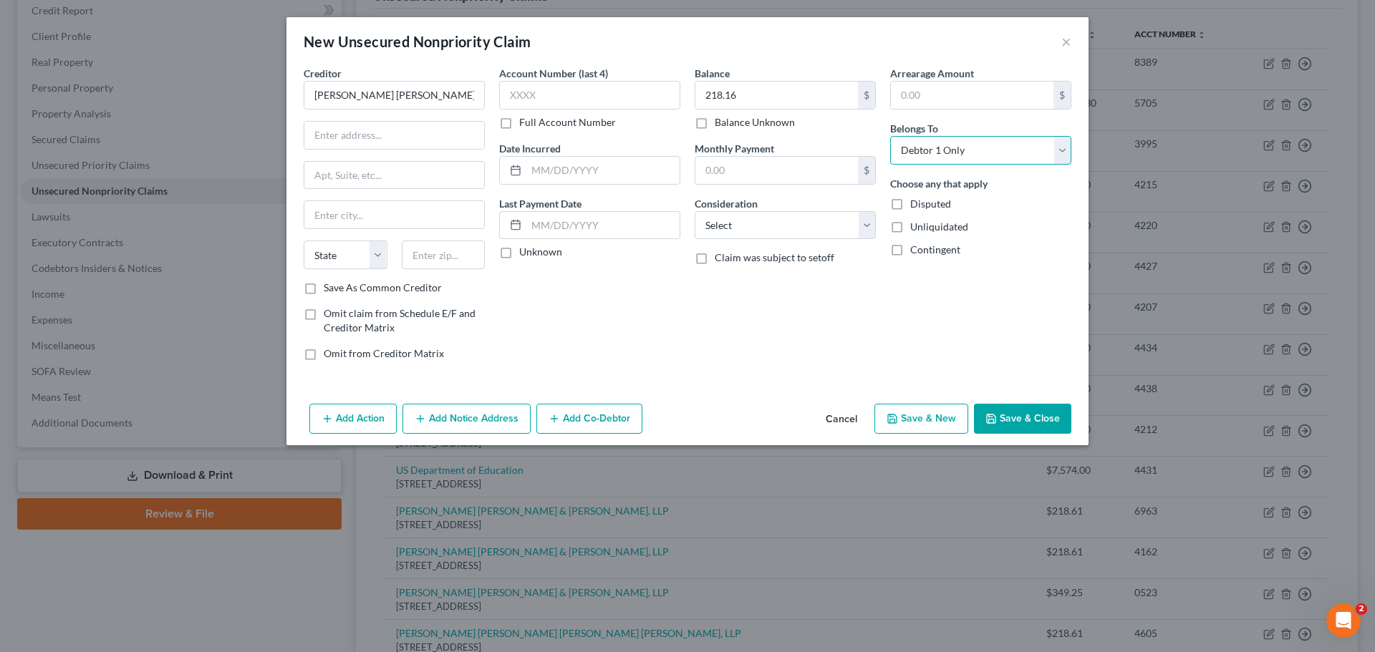
click at [890, 136] on select "Select Debtor 1 Only Debtor 2 Only Debtor 1 And Debtor 2 Only At Least One Of T…" at bounding box center [980, 150] width 181 height 29
click at [790, 236] on select "Select Cable / Satellite Services Collection Agency Credit Card Debt Debt Couns…" at bounding box center [785, 225] width 181 height 29
select select "1"
click at [695, 211] on select "Select Cable / Satellite Services Collection Agency Credit Card Debt Debt Couns…" at bounding box center [785, 225] width 181 height 29
click at [590, 90] on input "text" at bounding box center [589, 95] width 181 height 29
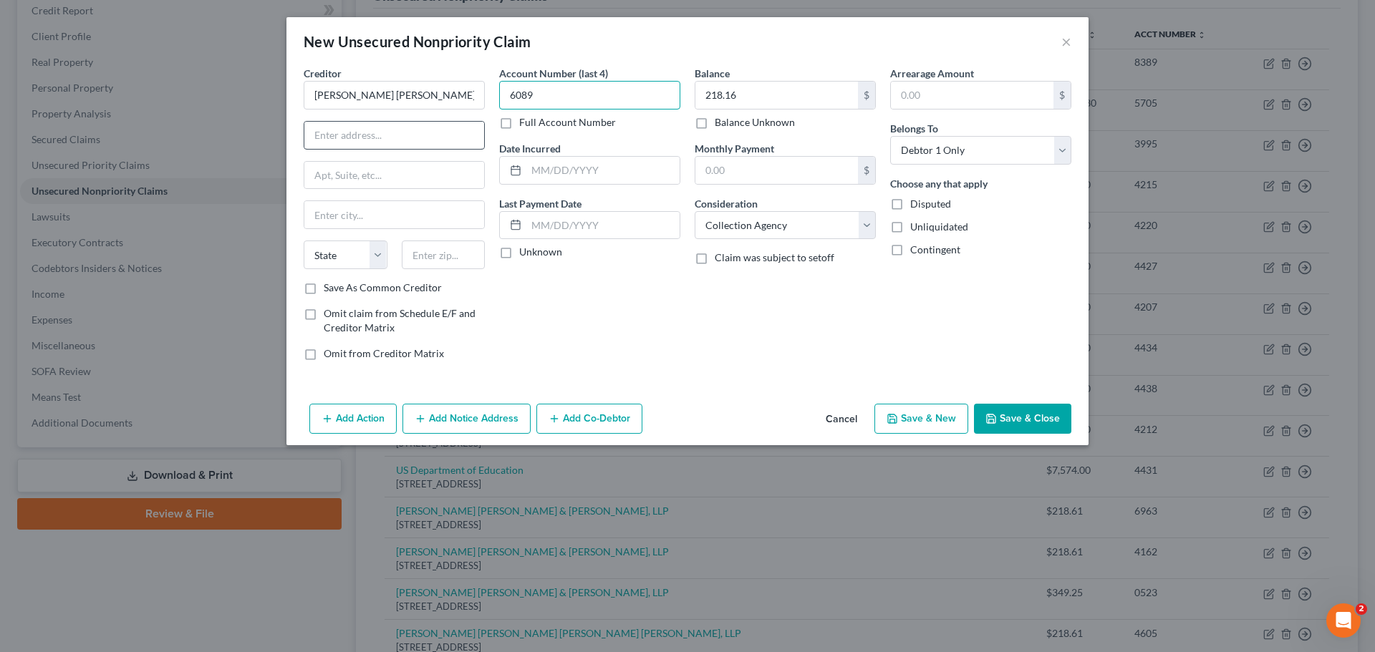
type input "6089"
click at [365, 133] on input "text" at bounding box center [394, 135] width 180 height 27
click at [379, 135] on input "PO Box" at bounding box center [394, 135] width 180 height 27
type input "PO Box 659443"
click at [356, 215] on input "San Francisco" at bounding box center [394, 214] width 180 height 27
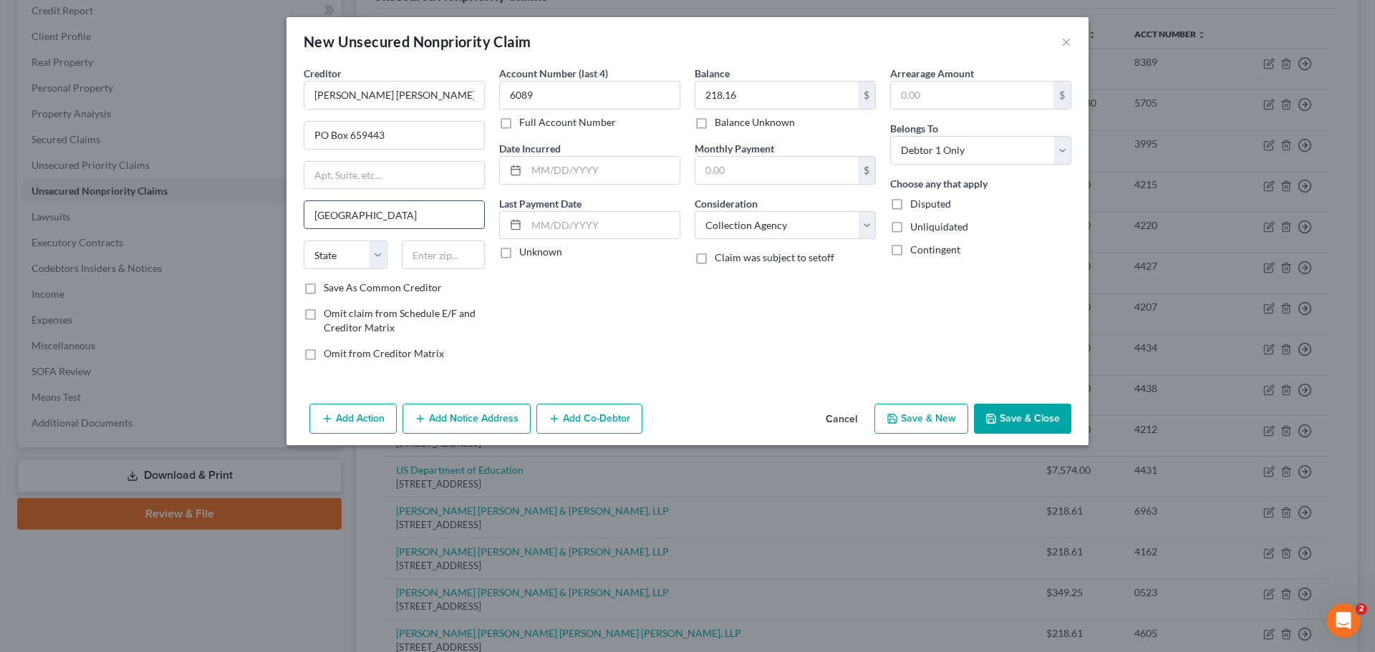
click at [356, 215] on input "San Francisco" at bounding box center [394, 214] width 180 height 27
type input "San Antonio"
click at [355, 251] on select "State AL AK AR AZ CA CO CT DE DC FL GA GU HI ID IL IN IA KS KY LA ME MD MA MI M…" at bounding box center [346, 255] width 84 height 29
select select "45"
click at [430, 251] on input "text" at bounding box center [444, 255] width 84 height 29
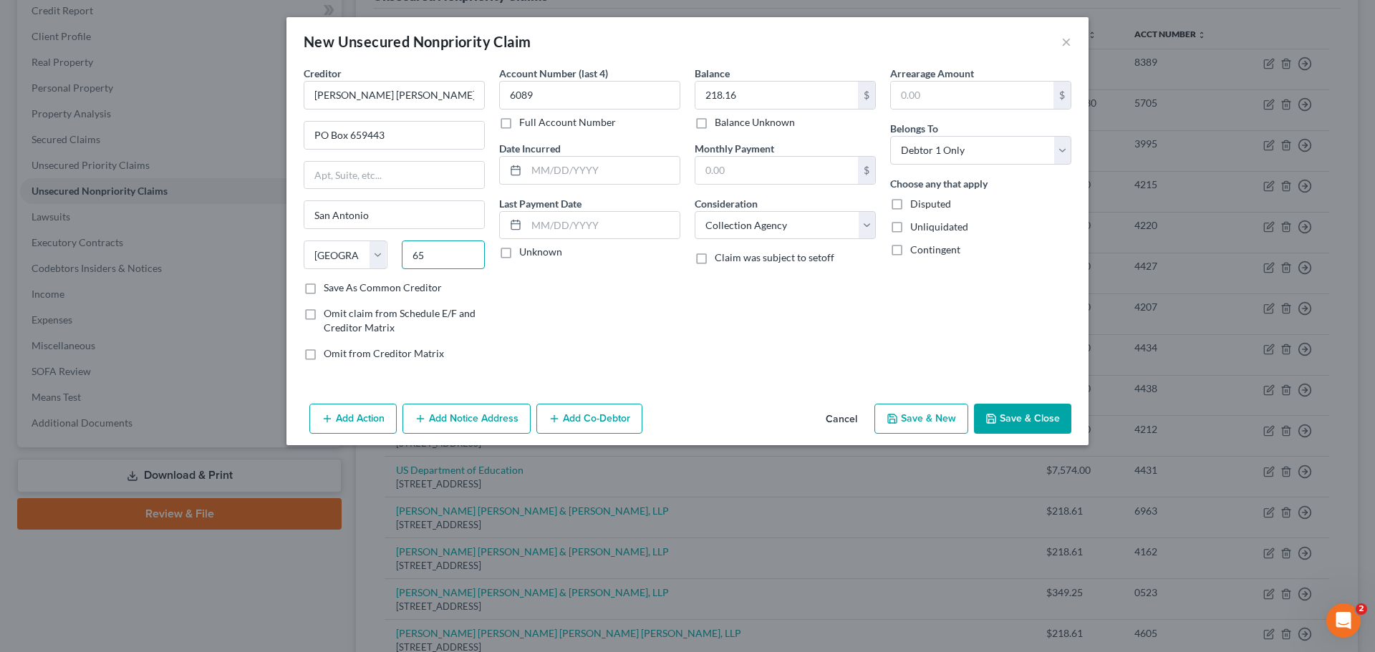
type input "6"
type input "78265"
click at [923, 419] on button "Save & New" at bounding box center [921, 419] width 94 height 30
click at [929, 158] on select "Select Debtor 1 Only Debtor 2 Only Debtor 1 And Debtor 2 Only At Least One Of T…" at bounding box center [980, 150] width 181 height 29
select select "0"
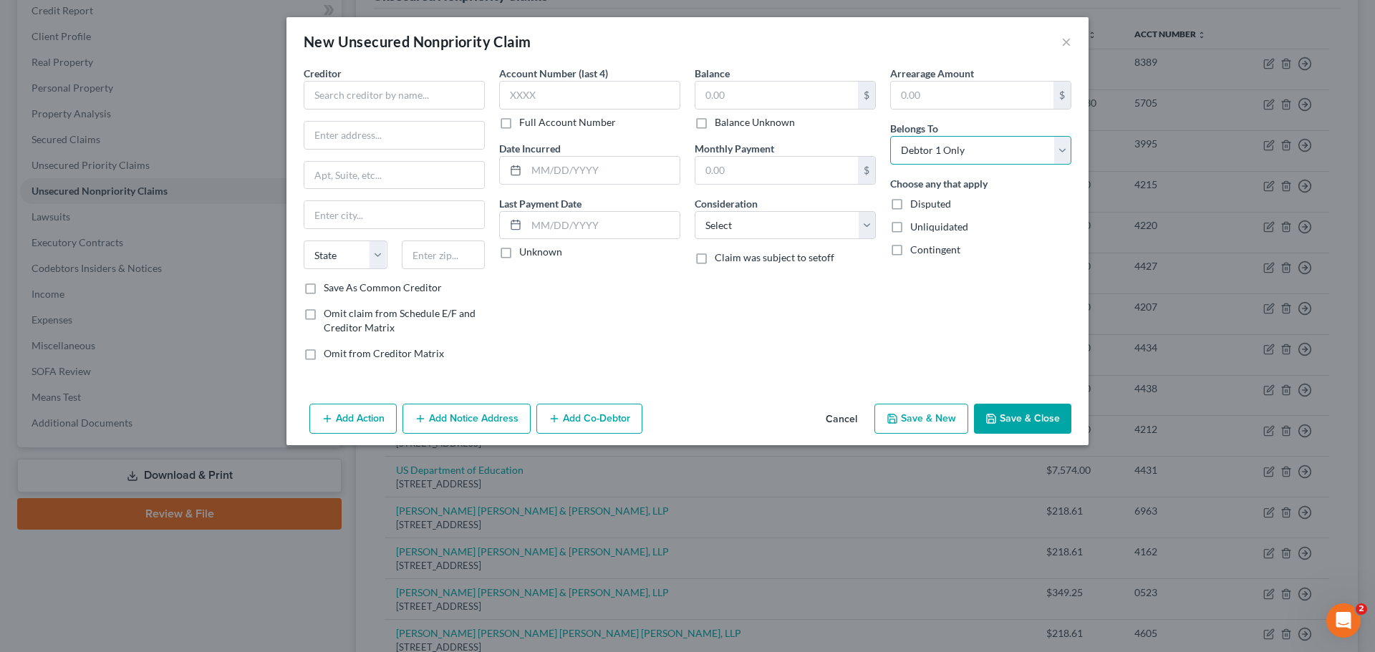
click at [890, 136] on select "Select Debtor 1 Only Debtor 2 Only Debtor 1 And Debtor 2 Only At Least One Of T…" at bounding box center [980, 150] width 181 height 29
drag, startPoint x: 833, startPoint y: 216, endPoint x: 822, endPoint y: 233, distance: 20.3
click at [833, 216] on select "Select Cable / Satellite Services Collection Agency Credit Card Debt Debt Couns…" at bounding box center [785, 225] width 181 height 29
click at [695, 211] on select "Select Cable / Satellite Services Collection Agency Credit Card Debt Debt Couns…" at bounding box center [785, 225] width 181 height 29
click at [792, 233] on select "Select Cable / Satellite Services Collection Agency Credit Card Debt Debt Couns…" at bounding box center [785, 225] width 181 height 29
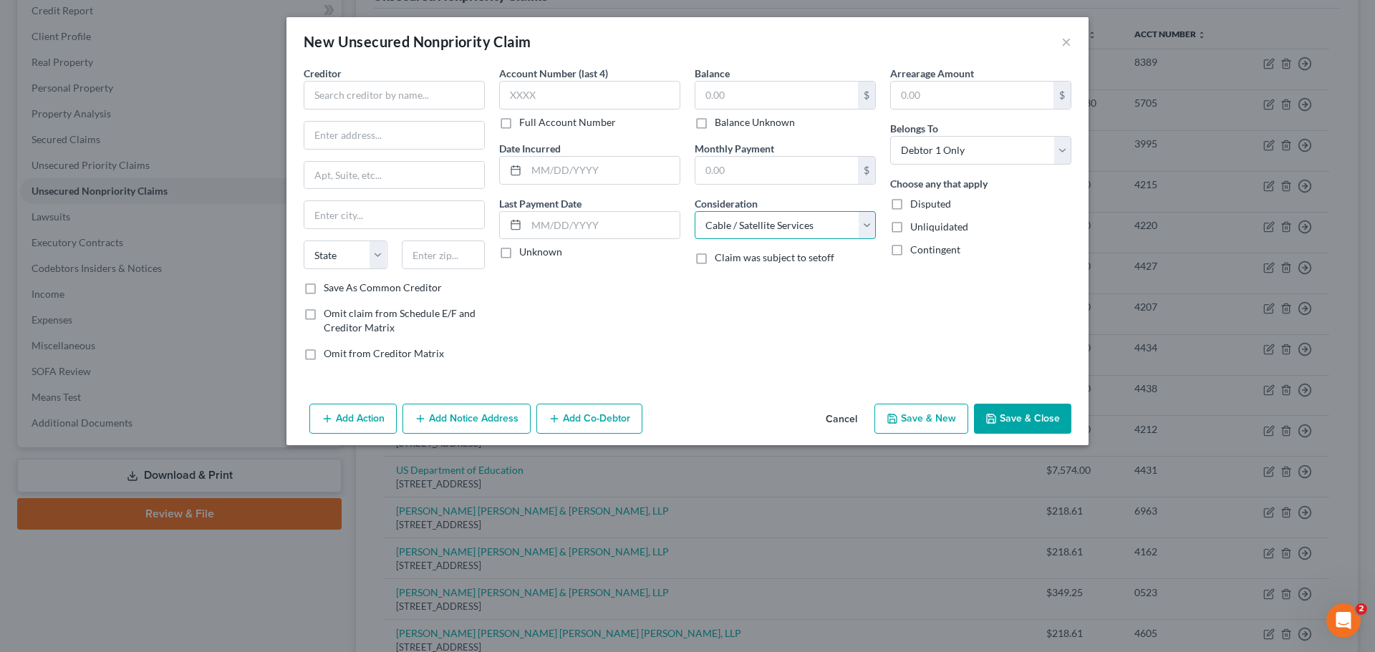
select select "1"
click at [695, 211] on select "Select Cable / Satellite Services Collection Agency Credit Card Debt Debt Couns…" at bounding box center [785, 225] width 181 height 29
click at [745, 96] on input "text" at bounding box center [776, 95] width 163 height 27
type input "218.61"
click at [379, 89] on input "text" at bounding box center [394, 95] width 181 height 29
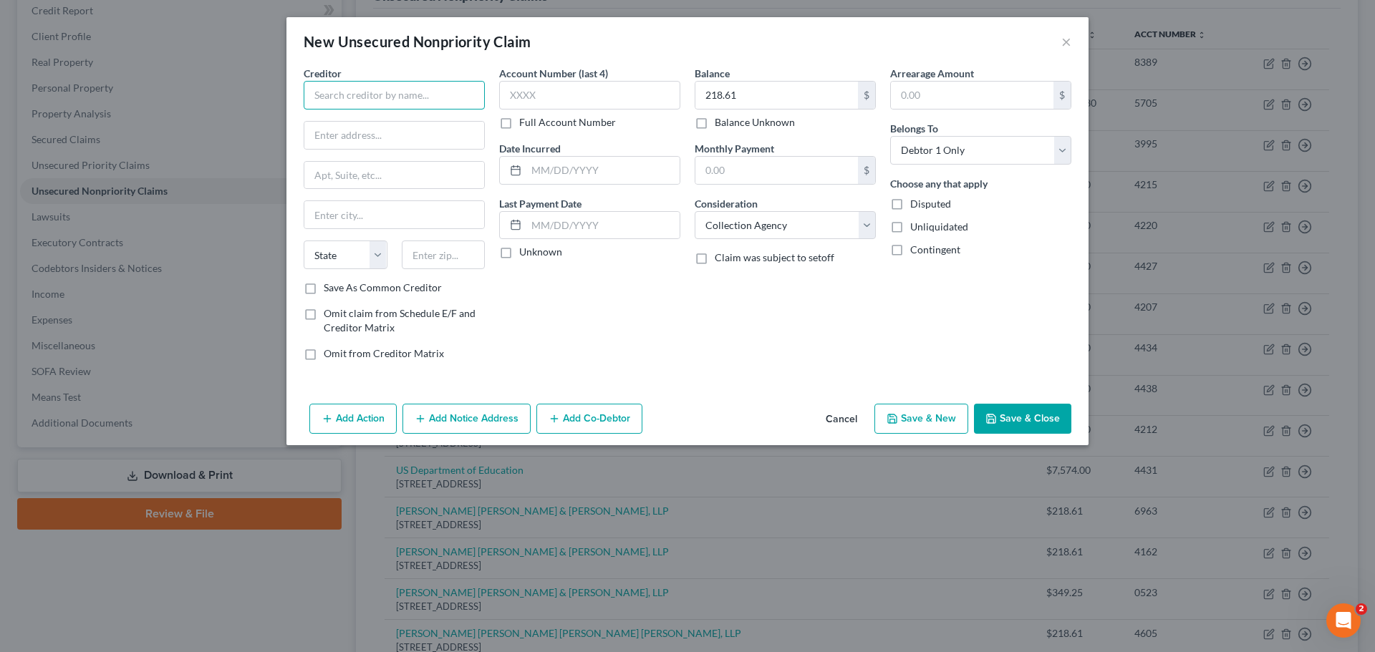
paste input "[PERSON_NAME] [PERSON_NAME] & [PERSON_NAME], LLP"
type input "[PERSON_NAME] [PERSON_NAME] & [PERSON_NAME], LLP"
drag, startPoint x: 382, startPoint y: 145, endPoint x: 344, endPoint y: 175, distance: 47.4
click at [382, 145] on input "text" at bounding box center [394, 135] width 180 height 27
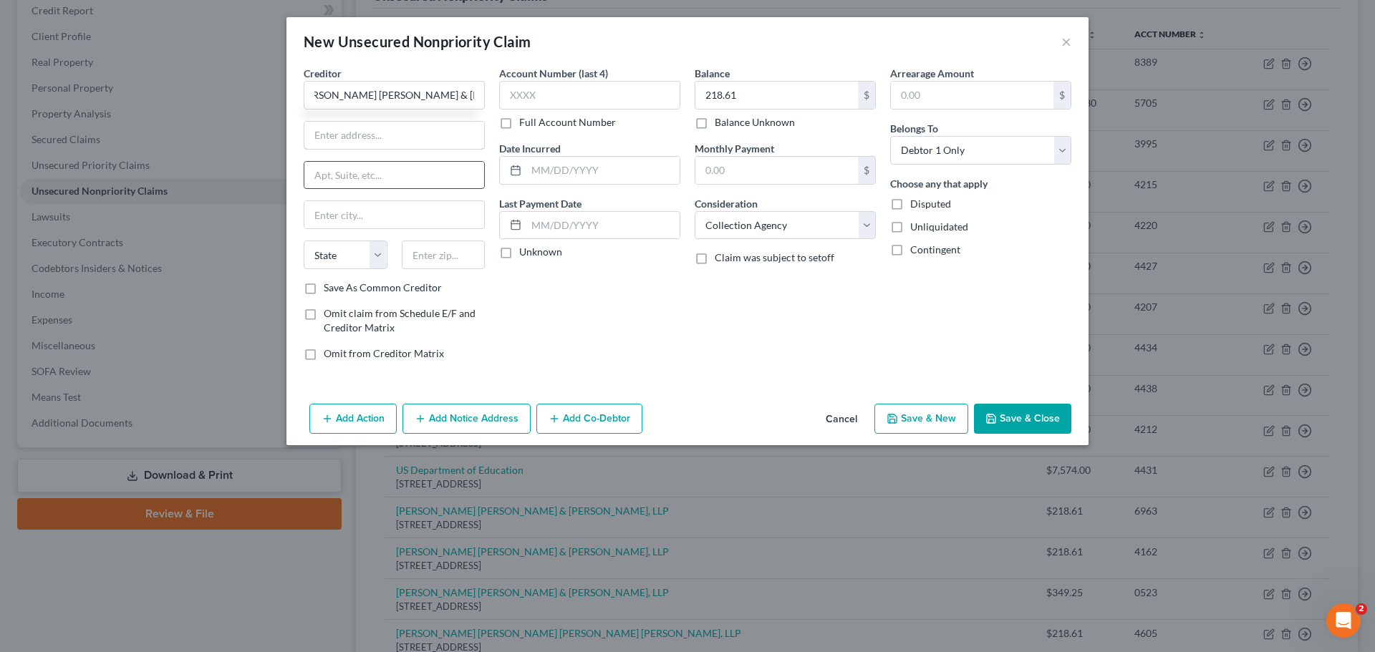
scroll to position [0, 0]
click at [385, 127] on input "text" at bounding box center [394, 135] width 180 height 27
type input "PO Box 659443"
type input "San Antonio"
select select "45"
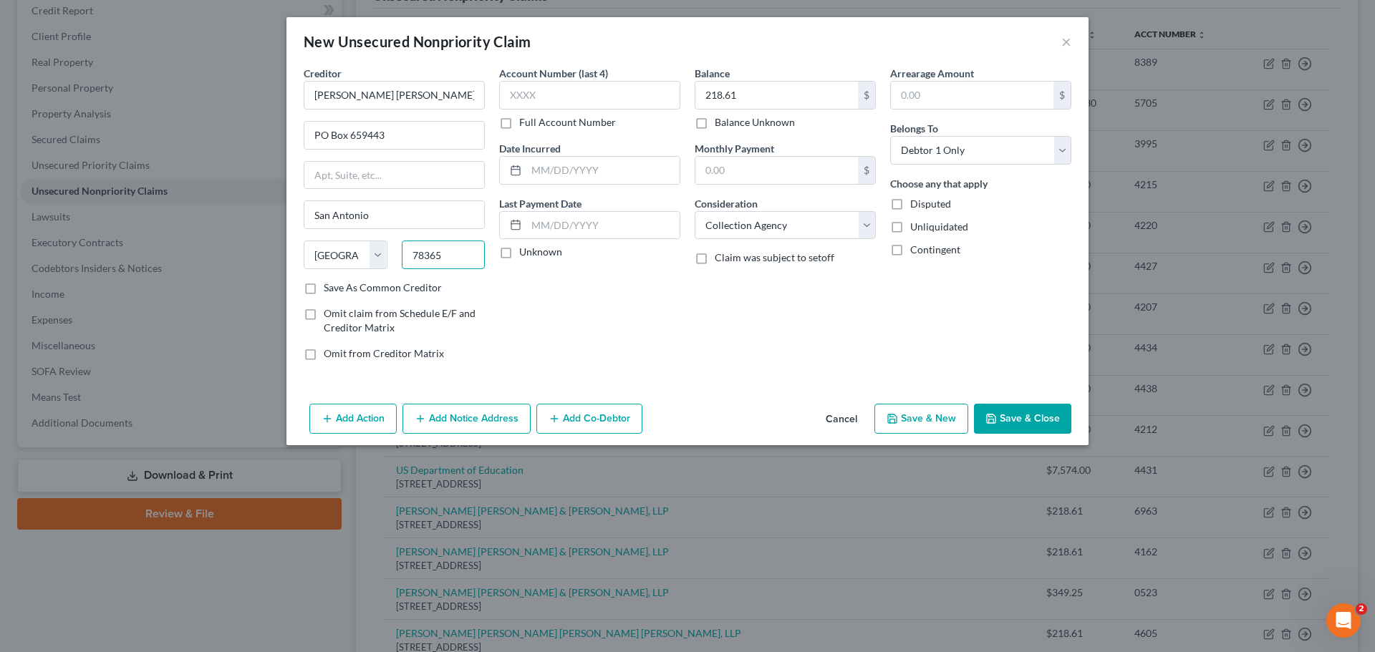
type input "78365"
click at [903, 417] on button "Save & New" at bounding box center [921, 419] width 94 height 30
click at [405, 95] on input "text" at bounding box center [394, 95] width 181 height 29
paste input "[PERSON_NAME] [PERSON_NAME] & [PERSON_NAME], LLP"
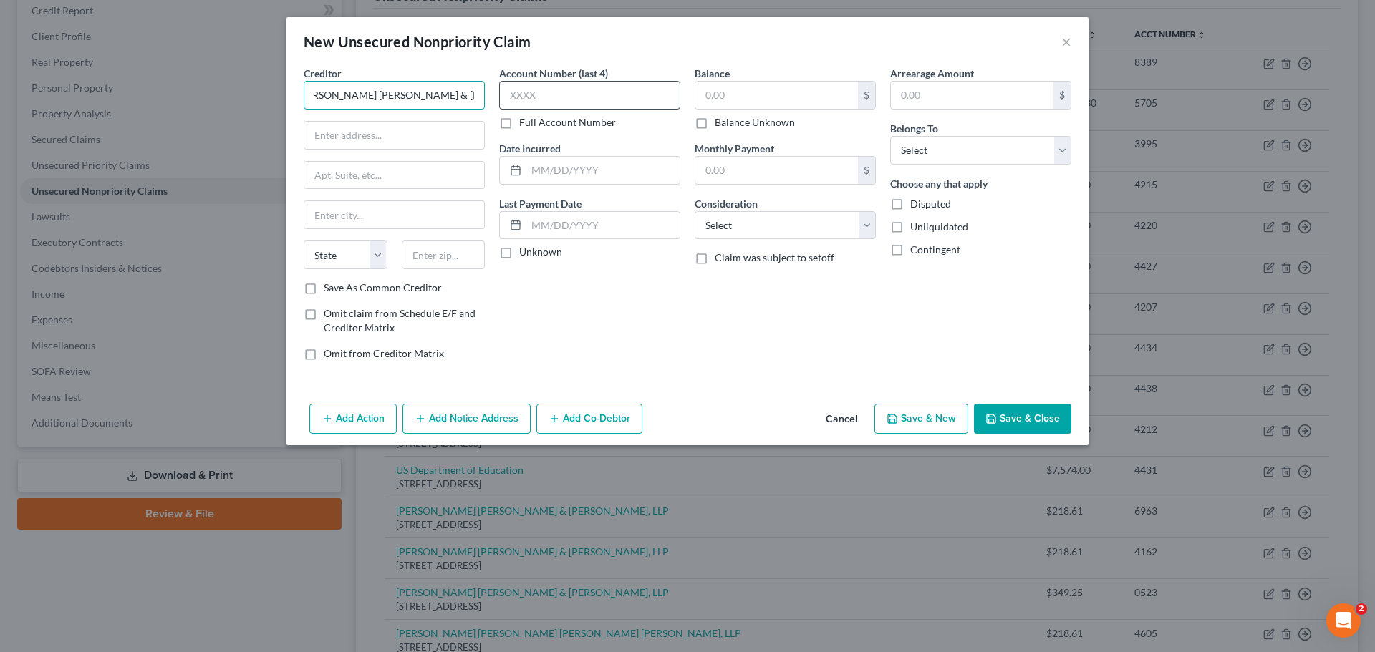
type input "[PERSON_NAME] [PERSON_NAME] & [PERSON_NAME], LLP"
click at [591, 101] on input "text" at bounding box center [589, 95] width 181 height 29
type input "3914"
click at [941, 139] on select "Select Debtor 1 Only Debtor 2 Only Debtor 1 And Debtor 2 Only At Least One Of T…" at bounding box center [980, 150] width 181 height 29
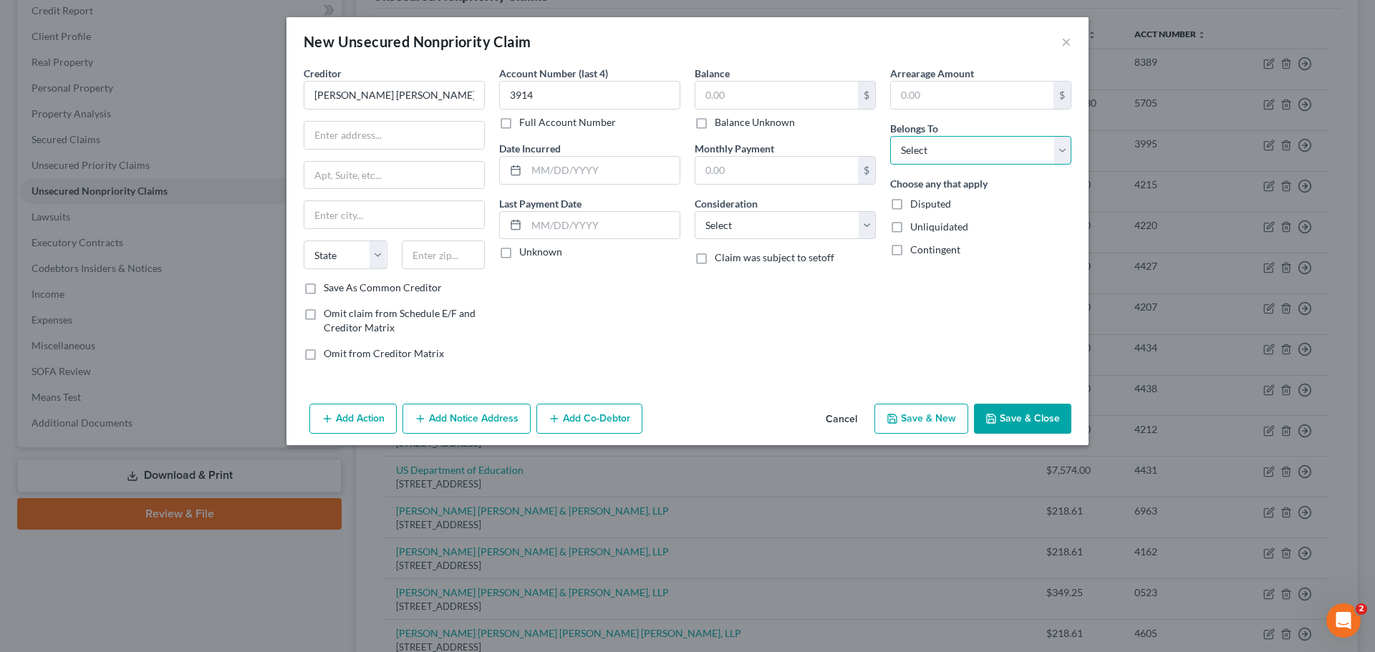
select select "0"
click at [890, 136] on select "Select Debtor 1 Only Debtor 2 Only Debtor 1 And Debtor 2 Only At Least One Of T…" at bounding box center [980, 150] width 181 height 29
click at [722, 86] on input "text" at bounding box center [776, 95] width 163 height 27
type input "218.61"
drag, startPoint x: 754, startPoint y: 227, endPoint x: 752, endPoint y: 234, distance: 7.5
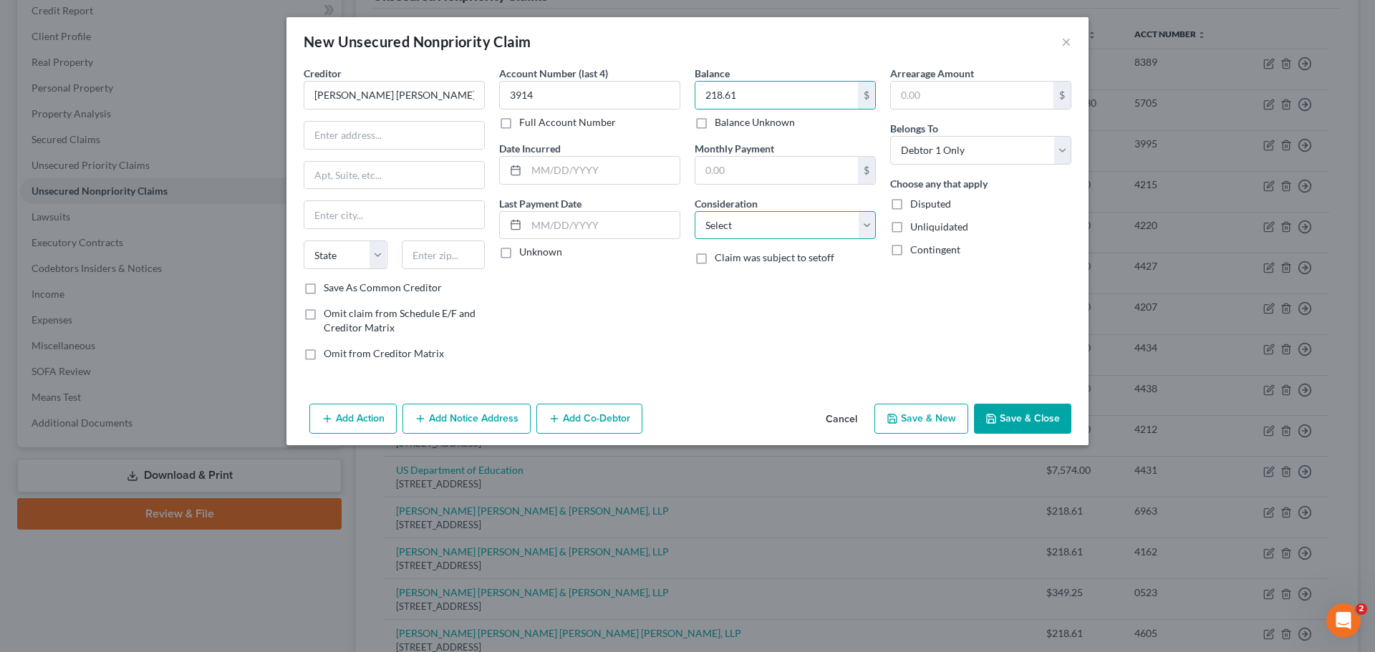
click at [754, 227] on select "Select Cable / Satellite Services Collection Agency Credit Card Debt Debt Couns…" at bounding box center [785, 225] width 181 height 29
click at [695, 211] on select "Select Cable / Satellite Services Collection Agency Credit Card Debt Debt Couns…" at bounding box center [785, 225] width 181 height 29
click at [759, 225] on select "Select Cable / Satellite Services Collection Agency Credit Card Debt Debt Couns…" at bounding box center [785, 225] width 181 height 29
select select "1"
click at [695, 211] on select "Select Cable / Satellite Services Collection Agency Credit Card Debt Debt Couns…" at bounding box center [785, 225] width 181 height 29
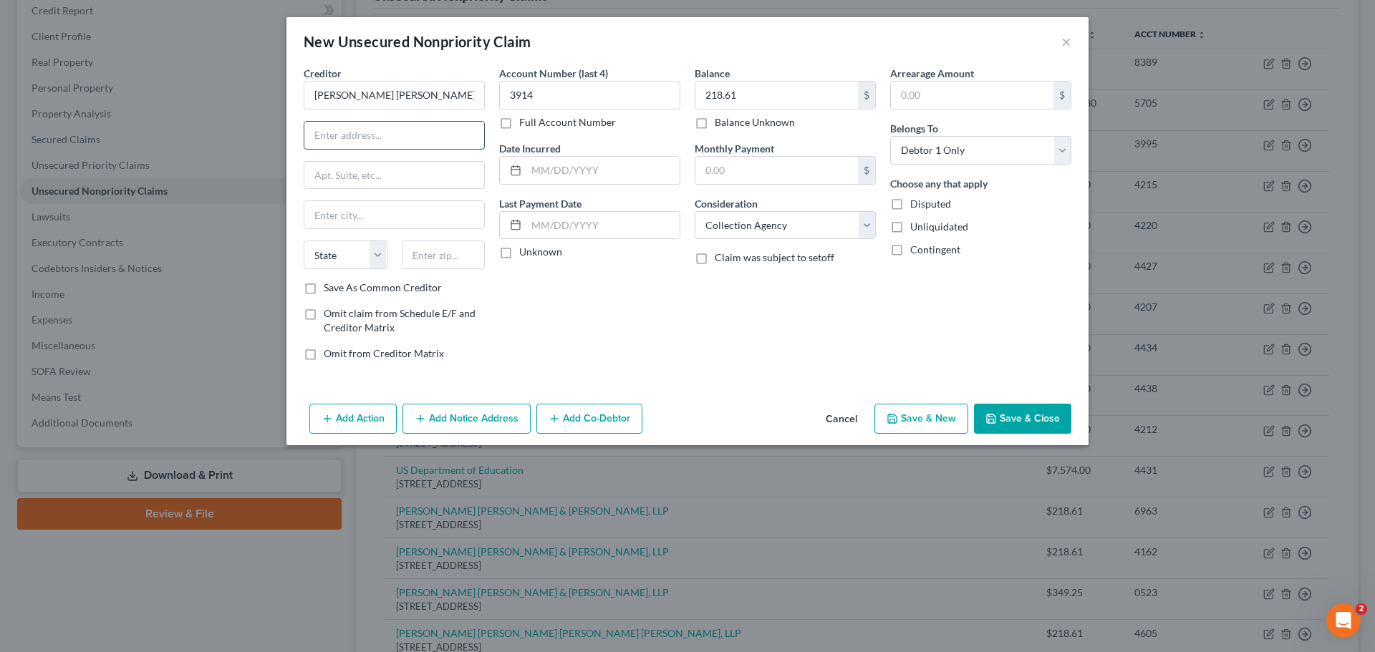
click at [352, 131] on input "text" at bounding box center [394, 135] width 180 height 27
drag, startPoint x: 352, startPoint y: 144, endPoint x: 233, endPoint y: 256, distance: 163.6
click at [352, 144] on input "text" at bounding box center [394, 135] width 180 height 27
type input "PO Box 659443"
type input "San Antonio"
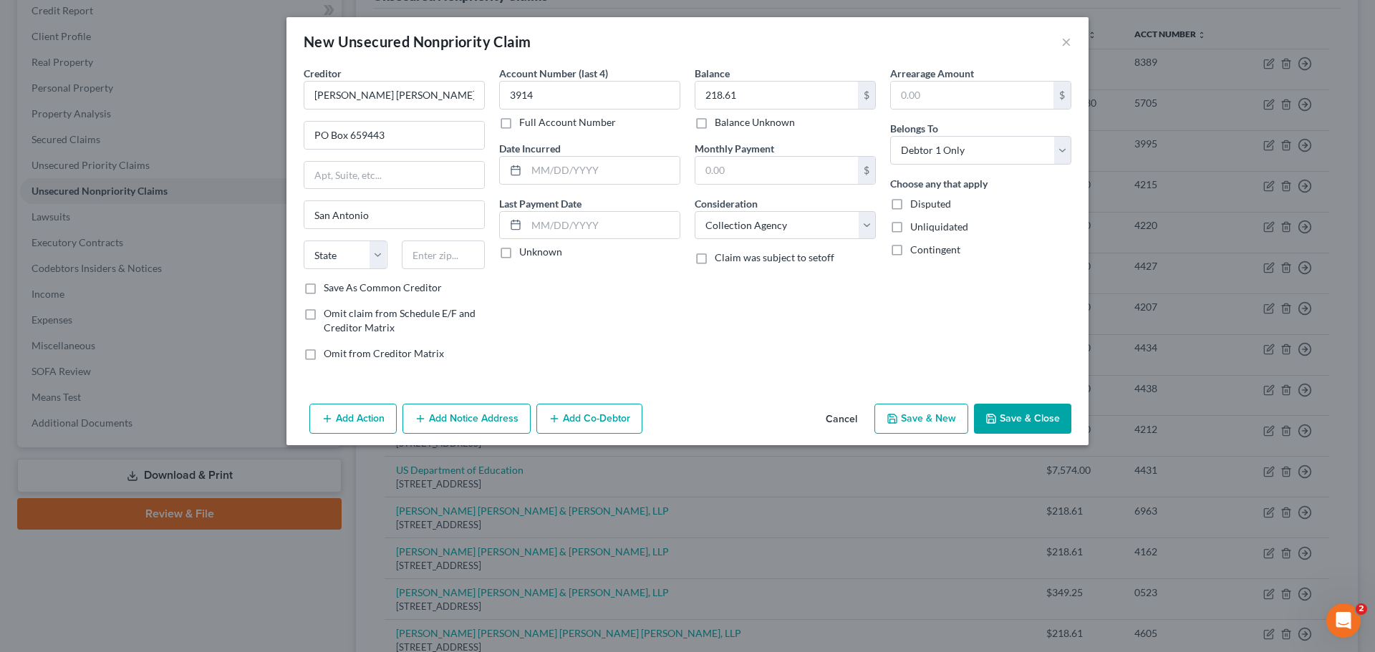
click at [290, 238] on div "Creditor * Linebarger Goggan Blair & Sampson, LLP PO Box 659443 San Antonio Sta…" at bounding box center [687, 232] width 802 height 332
click at [330, 259] on select "State AL AK AR AZ CA CO CT DE DC FL GA GU HI ID IL IN IA KS KY LA ME MD MA MI M…" at bounding box center [346, 255] width 84 height 29
select select "45"
click at [428, 266] on input "text" at bounding box center [444, 255] width 84 height 29
type input "78265"
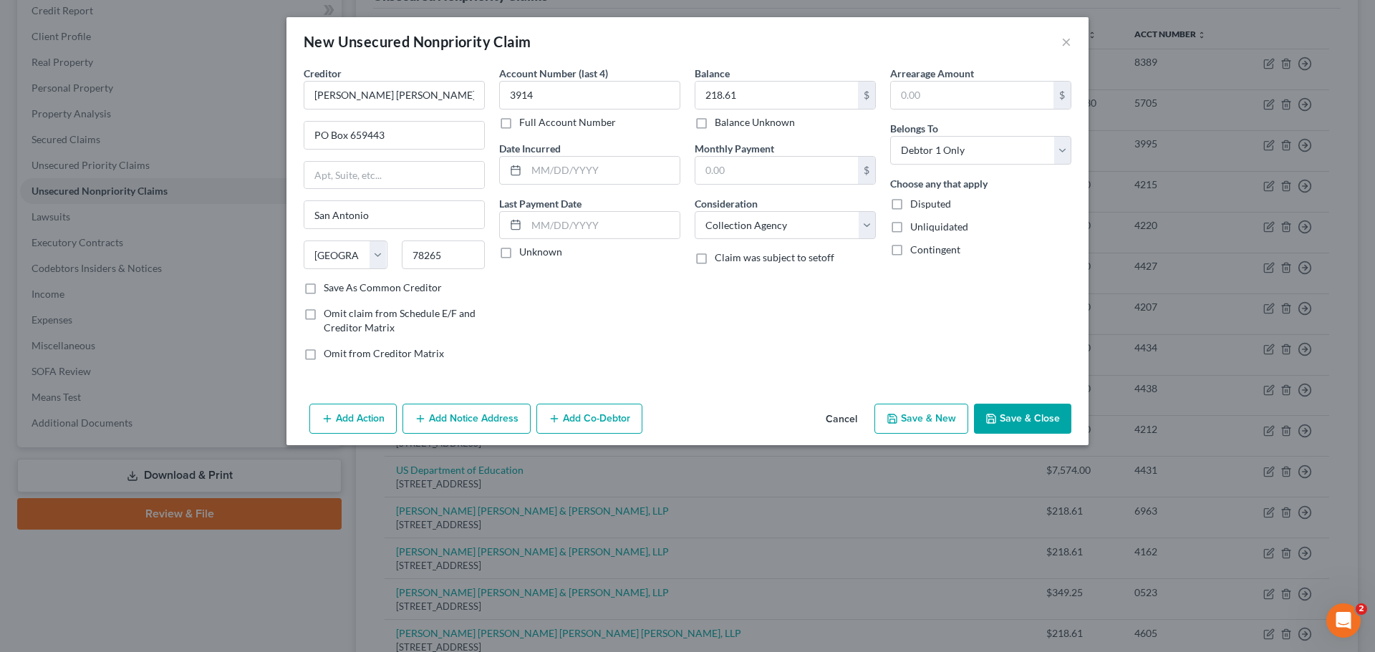
click at [904, 417] on button "Save & New" at bounding box center [921, 419] width 94 height 30
click at [324, 86] on input "text" at bounding box center [394, 95] width 181 height 29
paste input "[PERSON_NAME] [PERSON_NAME] & [PERSON_NAME], LLP"
type input "[PERSON_NAME] [PERSON_NAME] & [PERSON_NAME], LLP"
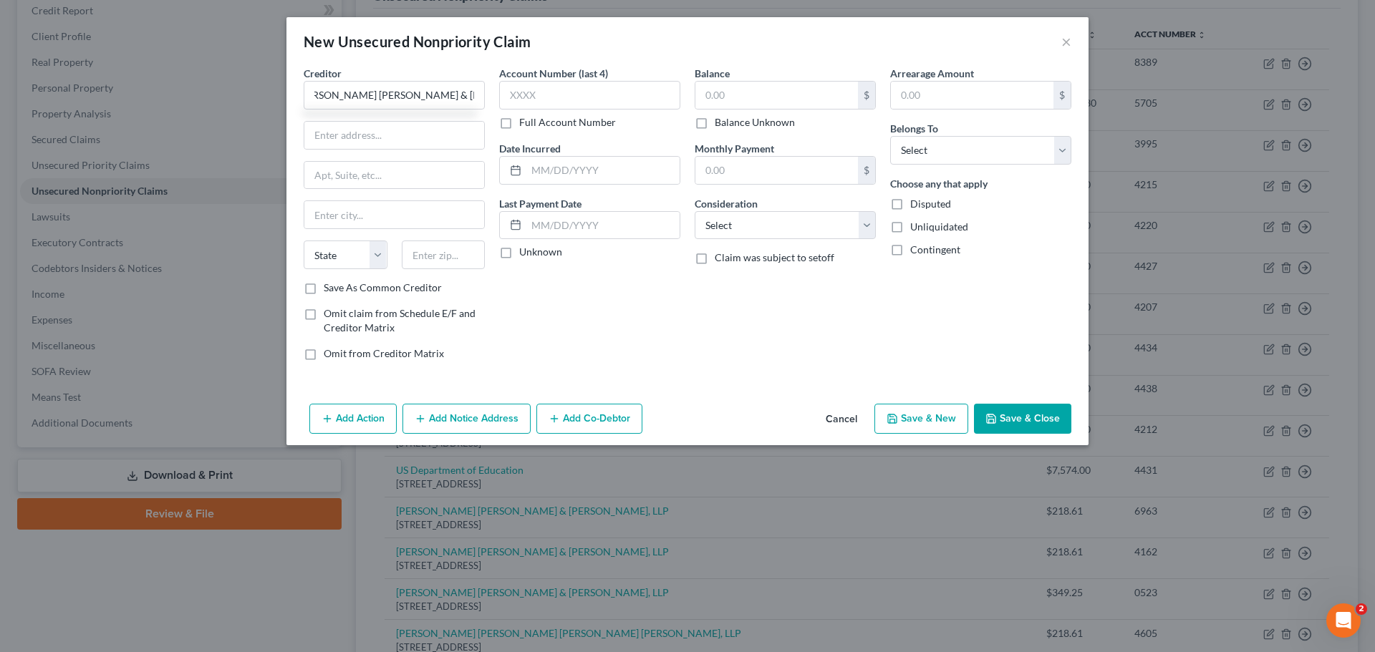
scroll to position [0, 0]
click at [585, 98] on input "text" at bounding box center [589, 95] width 181 height 29
type input "3955"
click at [778, 86] on input "text" at bounding box center [776, 95] width 163 height 27
type input "218.61"
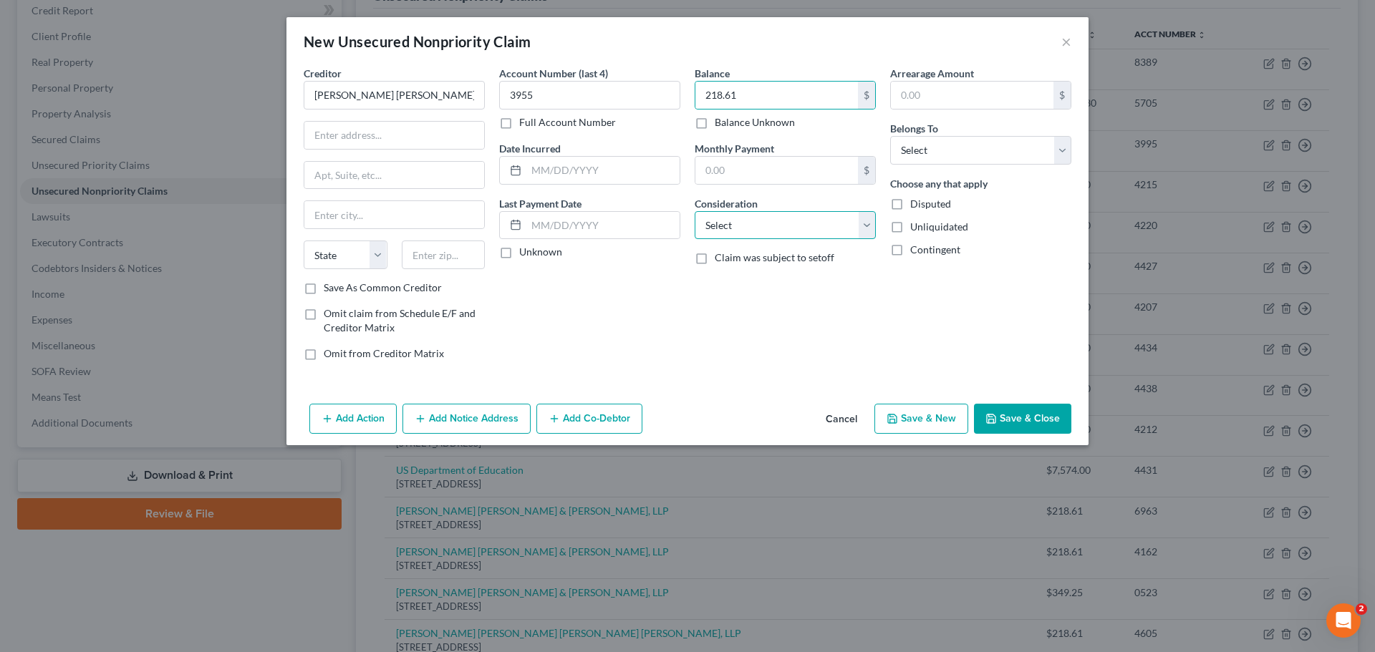
click at [740, 233] on select "Select Cable / Satellite Services Collection Agency Credit Card Debt Debt Couns…" at bounding box center [785, 225] width 181 height 29
click at [695, 211] on select "Select Cable / Satellite Services Collection Agency Credit Card Debt Debt Couns…" at bounding box center [785, 225] width 181 height 29
drag, startPoint x: 766, startPoint y: 226, endPoint x: 763, endPoint y: 234, distance: 9.3
click at [766, 225] on select "Select Cable / Satellite Services Collection Agency Credit Card Debt Debt Couns…" at bounding box center [785, 225] width 181 height 29
select select "1"
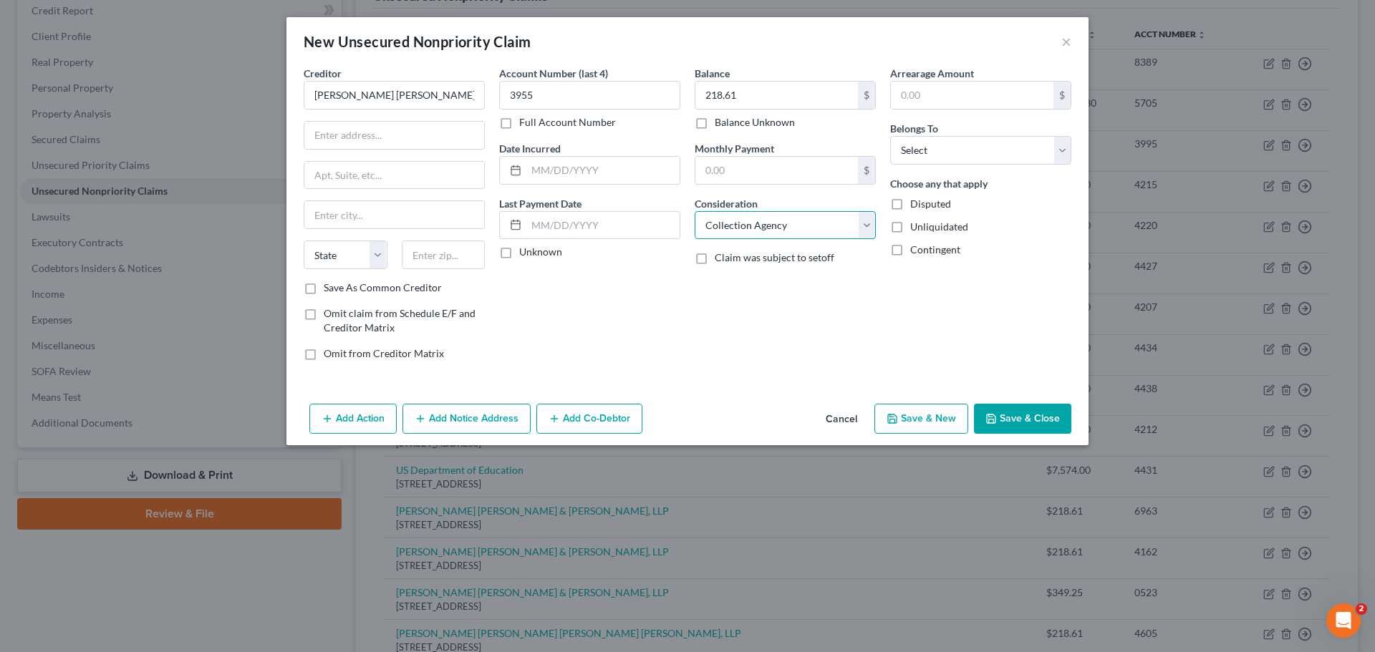
click at [695, 211] on select "Select Cable / Satellite Services Collection Agency Credit Card Debt Debt Couns…" at bounding box center [785, 225] width 181 height 29
click at [352, 148] on input "text" at bounding box center [394, 135] width 180 height 27
type input "PO Box 659443"
type input "San Antonio"
click at [337, 251] on select "State AL AK AR AZ CA CO CT DE DC FL GA GU HI ID IL IN IA KS KY LA ME MD MA MI M…" at bounding box center [346, 255] width 84 height 29
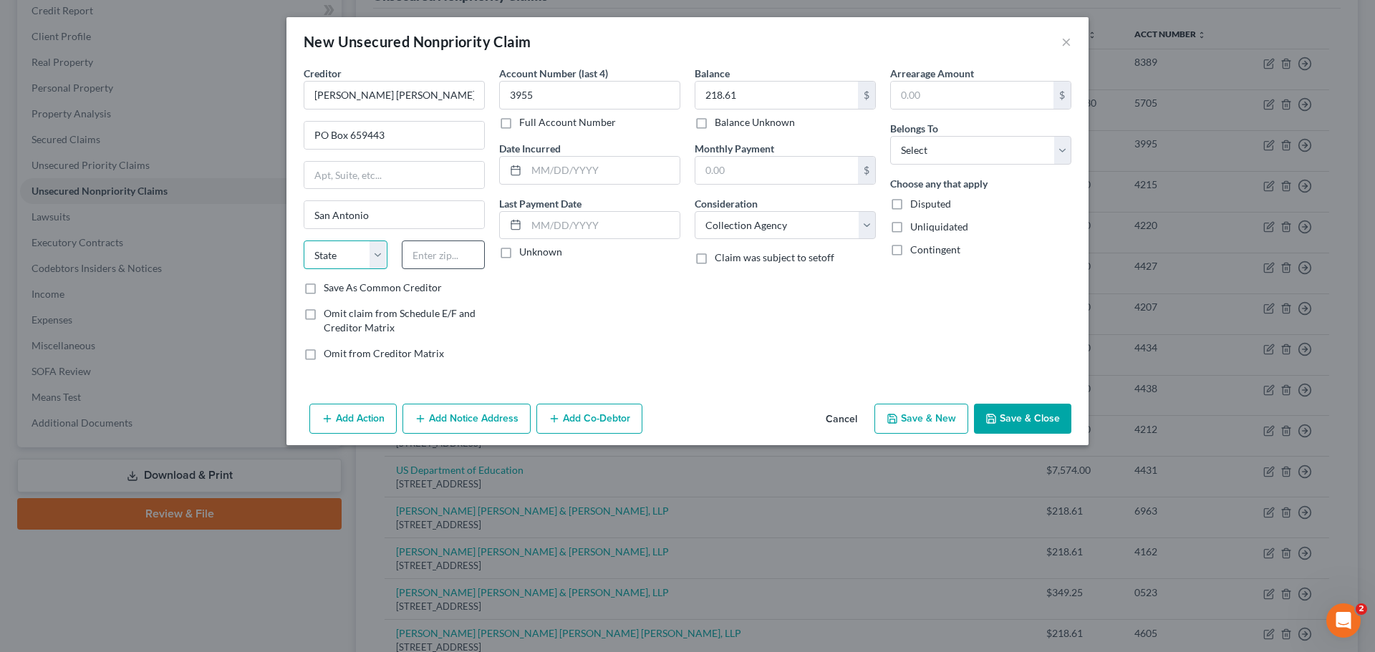
select select "45"
click at [429, 258] on input "text" at bounding box center [444, 255] width 84 height 29
type input "78265"
click at [938, 422] on button "Save & New" at bounding box center [921, 419] width 94 height 30
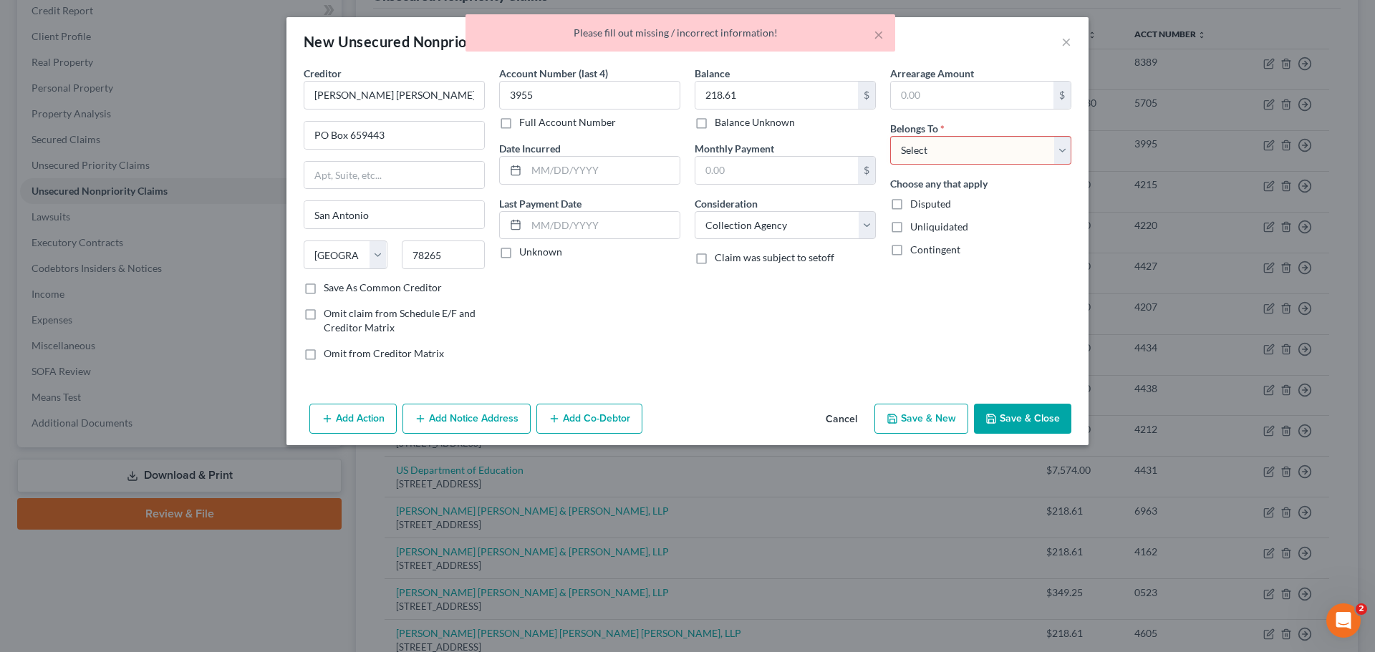
click at [956, 152] on select "Select Debtor 1 Only Debtor 2 Only Debtor 1 And Debtor 2 Only At Least One Of T…" at bounding box center [980, 150] width 181 height 29
select select "0"
click at [890, 136] on select "Select Debtor 1 Only Debtor 2 Only Debtor 1 And Debtor 2 Only At Least One Of T…" at bounding box center [980, 150] width 181 height 29
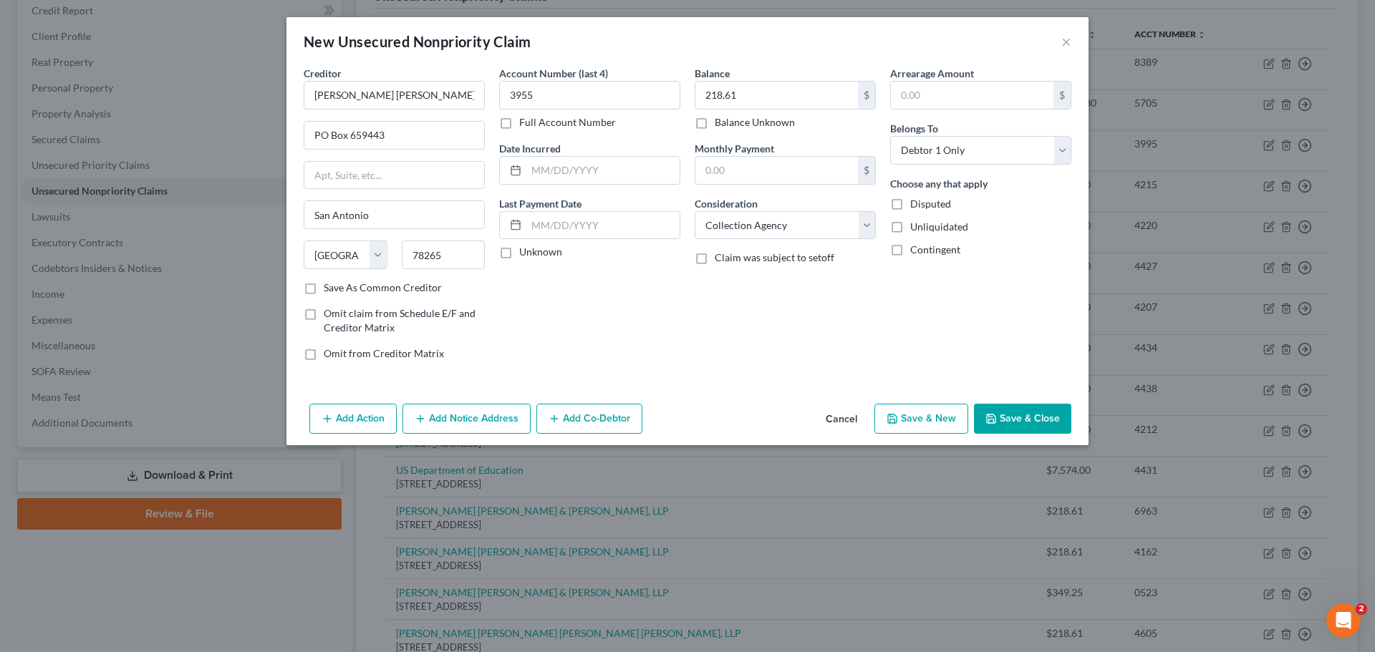
click at [897, 407] on button "Save & New" at bounding box center [921, 419] width 94 height 30
click at [743, 97] on input "text" at bounding box center [776, 95] width 163 height 27
type input "218.61"
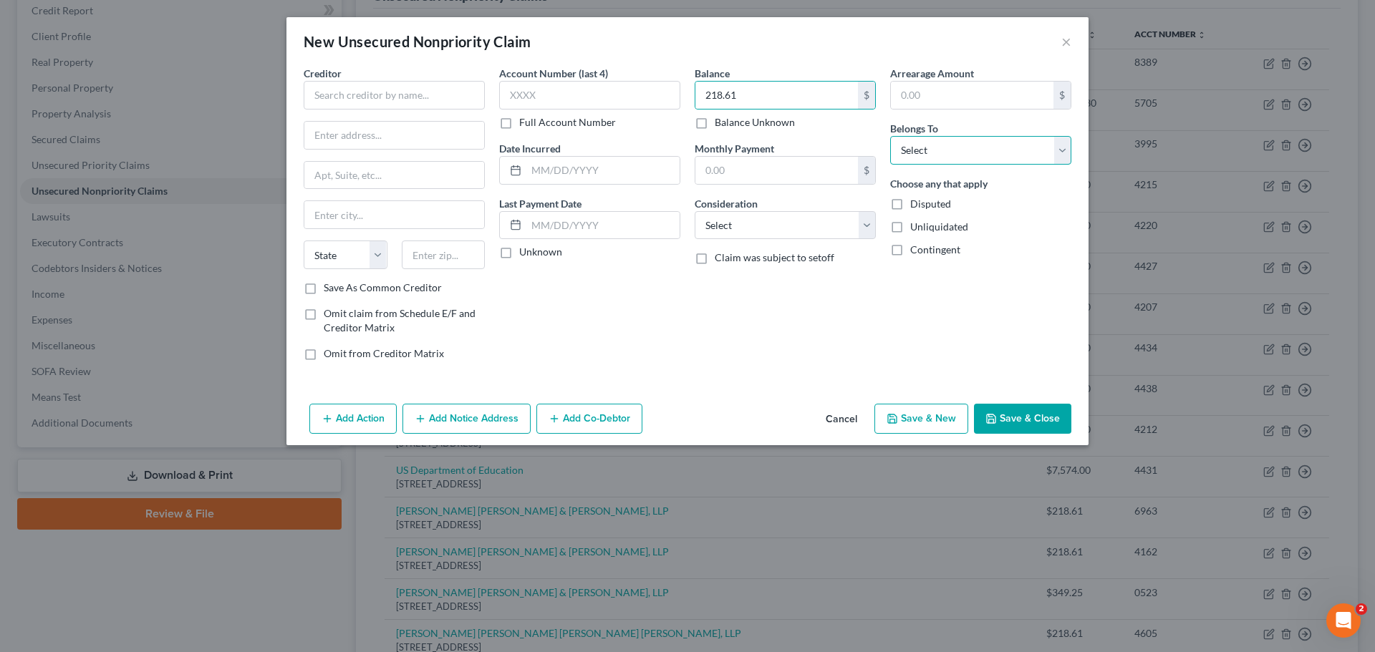
drag, startPoint x: 960, startPoint y: 155, endPoint x: 952, endPoint y: 164, distance: 11.2
click at [960, 155] on select "Select Debtor 1 Only Debtor 2 Only Debtor 1 And Debtor 2 Only At Least One Of T…" at bounding box center [980, 150] width 181 height 29
select select "0"
click at [890, 136] on select "Select Debtor 1 Only Debtor 2 Only Debtor 1 And Debtor 2 Only At Least One Of T…" at bounding box center [980, 150] width 181 height 29
click at [822, 242] on div "Balance 218.61 $ Balance Unknown Balance Undetermined 218.61 $ Balance Unknown …" at bounding box center [784, 219] width 195 height 306
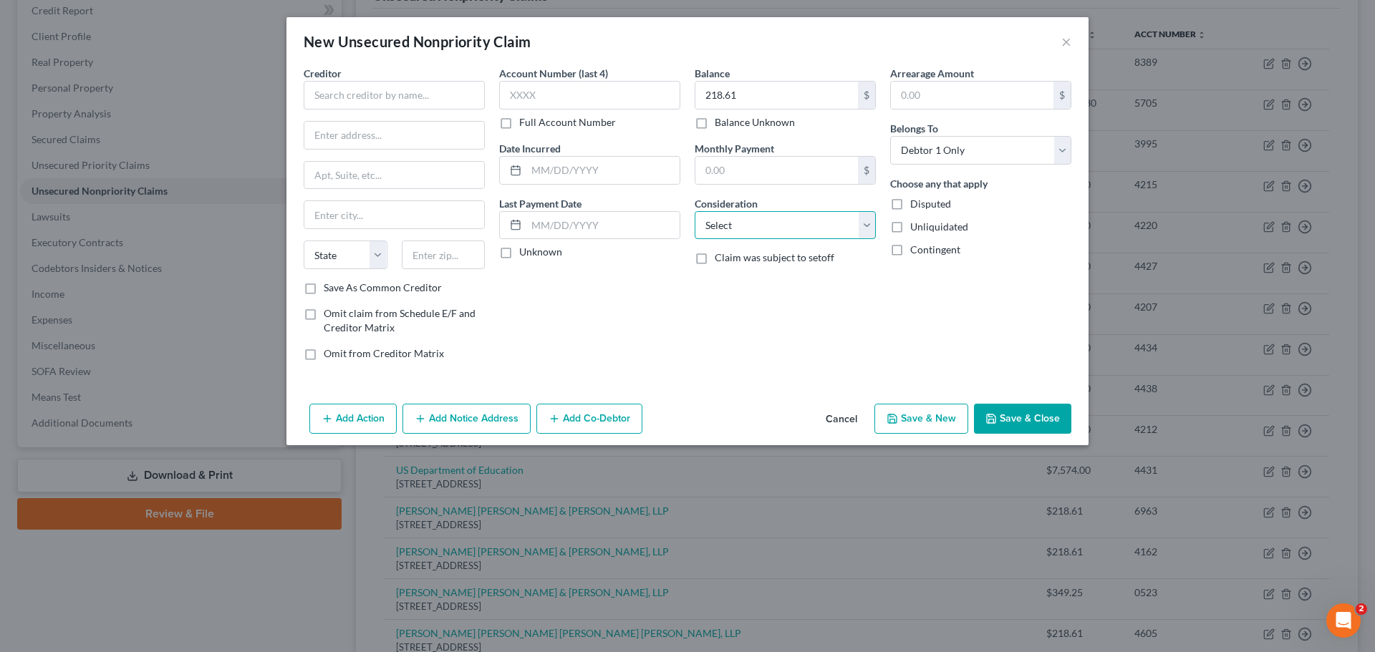
drag, startPoint x: 856, startPoint y: 223, endPoint x: 849, endPoint y: 227, distance: 7.7
click at [855, 224] on select "Select Cable / Satellite Services Collection Agency Credit Card Debt Debt Couns…" at bounding box center [785, 225] width 181 height 29
select select "1"
click at [695, 211] on select "Select Cable / Satellite Services Collection Agency Credit Card Debt Debt Couns…" at bounding box center [785, 225] width 181 height 29
click at [352, 103] on input "text" at bounding box center [394, 95] width 181 height 29
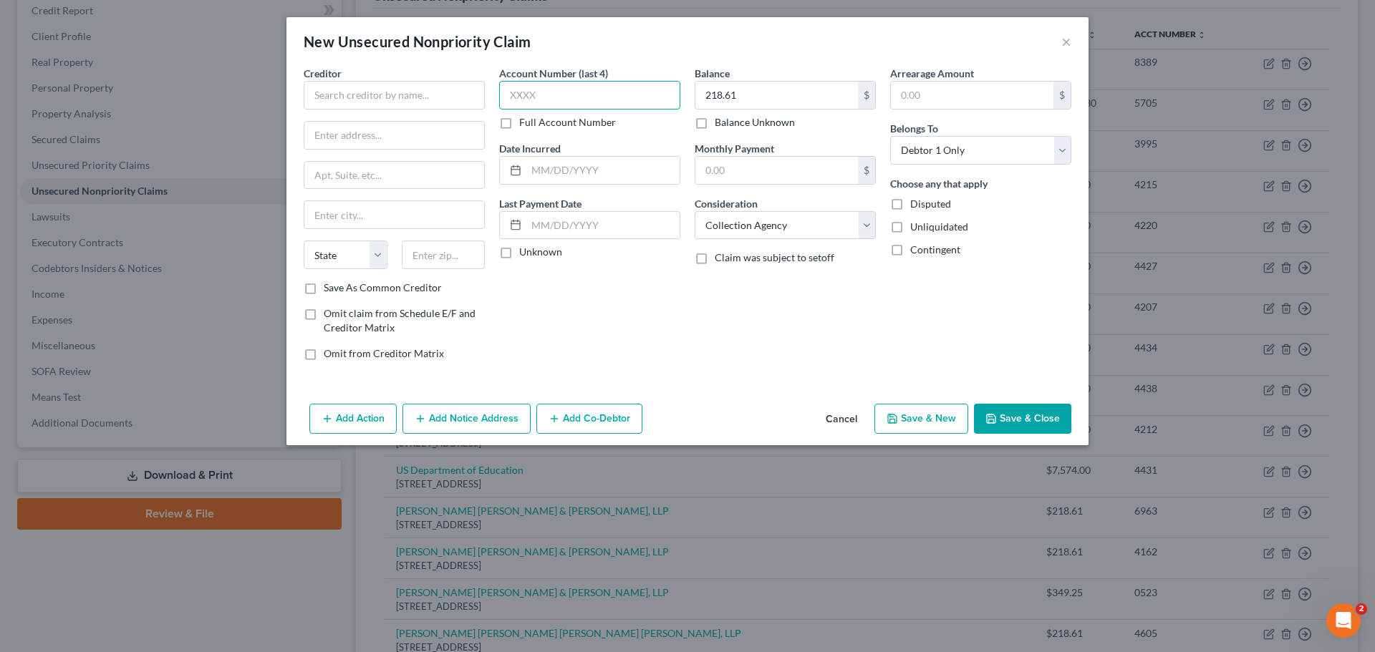
click at [564, 100] on input "text" at bounding box center [589, 95] width 181 height 29
type input "7889"
click at [359, 100] on input "text" at bounding box center [394, 95] width 181 height 29
paste input "[PERSON_NAME] [PERSON_NAME] & [PERSON_NAME], LLP"
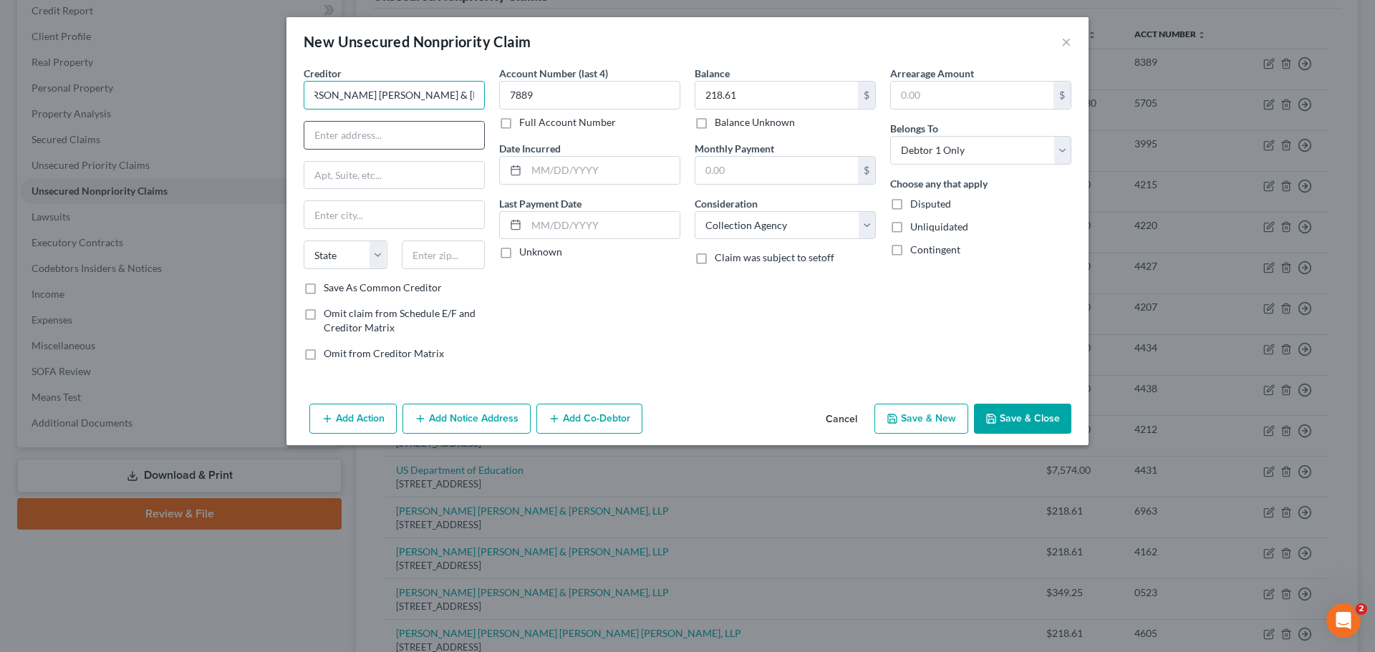
type input "[PERSON_NAME] [PERSON_NAME] & [PERSON_NAME], LLP"
click at [354, 130] on input "text" at bounding box center [394, 135] width 180 height 27
type input "PO Box 659443"
type input "San Antonio"
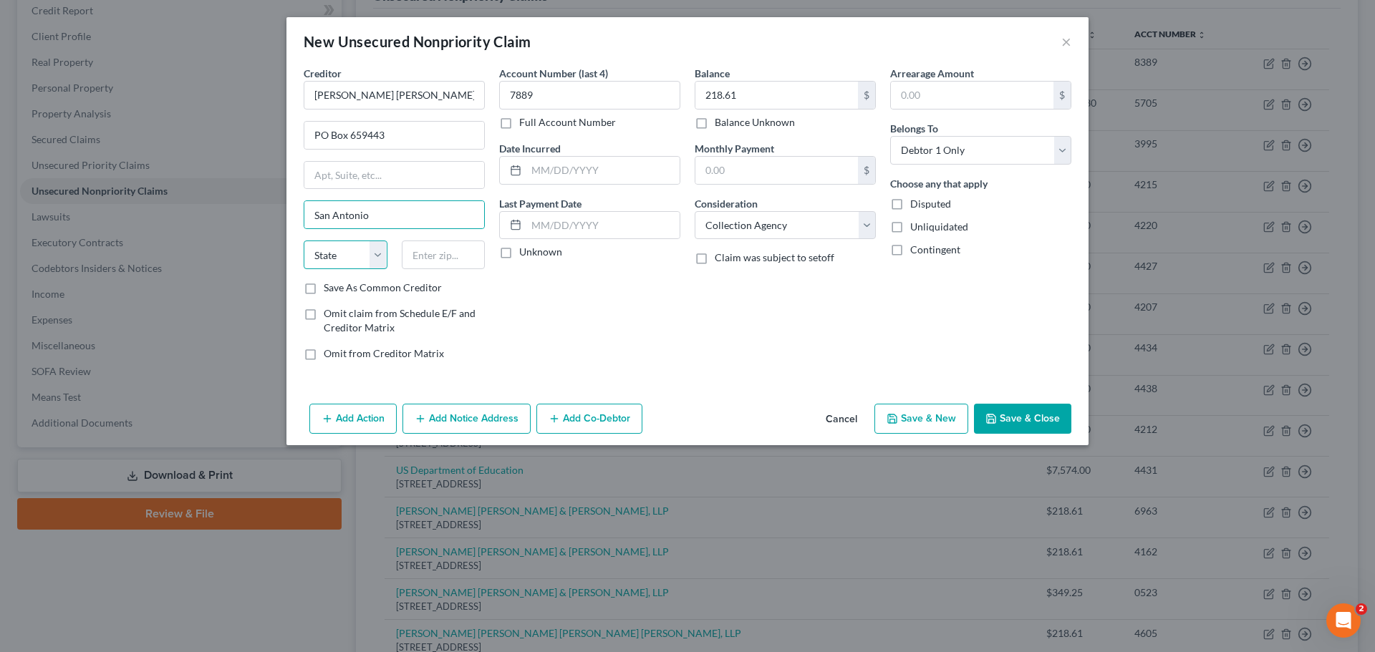
click at [317, 261] on select "State AL AK AR AZ CA CO CT DE DC FL GA GU HI ID IL IN IA KS KY LA ME MD MA MI M…" at bounding box center [346, 255] width 84 height 29
select select "45"
click at [453, 261] on input "text" at bounding box center [444, 255] width 84 height 29
click at [417, 259] on input "789443" at bounding box center [444, 255] width 84 height 29
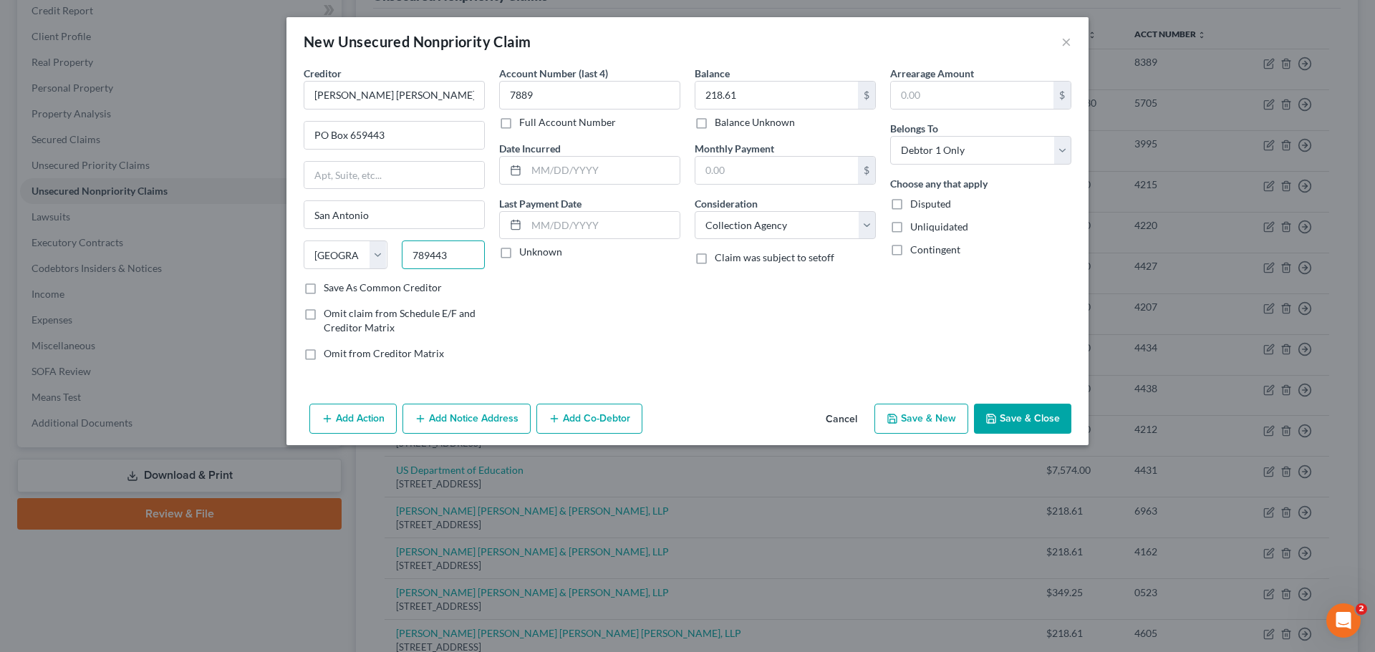
click at [447, 258] on input "789443" at bounding box center [444, 255] width 84 height 29
type input "78265"
click at [945, 414] on button "Save & New" at bounding box center [921, 419] width 94 height 30
click at [370, 106] on input "text" at bounding box center [394, 95] width 181 height 29
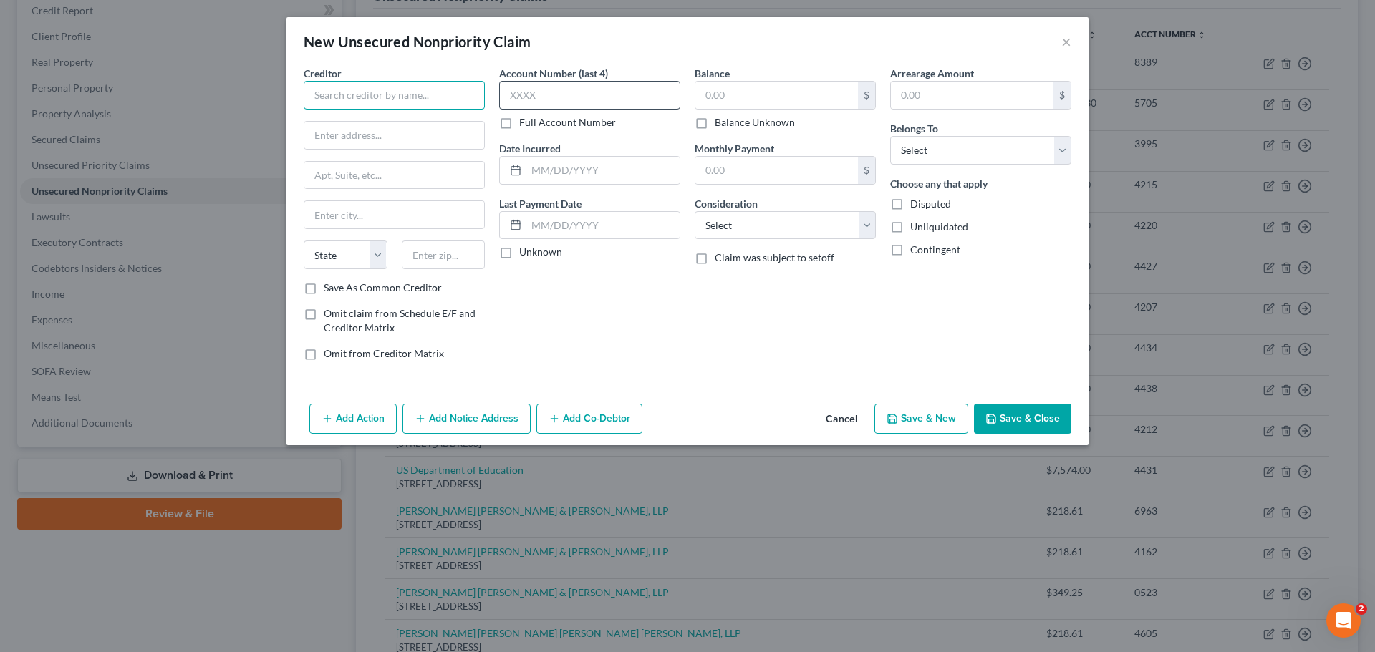
paste input "[PERSON_NAME] [PERSON_NAME] & [PERSON_NAME], LLP"
type input "[PERSON_NAME] [PERSON_NAME] & [PERSON_NAME], LLP"
click at [531, 92] on input "text" at bounding box center [589, 95] width 181 height 29
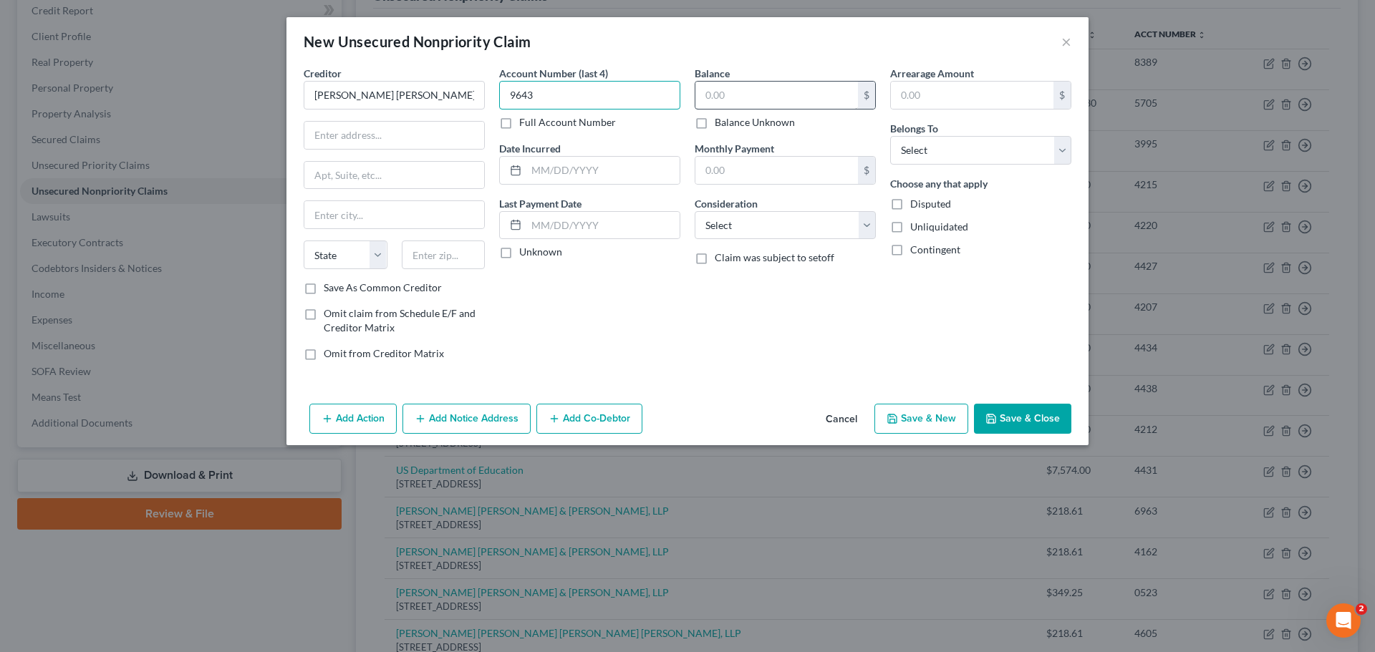
type input "9643"
click at [734, 92] on input "text" at bounding box center [776, 95] width 163 height 27
click at [778, 100] on input "text" at bounding box center [776, 95] width 163 height 27
type input "218.61"
click at [952, 150] on select "Select Debtor 1 Only Debtor 2 Only Debtor 1 And Debtor 2 Only At Least One Of T…" at bounding box center [980, 150] width 181 height 29
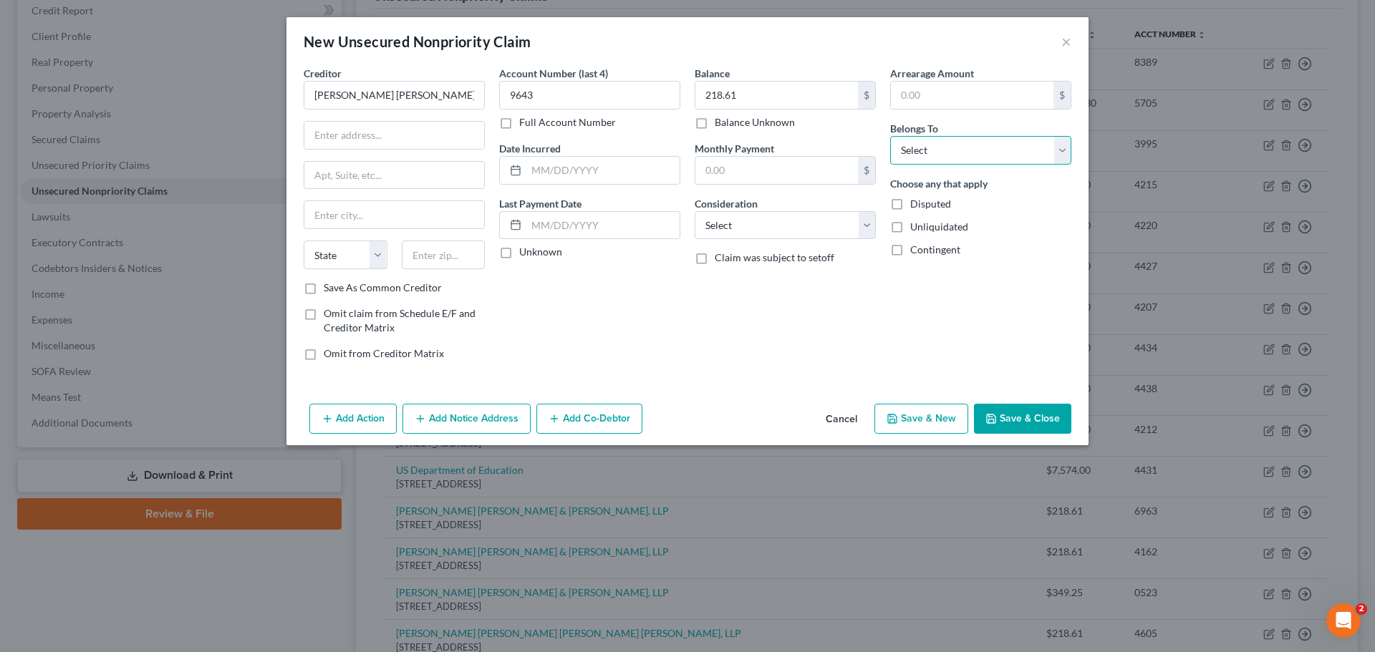
select select "0"
click at [890, 136] on select "Select Debtor 1 Only Debtor 2 Only Debtor 1 And Debtor 2 Only At Least One Of T…" at bounding box center [980, 150] width 181 height 29
drag, startPoint x: 793, startPoint y: 224, endPoint x: 787, endPoint y: 236, distance: 13.1
click at [793, 224] on select "Select Cable / Satellite Services Collection Agency Credit Card Debt Debt Couns…" at bounding box center [785, 225] width 181 height 29
select select "1"
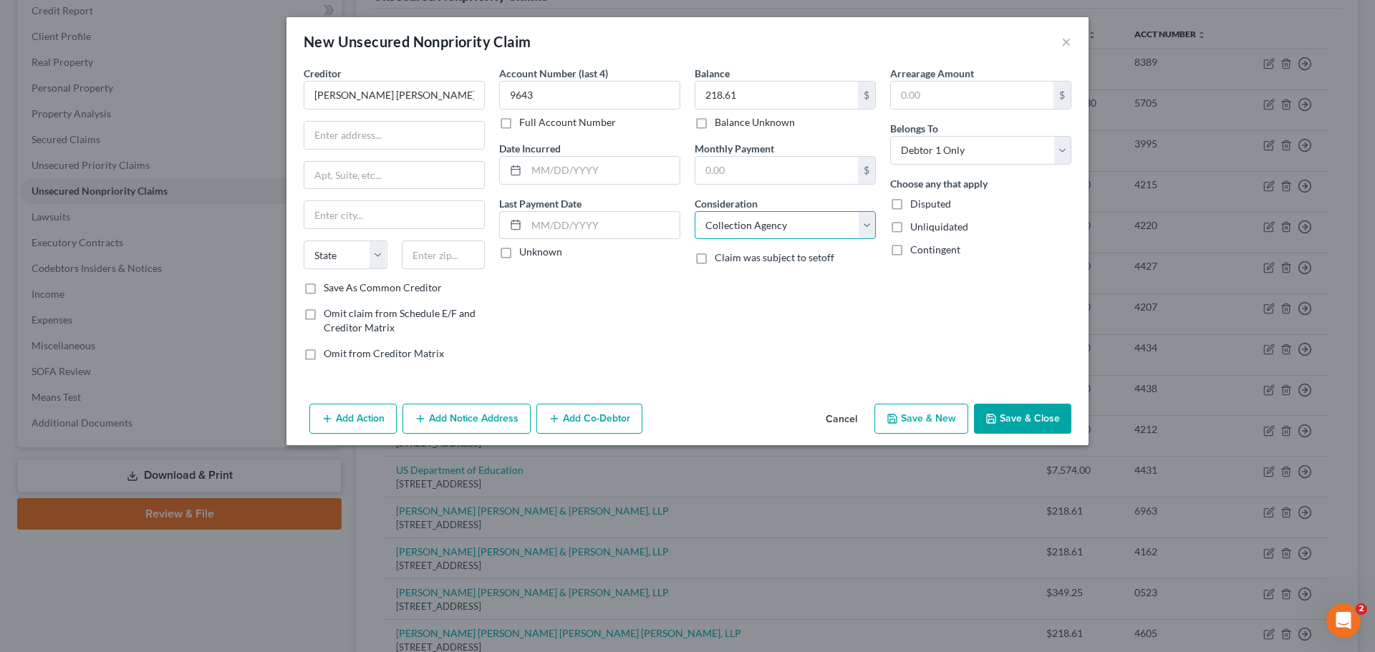
click at [695, 211] on select "Select Cable / Satellite Services Collection Agency Credit Card Debt Debt Couns…" at bounding box center [785, 225] width 181 height 29
click at [362, 145] on input "text" at bounding box center [394, 135] width 180 height 27
type input "PO Box 659443"
type input "San Antonio"
click at [296, 250] on div "Creditor * Linebarger Goggan Blair & Sampson, LLP PO Box 659443 San Antonio Sta…" at bounding box center [687, 232] width 802 height 332
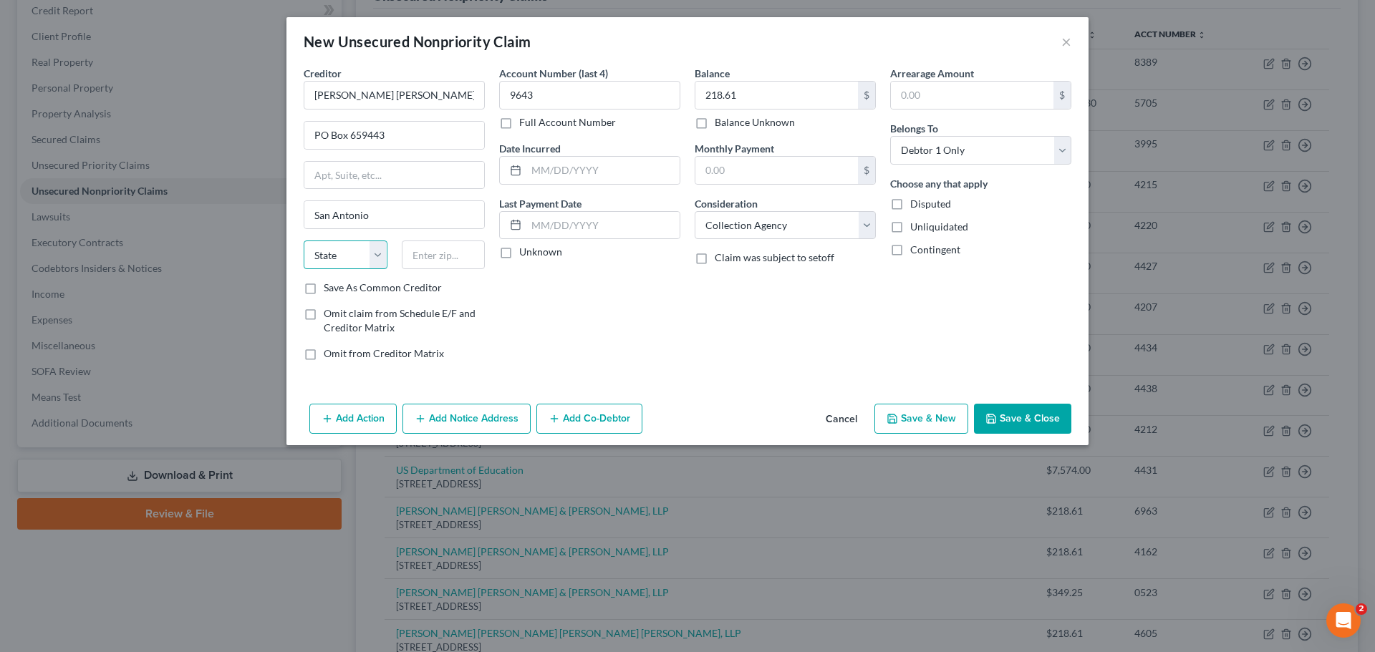
click at [313, 251] on select "State AL AK AR AZ CA CO CT DE DC FL GA GU HI ID IL IN IA KS KY LA ME MD MA MI M…" at bounding box center [346, 255] width 84 height 29
select select "45"
click at [430, 257] on input "text" at bounding box center [444, 255] width 84 height 29
type input "78265"
click at [673, 327] on div "Account Number (last 4) 9643 Full Account Number Date Incurred Last Payment Dat…" at bounding box center [589, 219] width 195 height 306
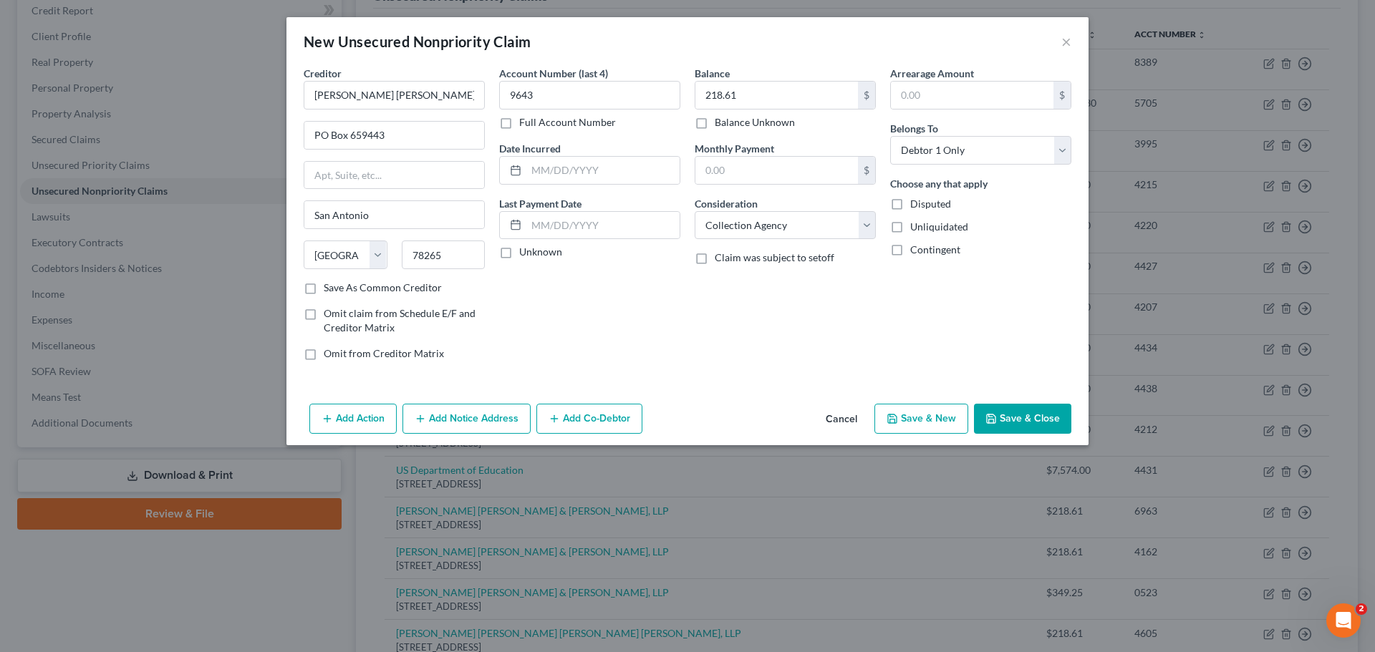
click at [931, 419] on button "Save & New" at bounding box center [921, 419] width 94 height 30
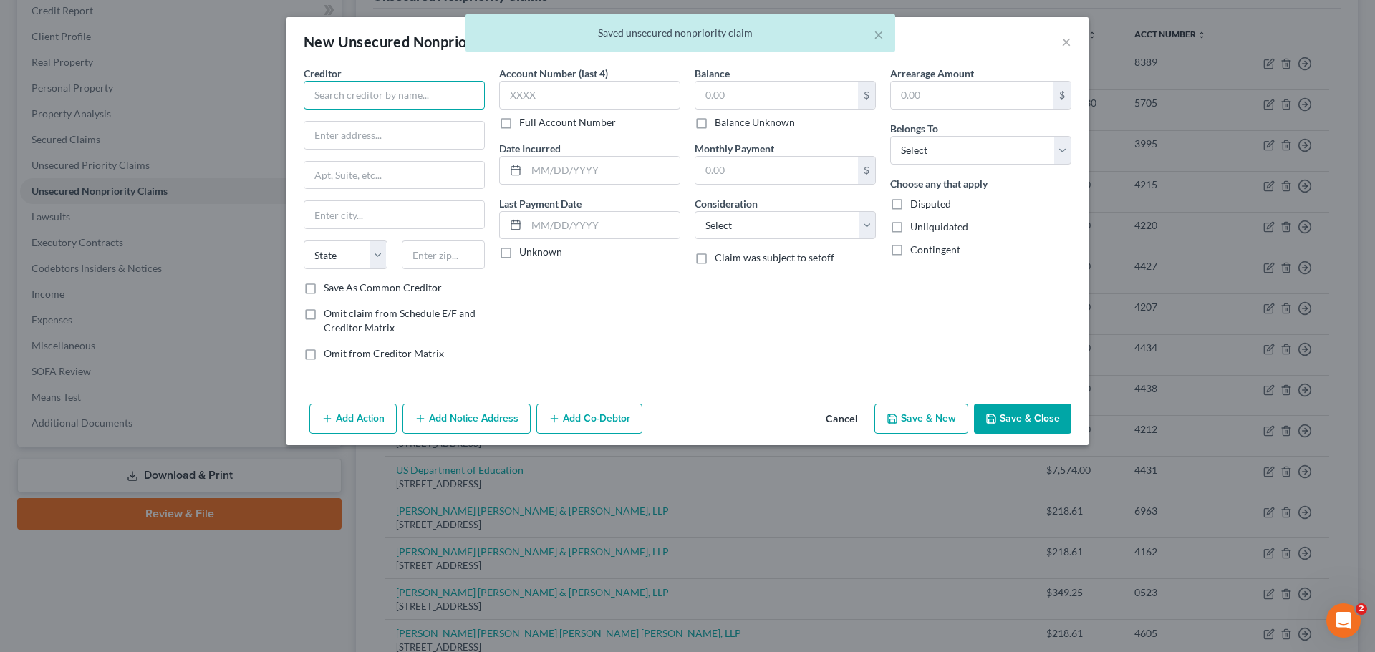
click at [405, 90] on input "text" at bounding box center [394, 95] width 181 height 29
paste input "[PERSON_NAME] [PERSON_NAME] & [PERSON_NAME], LLP"
type input "[PERSON_NAME] [PERSON_NAME] & [PERSON_NAME], LLP"
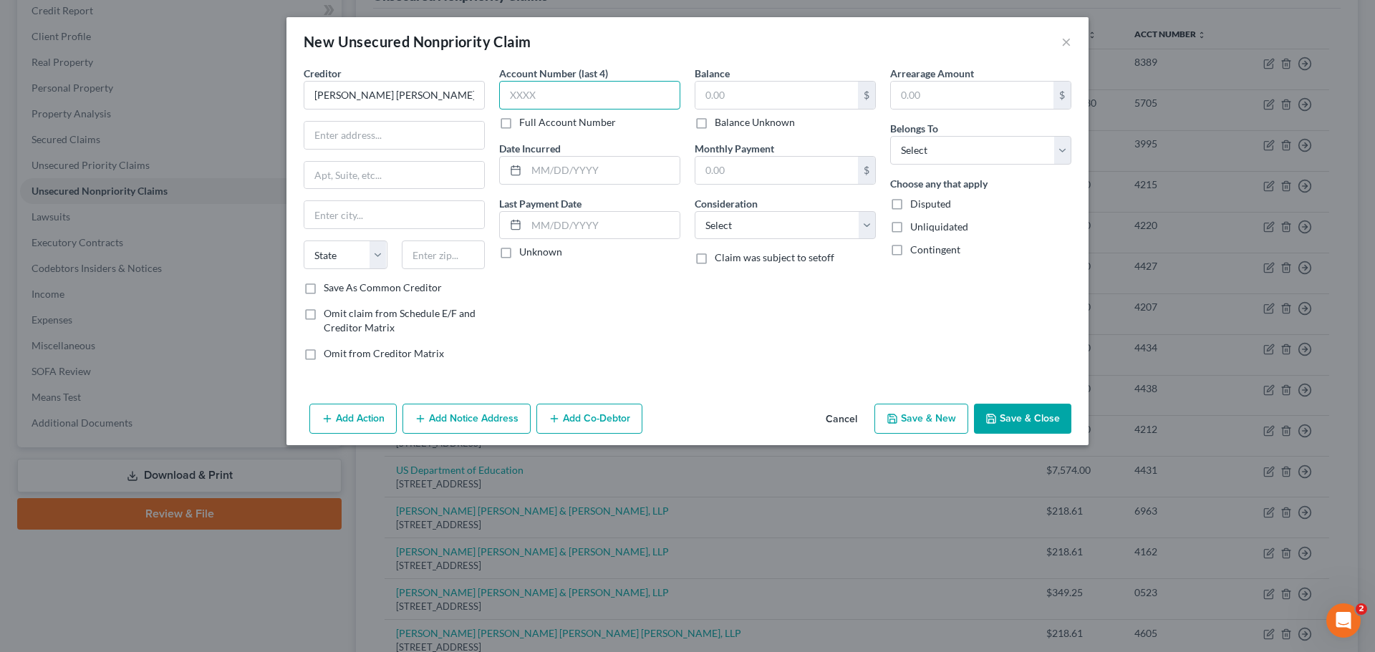
click at [601, 99] on input "text" at bounding box center [589, 95] width 181 height 29
type input "1737"
click at [755, 95] on input "text" at bounding box center [776, 95] width 163 height 27
type input "218.61"
click at [922, 142] on select "Select Debtor 1 Only Debtor 2 Only Debtor 1 And Debtor 2 Only At Least One Of T…" at bounding box center [980, 150] width 181 height 29
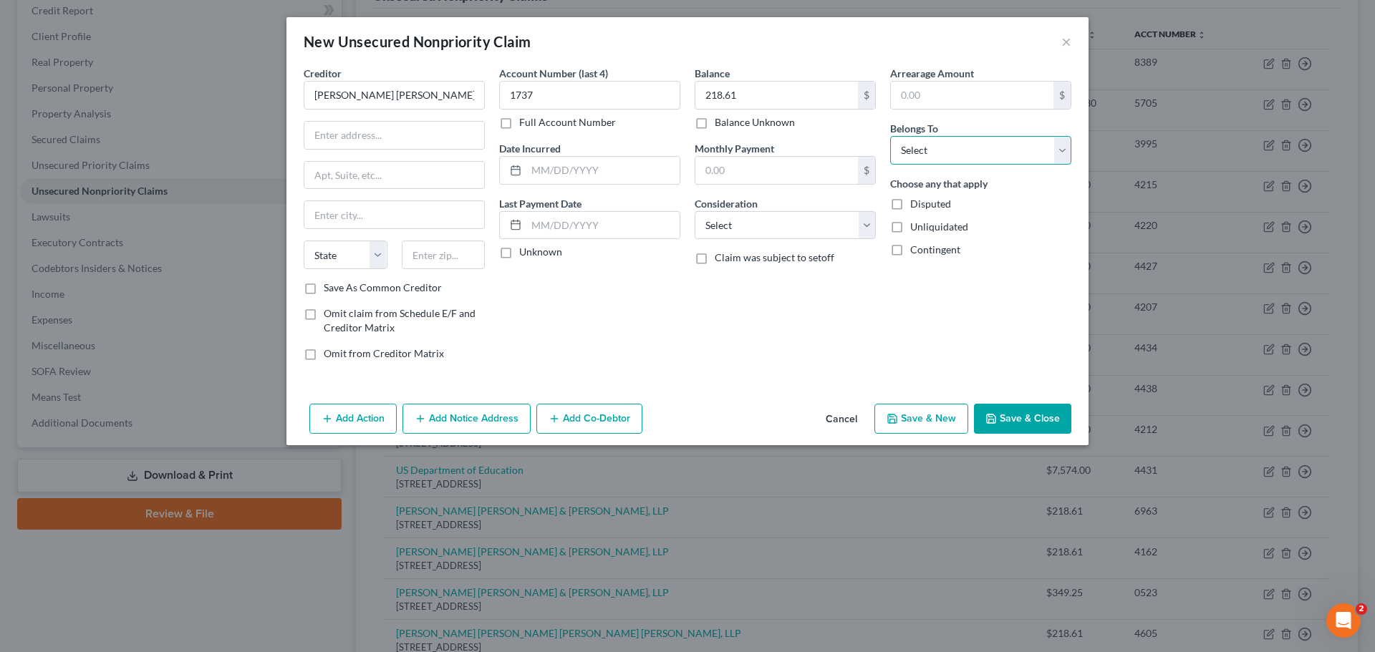
select select "0"
click at [890, 136] on select "Select Debtor 1 Only Debtor 2 Only Debtor 1 And Debtor 2 Only At Least One Of T…" at bounding box center [980, 150] width 181 height 29
click at [823, 214] on select "Select Cable / Satellite Services Collection Agency Credit Card Debt Debt Couns…" at bounding box center [785, 225] width 181 height 29
select select "1"
click at [695, 211] on select "Select Cable / Satellite Services Collection Agency Credit Card Debt Debt Couns…" at bounding box center [785, 225] width 181 height 29
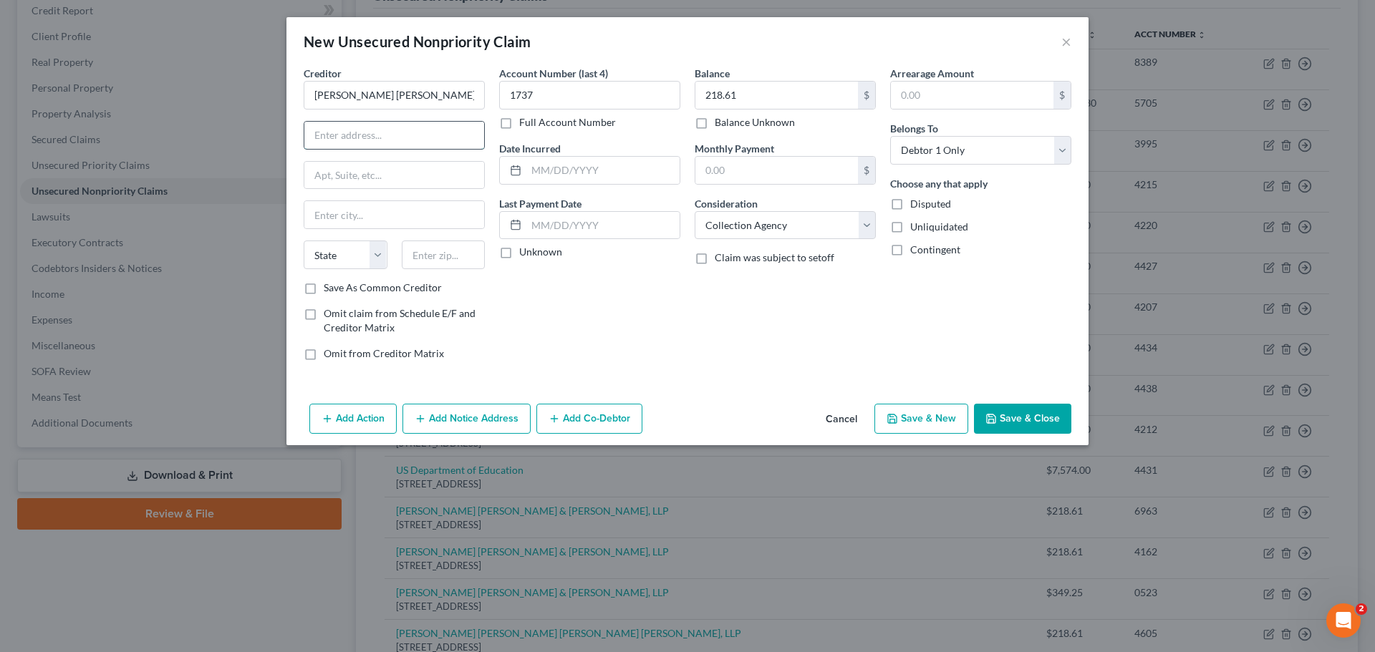
click at [382, 139] on input "text" at bounding box center [394, 135] width 180 height 27
click at [356, 172] on input "text" at bounding box center [394, 175] width 180 height 27
click at [381, 135] on input "PO Box" at bounding box center [394, 135] width 180 height 27
type input "PO Box 659443"
type input "San Antonio"
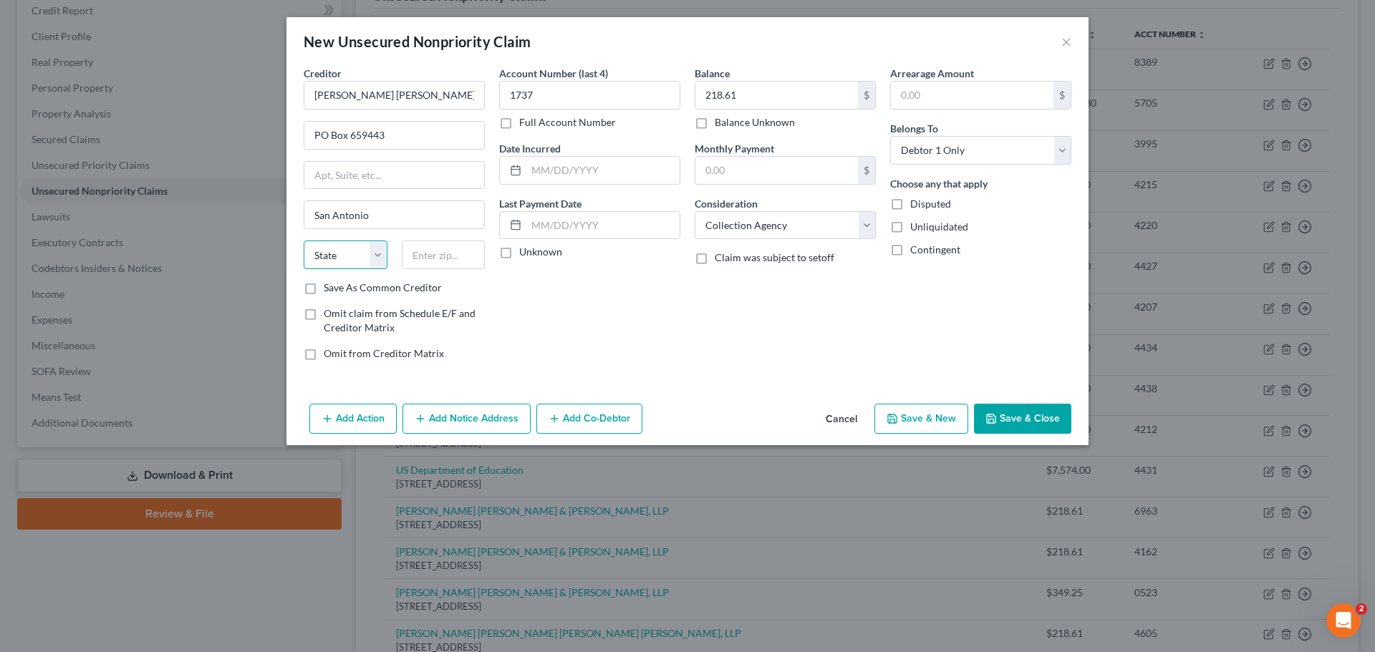
drag, startPoint x: 311, startPoint y: 261, endPoint x: 319, endPoint y: 268, distance: 10.6
click at [311, 261] on select "State AL AK AR AZ CA CO CT DE DC FL GA GU HI ID IL IN IA KS KY LA ME MD MA MI M…" at bounding box center [346, 255] width 84 height 29
click at [342, 262] on select "State AL AK AR AZ CA CO CT DE DC FL GA GU HI ID IL IN IA KS KY LA ME MD MA MI M…" at bounding box center [346, 255] width 84 height 29
select select "45"
click at [458, 256] on input "text" at bounding box center [444, 255] width 84 height 29
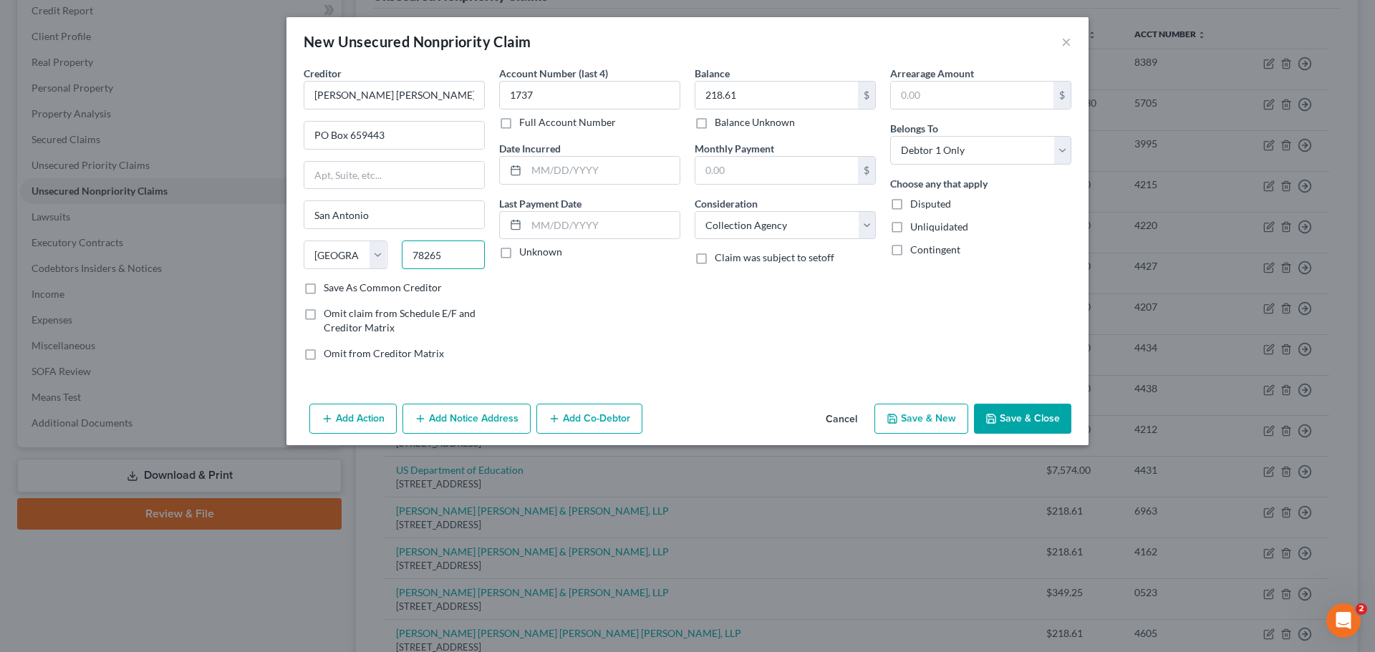
type input "78265"
click at [924, 415] on button "Save & New" at bounding box center [921, 419] width 94 height 30
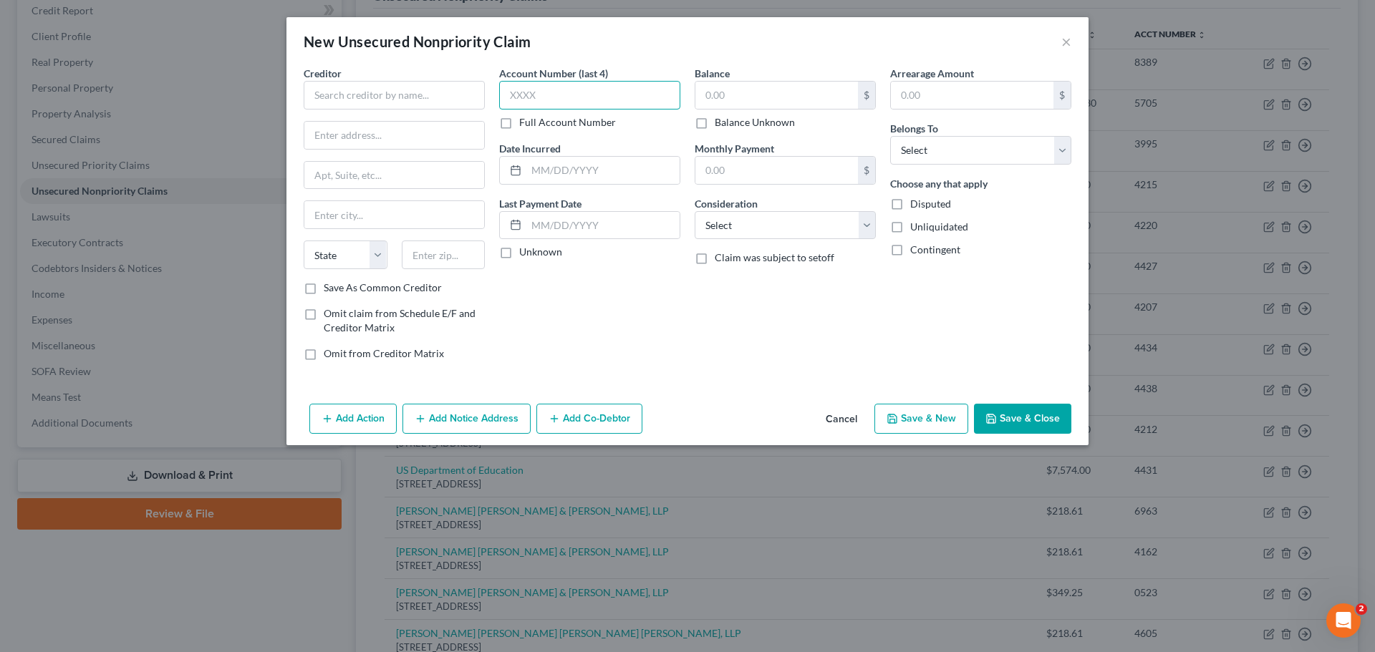
click at [601, 103] on input "text" at bounding box center [589, 95] width 181 height 29
type input "1778"
drag, startPoint x: 948, startPoint y: 150, endPoint x: 943, endPoint y: 163, distance: 13.8
click at [948, 150] on select "Select Debtor 1 Only Debtor 2 Only Debtor 1 And Debtor 2 Only At Least One Of T…" at bounding box center [980, 150] width 181 height 29
select select "0"
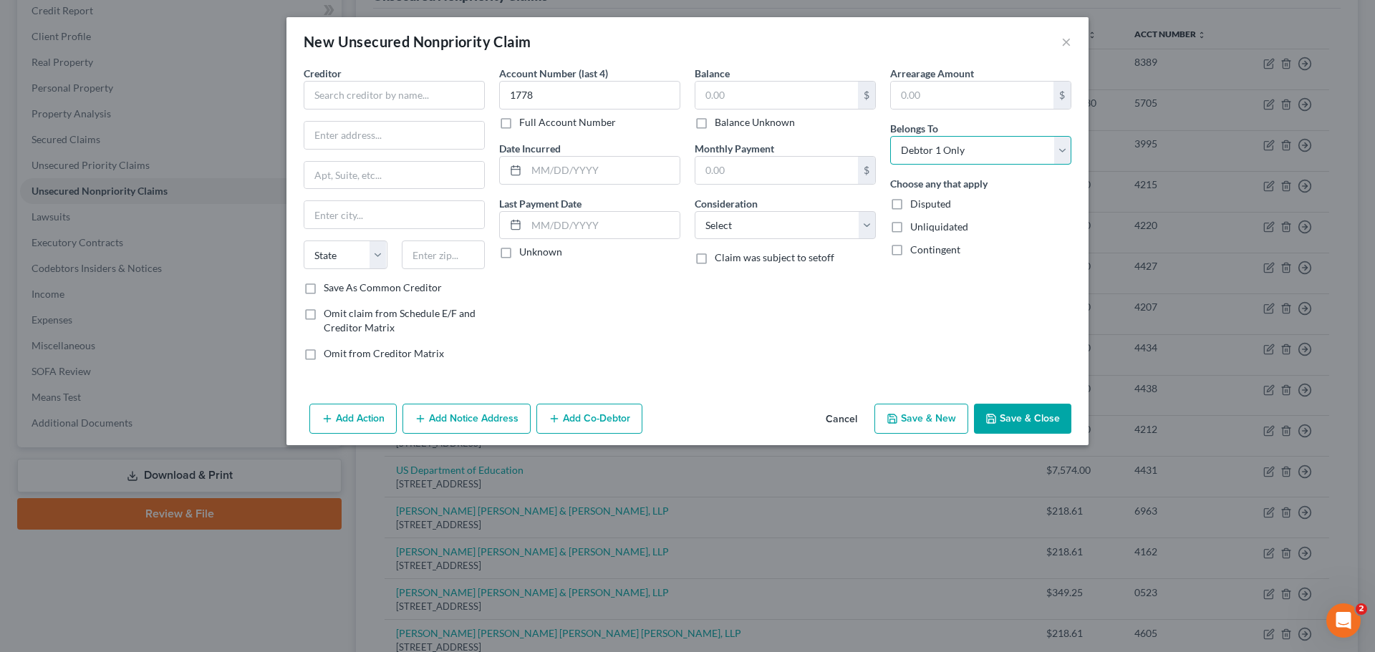
click at [890, 136] on select "Select Debtor 1 Only Debtor 2 Only Debtor 1 And Debtor 2 Only At Least One Of T…" at bounding box center [980, 150] width 181 height 29
drag, startPoint x: 794, startPoint y: 234, endPoint x: 767, endPoint y: 238, distance: 27.5
click at [794, 234] on select "Select Cable / Satellite Services Collection Agency Credit Card Debt Debt Couns…" at bounding box center [785, 225] width 181 height 29
click at [695, 211] on select "Select Cable / Satellite Services Collection Agency Credit Card Debt Debt Couns…" at bounding box center [785, 225] width 181 height 29
click at [729, 97] on input "text" at bounding box center [776, 95] width 163 height 27
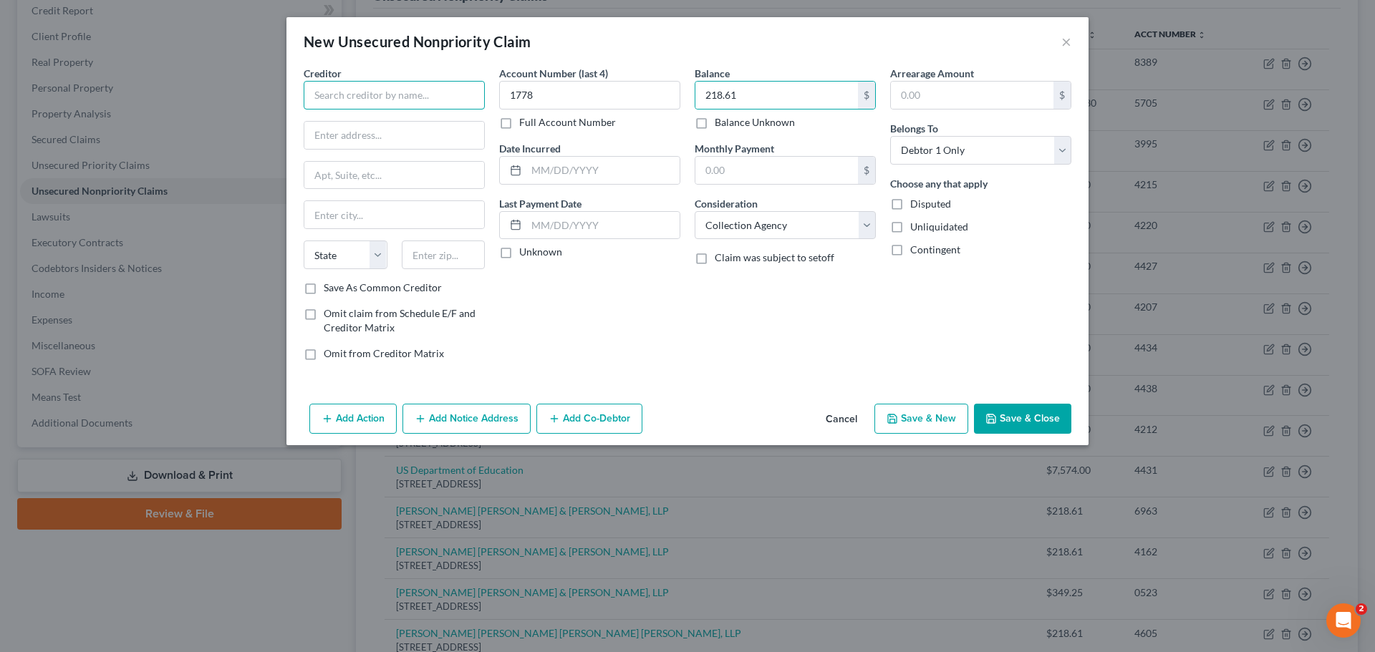
click at [379, 97] on input "text" at bounding box center [394, 95] width 181 height 29
paste input "[PERSON_NAME] [PERSON_NAME] & [PERSON_NAME], LLP"
drag, startPoint x: 366, startPoint y: 132, endPoint x: 214, endPoint y: 189, distance: 162.3
click at [366, 132] on input "text" at bounding box center [394, 135] width 180 height 27
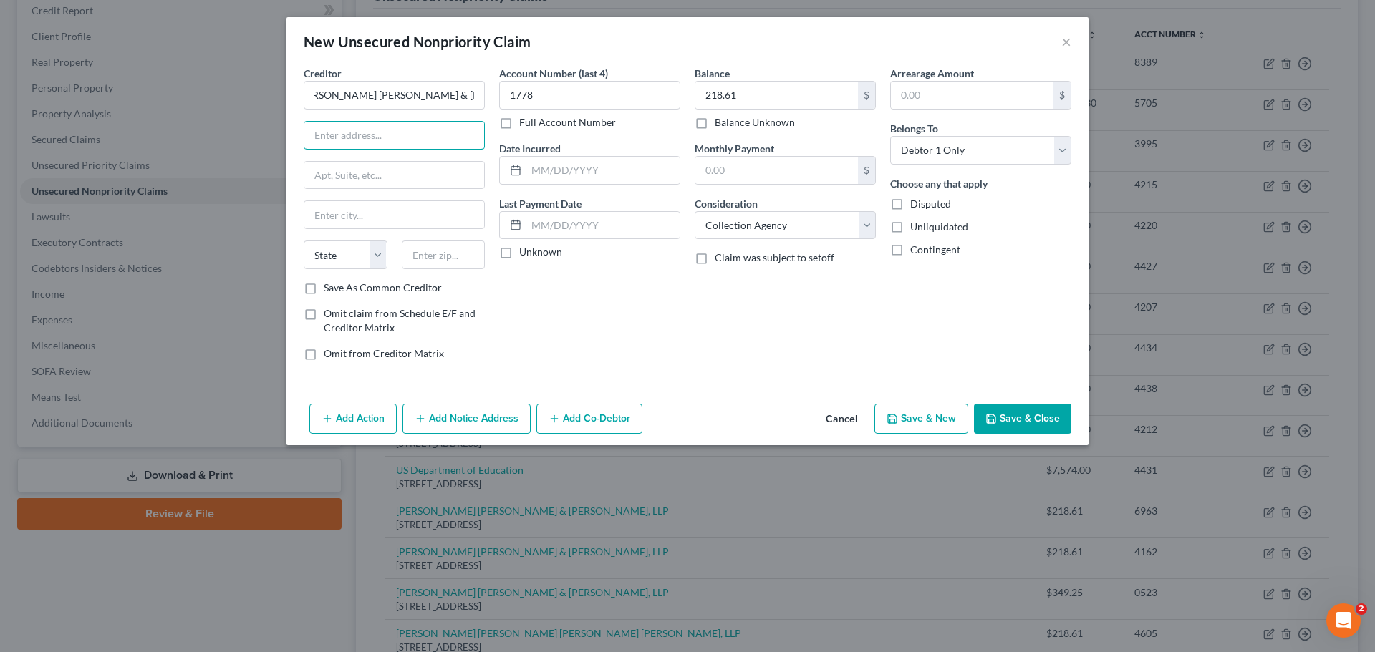
scroll to position [0, 0]
click at [359, 131] on input "text" at bounding box center [394, 135] width 180 height 27
click at [301, 251] on div "State AL AK AR AZ CA CO CT DE DC FL GA GU HI ID IL IN IA KS KY LA ME MD MA MI M…" at bounding box center [345, 255] width 98 height 29
click at [319, 255] on select "State AL AK AR AZ CA CO CT DE DC FL GA GU HI ID IL IN IA KS KY LA ME MD MA MI M…" at bounding box center [346, 255] width 84 height 29
click at [440, 261] on input "text" at bounding box center [444, 255] width 84 height 29
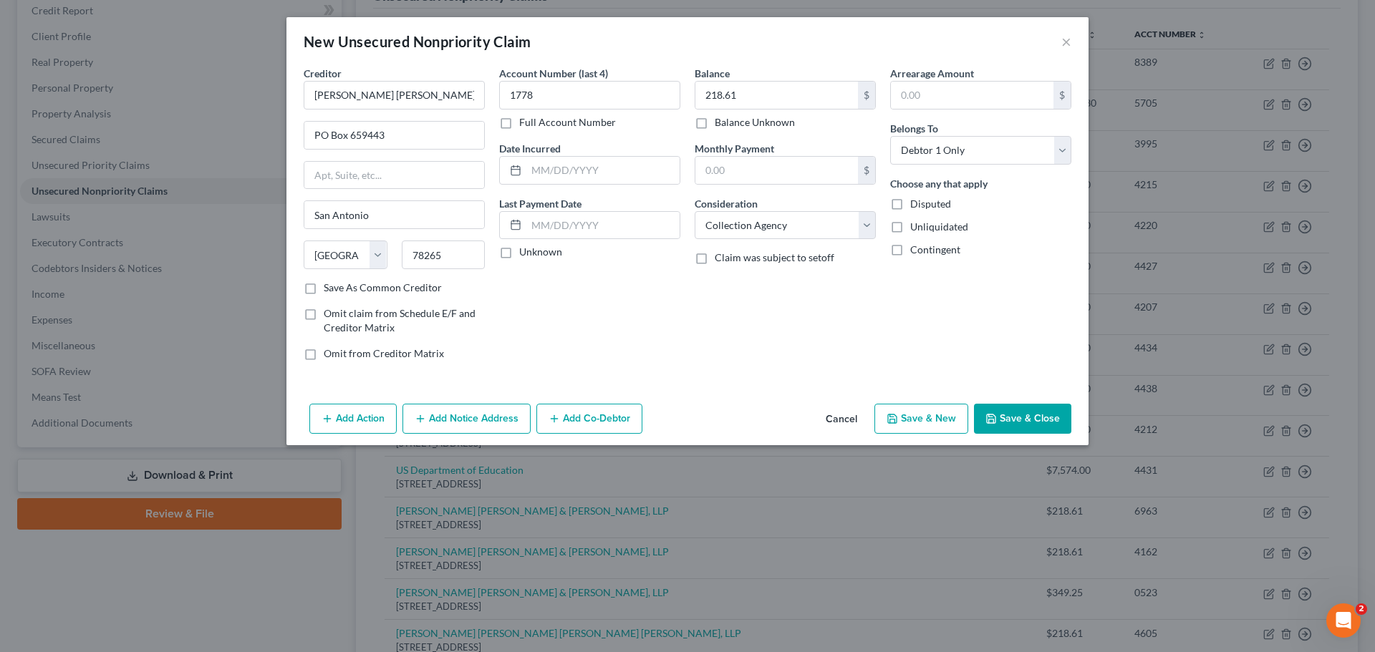
click at [924, 426] on button "Save & New" at bounding box center [921, 419] width 94 height 30
drag, startPoint x: 930, startPoint y: 140, endPoint x: 930, endPoint y: 163, distance: 22.9
click at [930, 140] on select "Select Debtor 1 Only Debtor 2 Only Debtor 1 And Debtor 2 Only At Least One Of T…" at bounding box center [980, 150] width 181 height 29
click at [890, 136] on select "Select Debtor 1 Only Debtor 2 Only Debtor 1 And Debtor 2 Only At Least One Of T…" at bounding box center [980, 150] width 181 height 29
click at [789, 96] on input "text" at bounding box center [776, 95] width 163 height 27
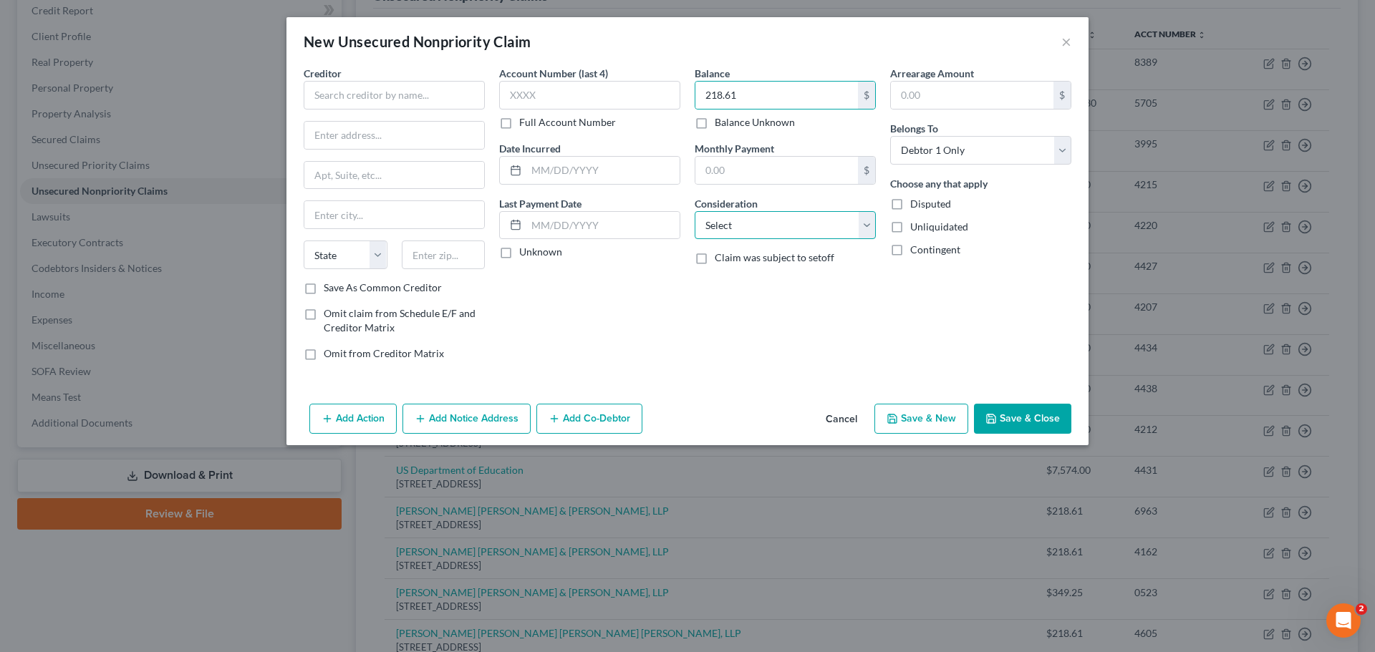
drag, startPoint x: 748, startPoint y: 222, endPoint x: 740, endPoint y: 233, distance: 13.5
click at [748, 221] on select "Select Cable / Satellite Services Collection Agency Credit Card Debt Debt Couns…" at bounding box center [785, 225] width 181 height 29
click at [695, 211] on select "Select Cable / Satellite Services Collection Agency Credit Card Debt Debt Couns…" at bounding box center [785, 225] width 181 height 29
click at [548, 92] on input "text" at bounding box center [589, 95] width 181 height 29
click at [413, 105] on input "text" at bounding box center [394, 95] width 181 height 29
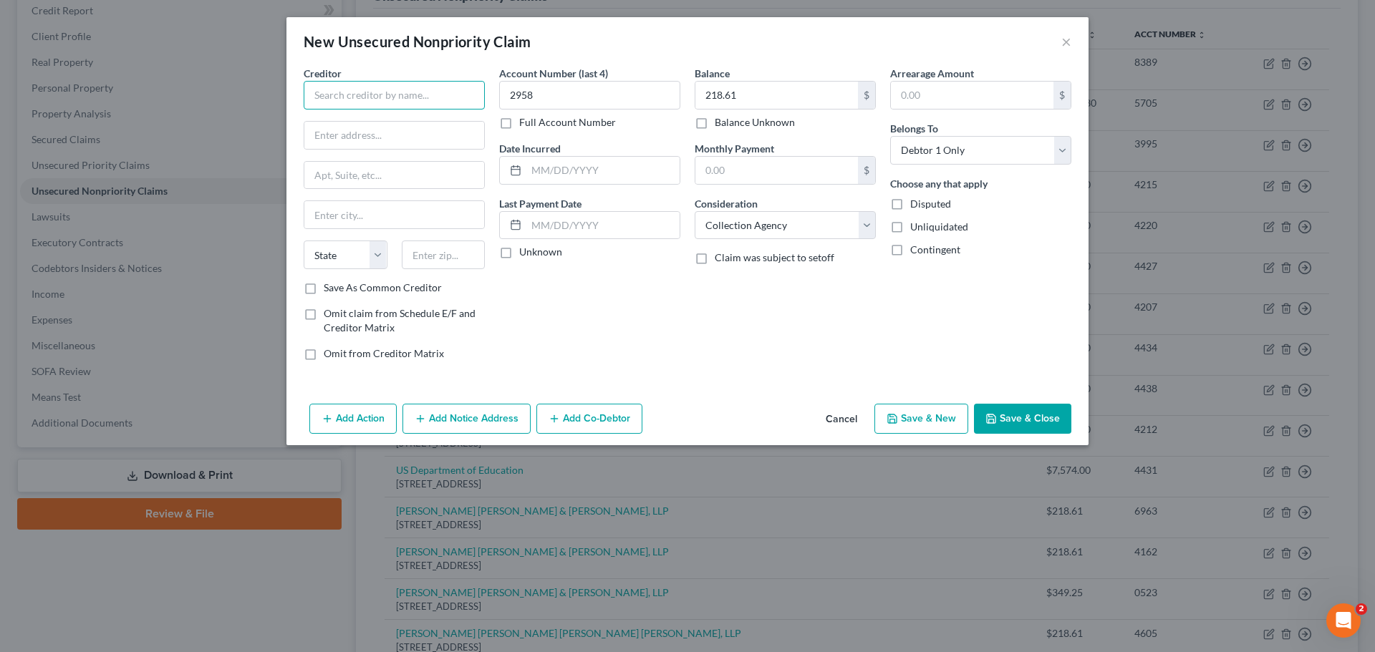
paste input "[PERSON_NAME] [PERSON_NAME] & [PERSON_NAME], LLP"
click at [413, 105] on input "[PERSON_NAME] [PERSON_NAME] & [PERSON_NAME], LLP" at bounding box center [394, 95] width 181 height 29
click at [388, 128] on input "text" at bounding box center [394, 135] width 180 height 27
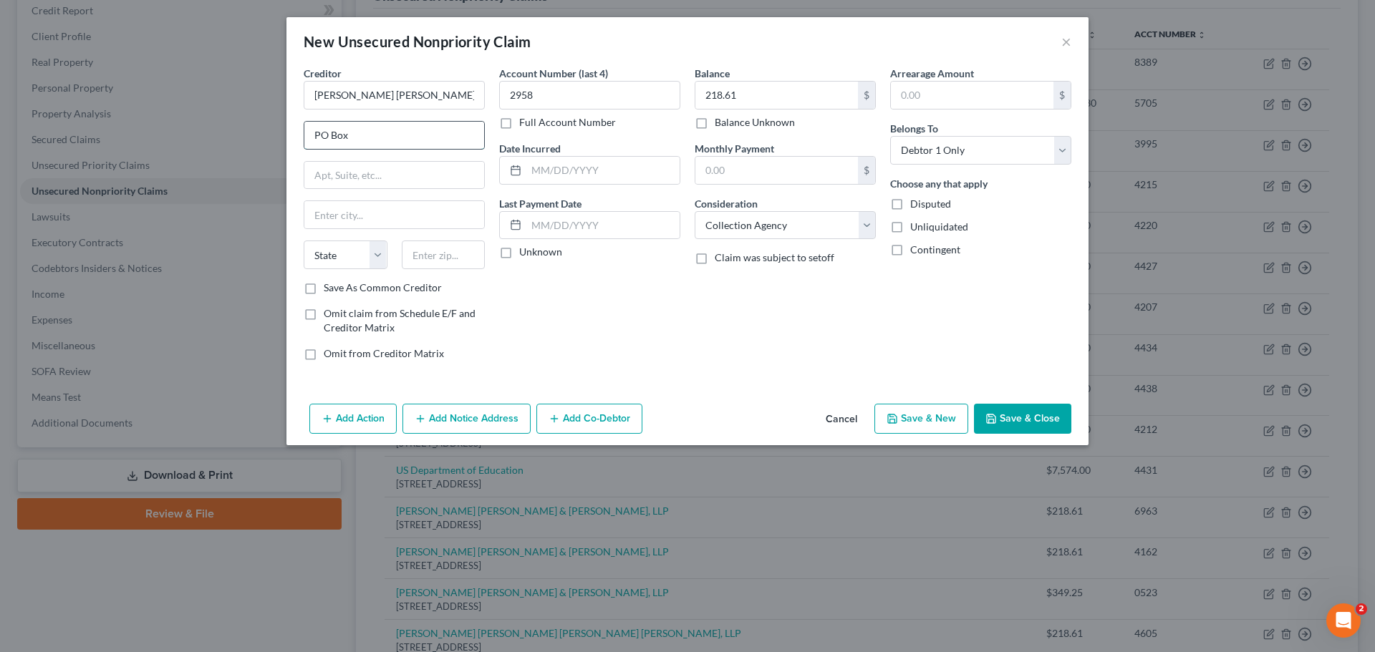
click at [364, 140] on input "PO Box" at bounding box center [394, 135] width 180 height 27
click at [315, 259] on select "State AL AK AR AZ CA CO CT DE DC FL GA GU HI ID IL IN IA KS KY LA ME MD MA MI M…" at bounding box center [346, 255] width 84 height 29
click at [435, 254] on input "text" at bounding box center [444, 255] width 84 height 29
click at [921, 417] on button "Save & New" at bounding box center [921, 419] width 94 height 30
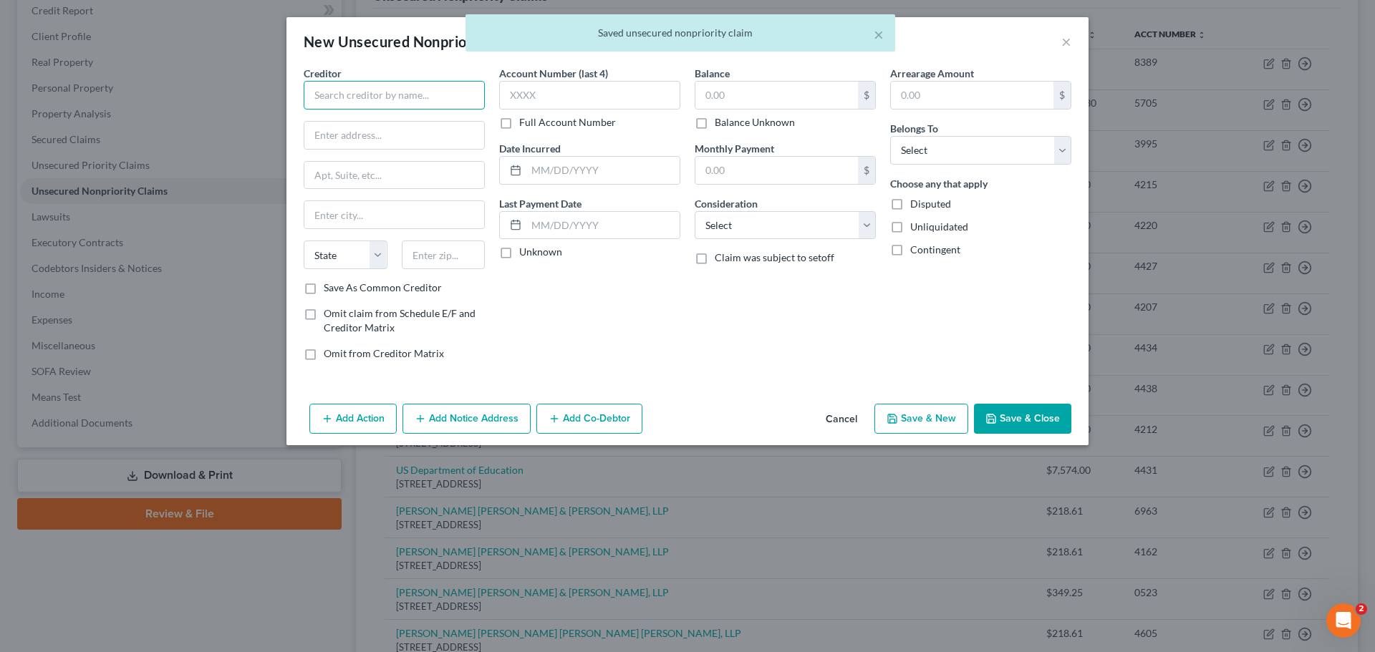
click at [439, 95] on input "text" at bounding box center [394, 95] width 181 height 29
paste input "[PERSON_NAME] [PERSON_NAME] & [PERSON_NAME], LLP"
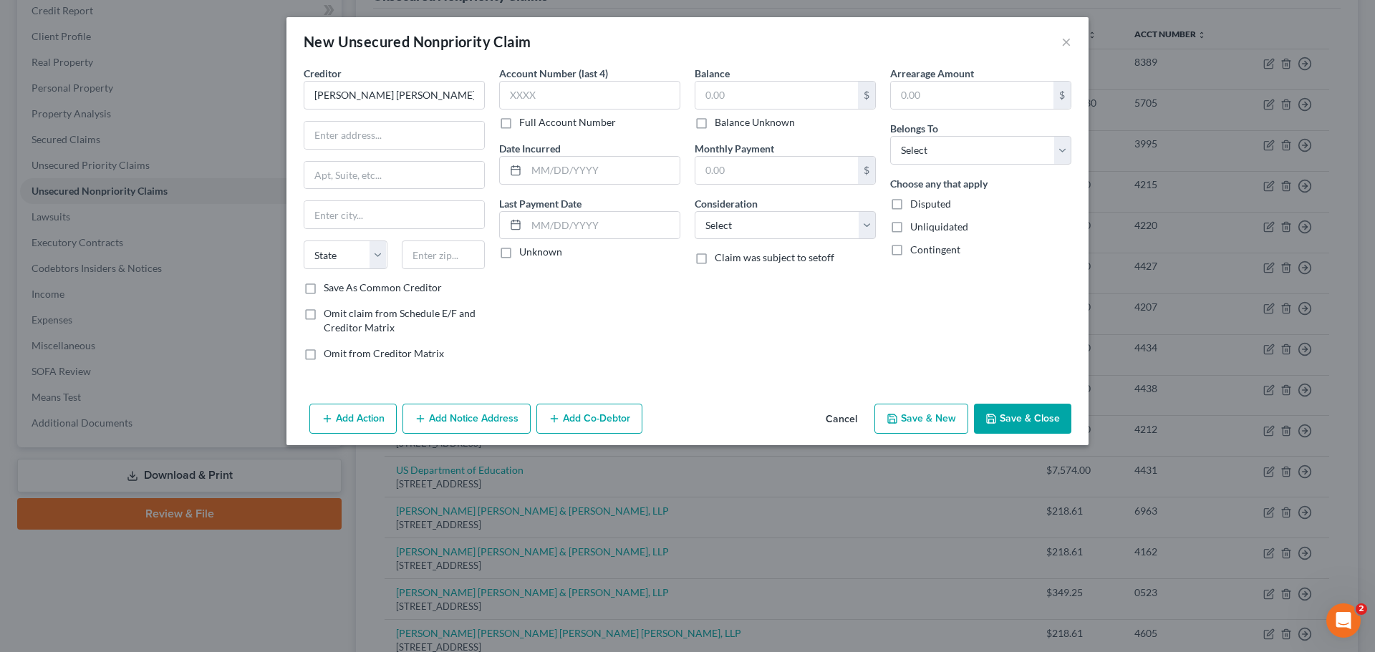
click at [835, 424] on button "Cancel" at bounding box center [841, 419] width 54 height 29
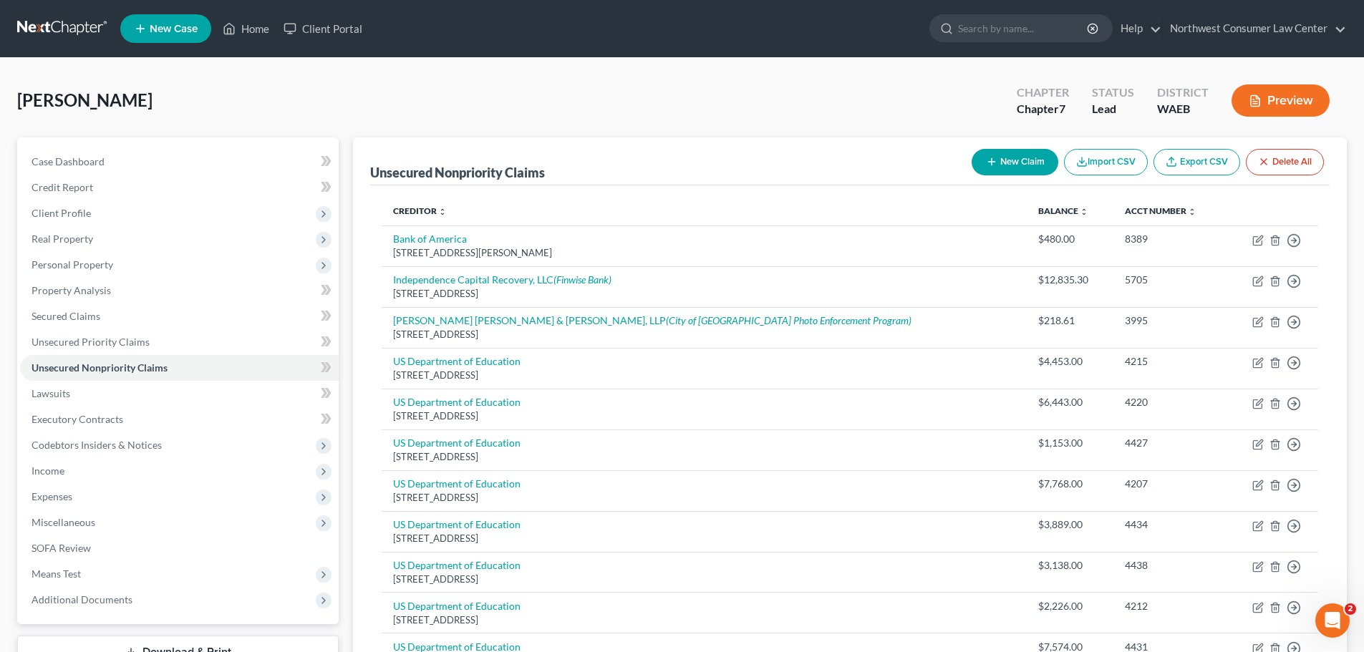
click at [1005, 156] on button "New Claim" at bounding box center [1015, 162] width 87 height 26
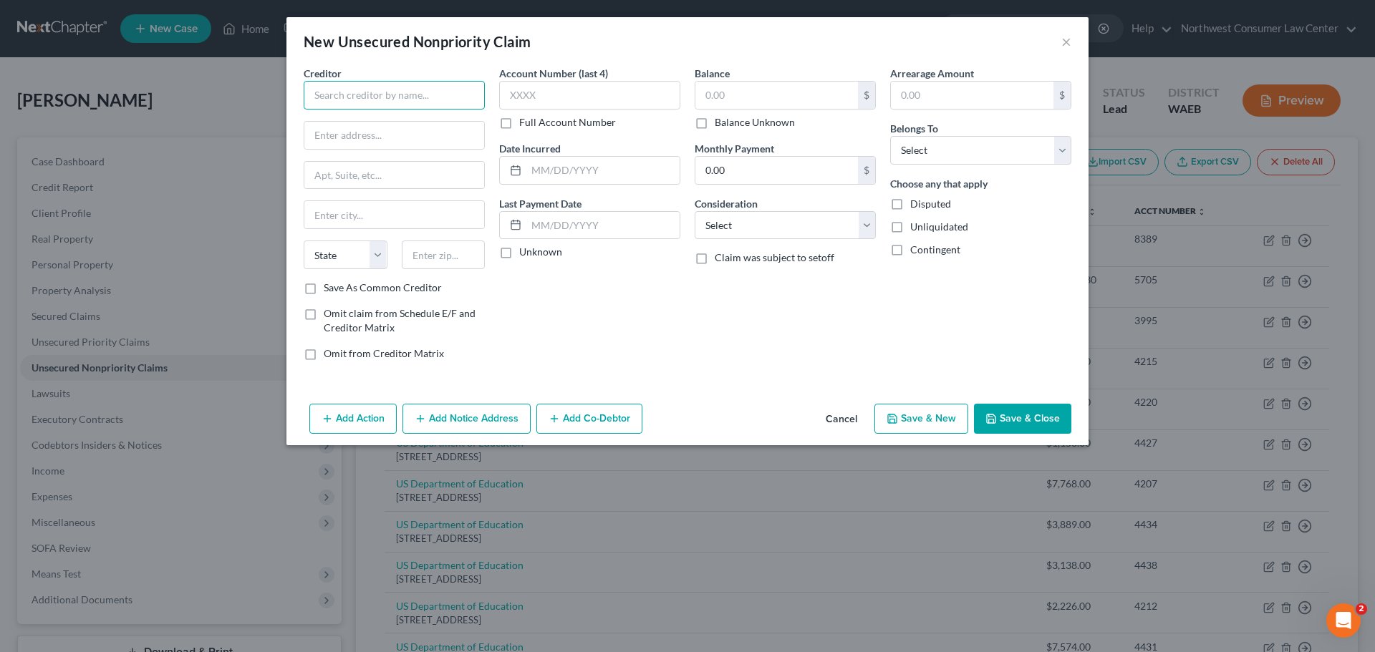
click at [331, 88] on input "text" at bounding box center [394, 95] width 181 height 29
paste input "[PERSON_NAME] [PERSON_NAME] & [PERSON_NAME], LLP"
click at [582, 95] on input "text" at bounding box center [589, 95] width 181 height 29
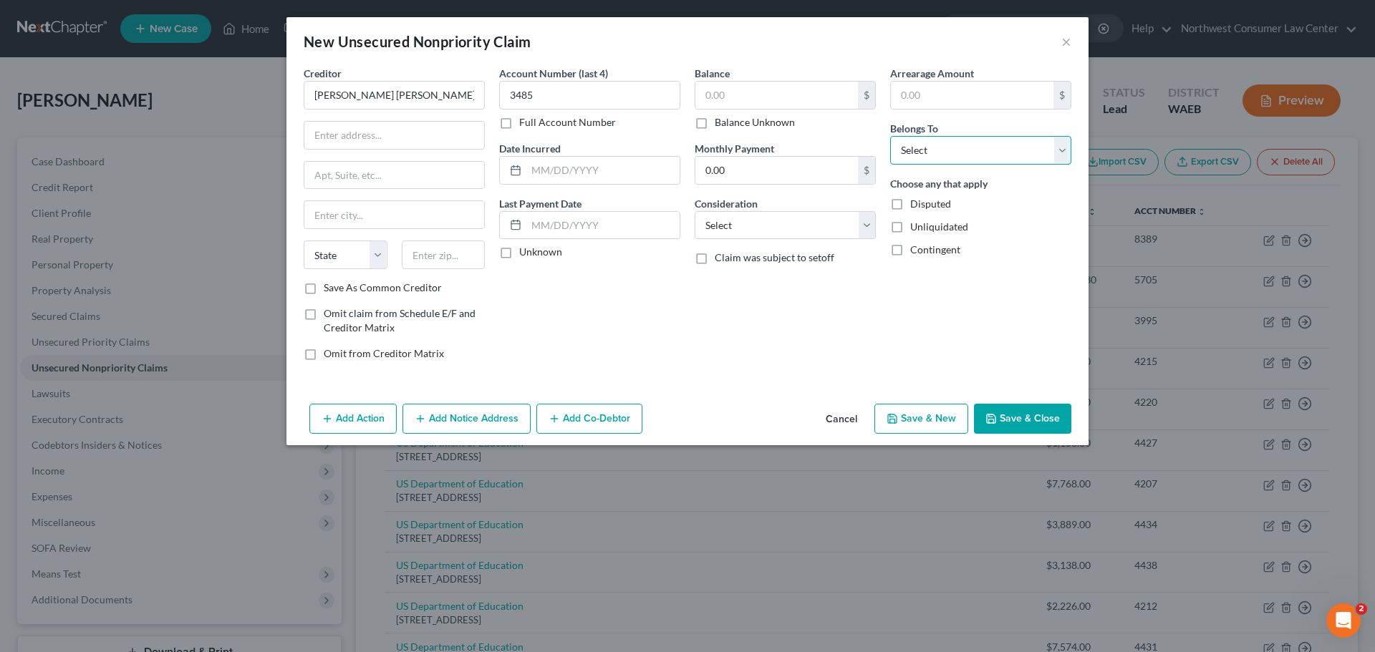
click at [961, 153] on select "Select Debtor 1 Only Debtor 2 Only Debtor 1 And Debtor 2 Only At Least One Of T…" at bounding box center [980, 150] width 181 height 29
click at [890, 136] on select "Select Debtor 1 Only Debtor 2 Only Debtor 1 And Debtor 2 Only At Least One Of T…" at bounding box center [980, 150] width 181 height 29
click at [721, 77] on label "Balance" at bounding box center [712, 73] width 35 height 15
click at [726, 95] on input "text" at bounding box center [776, 95] width 163 height 27
click at [741, 238] on select "Select Cable / Satellite Services Collection Agency Credit Card Debt Debt Couns…" at bounding box center [785, 225] width 181 height 29
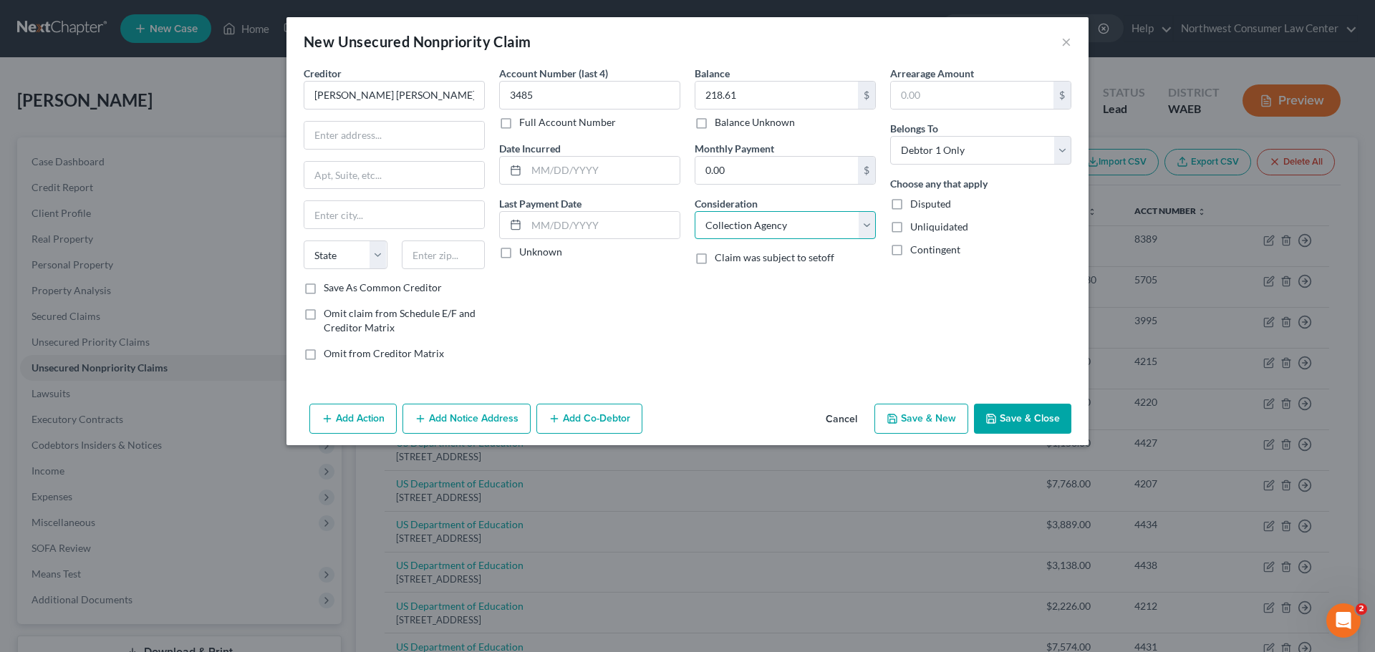
click at [695, 211] on select "Select Cable / Satellite Services Collection Agency Credit Card Debt Debt Couns…" at bounding box center [785, 225] width 181 height 29
drag, startPoint x: 377, startPoint y: 108, endPoint x: 358, endPoint y: 132, distance: 30.6
click at [369, 118] on div "Creditor * Linebarger Goggan Blair & Sampson, LLP State AL AK AR AZ CA CO CT DE…" at bounding box center [394, 173] width 181 height 215
drag, startPoint x: 358, startPoint y: 132, endPoint x: 324, endPoint y: 145, distance: 35.8
click at [358, 132] on input "text" at bounding box center [394, 135] width 180 height 27
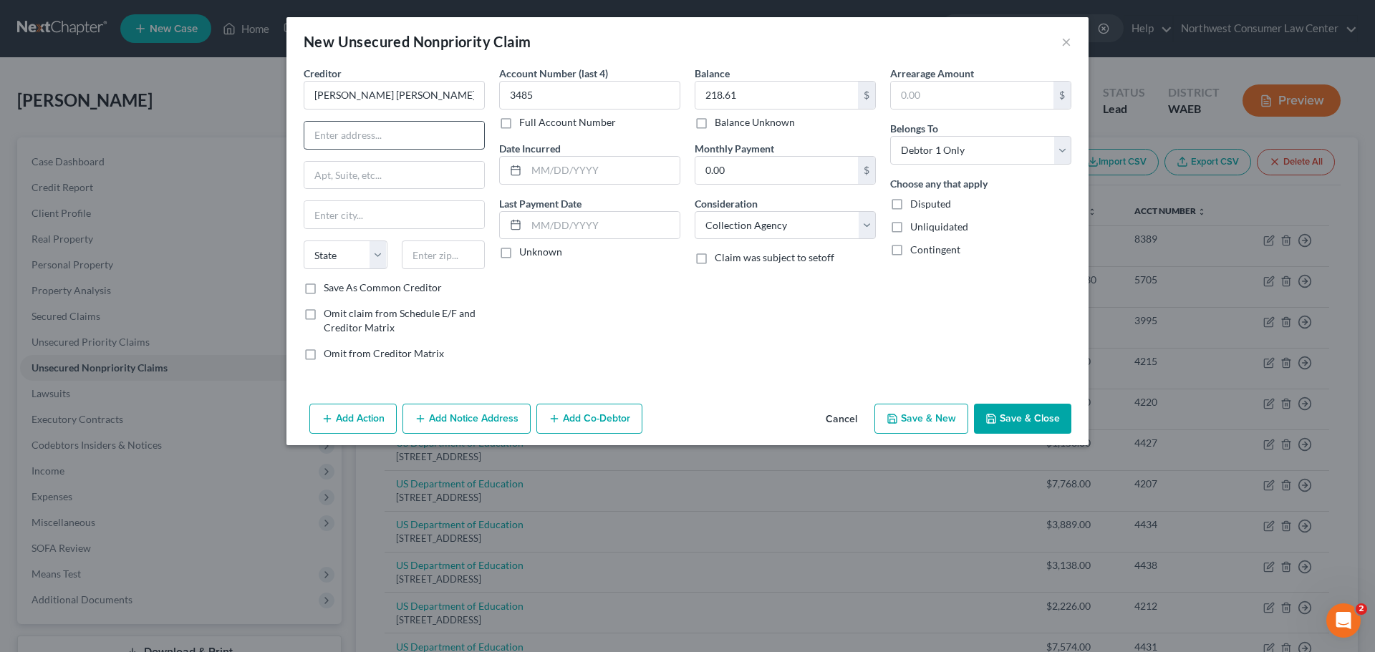
drag, startPoint x: 334, startPoint y: 149, endPoint x: 339, endPoint y: 139, distance: 11.5
click at [334, 148] on div at bounding box center [394, 135] width 181 height 29
click at [340, 138] on input "text" at bounding box center [394, 135] width 180 height 27
click at [357, 262] on select "State AL AK AR AZ CA CO CT DE DC FL GA GU HI ID IL IN IA KS KY LA ME MD MA MI M…" at bounding box center [346, 255] width 84 height 29
click at [412, 265] on input "text" at bounding box center [444, 255] width 84 height 29
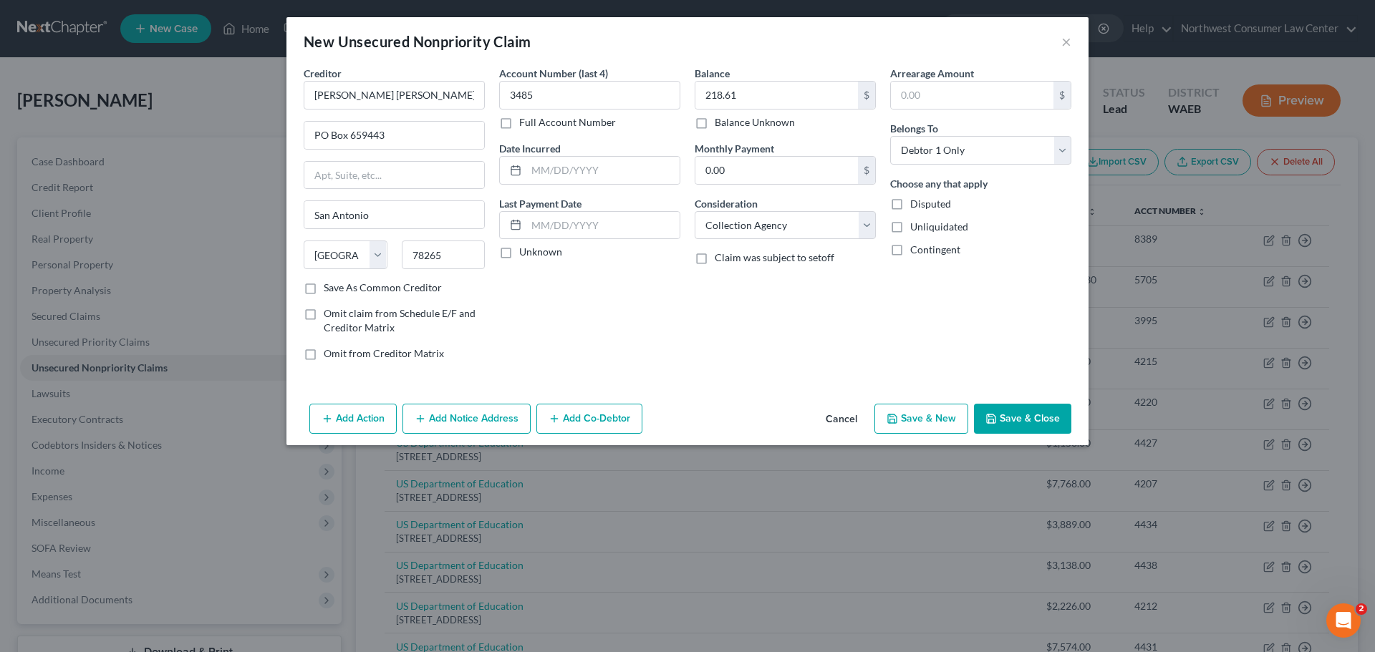
click at [922, 419] on button "Save & New" at bounding box center [921, 419] width 94 height 30
drag, startPoint x: 986, startPoint y: 154, endPoint x: 985, endPoint y: 162, distance: 8.0
click at [986, 154] on select "Select Debtor 1 Only Debtor 2 Only Debtor 1 And Debtor 2 Only At Least One Of T…" at bounding box center [980, 150] width 181 height 29
click at [890, 136] on select "Select Debtor 1 Only Debtor 2 Only Debtor 1 And Debtor 2 Only At Least One Of T…" at bounding box center [980, 150] width 181 height 29
click at [789, 98] on input "text" at bounding box center [776, 95] width 163 height 27
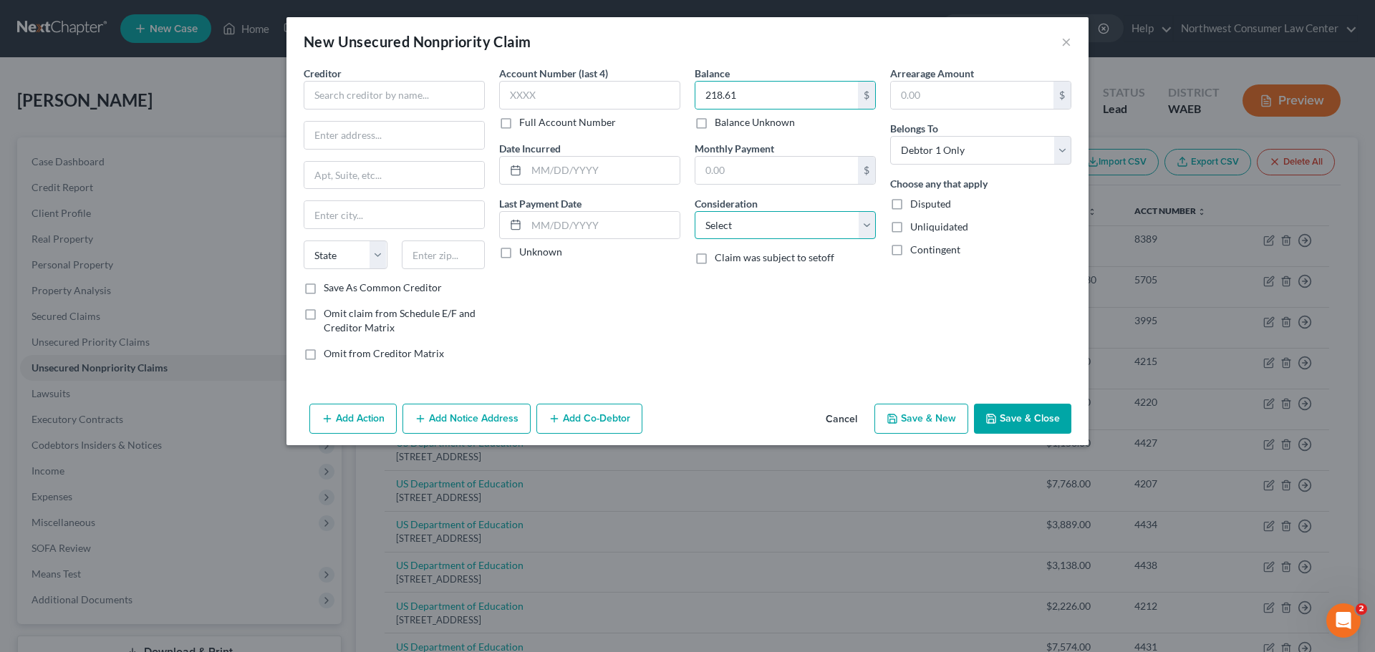
drag, startPoint x: 747, startPoint y: 226, endPoint x: 745, endPoint y: 238, distance: 13.0
click at [747, 226] on select "Select Cable / Satellite Services Collection Agency Credit Card Debt Debt Couns…" at bounding box center [785, 225] width 181 height 29
click at [695, 211] on select "Select Cable / Satellite Services Collection Agency Credit Card Debt Debt Couns…" at bounding box center [785, 225] width 181 height 29
click at [551, 103] on input "text" at bounding box center [589, 95] width 181 height 29
click at [402, 91] on input "text" at bounding box center [394, 95] width 181 height 29
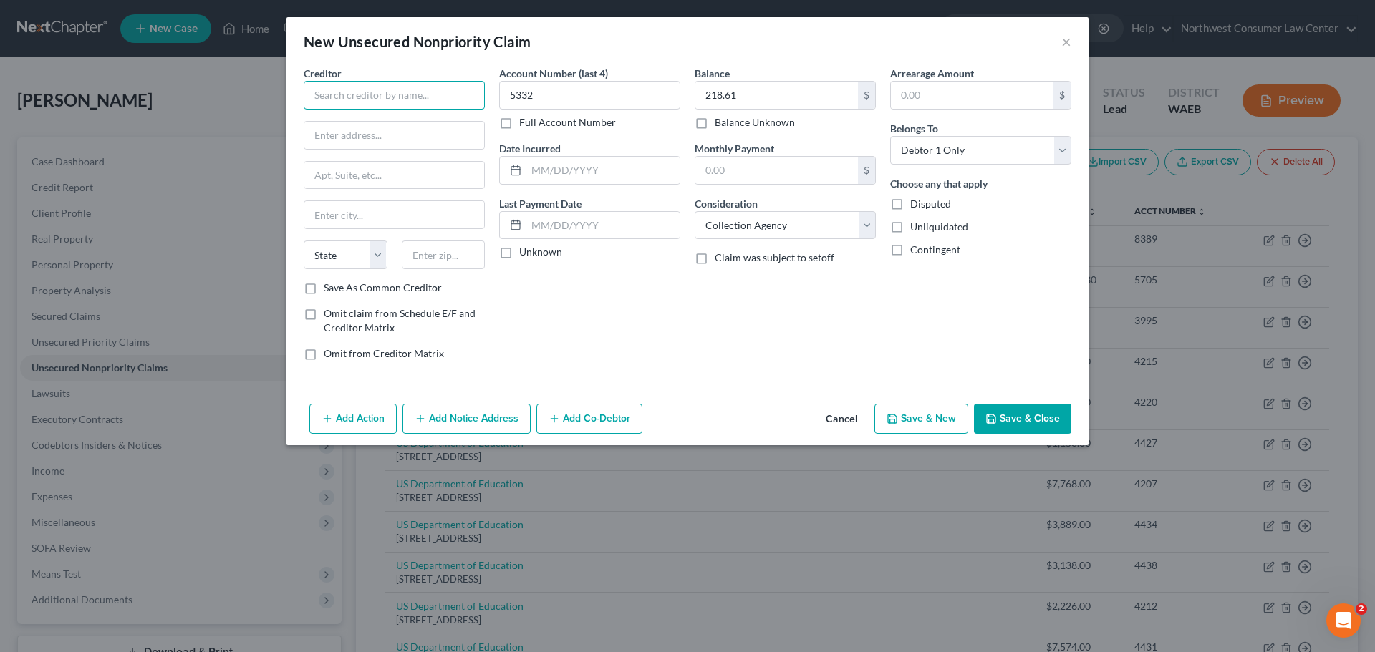
paste input "[PERSON_NAME] [PERSON_NAME] & [PERSON_NAME], LLP"
click at [388, 140] on input "text" at bounding box center [394, 135] width 180 height 27
click at [405, 175] on input "text" at bounding box center [394, 175] width 180 height 27
click at [339, 216] on input "text" at bounding box center [394, 214] width 180 height 27
click at [374, 257] on select "State AL AK AR AZ CA CO CT DE DC FL GA GU HI ID IL IN IA KS KY LA ME MD MA MI M…" at bounding box center [346, 255] width 84 height 29
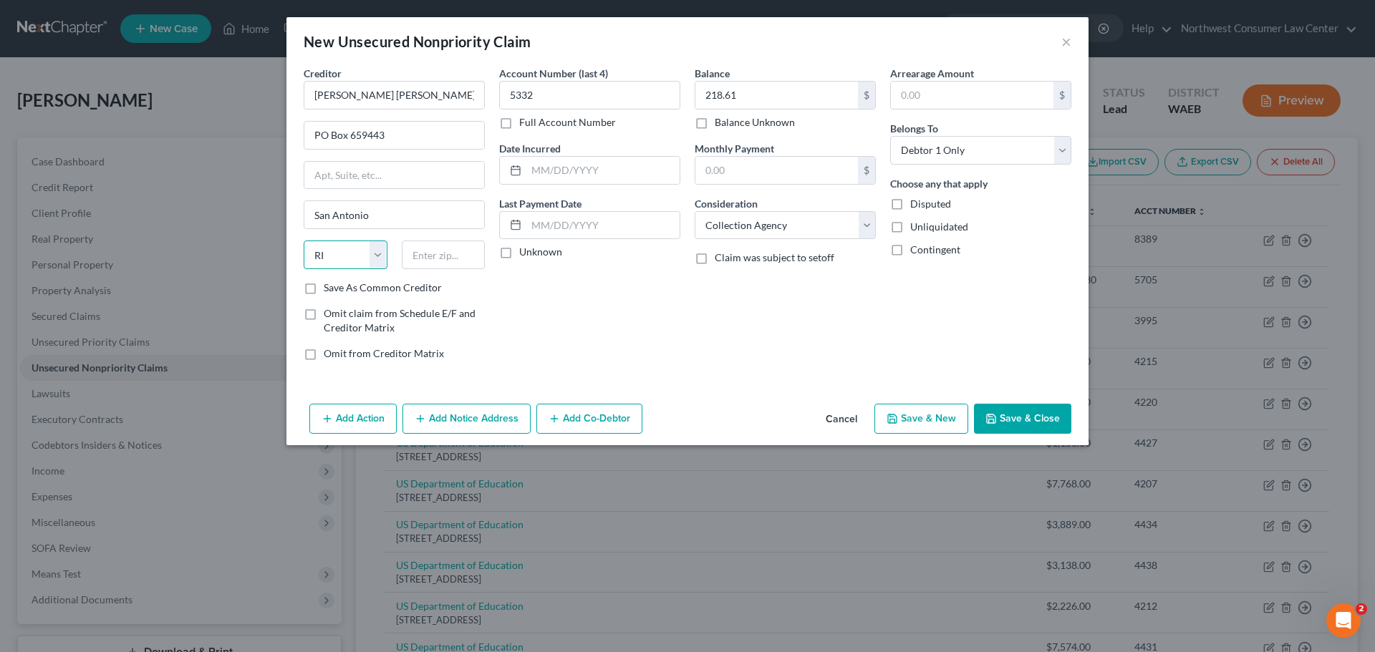
click at [364, 256] on select "State AL AK AR AZ CA CO CT DE DC FL GA GU HI ID IL IN IA KS KY LA ME MD MA MI M…" at bounding box center [346, 255] width 84 height 29
click at [412, 243] on input "text" at bounding box center [444, 255] width 84 height 29
click at [929, 426] on button "Save & New" at bounding box center [921, 419] width 94 height 30
click at [934, 157] on select "Select Debtor 1 Only Debtor 2 Only Debtor 1 And Debtor 2 Only At Least One Of T…" at bounding box center [980, 150] width 181 height 29
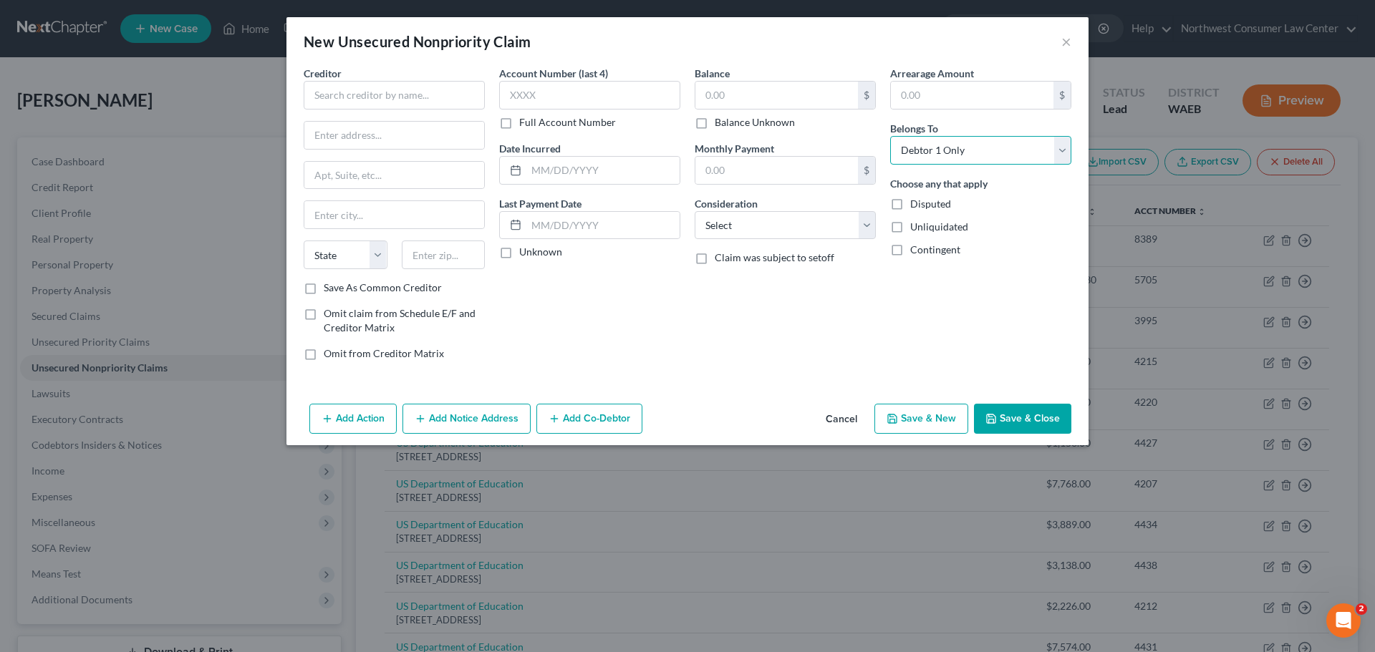
click at [890, 136] on select "Select Debtor 1 Only Debtor 2 Only Debtor 1 And Debtor 2 Only At Least One Of T…" at bounding box center [980, 150] width 181 height 29
click at [706, 84] on input "text" at bounding box center [776, 95] width 163 height 27
click at [804, 231] on select "Select Cable / Satellite Services Collection Agency Credit Card Debt Debt Couns…" at bounding box center [785, 225] width 181 height 29
click at [695, 211] on select "Select Cable / Satellite Services Collection Agency Credit Card Debt Debt Couns…" at bounding box center [785, 225] width 181 height 29
click at [570, 99] on input "text" at bounding box center [589, 95] width 181 height 29
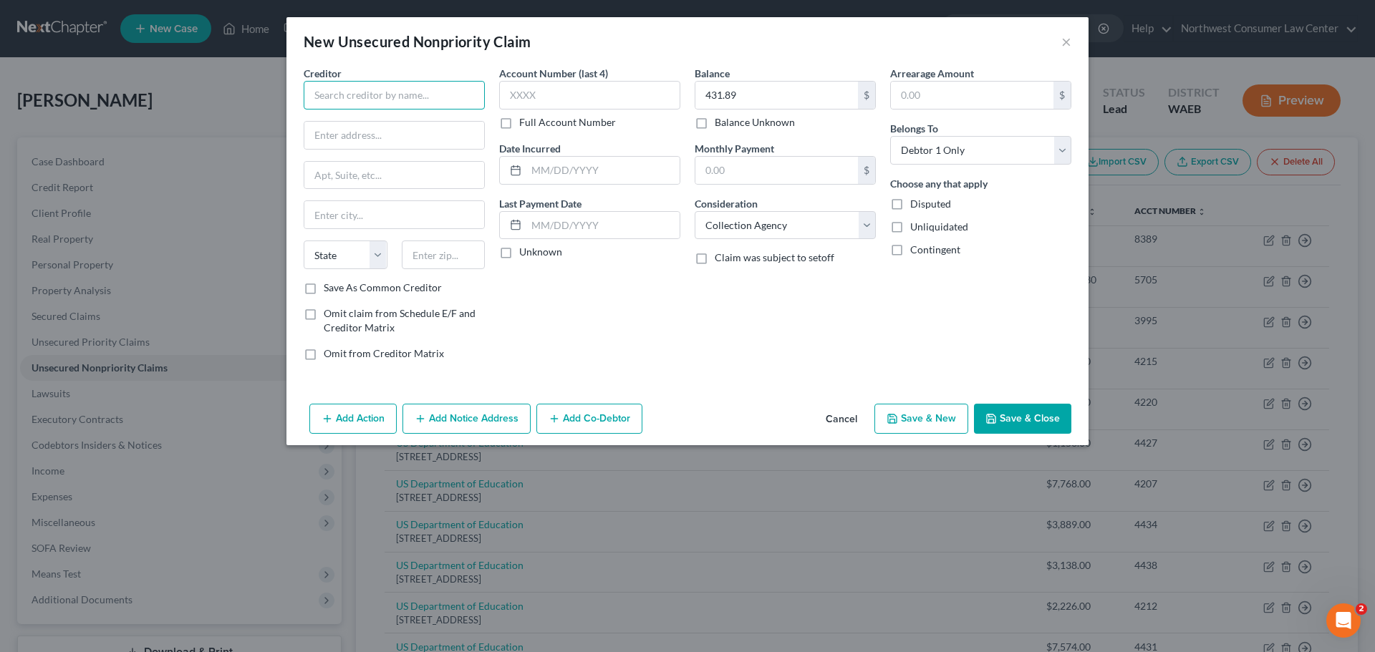
click at [405, 87] on input "text" at bounding box center [394, 95] width 181 height 29
paste input "[PERSON_NAME] [PERSON_NAME] & [PERSON_NAME], LLP"
click at [546, 97] on input "text" at bounding box center [589, 95] width 181 height 29
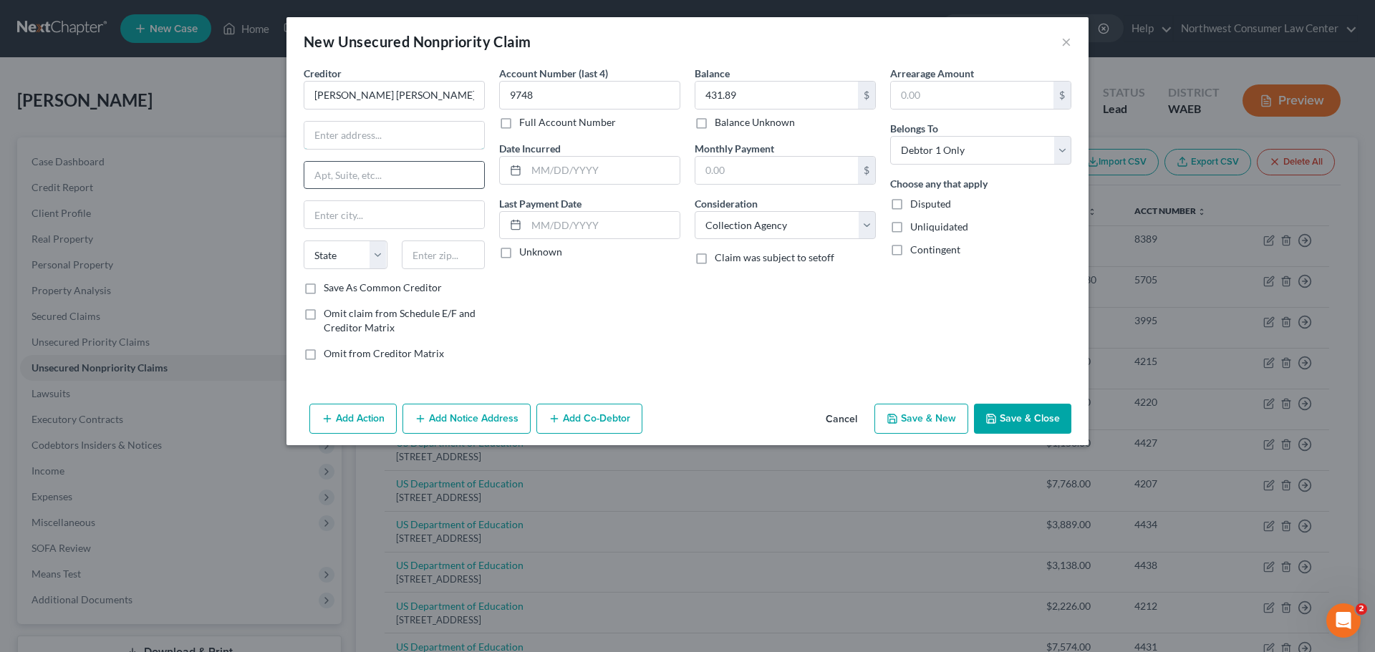
drag, startPoint x: 440, startPoint y: 125, endPoint x: 313, endPoint y: 169, distance: 134.7
click at [440, 125] on input "text" at bounding box center [394, 135] width 180 height 27
click at [447, 251] on input "text" at bounding box center [444, 255] width 84 height 29
click at [956, 418] on button "Save & New" at bounding box center [921, 419] width 94 height 30
click at [768, 100] on input "text" at bounding box center [776, 95] width 163 height 27
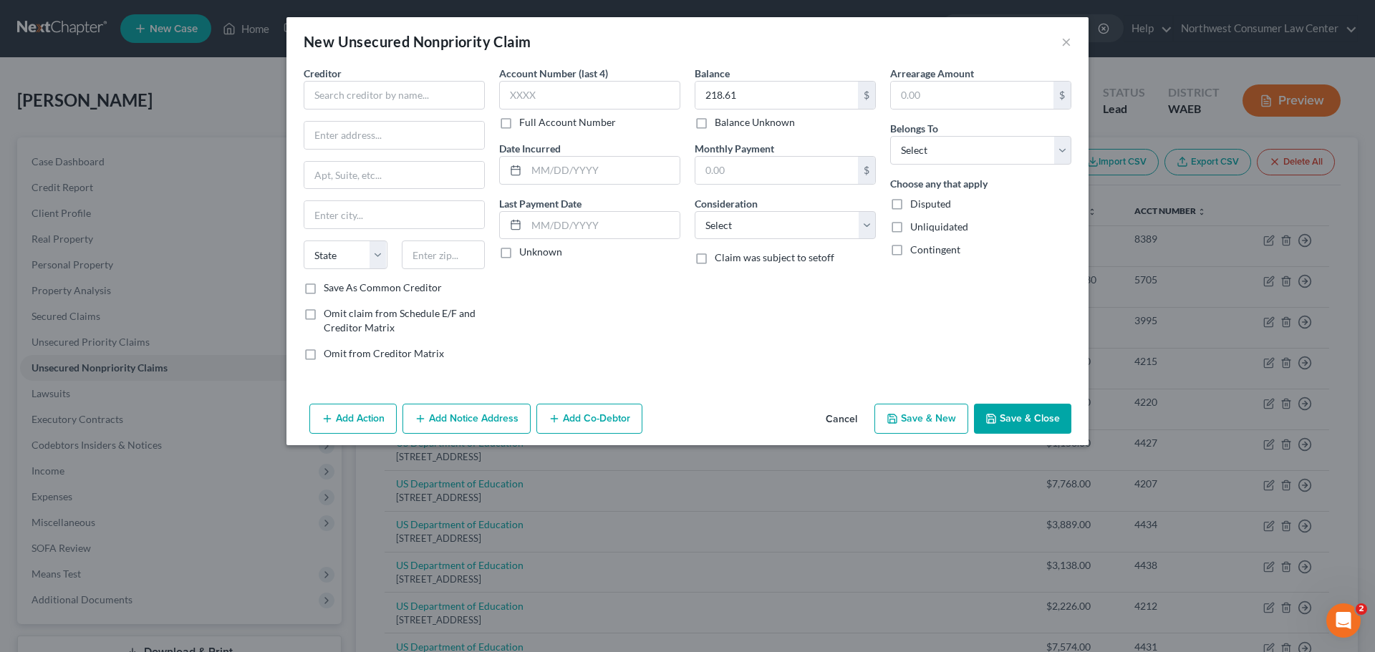
click at [1010, 169] on div "Arrearage Amount $ Belongs To * Select Debtor 1 Only Debtor 2 Only Debtor 1 And…" at bounding box center [980, 219] width 195 height 306
drag, startPoint x: 1038, startPoint y: 153, endPoint x: 1025, endPoint y: 163, distance: 16.2
click at [1038, 152] on select "Select Debtor 1 Only Debtor 2 Only Debtor 1 And Debtor 2 Only At Least One Of T…" at bounding box center [980, 150] width 181 height 29
click at [890, 136] on select "Select Debtor 1 Only Debtor 2 Only Debtor 1 And Debtor 2 Only At Least One Of T…" at bounding box center [980, 150] width 181 height 29
drag, startPoint x: 811, startPoint y: 222, endPoint x: 796, endPoint y: 238, distance: 22.3
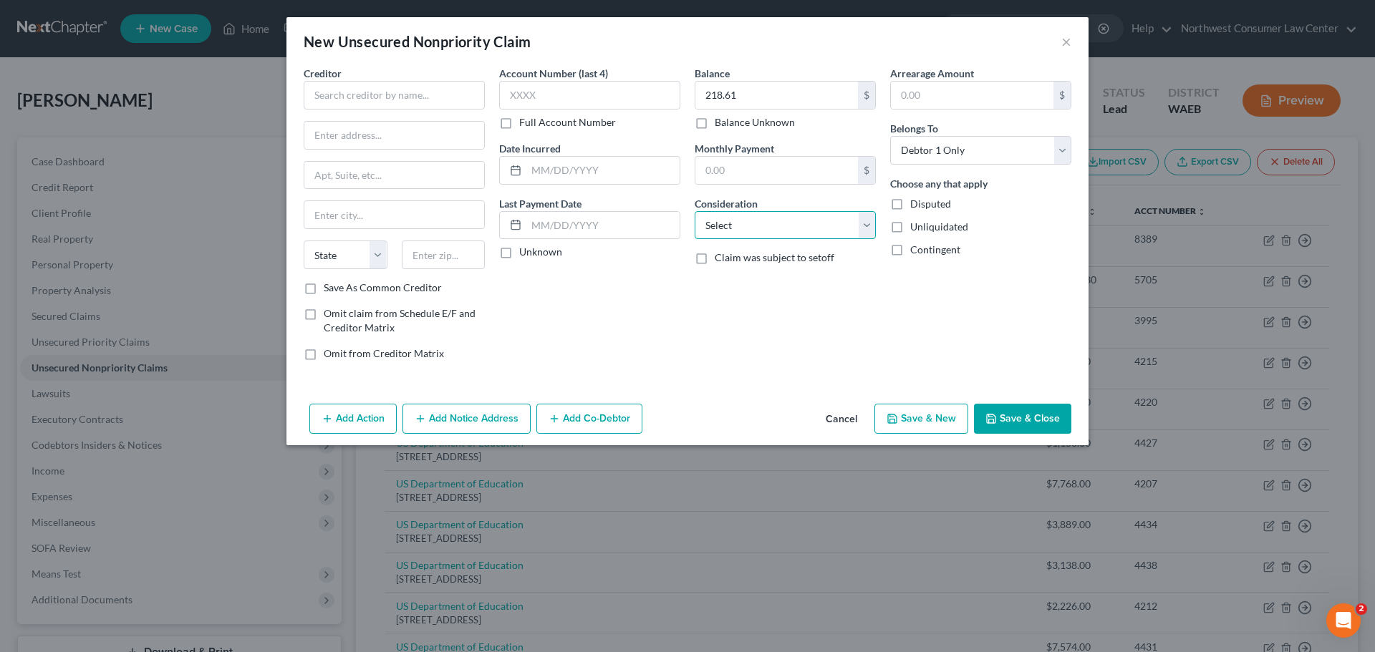
click at [811, 222] on select "Select Cable / Satellite Services Collection Agency Credit Card Debt Debt Couns…" at bounding box center [785, 225] width 181 height 29
click at [695, 211] on select "Select Cable / Satellite Services Collection Agency Credit Card Debt Debt Couns…" at bounding box center [785, 225] width 181 height 29
click at [588, 84] on input "text" at bounding box center [589, 95] width 181 height 29
click at [362, 97] on input "text" at bounding box center [394, 95] width 181 height 29
paste input "[PERSON_NAME] [PERSON_NAME] & [PERSON_NAME], LLP"
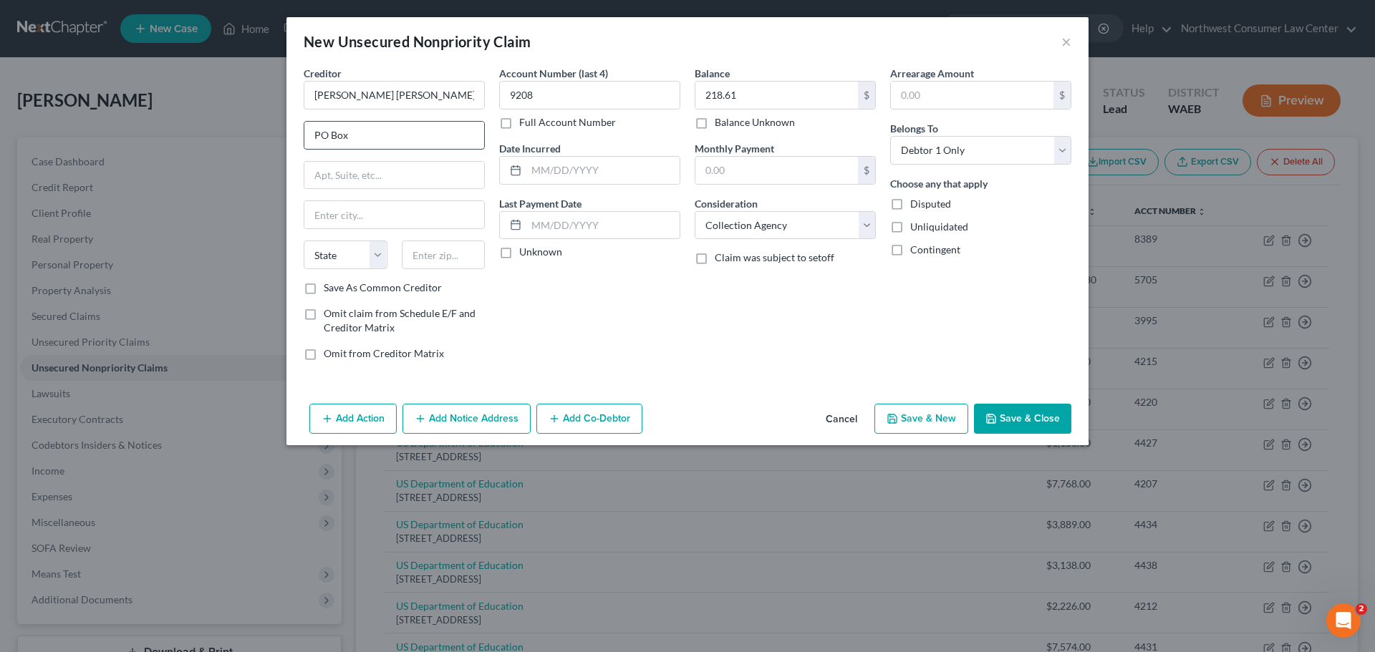
click at [422, 128] on input "PO Box" at bounding box center [394, 135] width 180 height 27
click at [352, 261] on select "State AL AK AR AZ CA CO CT DE DC FL GA GU HI ID IL IN IA KS KY LA ME MD MA MI M…" at bounding box center [346, 255] width 84 height 29
click at [428, 259] on input "text" at bounding box center [444, 255] width 84 height 29
click at [947, 421] on button "Save & New" at bounding box center [921, 419] width 94 height 30
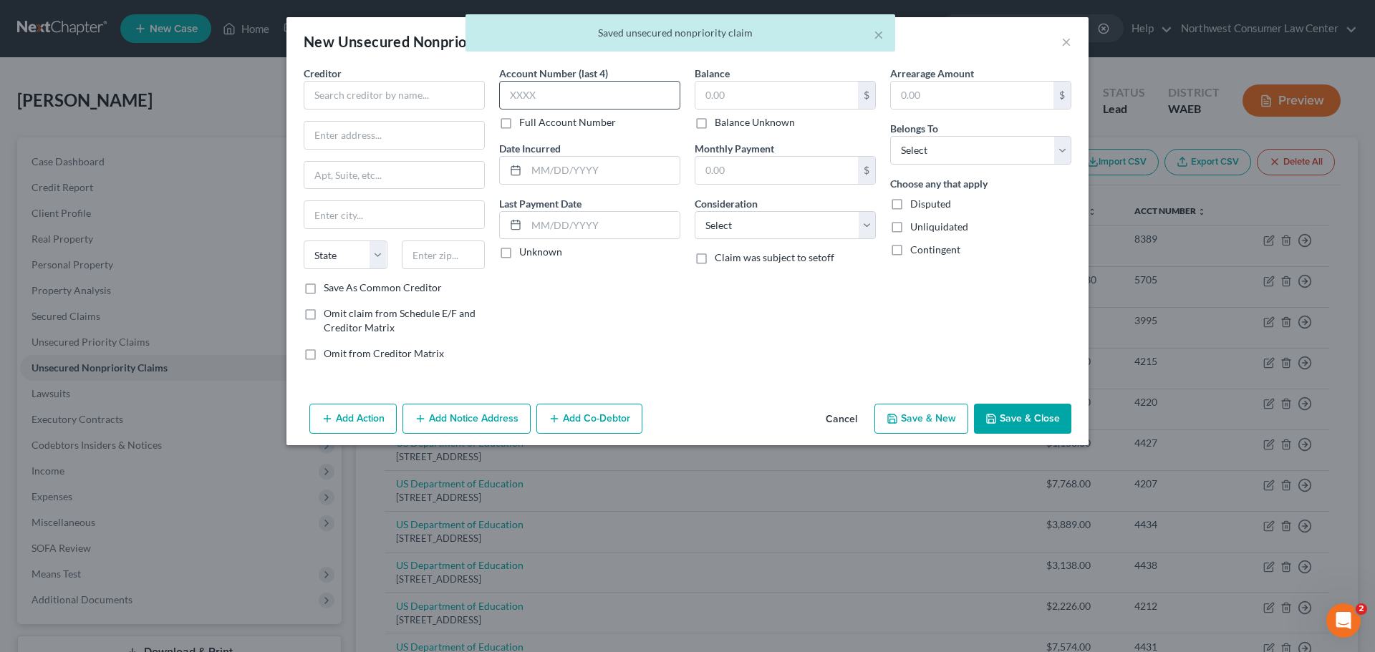
drag, startPoint x: 617, startPoint y: 77, endPoint x: 594, endPoint y: 97, distance: 29.4
click at [617, 77] on div "Account Number (last 4) Full Account Number" at bounding box center [589, 98] width 181 height 64
click at [594, 97] on input "text" at bounding box center [589, 95] width 181 height 29
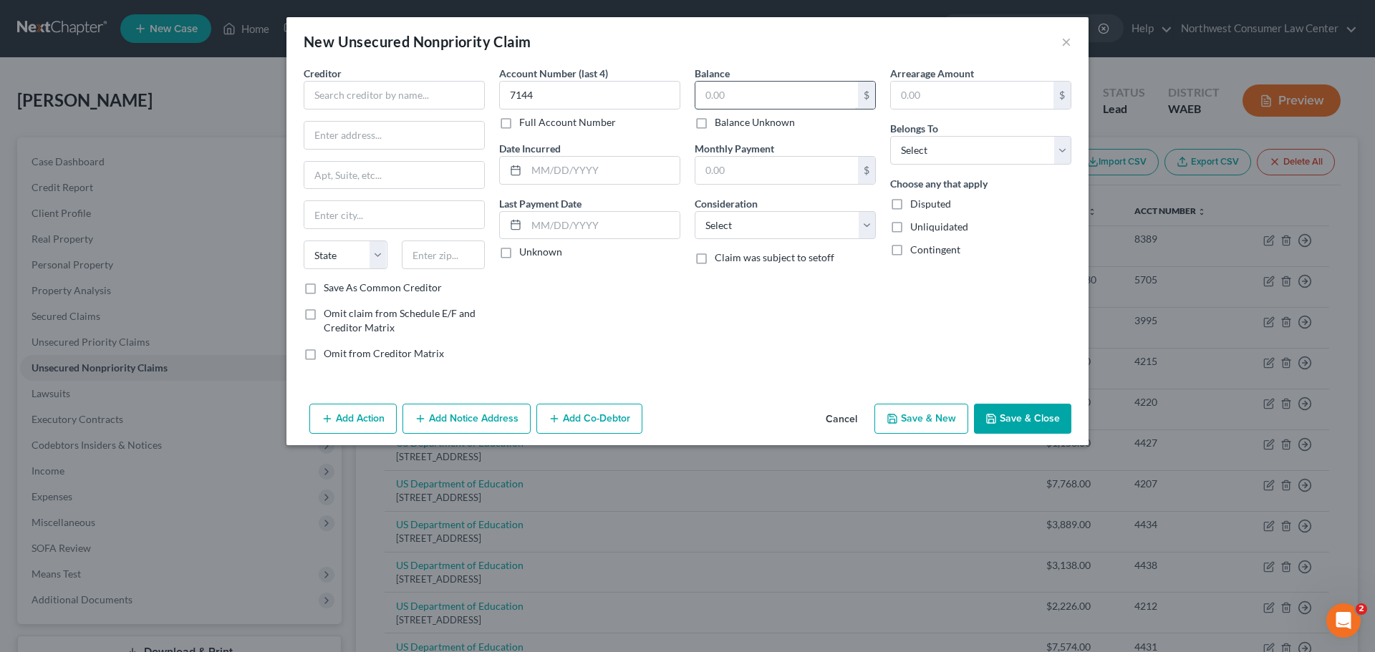
click at [822, 103] on input "text" at bounding box center [776, 95] width 163 height 27
click at [724, 95] on input "text" at bounding box center [776, 95] width 163 height 27
click at [961, 156] on select "Select Debtor 1 Only Debtor 2 Only Debtor 1 And Debtor 2 Only At Least One Of T…" at bounding box center [980, 150] width 181 height 29
click at [890, 136] on select "Select Debtor 1 Only Debtor 2 Only Debtor 1 And Debtor 2 Only At Least One Of T…" at bounding box center [980, 150] width 181 height 29
drag, startPoint x: 821, startPoint y: 221, endPoint x: 806, endPoint y: 237, distance: 22.8
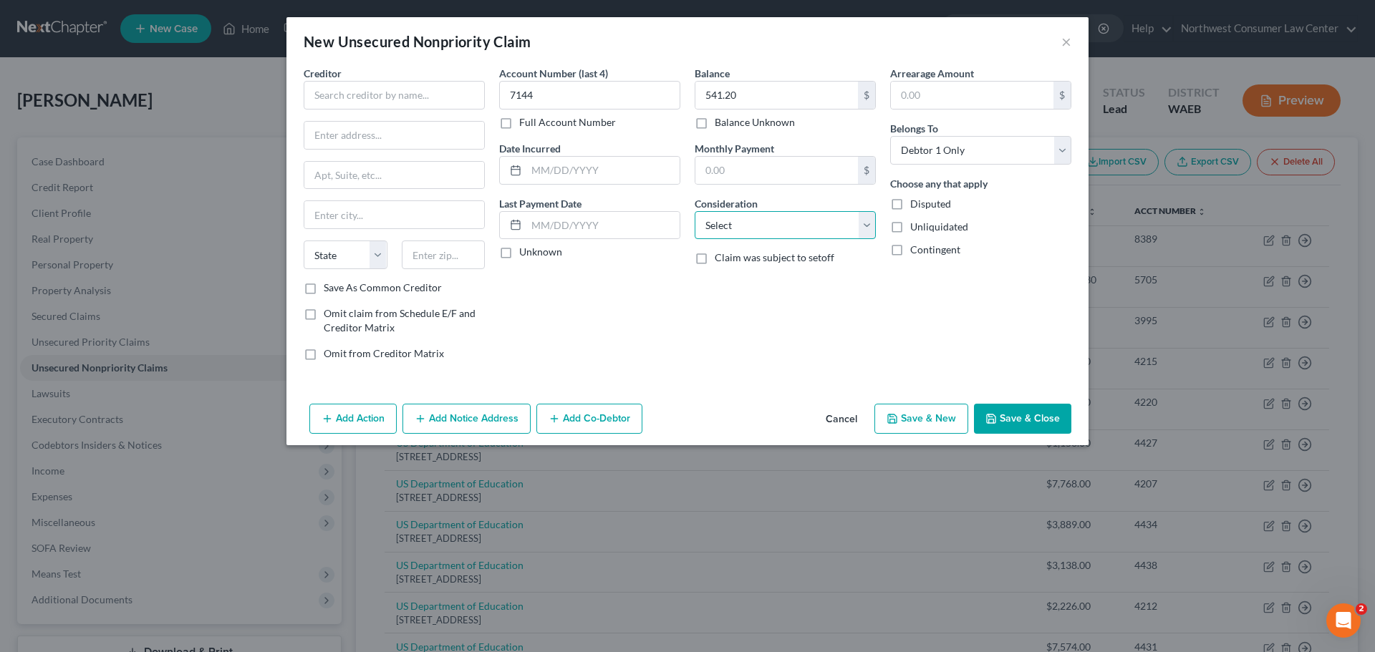
click at [821, 221] on select "Select Cable / Satellite Services Collection Agency Credit Card Debt Debt Couns…" at bounding box center [785, 225] width 181 height 29
click at [695, 211] on select "Select Cable / Satellite Services Collection Agency Credit Card Debt Debt Couns…" at bounding box center [785, 225] width 181 height 29
click at [344, 93] on input "text" at bounding box center [394, 95] width 181 height 29
paste input "[PERSON_NAME] [PERSON_NAME] & [PERSON_NAME], LLP"
click at [334, 134] on input "text" at bounding box center [394, 135] width 180 height 27
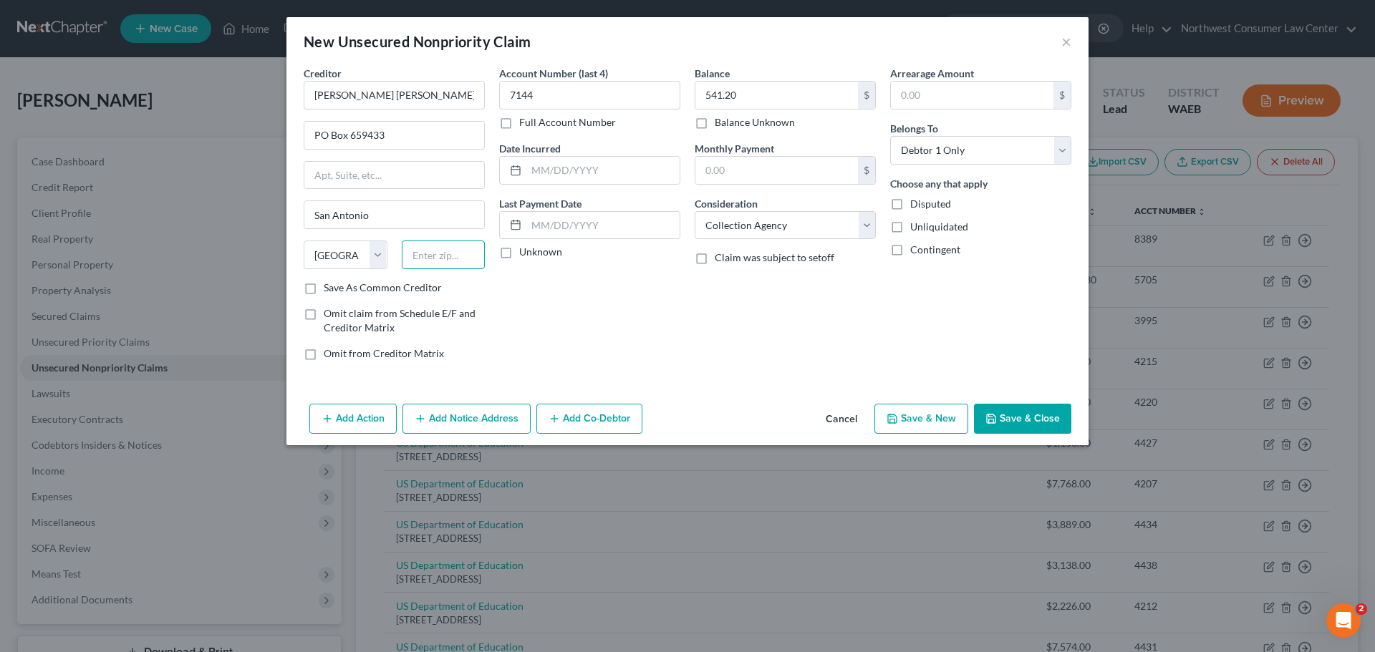
click at [445, 254] on input "text" at bounding box center [444, 255] width 84 height 29
click at [1030, 418] on button "Save & Close" at bounding box center [1022, 419] width 97 height 30
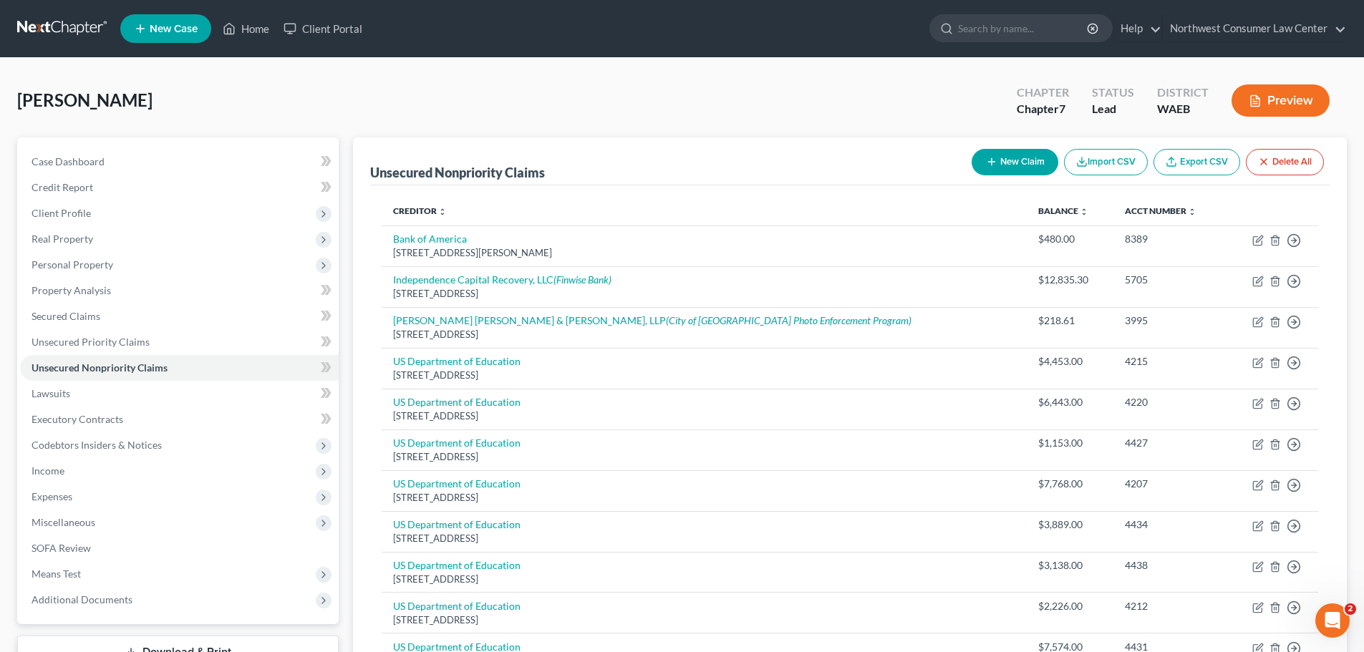
click at [62, 26] on link at bounding box center [63, 29] width 92 height 26
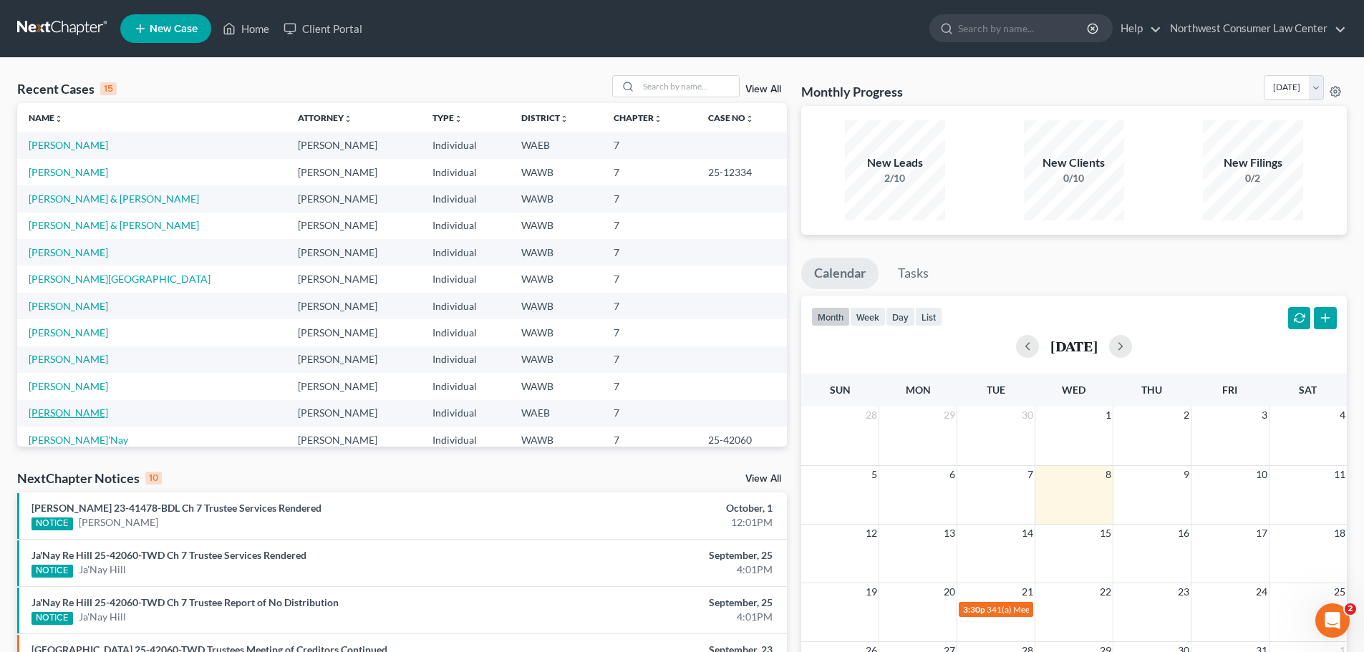
click at [69, 416] on link "[PERSON_NAME]" at bounding box center [68, 413] width 79 height 12
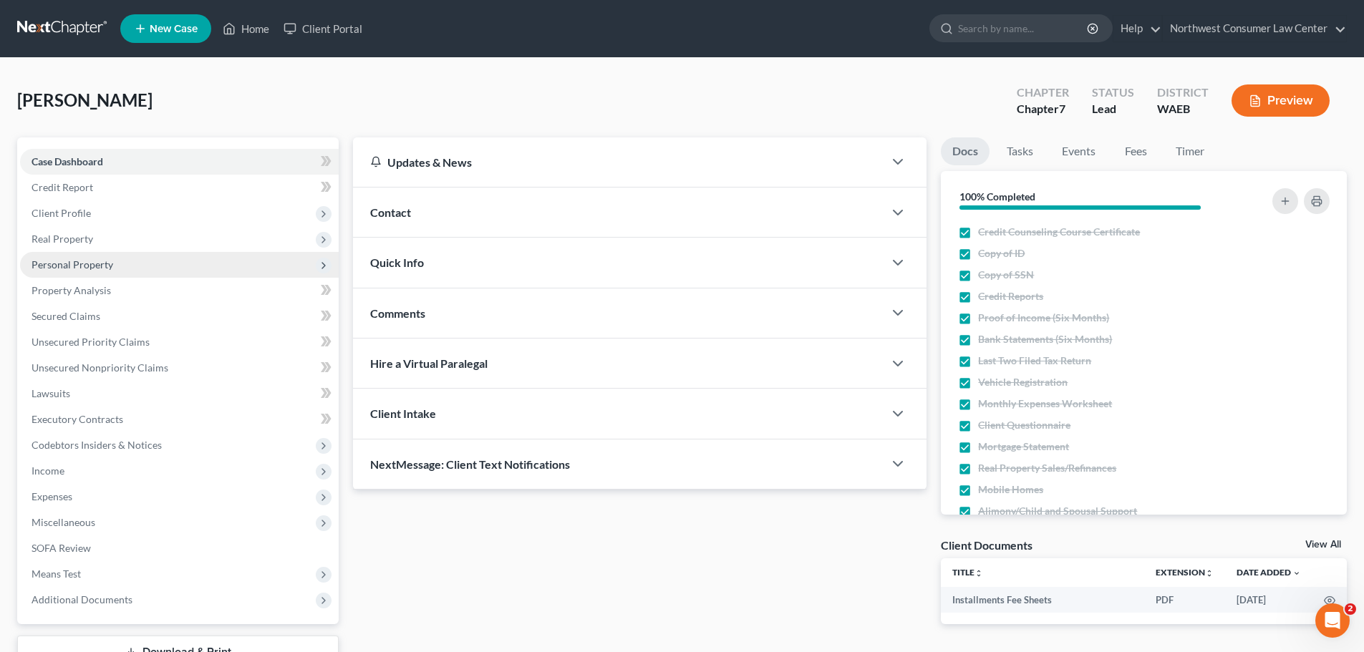
click at [197, 269] on span "Personal Property" at bounding box center [179, 265] width 319 height 26
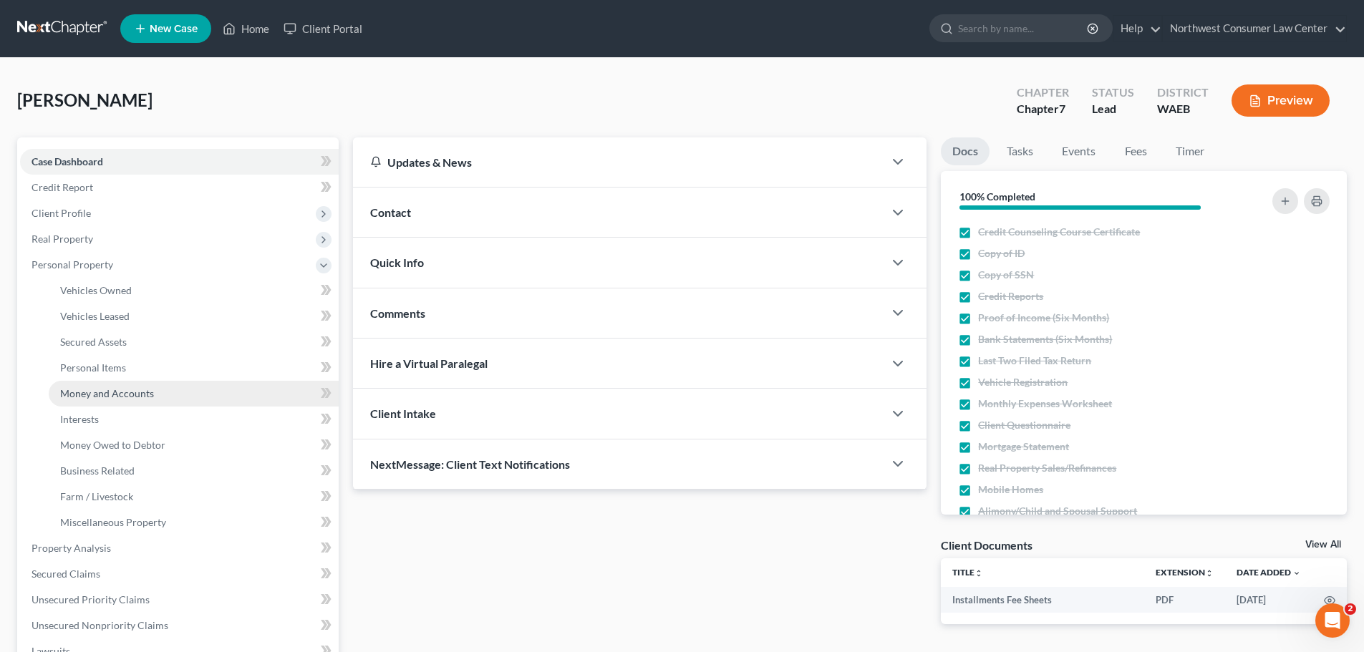
click at [215, 396] on link "Money and Accounts" at bounding box center [194, 394] width 290 height 26
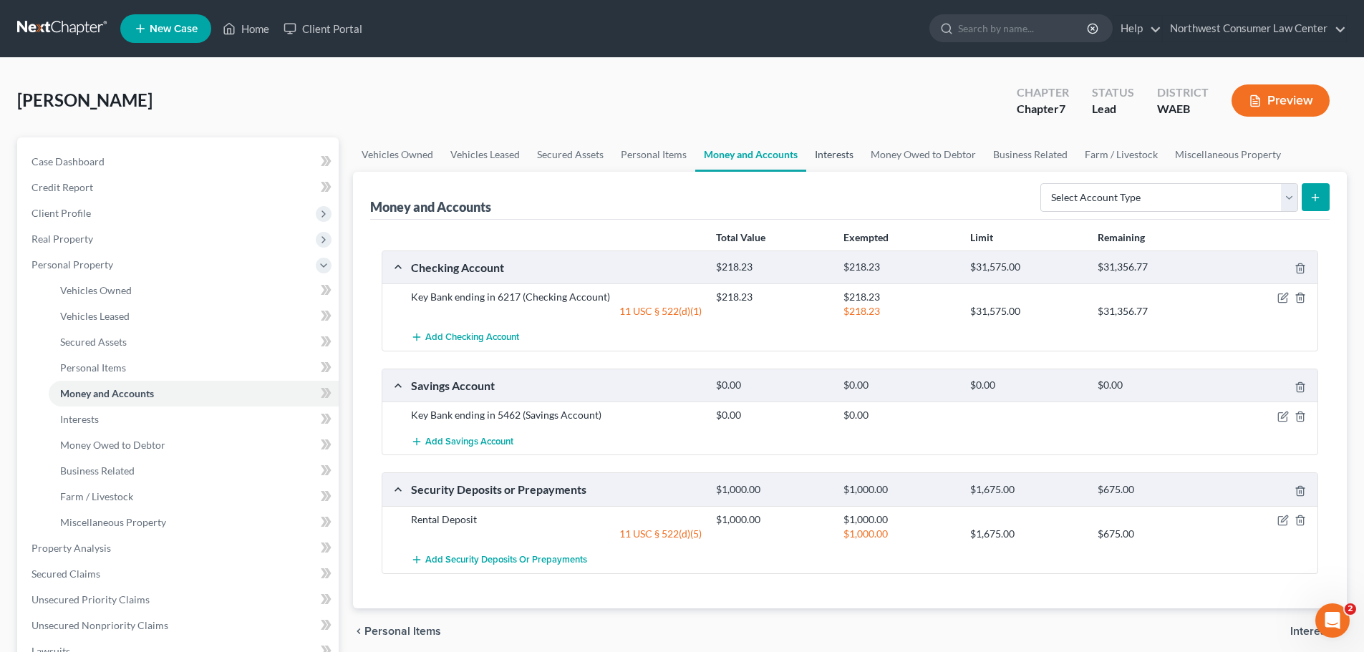
click at [831, 163] on link "Interests" at bounding box center [834, 154] width 56 height 34
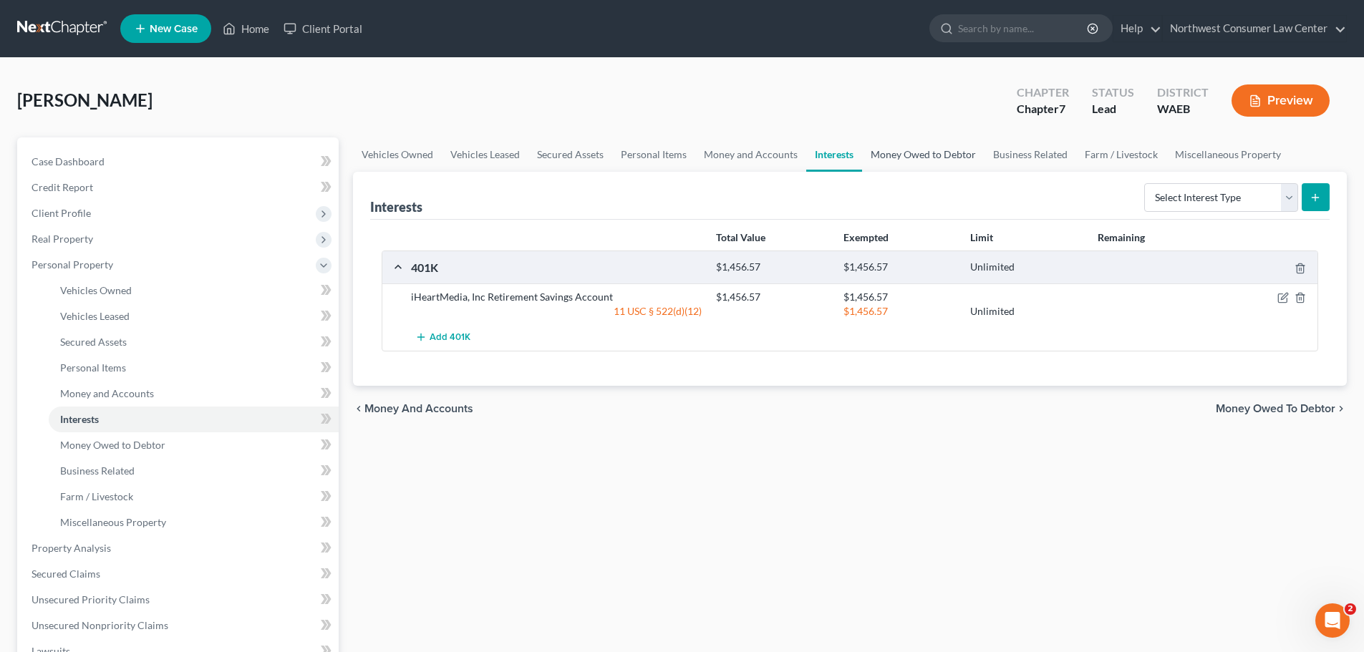
click at [937, 158] on link "Money Owed to Debtor" at bounding box center [923, 154] width 122 height 34
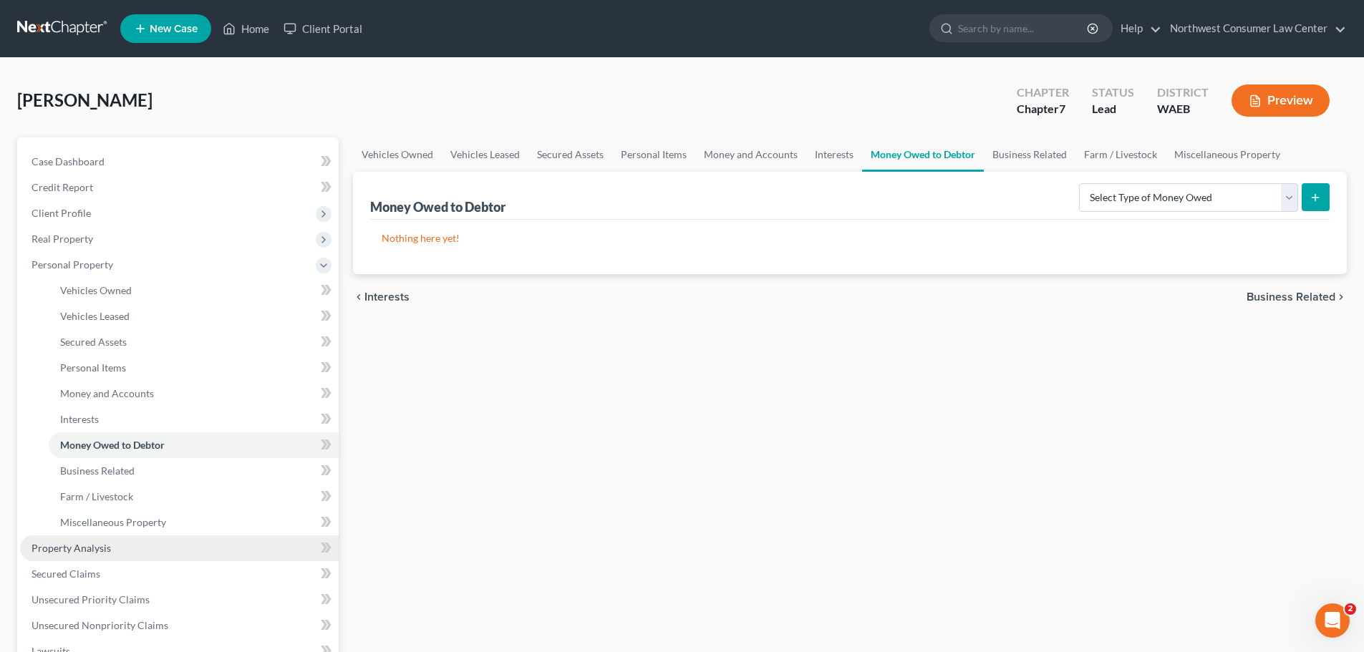
click at [120, 542] on link "Property Analysis" at bounding box center [179, 549] width 319 height 26
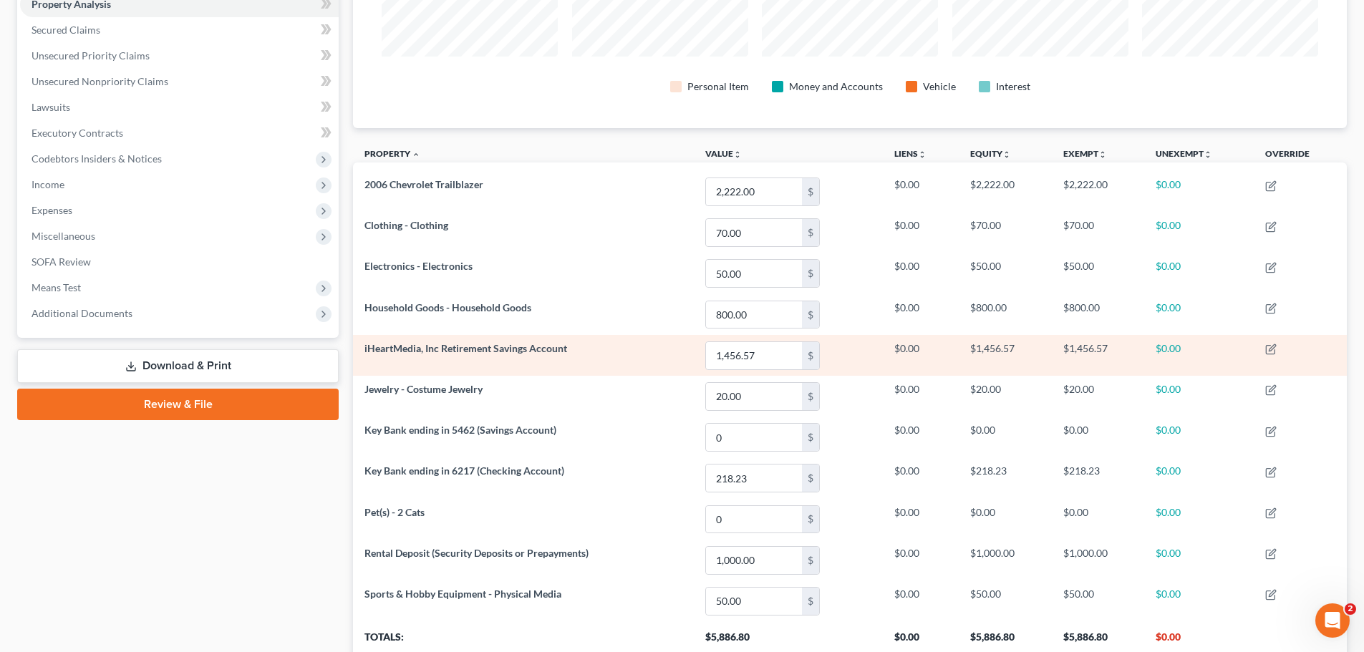
scroll to position [215, 0]
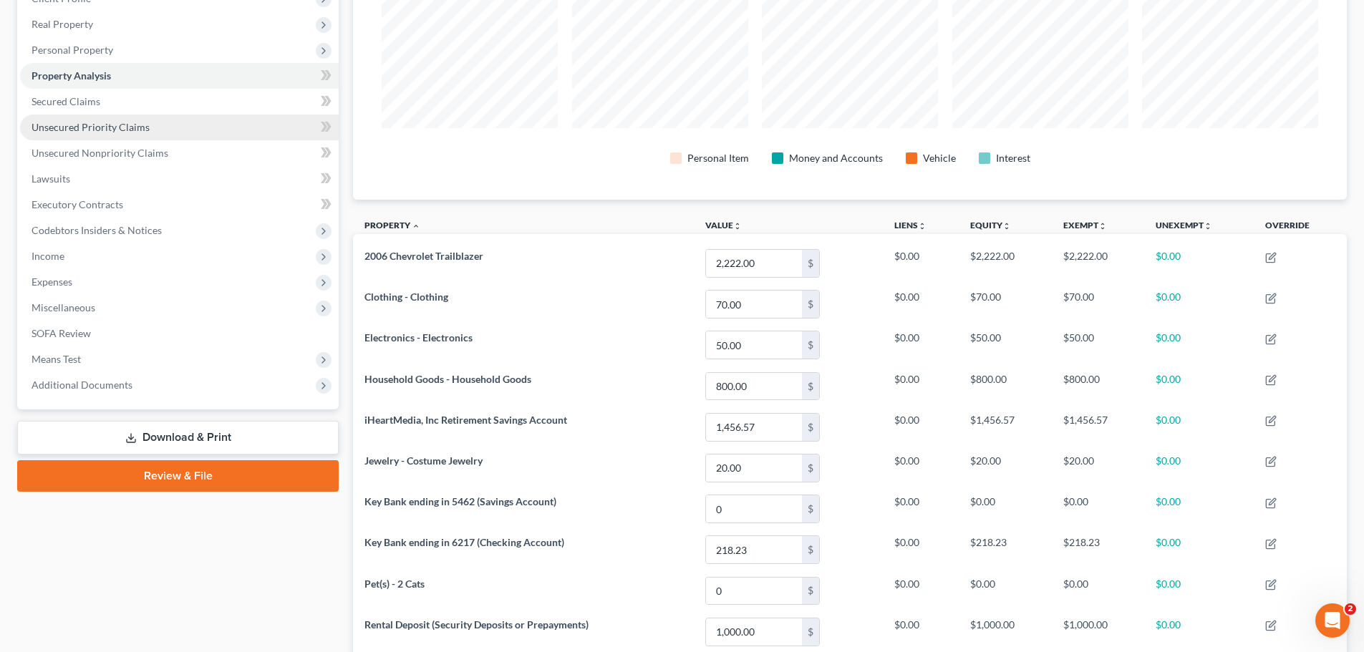
click at [193, 127] on link "Unsecured Priority Claims" at bounding box center [179, 128] width 319 height 26
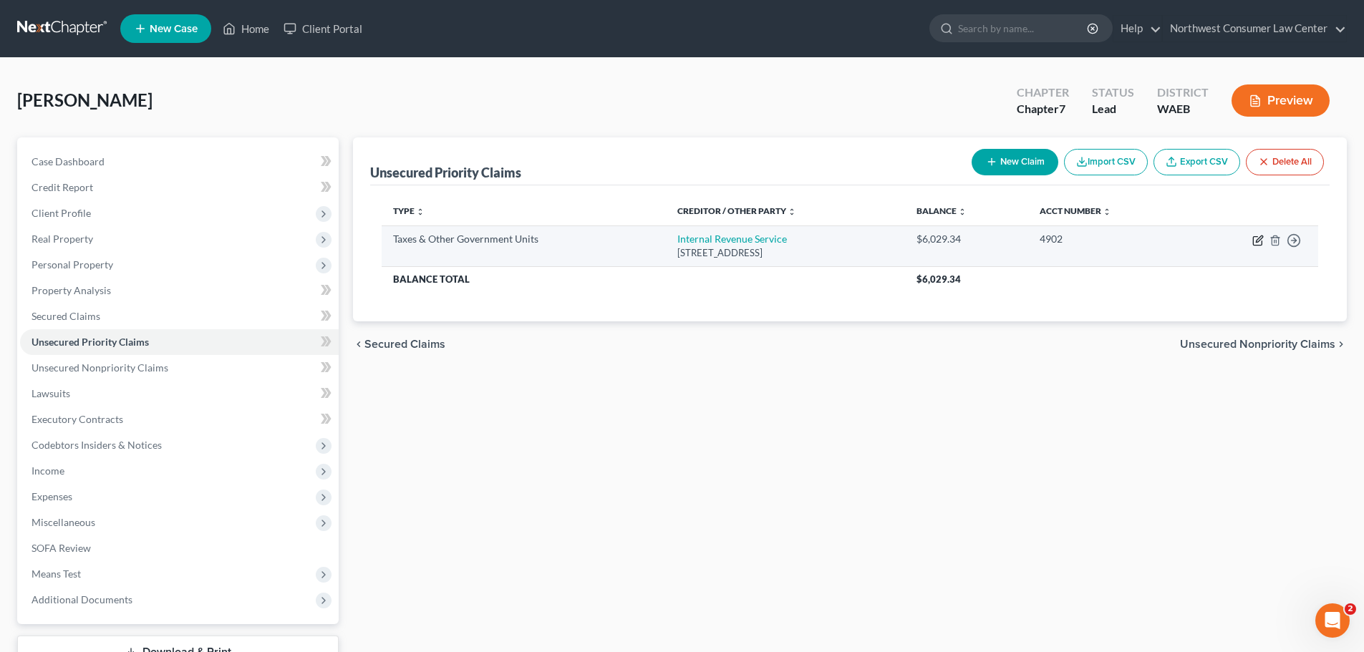
click at [1255, 241] on icon "button" at bounding box center [1257, 240] width 11 height 11
select select "0"
select select "39"
select select "0"
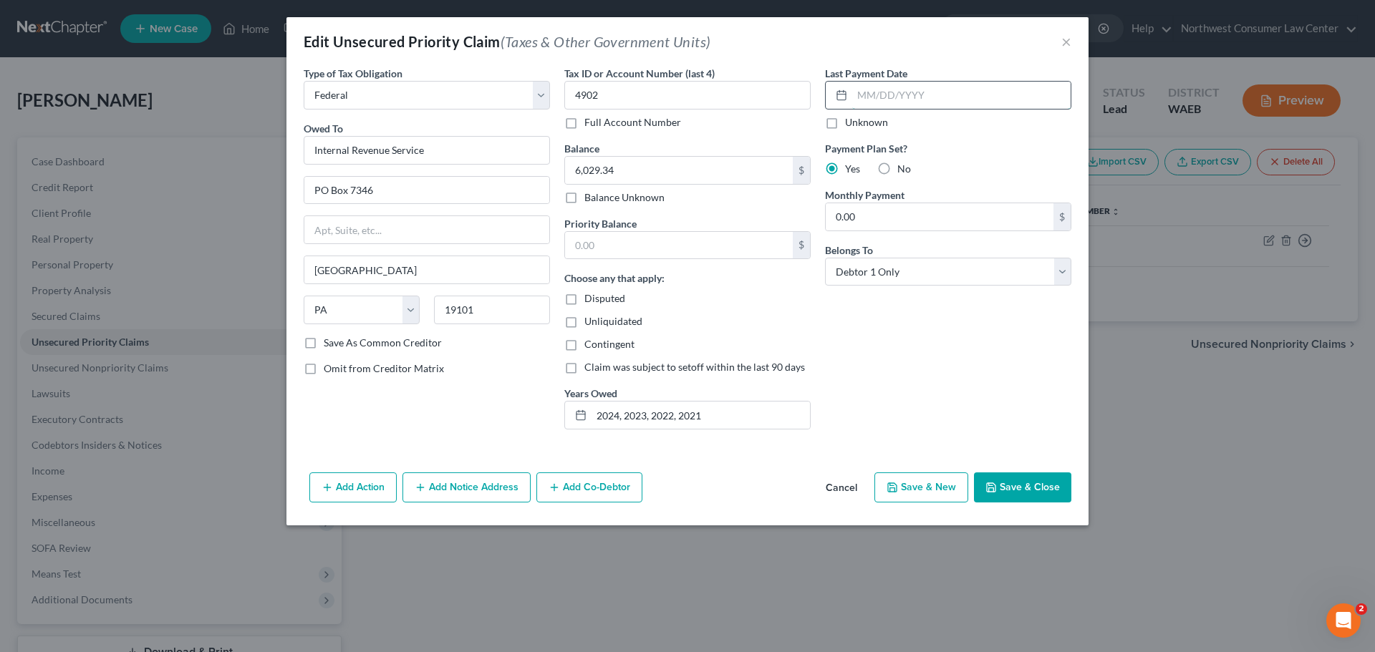
click at [909, 108] on input "text" at bounding box center [961, 95] width 218 height 27
click at [1045, 491] on button "Save & Close" at bounding box center [1022, 488] width 97 height 30
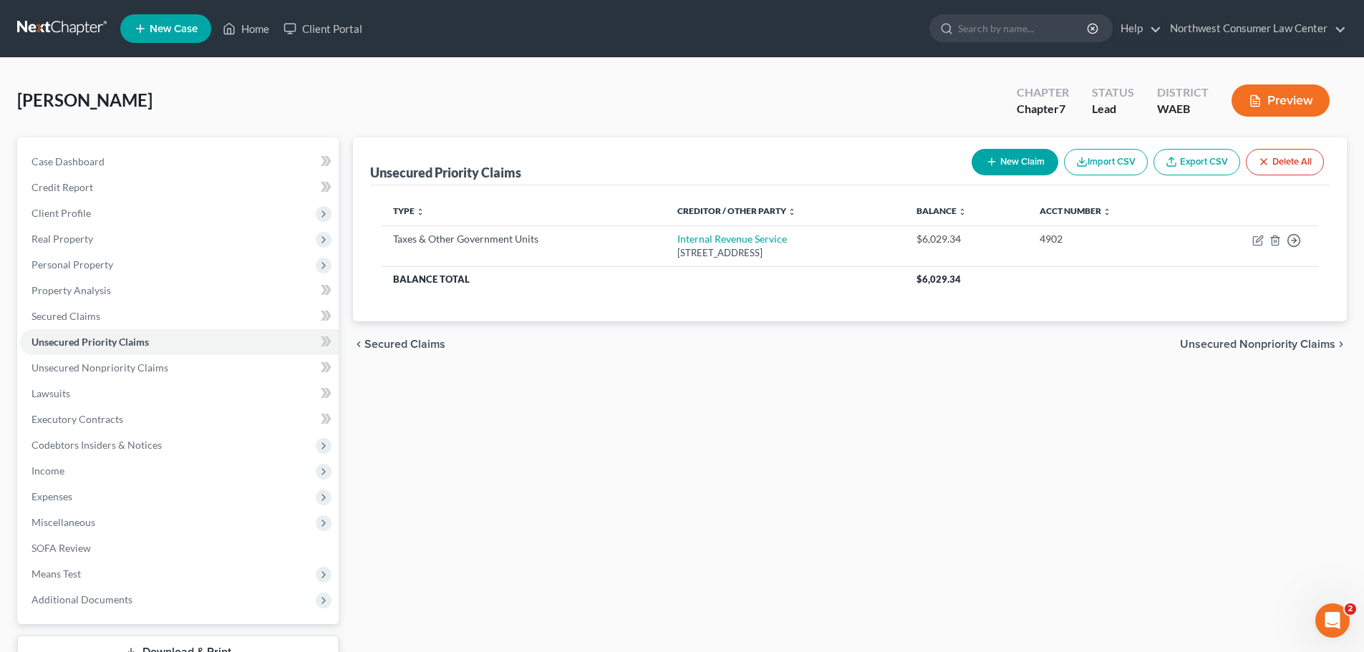
click at [93, 22] on link at bounding box center [63, 29] width 92 height 26
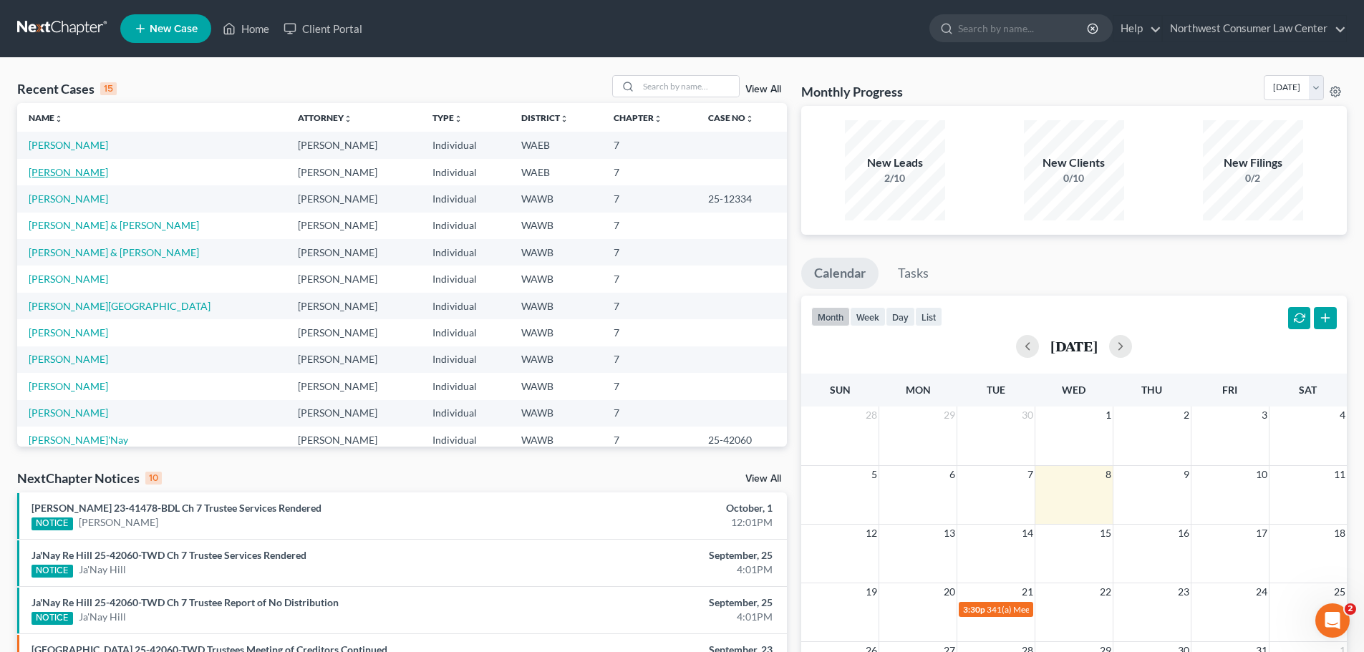
click at [70, 168] on link "[PERSON_NAME]" at bounding box center [68, 172] width 79 height 12
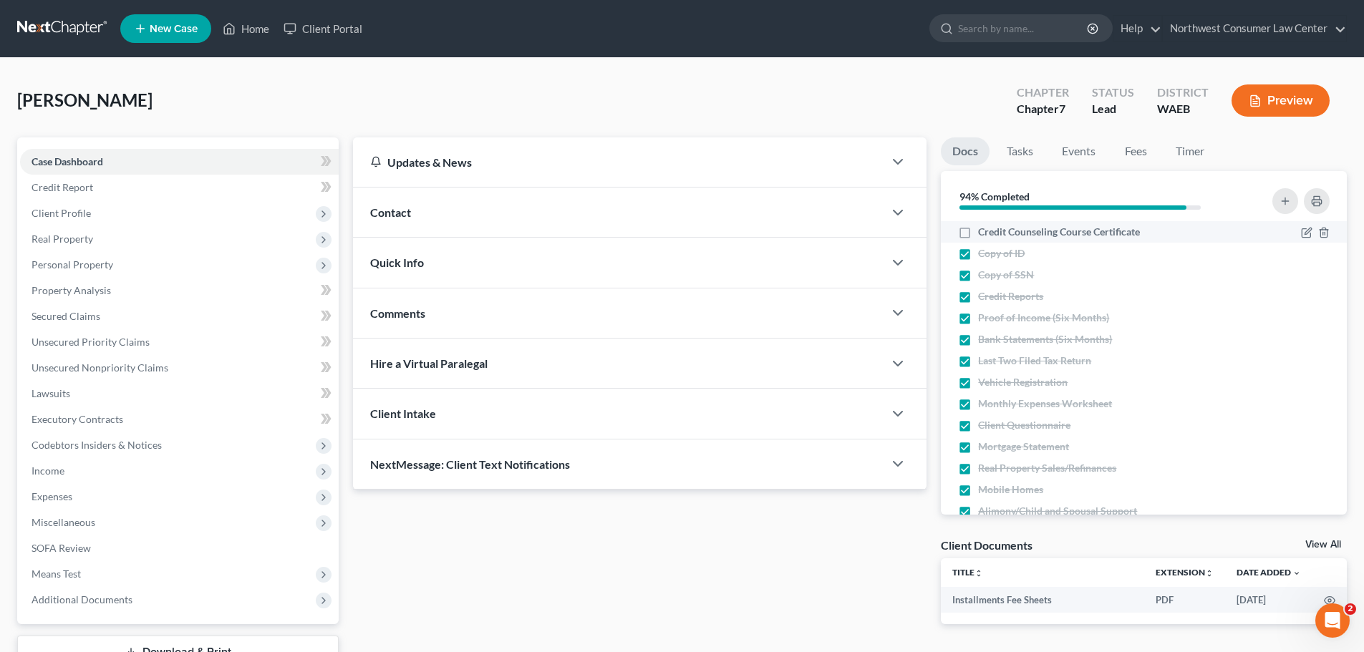
click at [1081, 229] on span "Credit Counseling Course Certificate" at bounding box center [1059, 232] width 162 height 14
click at [993, 229] on input "Credit Counseling Course Certificate" at bounding box center [988, 229] width 9 height 9
checkbox input "true"
drag, startPoint x: 243, startPoint y: 403, endPoint x: 233, endPoint y: 420, distance: 19.7
click at [243, 403] on link "Lawsuits" at bounding box center [179, 394] width 319 height 26
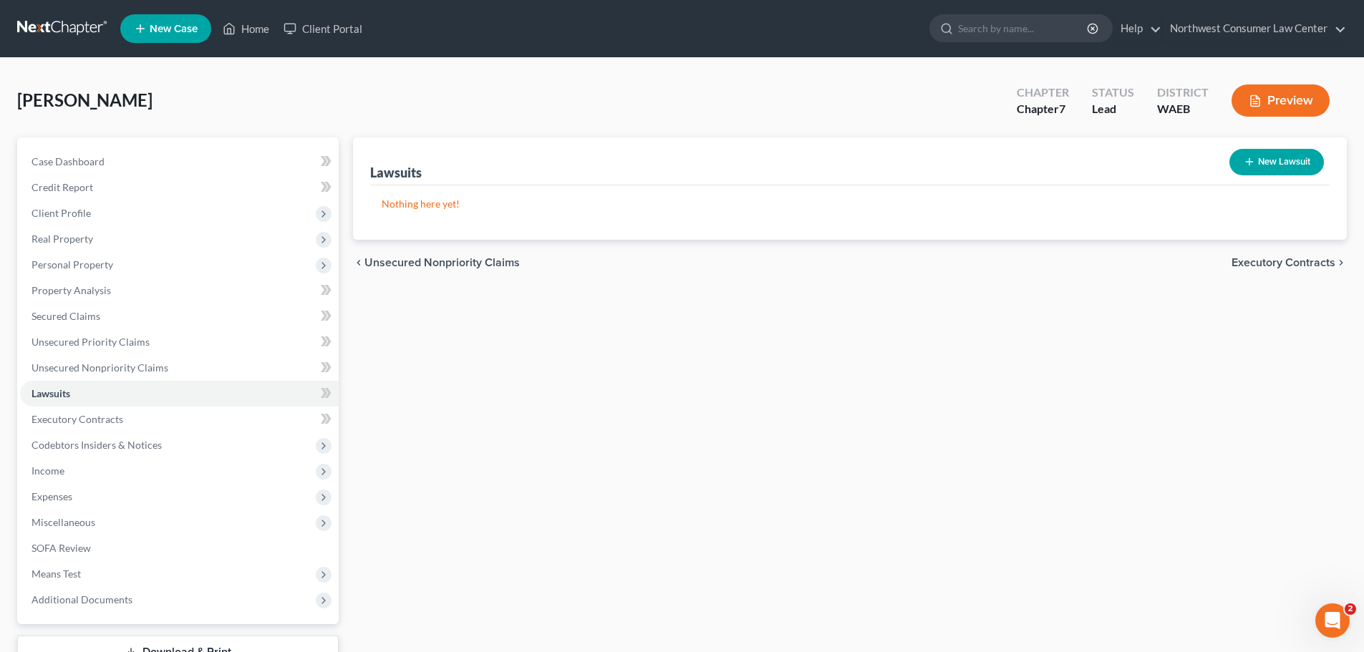
click at [1258, 268] on span "Executory Contracts" at bounding box center [1284, 262] width 104 height 11
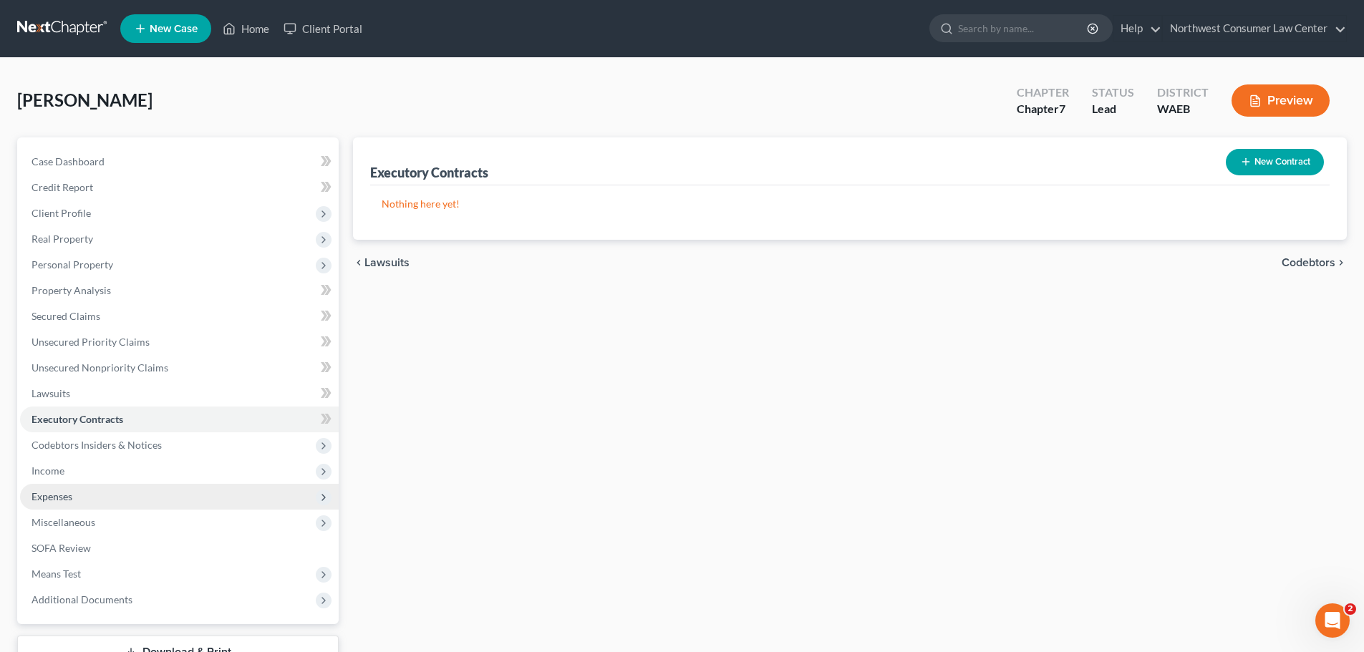
click at [236, 487] on span "Expenses" at bounding box center [179, 497] width 319 height 26
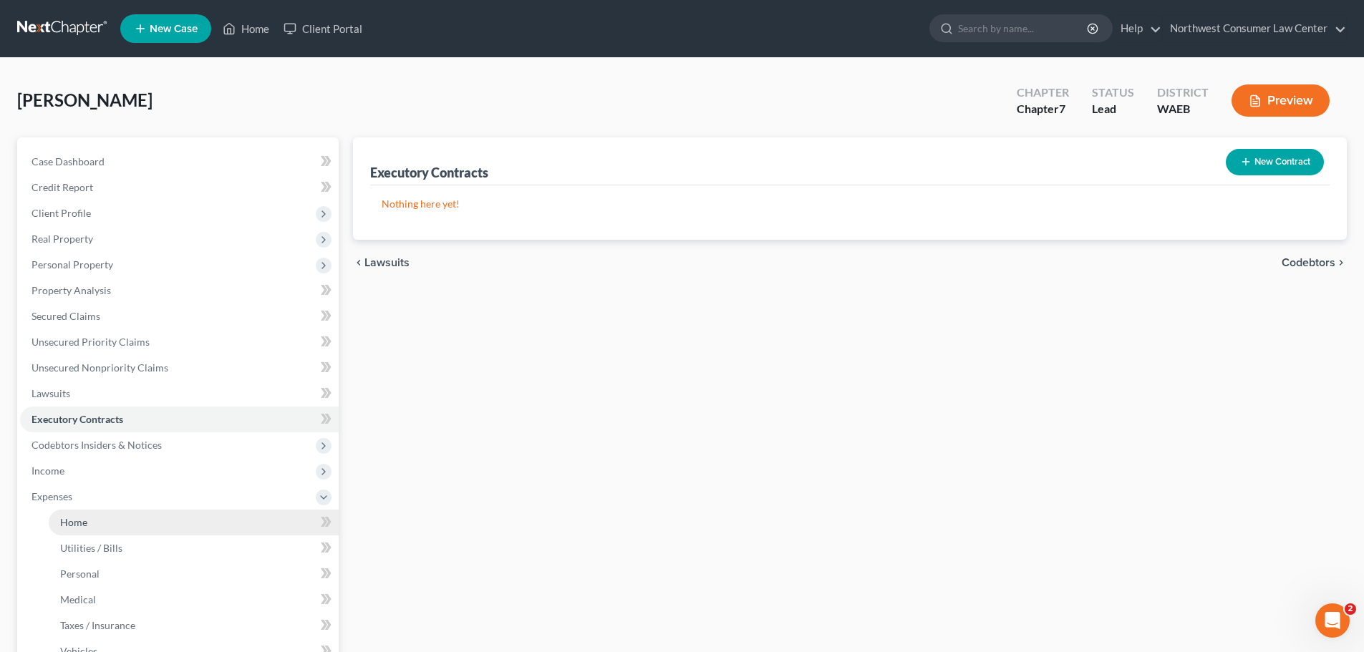
click at [238, 528] on link "Home" at bounding box center [194, 523] width 290 height 26
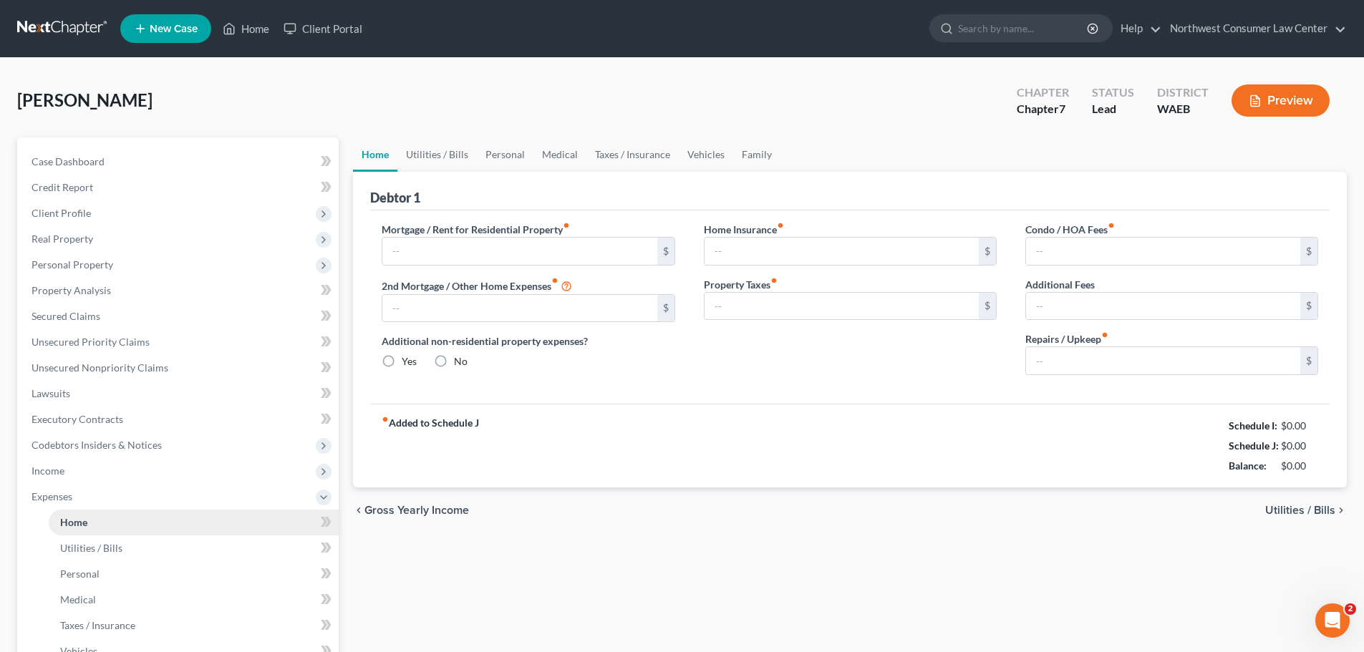
type input "450.00"
type input "0.00"
radio input "true"
type input "0.00"
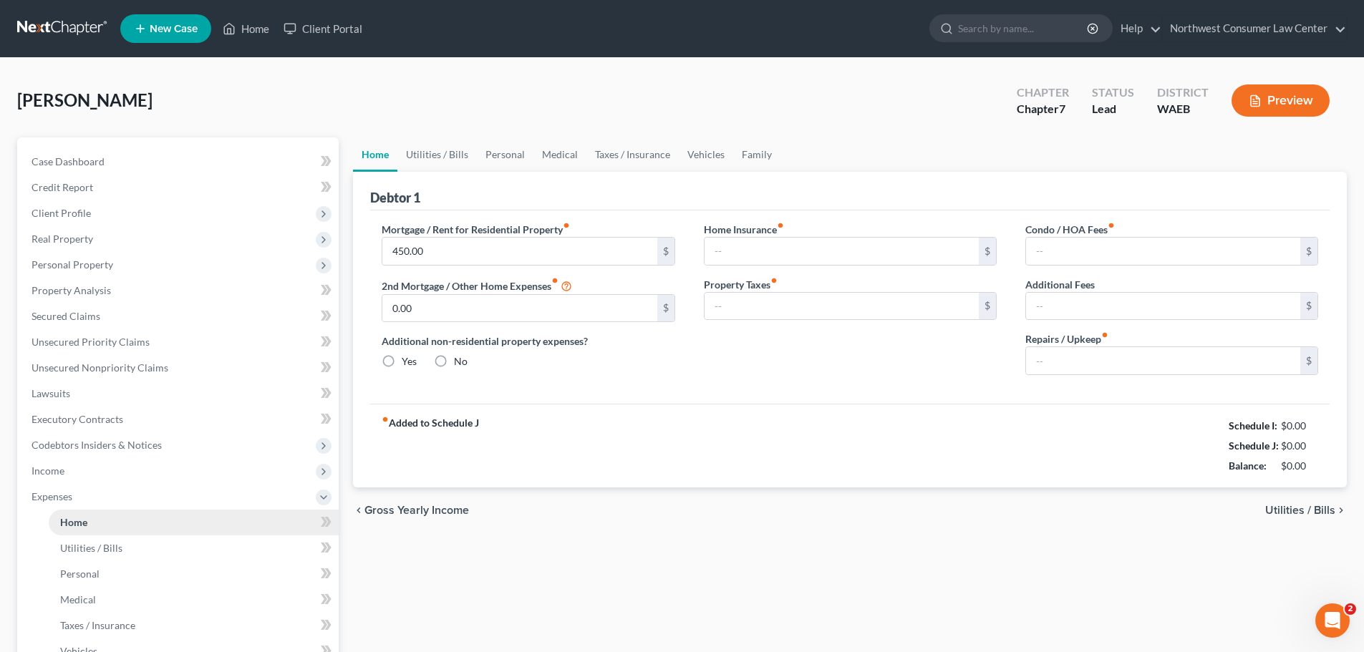
type input "0.00"
click at [444, 142] on link "Utilities / Bills" at bounding box center [436, 154] width 79 height 34
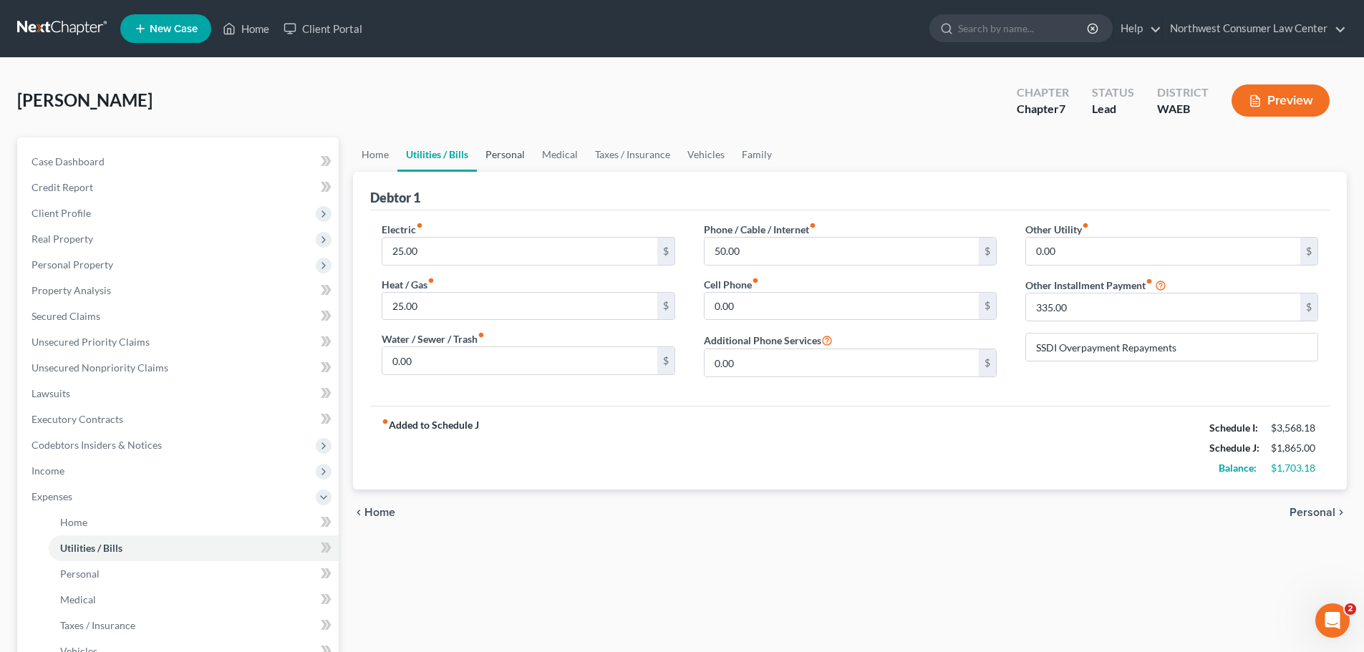
click at [512, 152] on link "Personal" at bounding box center [505, 154] width 57 height 34
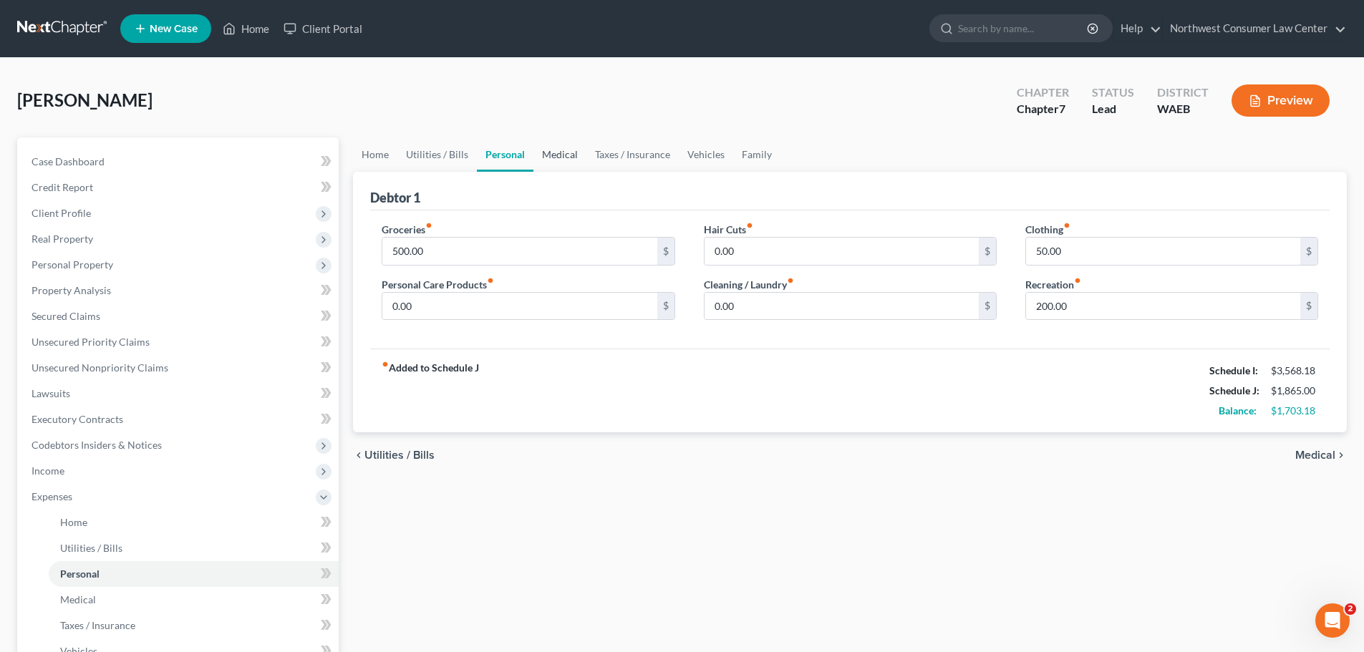
click at [550, 155] on link "Medical" at bounding box center [559, 154] width 53 height 34
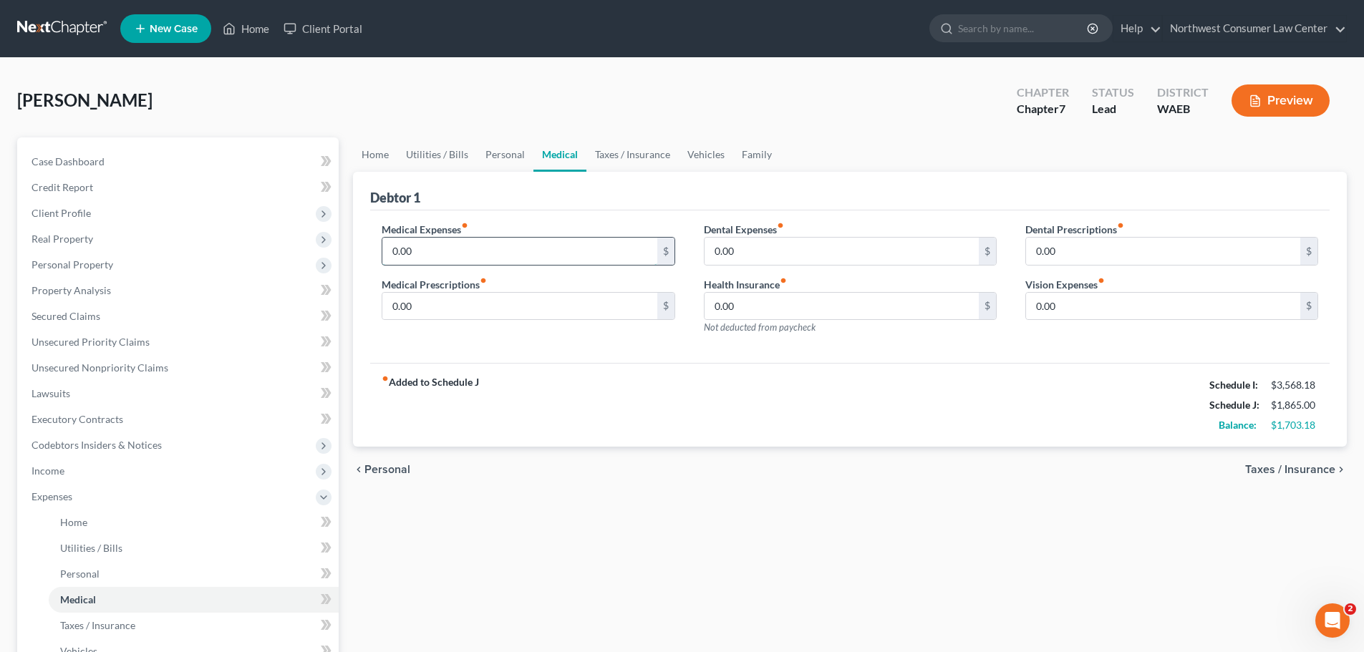
click at [416, 252] on input "0.00" at bounding box center [519, 251] width 274 height 27
click at [738, 317] on input "0.00" at bounding box center [842, 306] width 274 height 27
type input "230"
click at [669, 160] on link "Taxes / Insurance" at bounding box center [632, 154] width 92 height 34
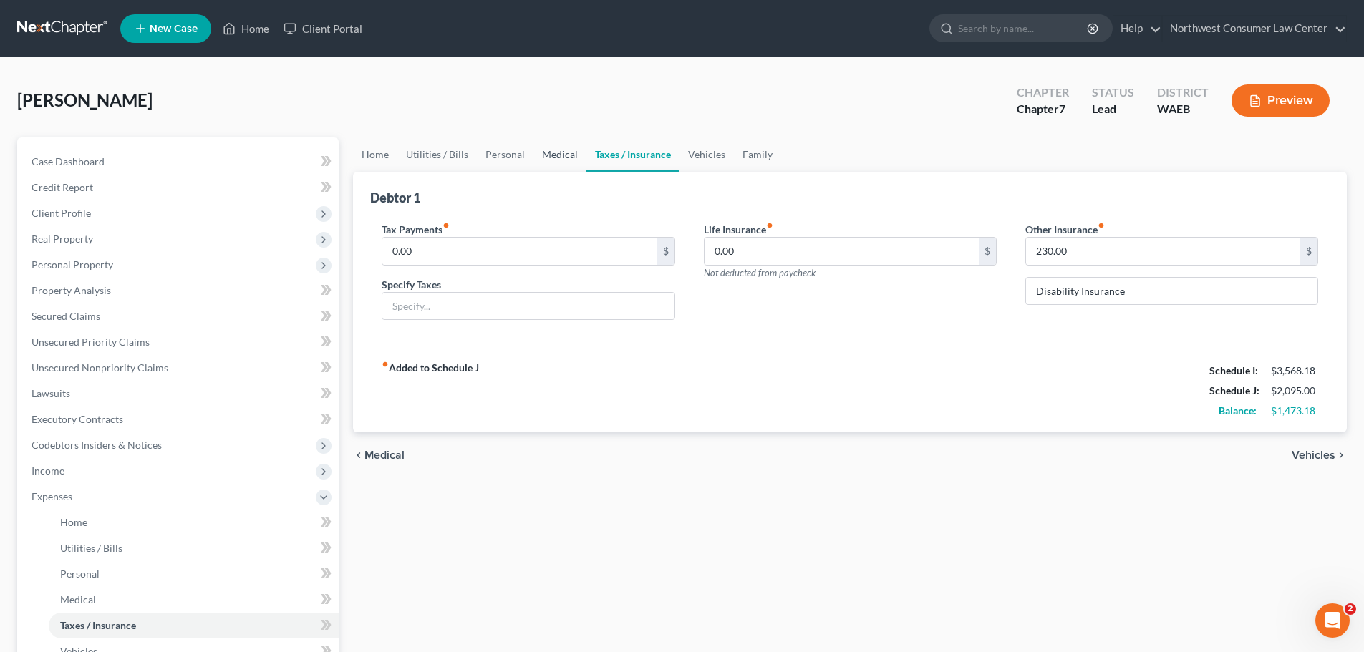
click at [555, 148] on link "Medical" at bounding box center [559, 154] width 53 height 34
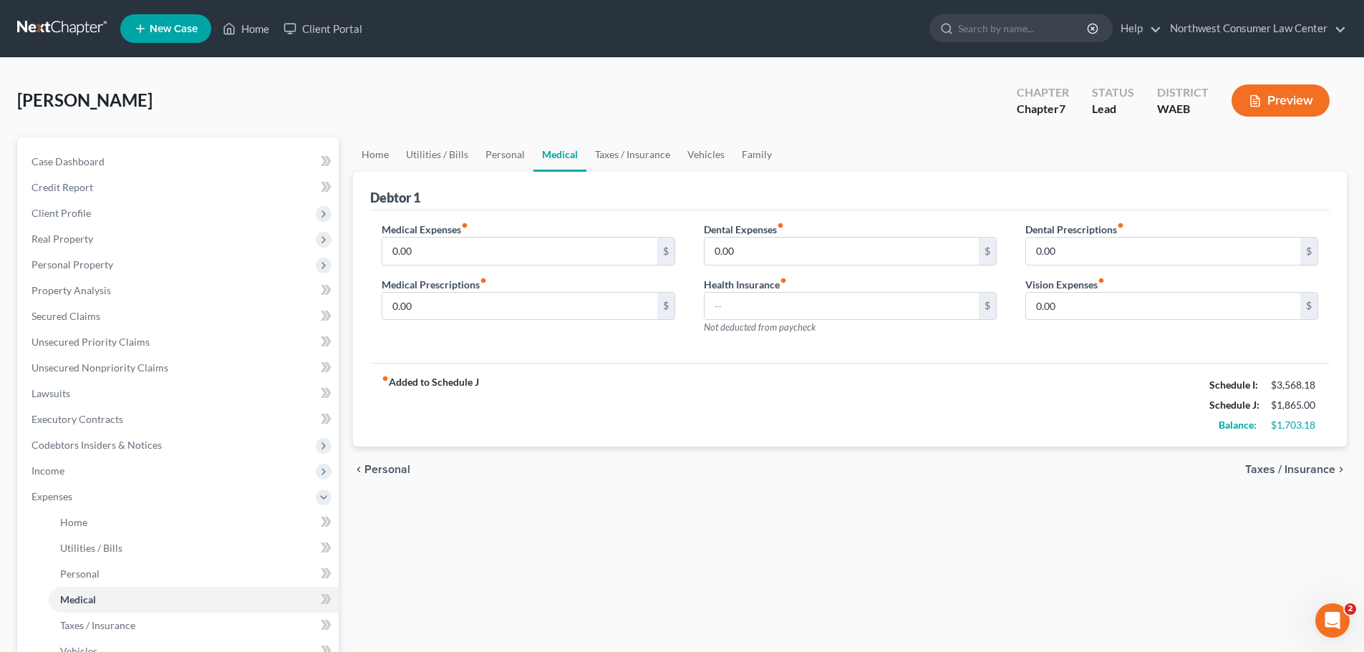
click at [1293, 475] on span "Taxes / Insurance" at bounding box center [1290, 469] width 90 height 11
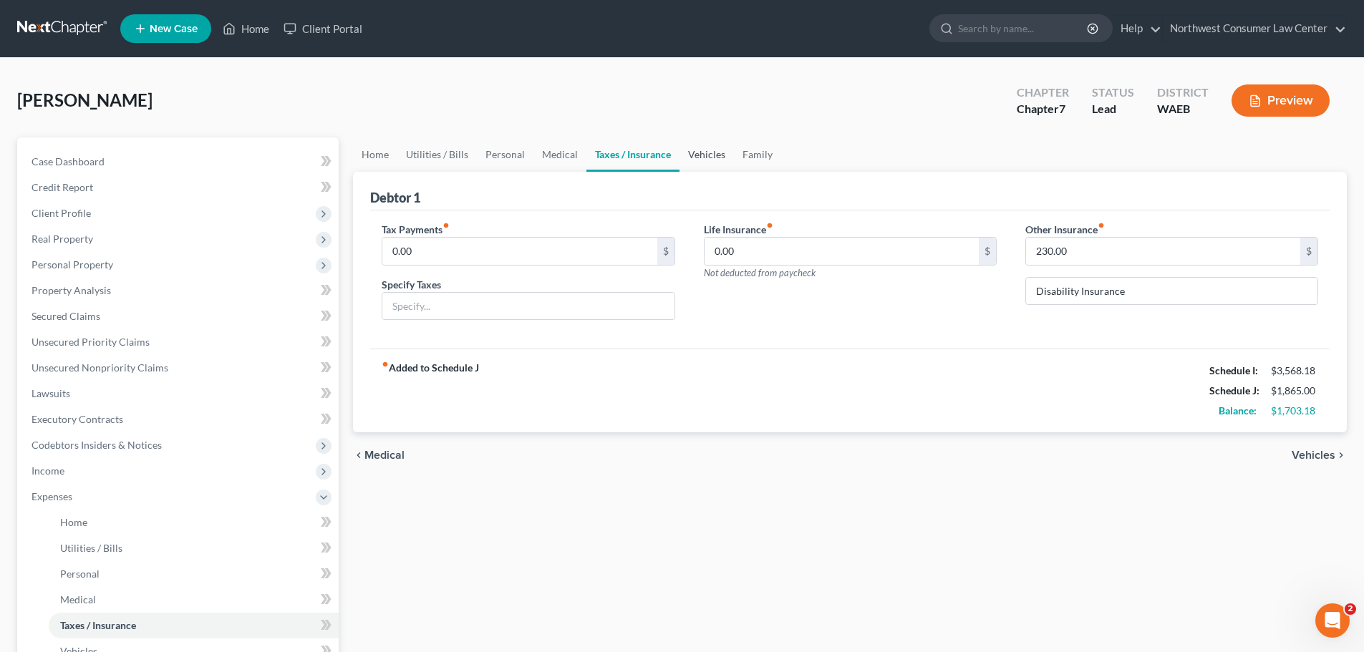
click at [701, 154] on link "Vehicles" at bounding box center [707, 154] width 54 height 34
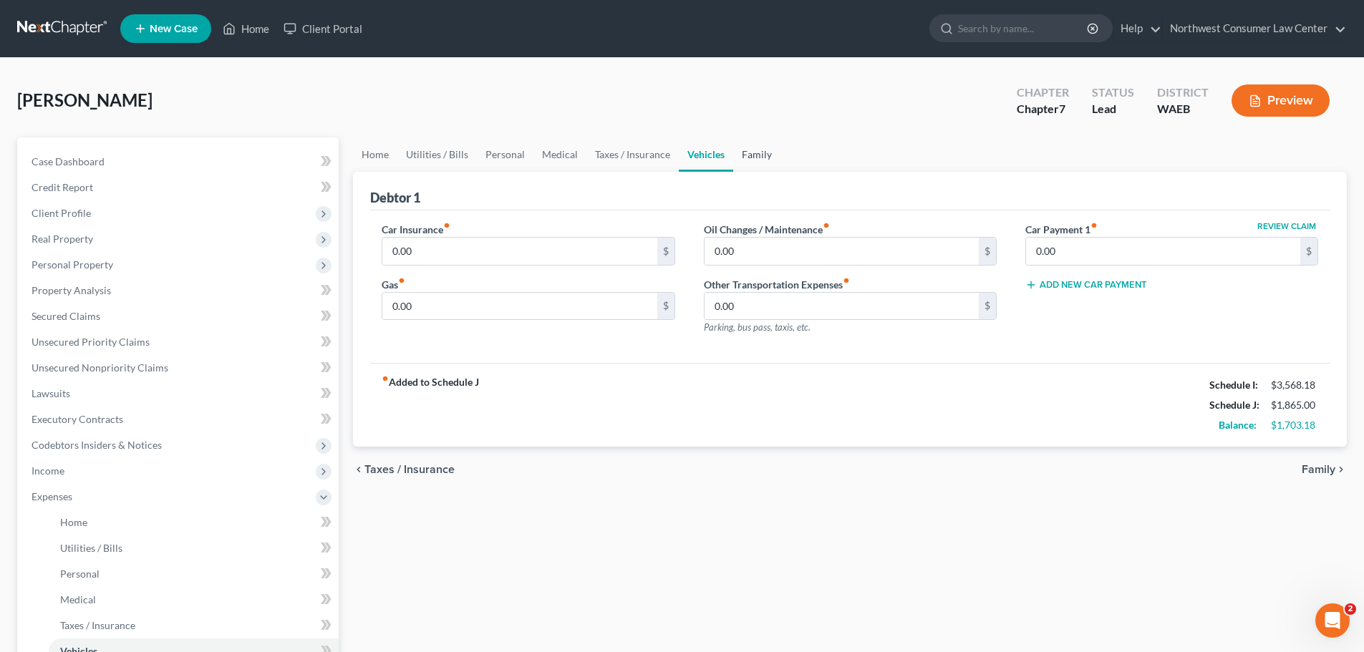
click at [765, 157] on link "Family" at bounding box center [756, 154] width 47 height 34
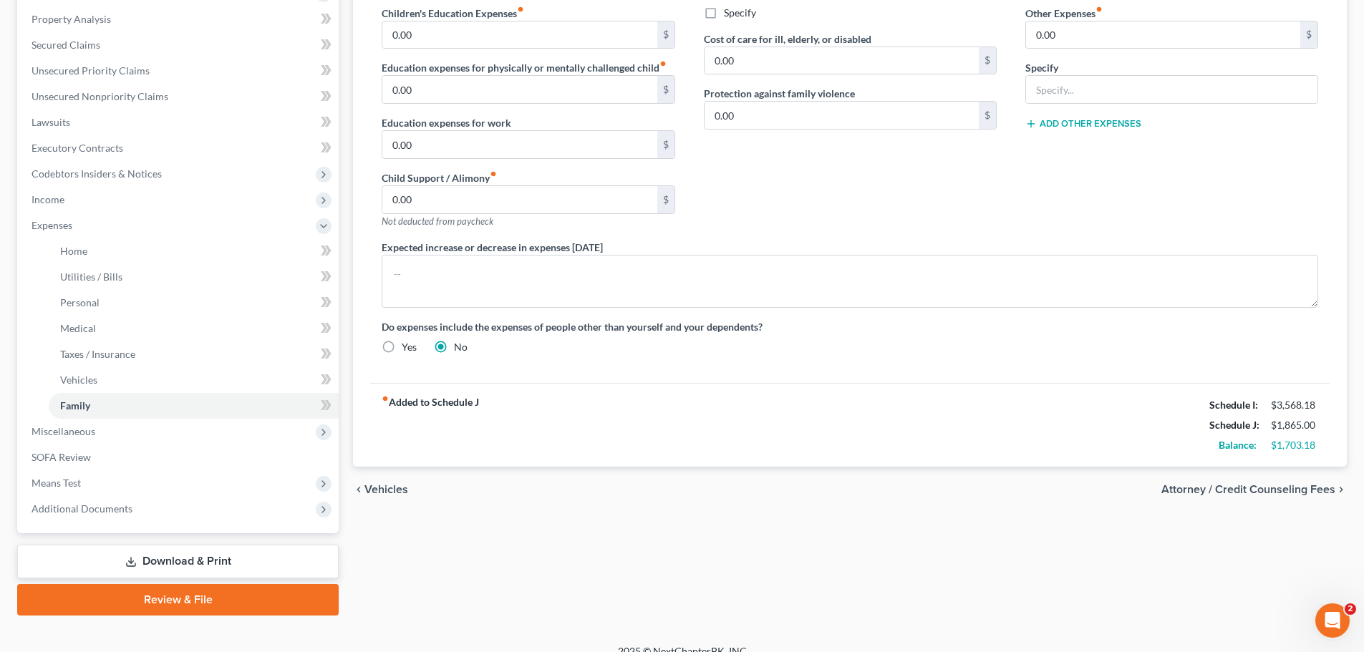
scroll to position [289, 0]
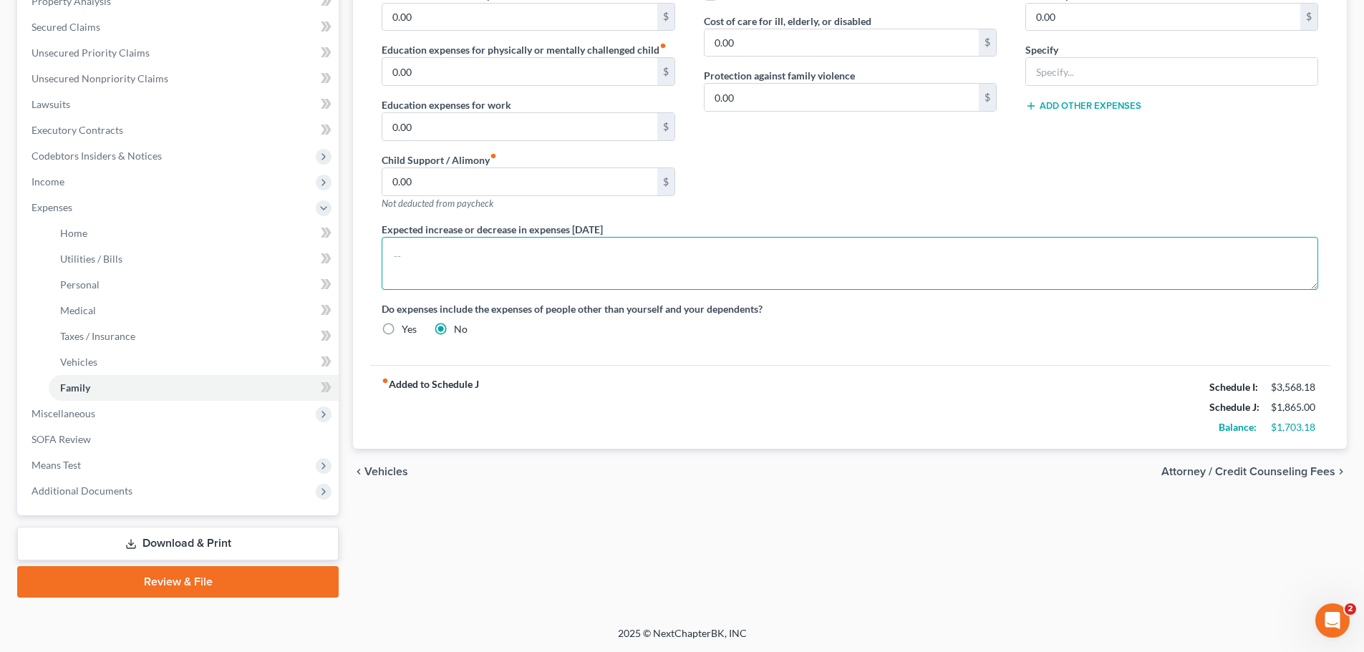
click at [540, 271] on textarea at bounding box center [850, 263] width 937 height 53
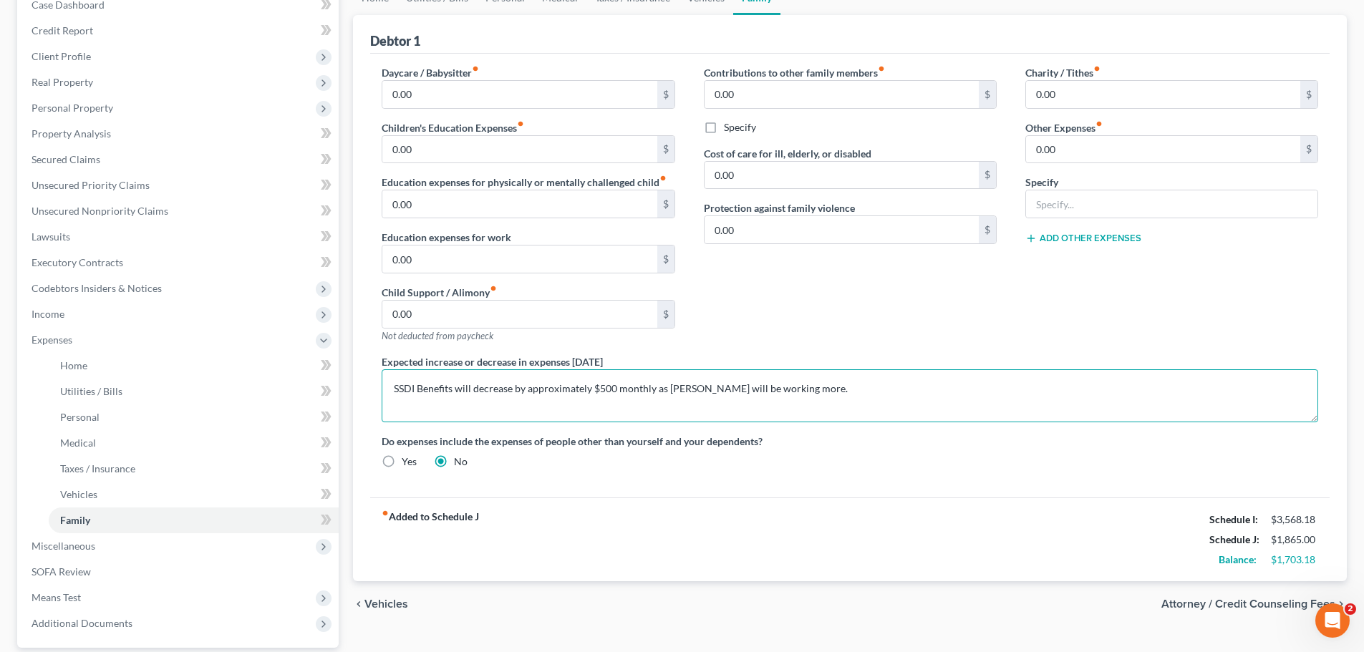
scroll to position [146, 0]
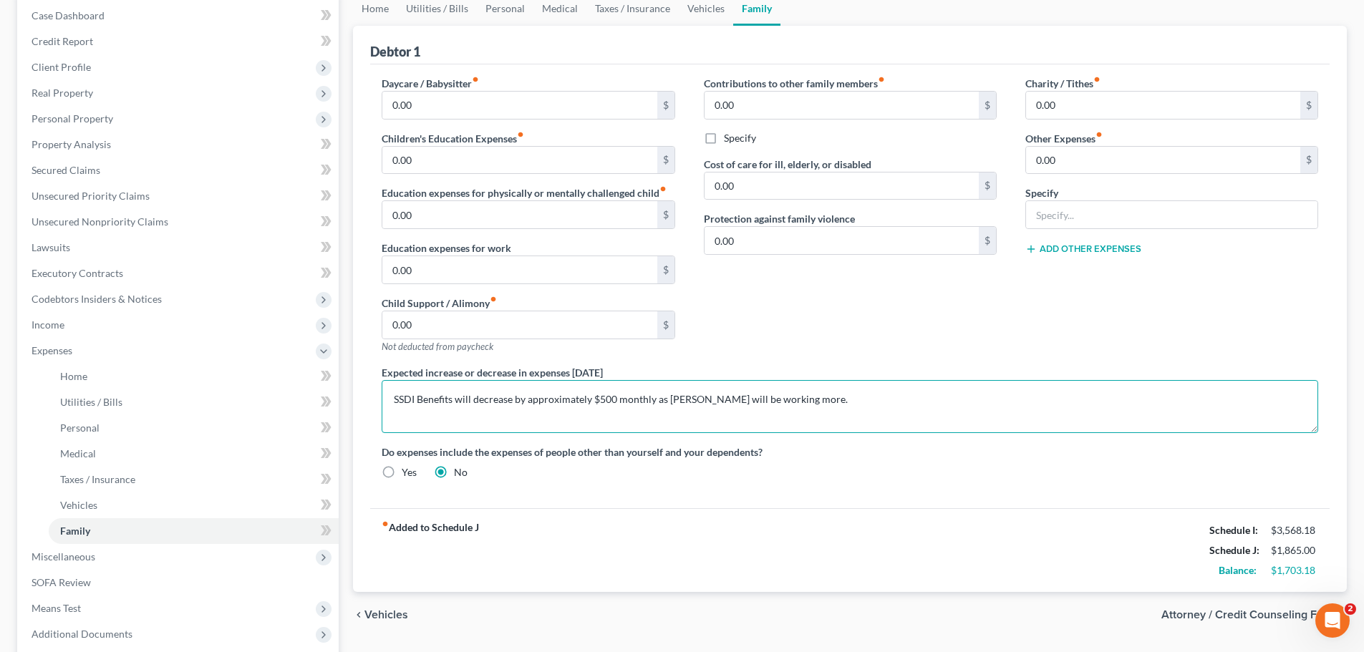
type textarea "SSDI Benefits will decrease by approximately $500 monthly as [PERSON_NAME] will…"
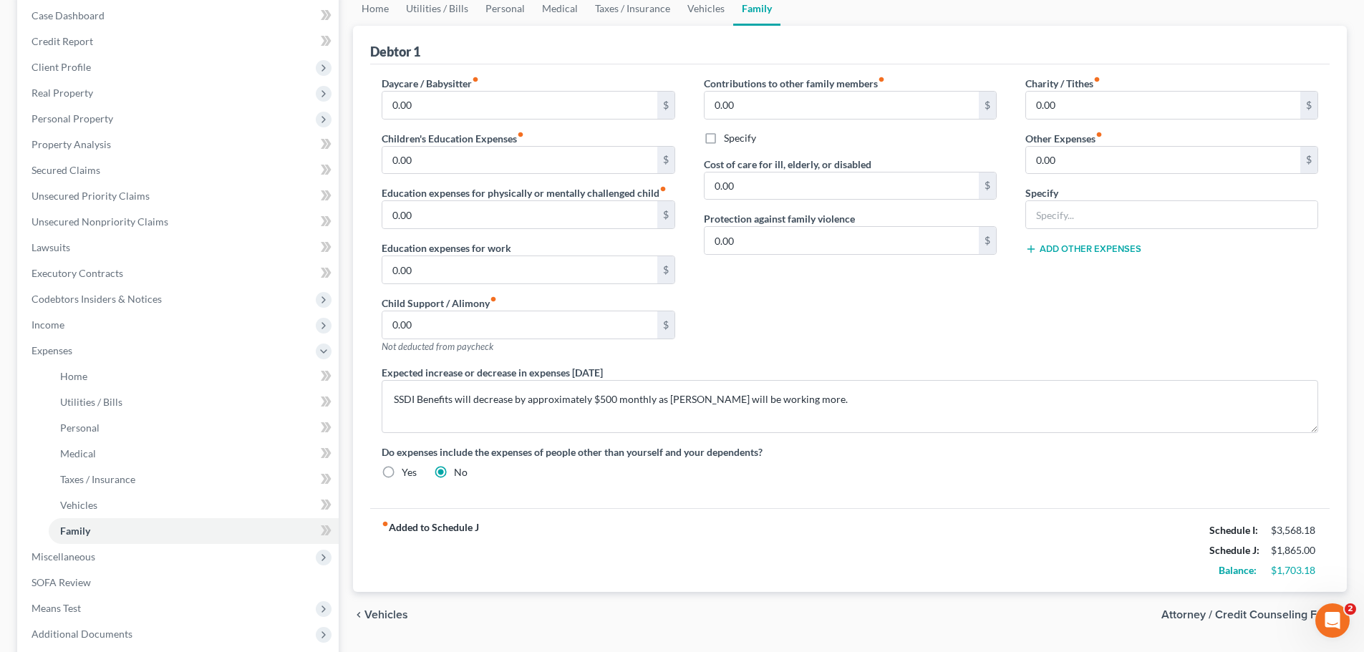
click at [1217, 611] on span "Attorney / Credit Counseling Fees" at bounding box center [1248, 614] width 174 height 11
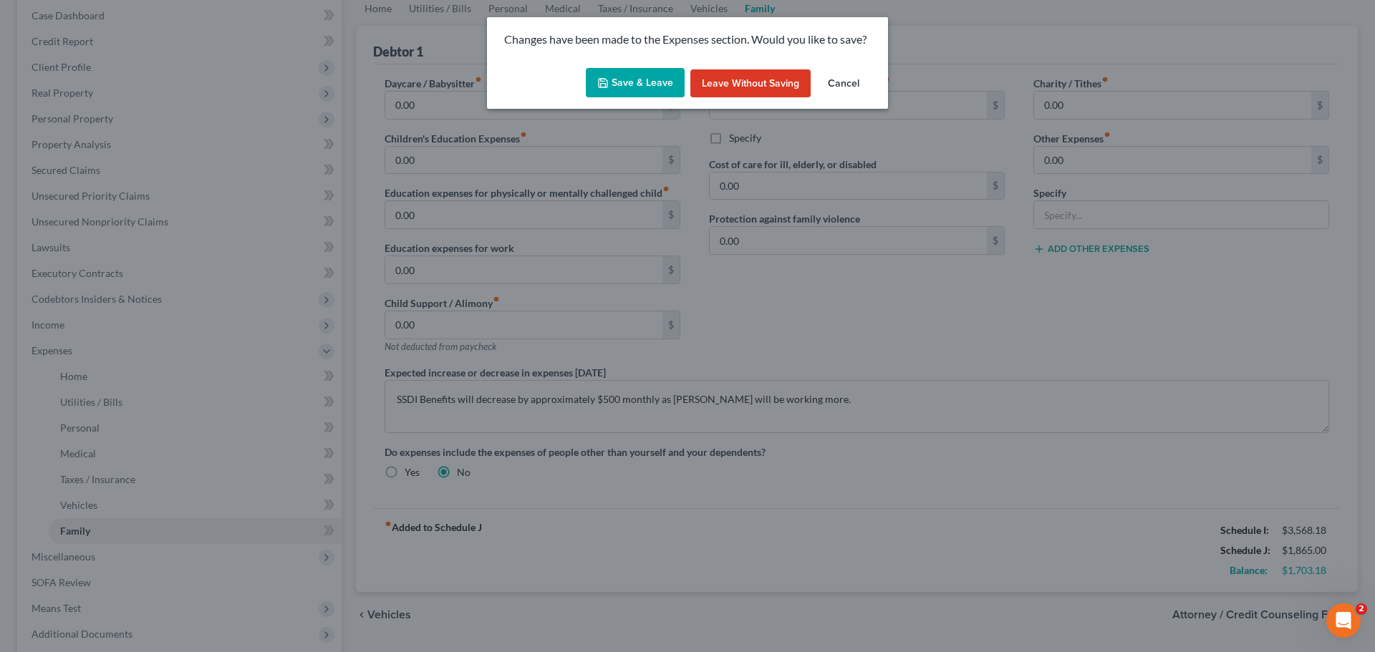
click at [659, 87] on button "Save & Leave" at bounding box center [635, 83] width 99 height 30
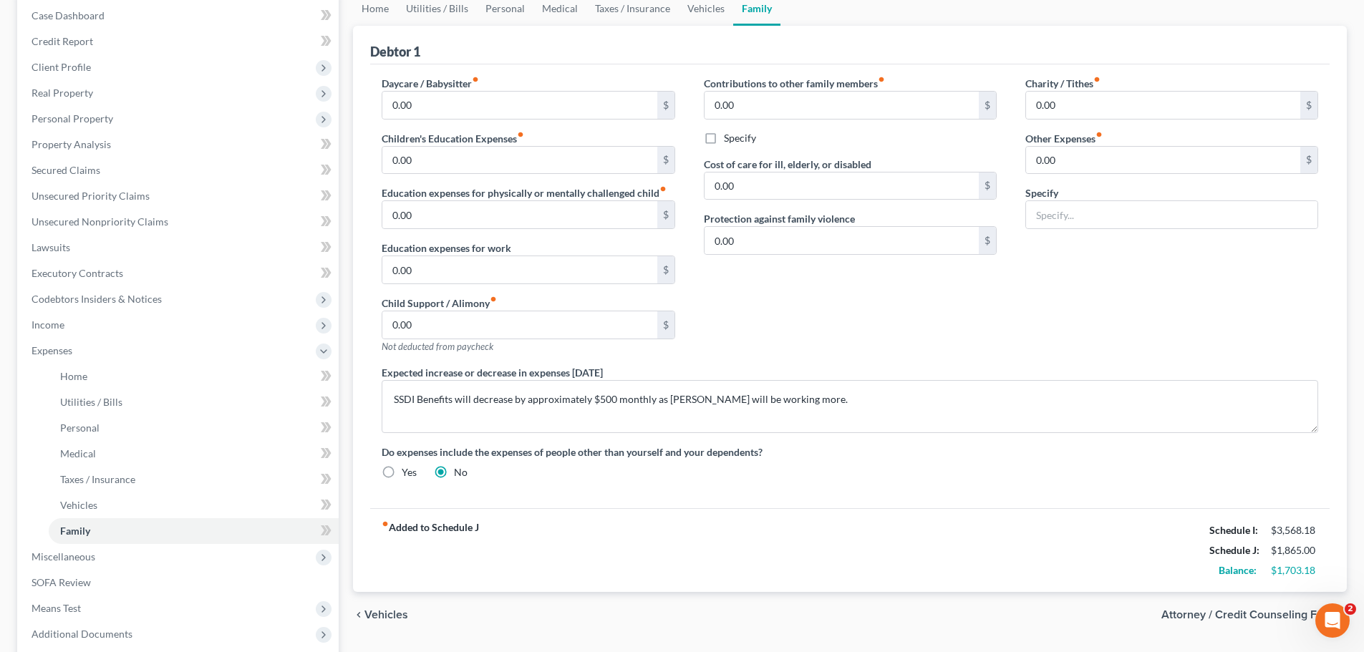
select select "0"
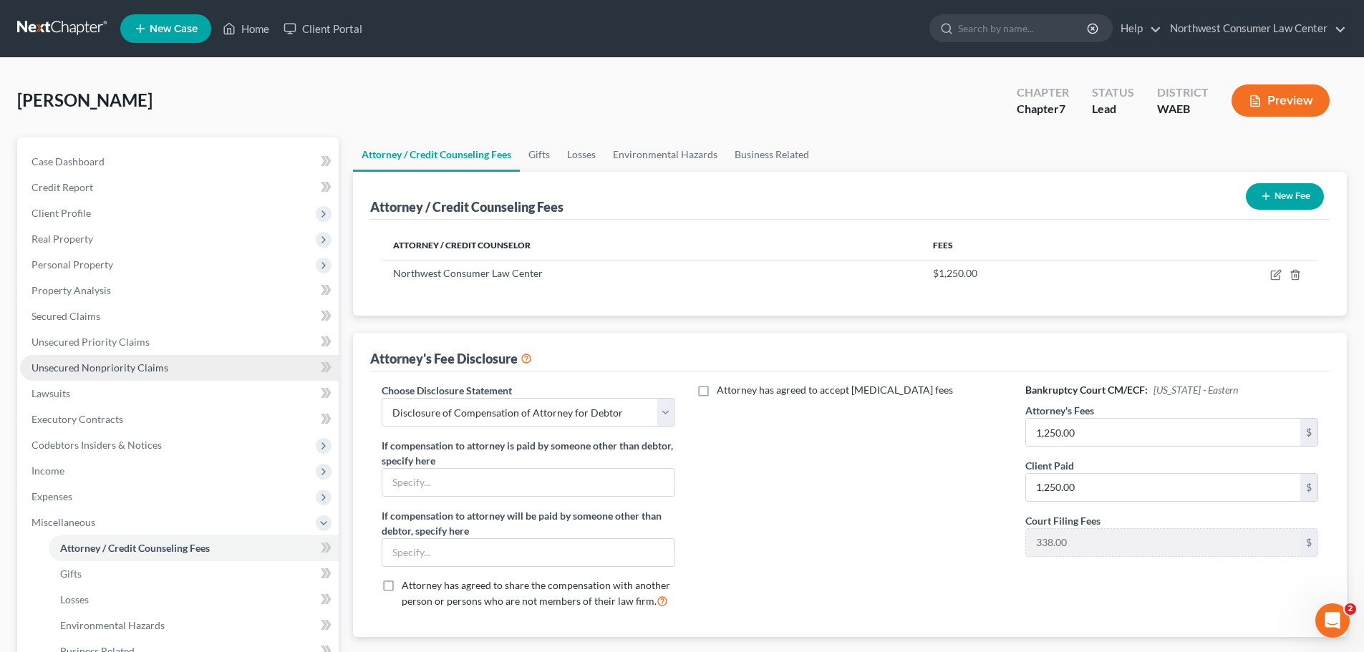
click at [155, 362] on span "Unsecured Nonpriority Claims" at bounding box center [100, 368] width 137 height 12
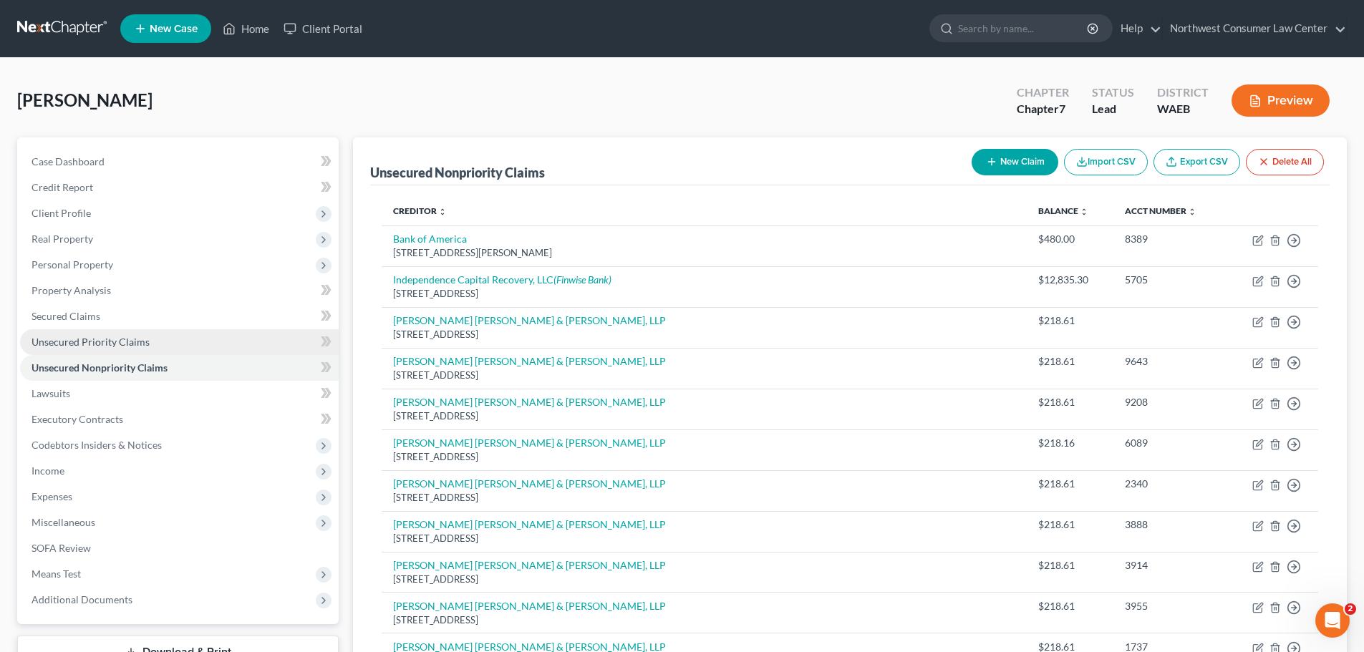
click at [171, 339] on link "Unsecured Priority Claims" at bounding box center [179, 342] width 319 height 26
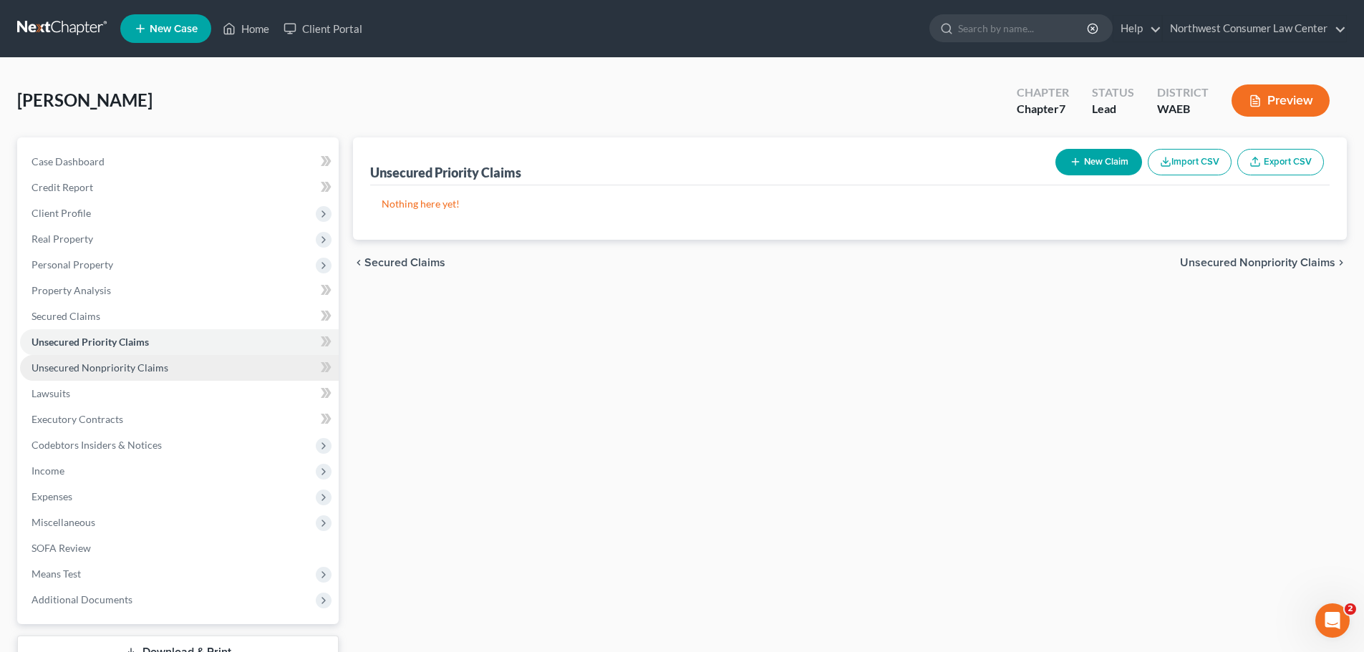
click at [165, 367] on link "Unsecured Nonpriority Claims" at bounding box center [179, 368] width 319 height 26
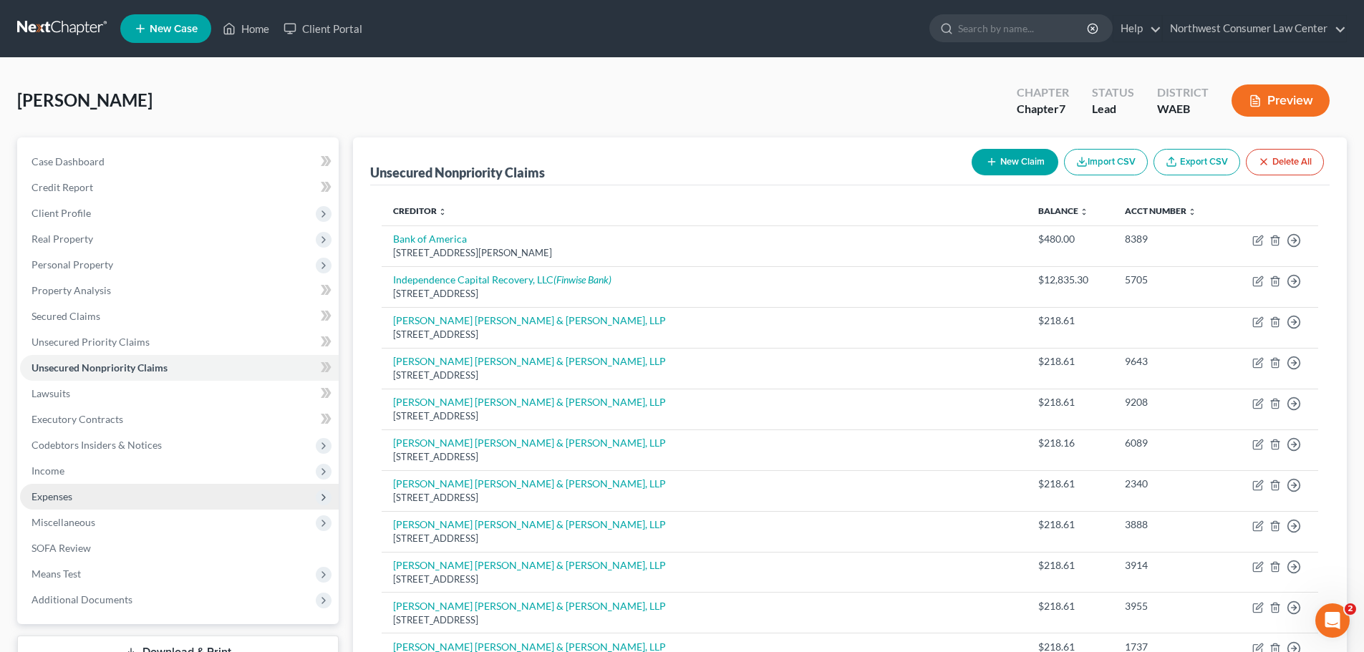
click at [169, 496] on span "Expenses" at bounding box center [179, 497] width 319 height 26
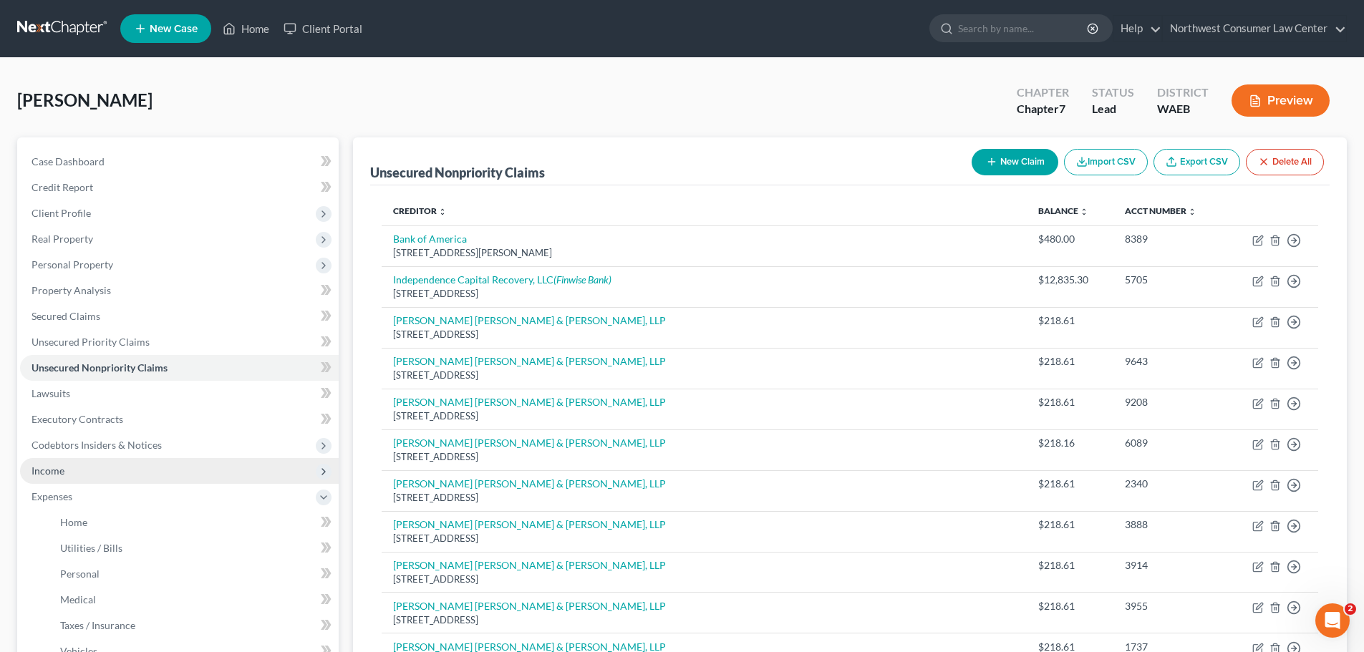
click at [171, 480] on span "Income" at bounding box center [179, 471] width 319 height 26
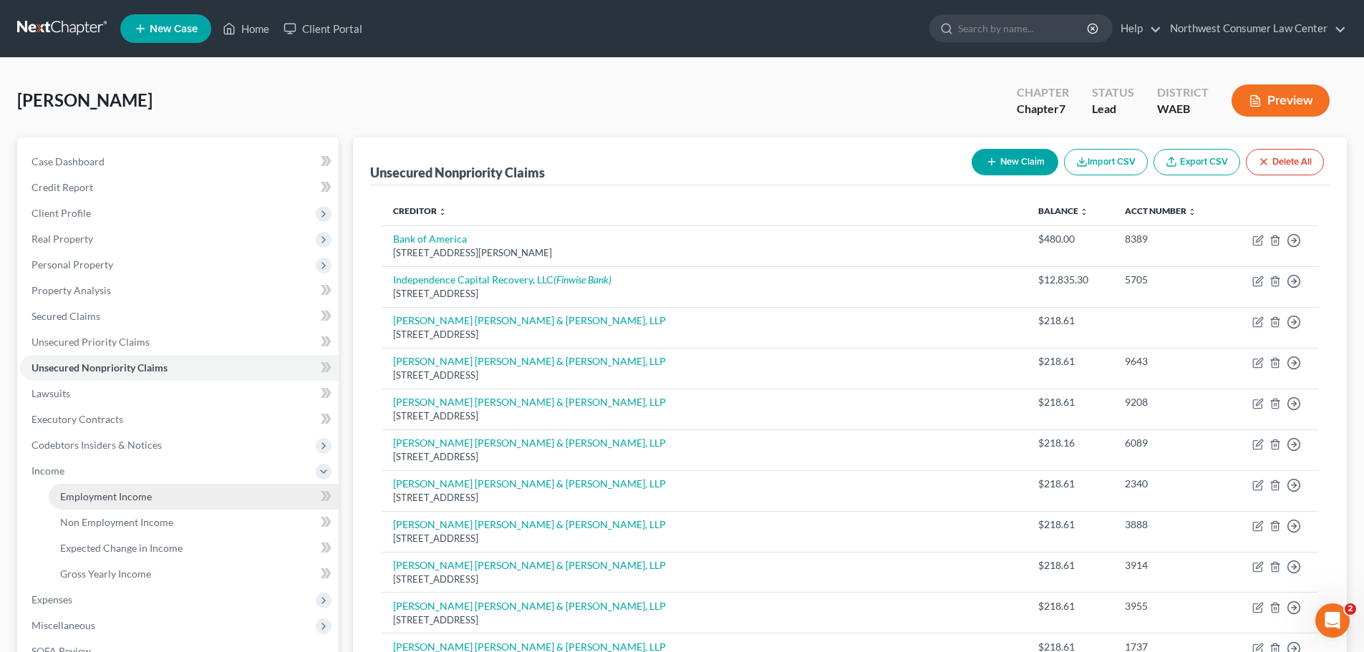
click at [177, 491] on link "Employment Income" at bounding box center [194, 497] width 290 height 26
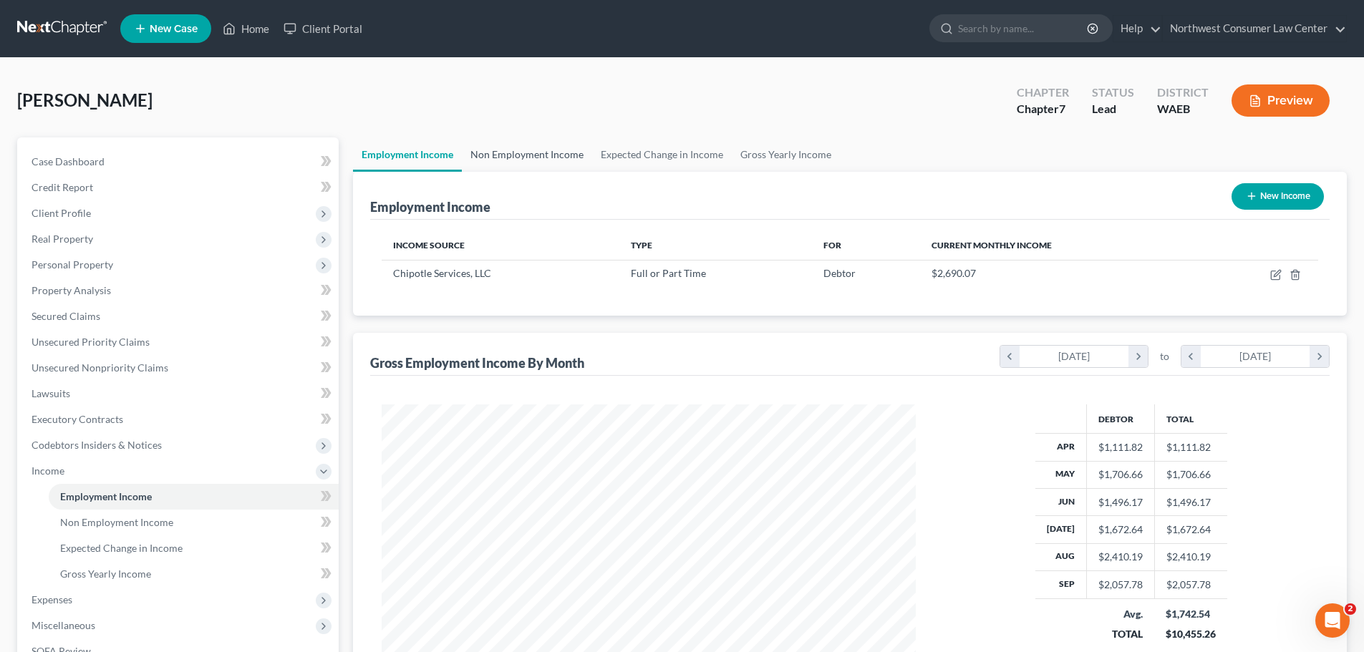
scroll to position [267, 563]
click at [503, 148] on link "Non Employment Income" at bounding box center [527, 154] width 130 height 34
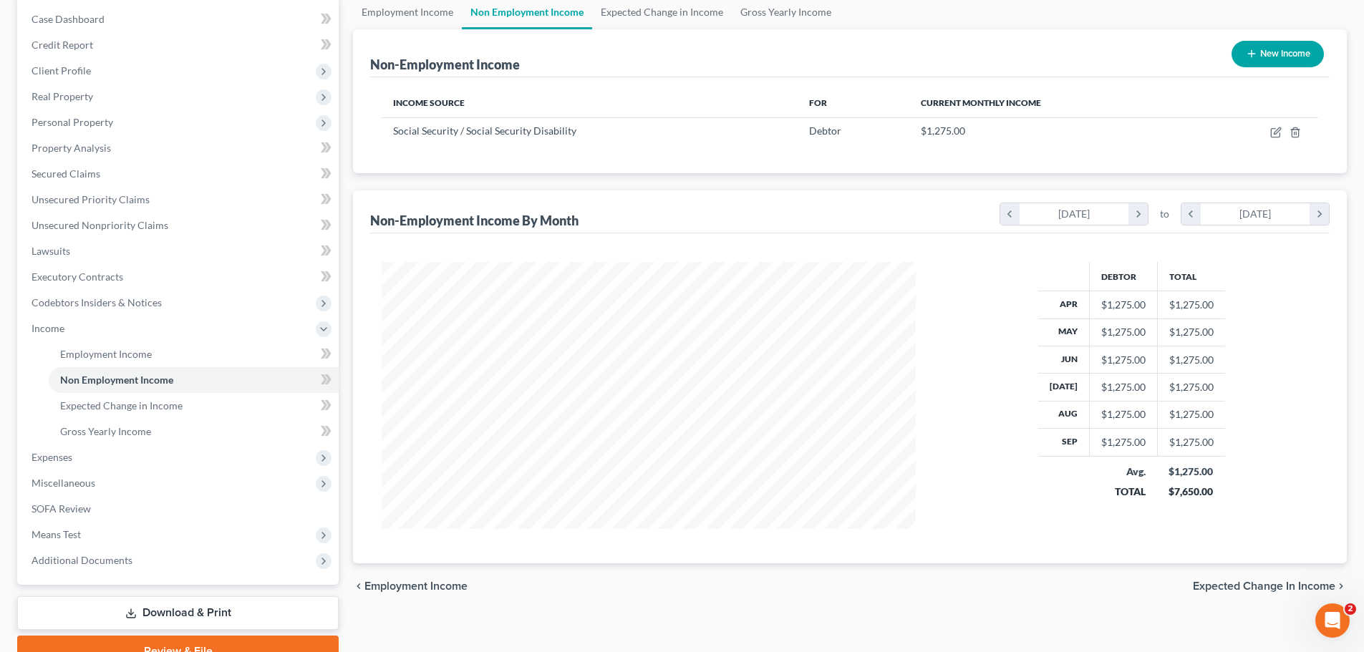
scroll to position [143, 0]
click at [637, 21] on link "Expected Change in Income" at bounding box center [662, 11] width 140 height 34
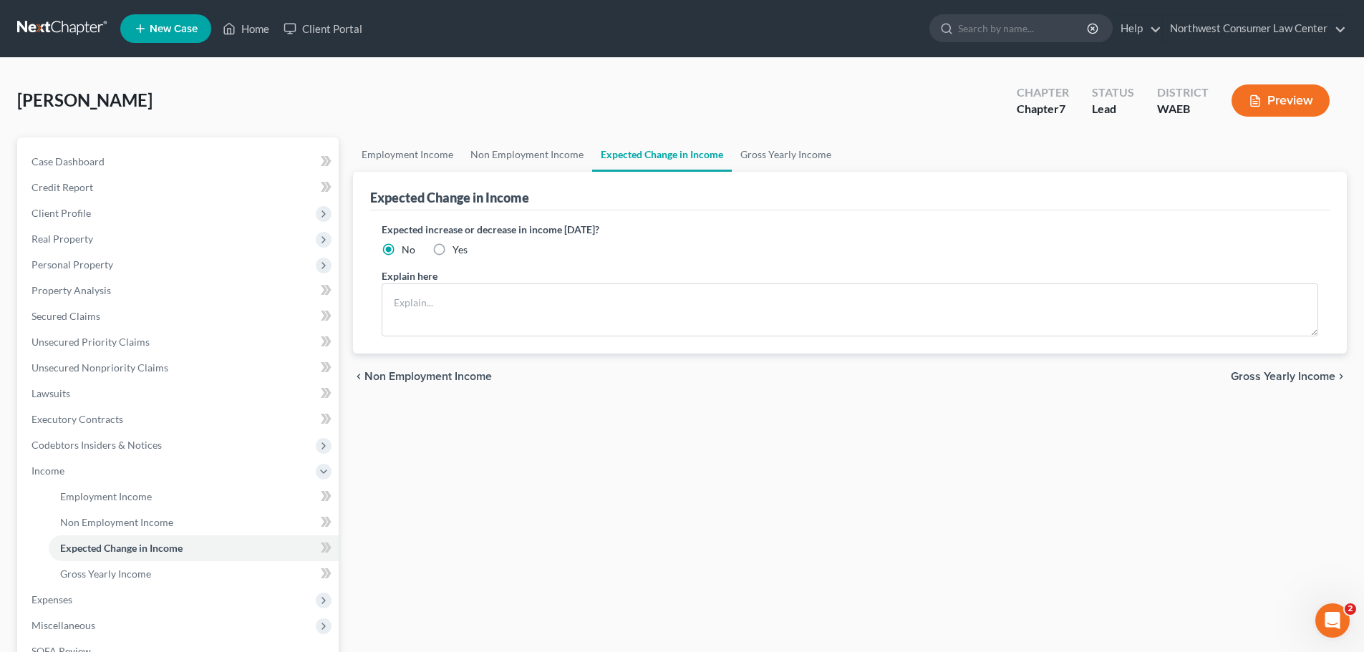
click at [459, 253] on span "Yes" at bounding box center [460, 249] width 15 height 12
click at [459, 252] on input "Yes" at bounding box center [462, 247] width 9 height 9
radio input "true"
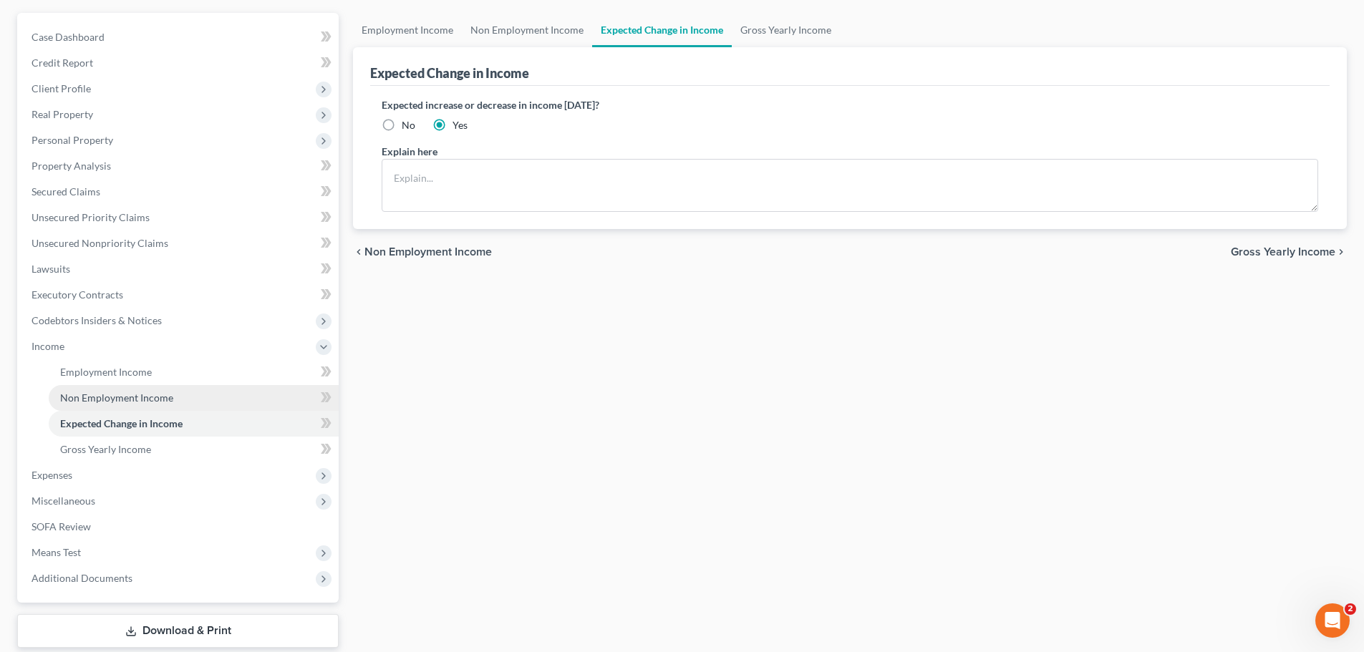
scroll to position [143, 0]
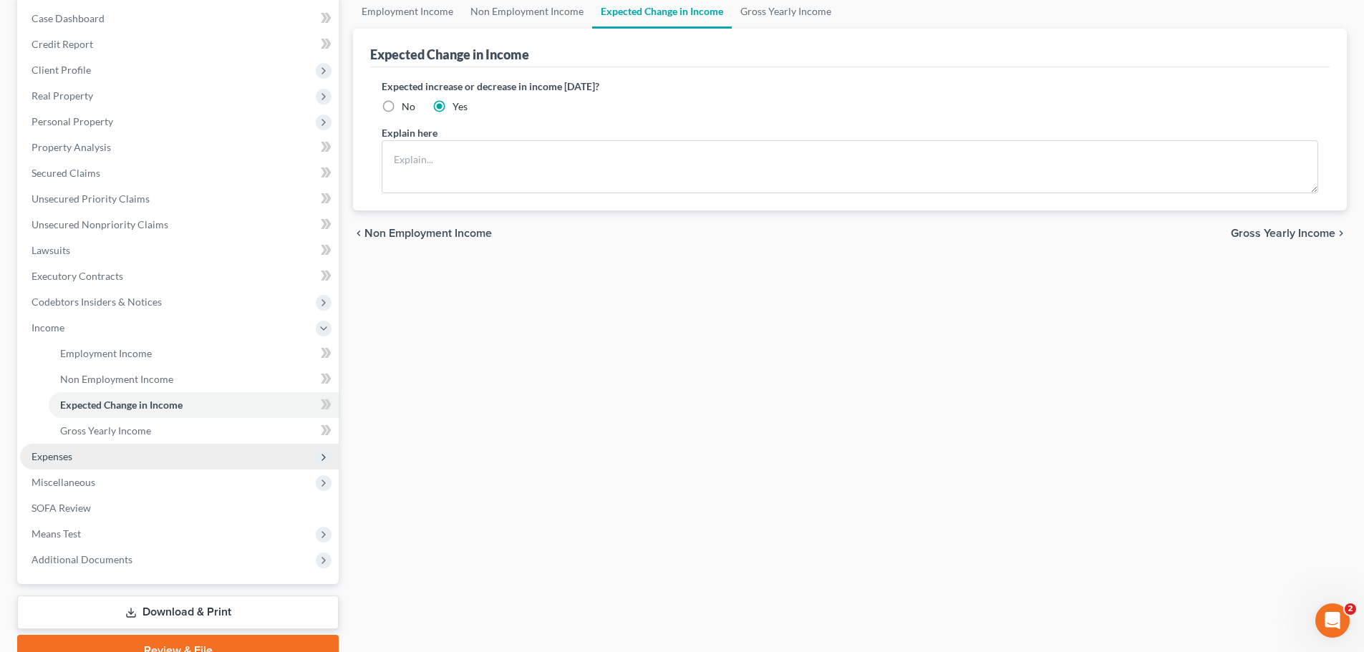
click at [140, 444] on span "Expenses" at bounding box center [179, 457] width 319 height 26
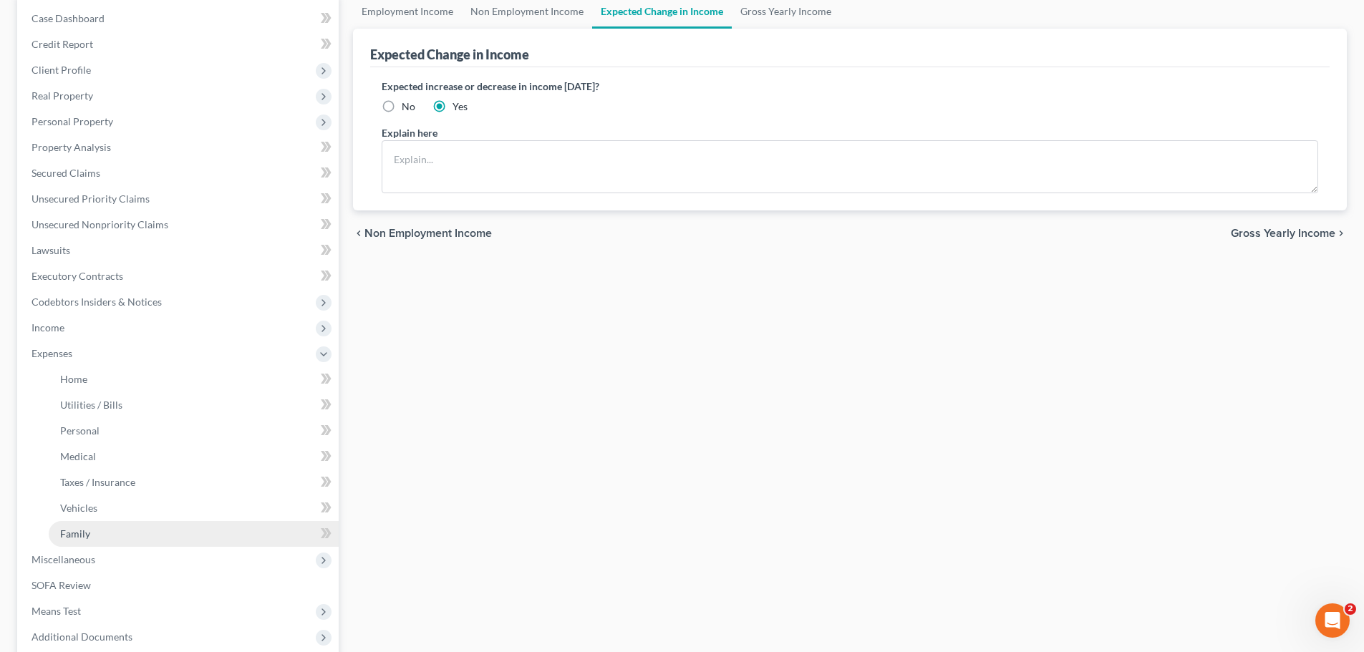
click at [173, 526] on link "Family" at bounding box center [194, 534] width 290 height 26
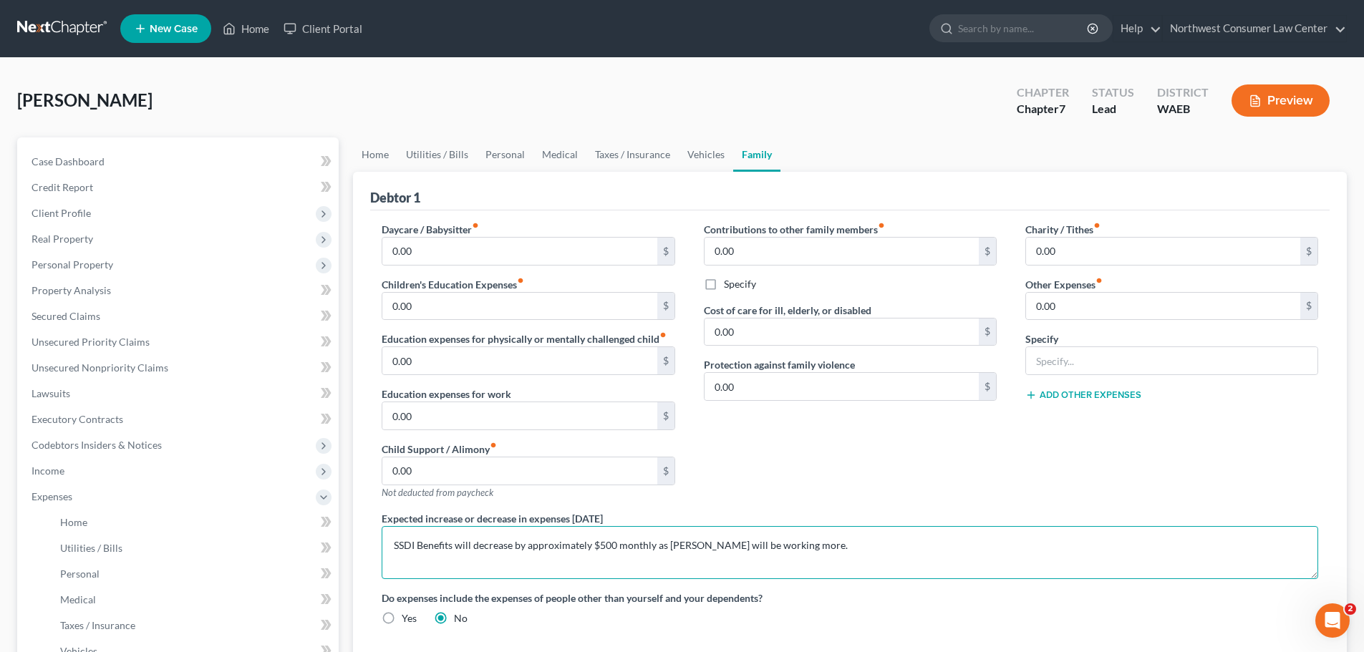
click at [581, 551] on textarea "SSDI Benefits will decrease by approximately $500 monthly as [PERSON_NAME] will…" at bounding box center [850, 552] width 937 height 53
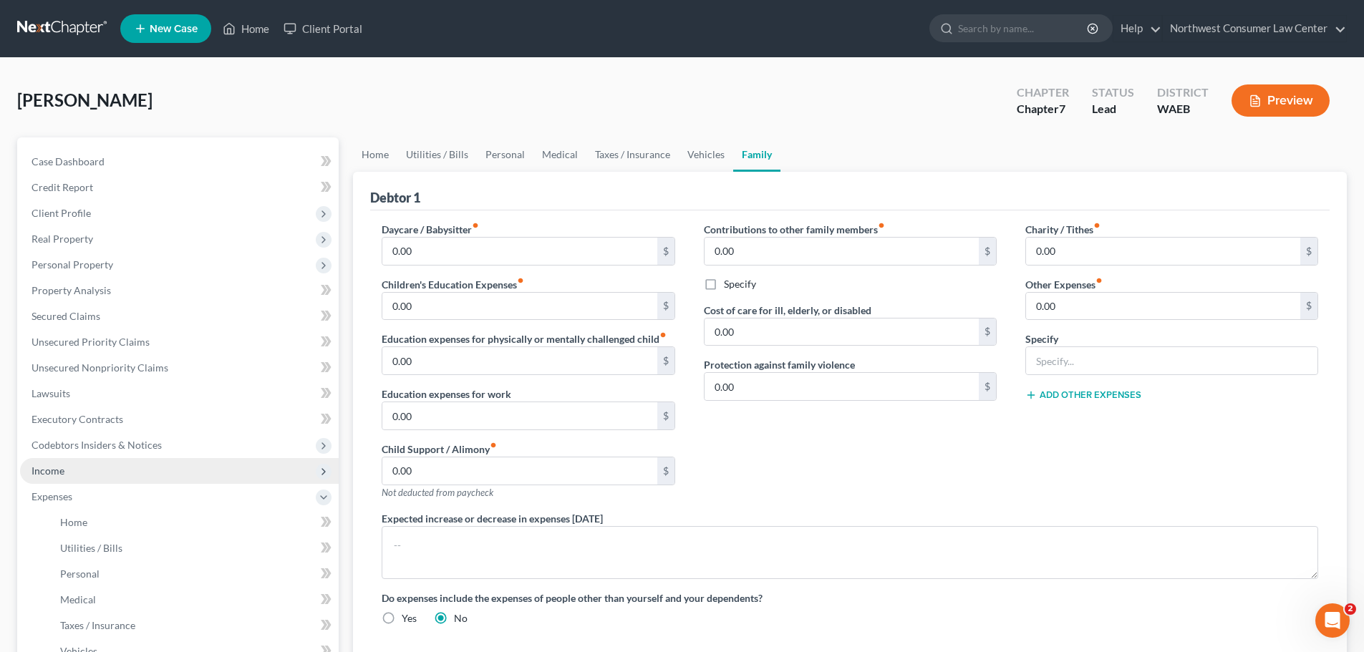
click at [100, 465] on span "Income" at bounding box center [179, 471] width 319 height 26
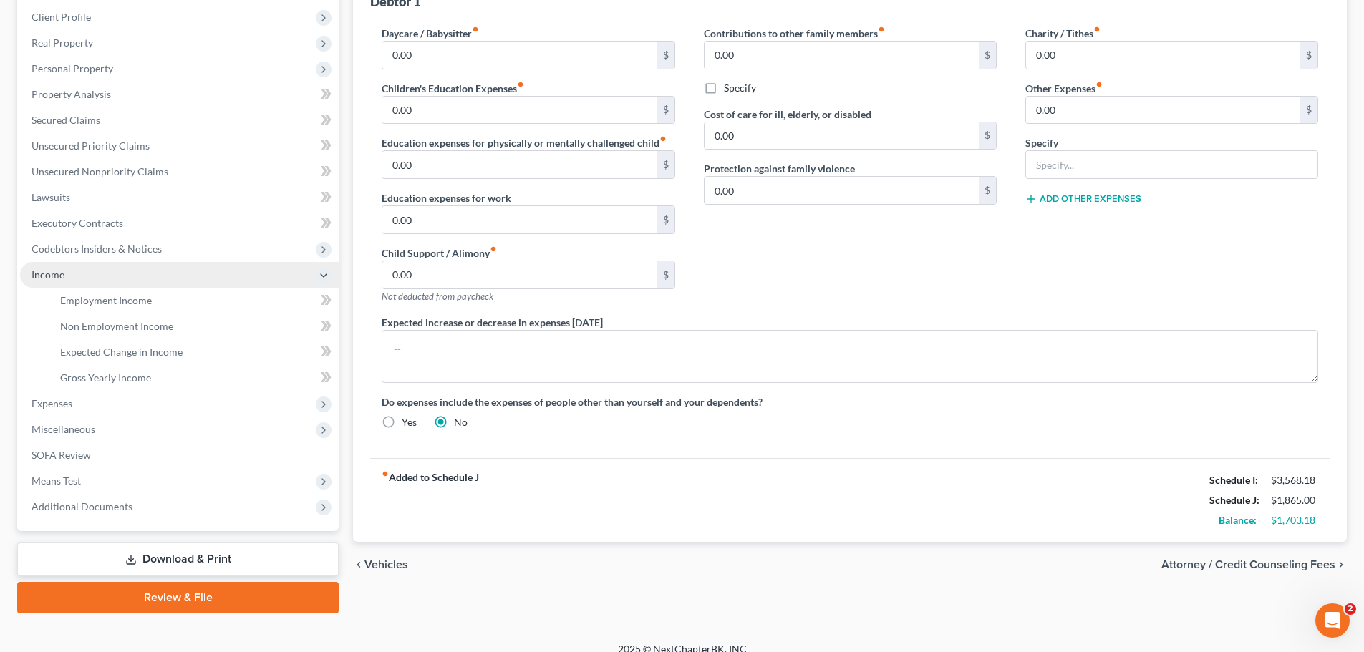
scroll to position [212, 0]
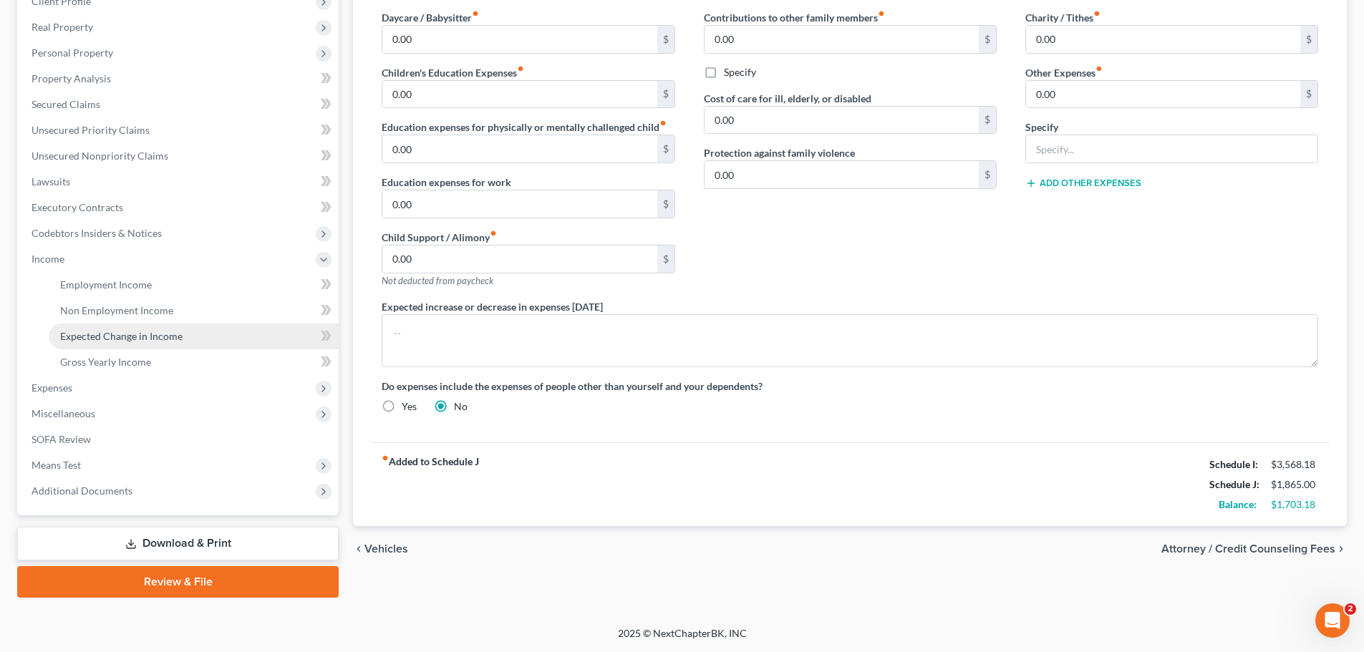
click at [140, 342] on link "Expected Change in Income" at bounding box center [194, 337] width 290 height 26
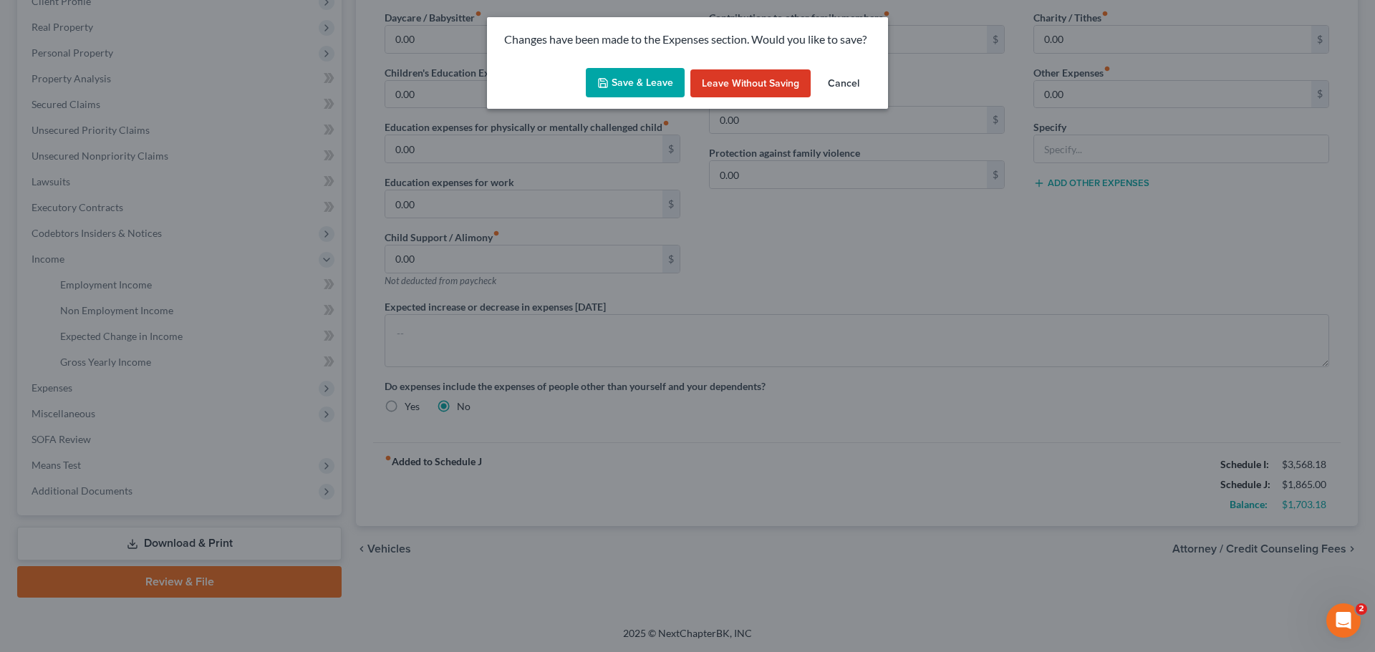
click at [634, 84] on button "Save & Leave" at bounding box center [635, 83] width 99 height 30
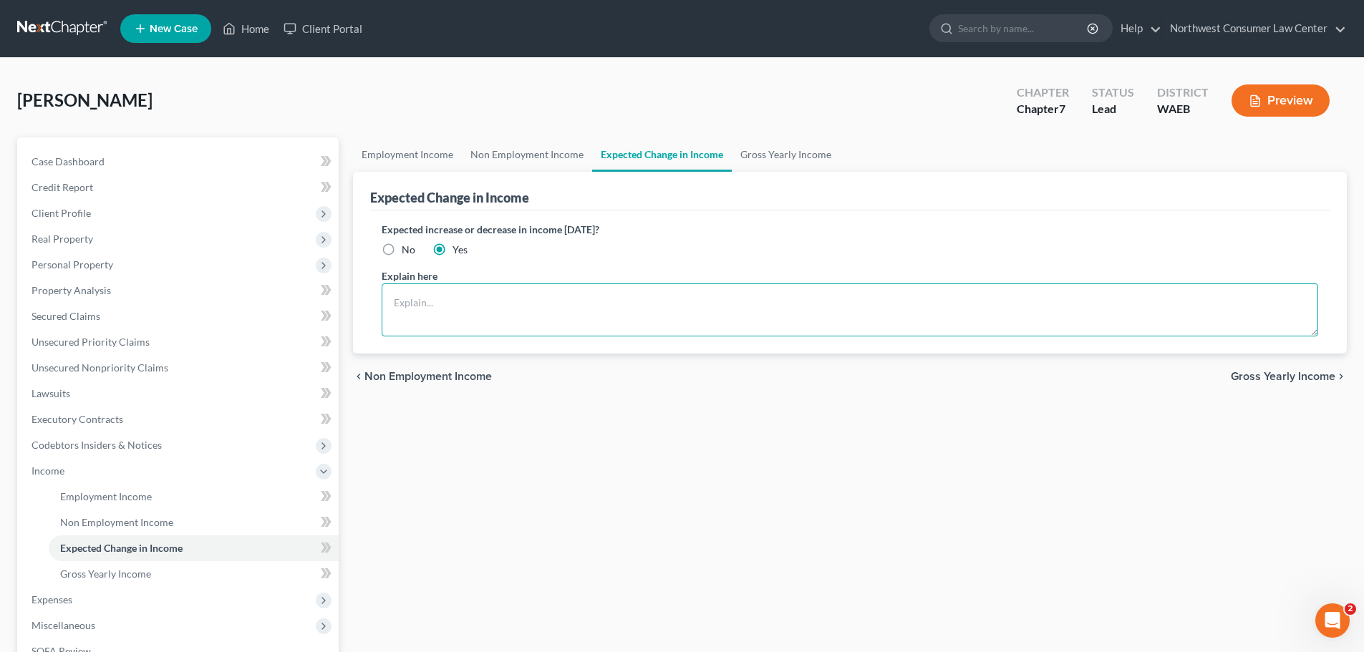
click at [481, 302] on textarea at bounding box center [850, 310] width 937 height 53
paste textarea "SSDI Benefits will decrease by approximately $500 monthly as [PERSON_NAME] will…"
type textarea "SSDI Benefits will decrease by approximately $500 monthly as [PERSON_NAME] will…"
click at [750, 147] on link "Gross Yearly Income" at bounding box center [786, 154] width 108 height 34
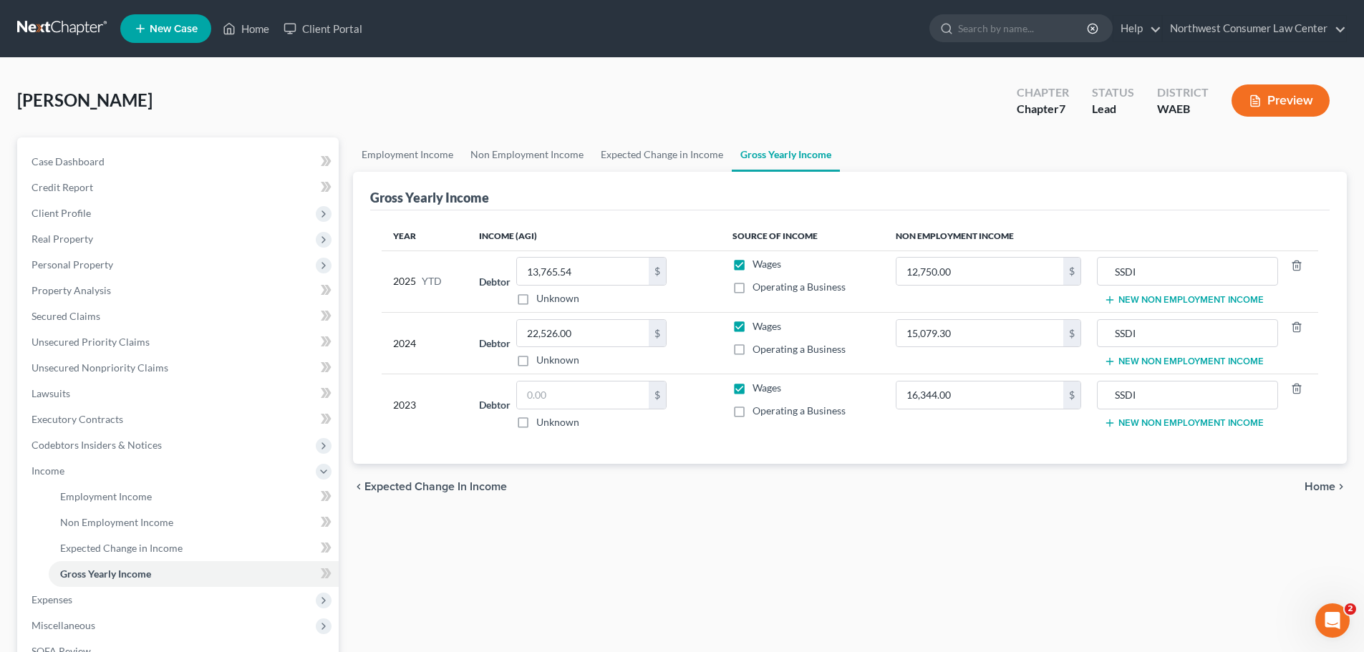
click at [1302, 488] on div "chevron_left Expected Change in Income Home chevron_right" at bounding box center [850, 487] width 994 height 46
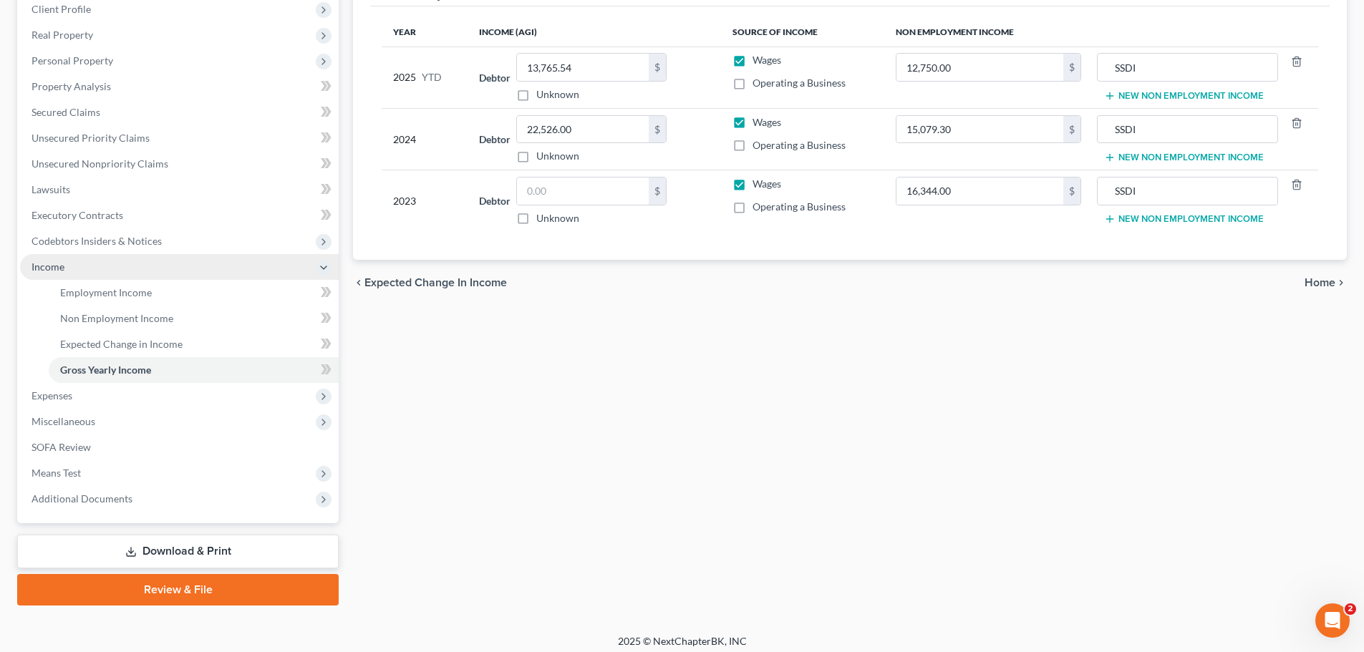
scroll to position [212, 0]
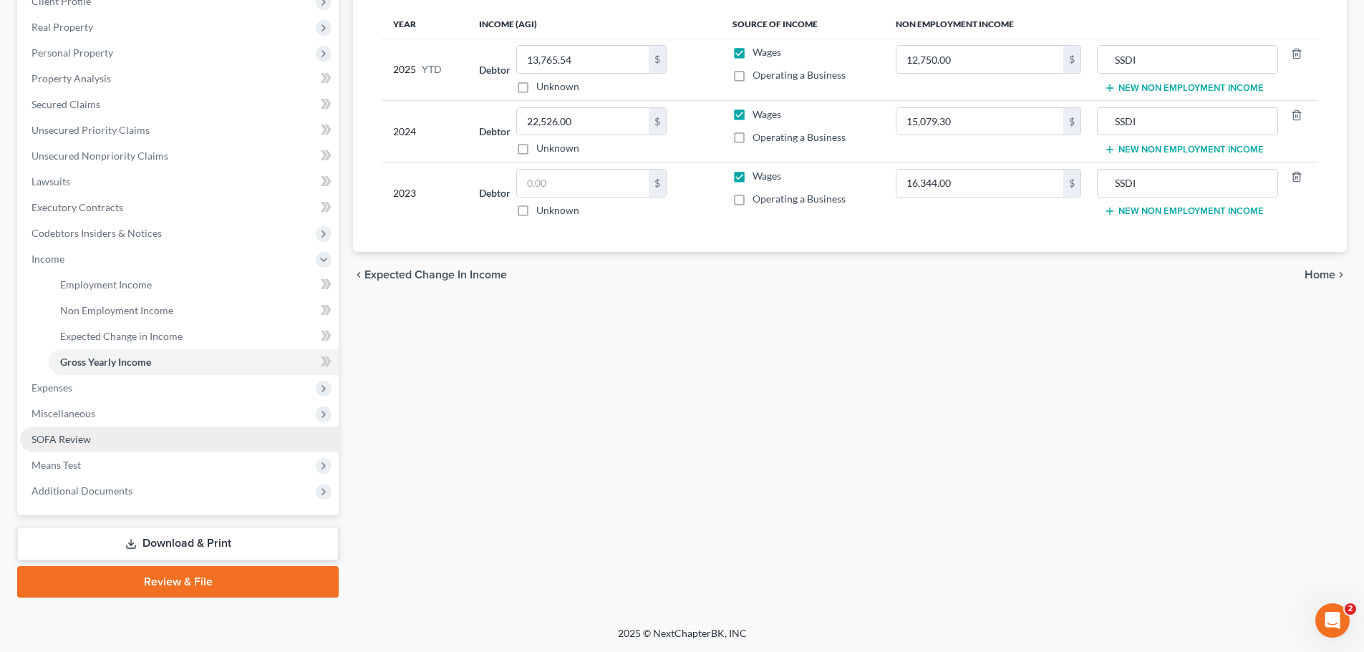
click at [130, 448] on link "SOFA Review" at bounding box center [179, 440] width 319 height 26
